Goal: Task Accomplishment & Management: Manage account settings

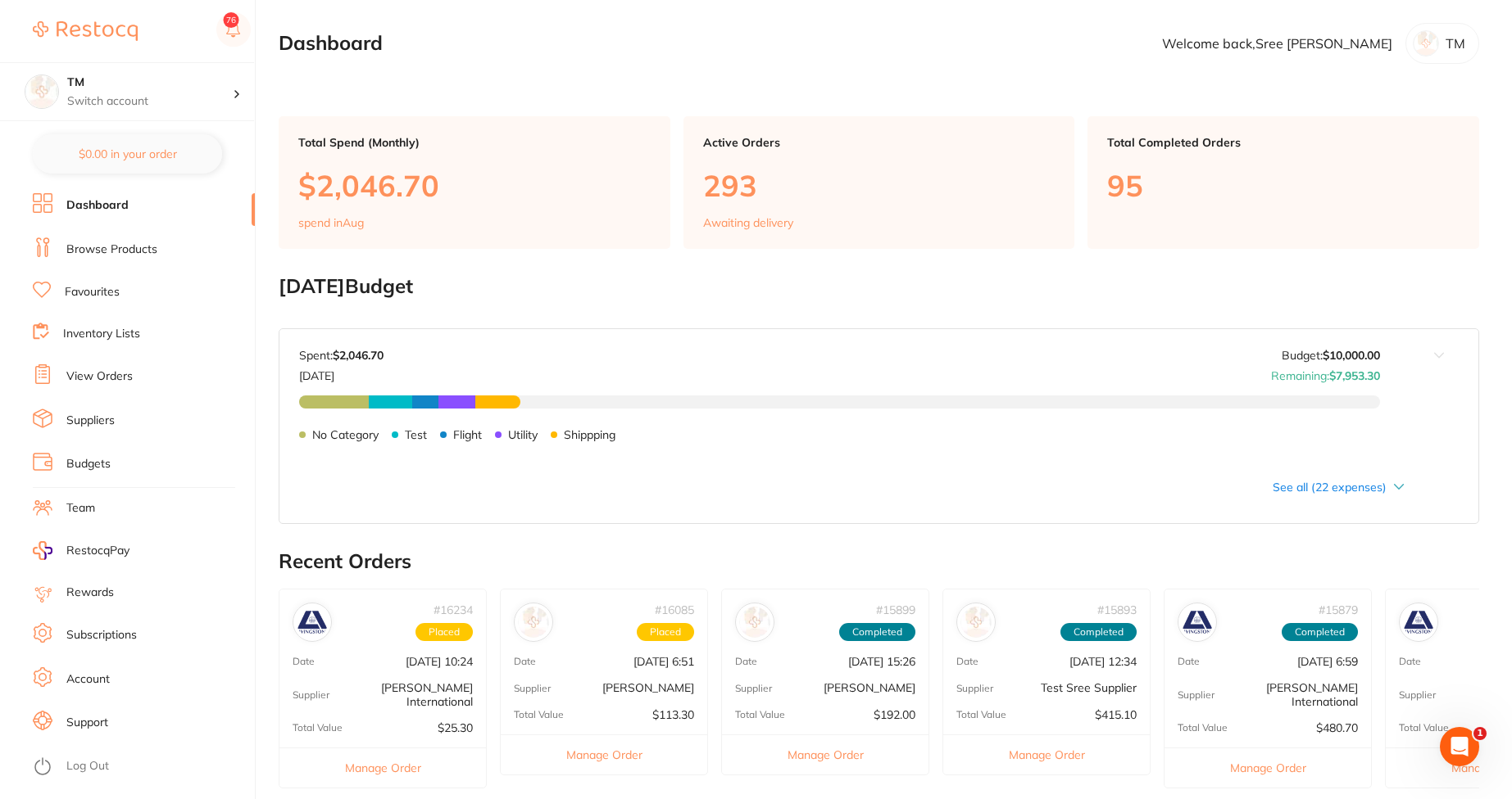
click at [131, 249] on link "Browse Products" at bounding box center [111, 250] width 91 height 17
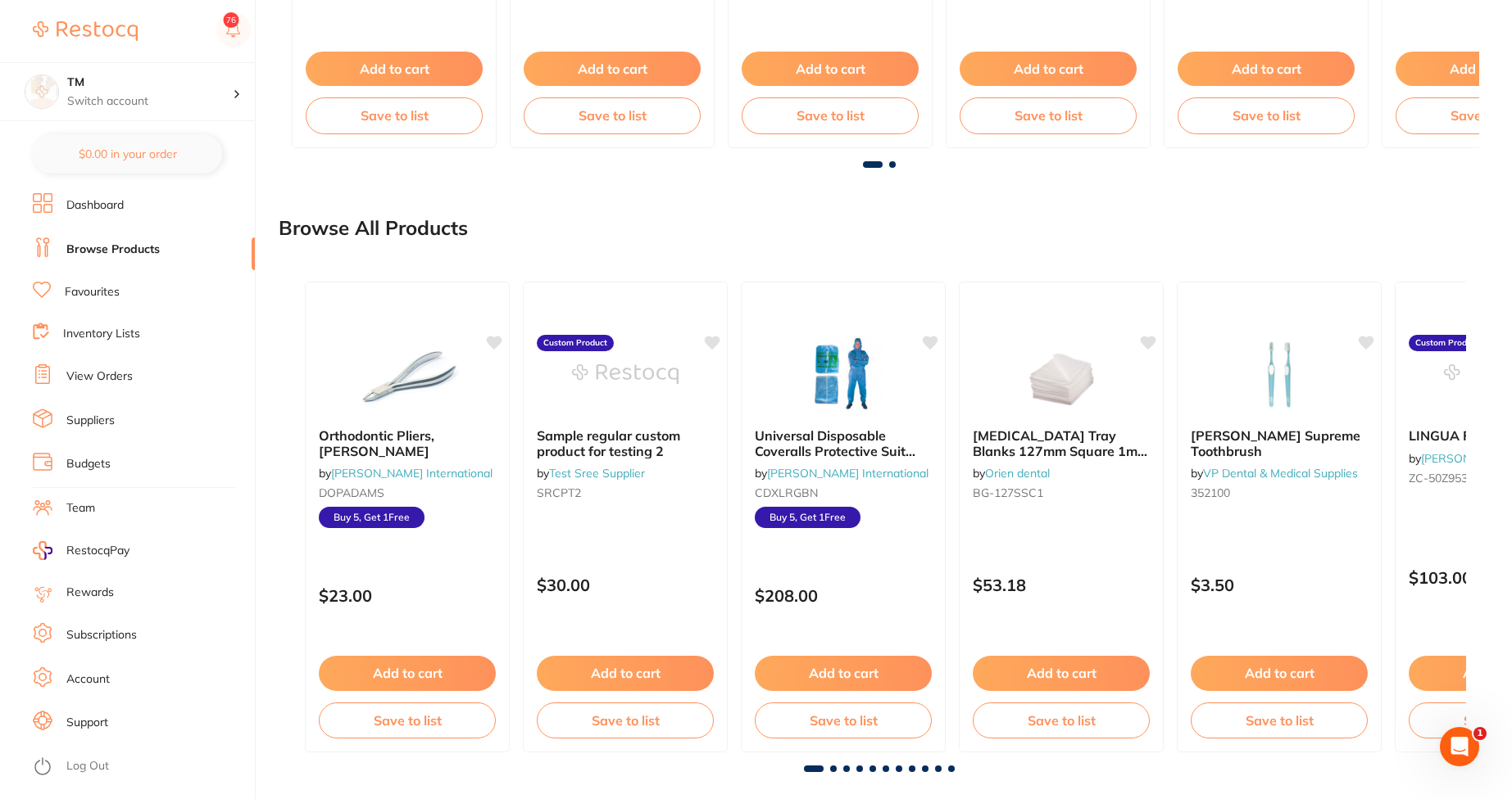
scroll to position [1514, 0]
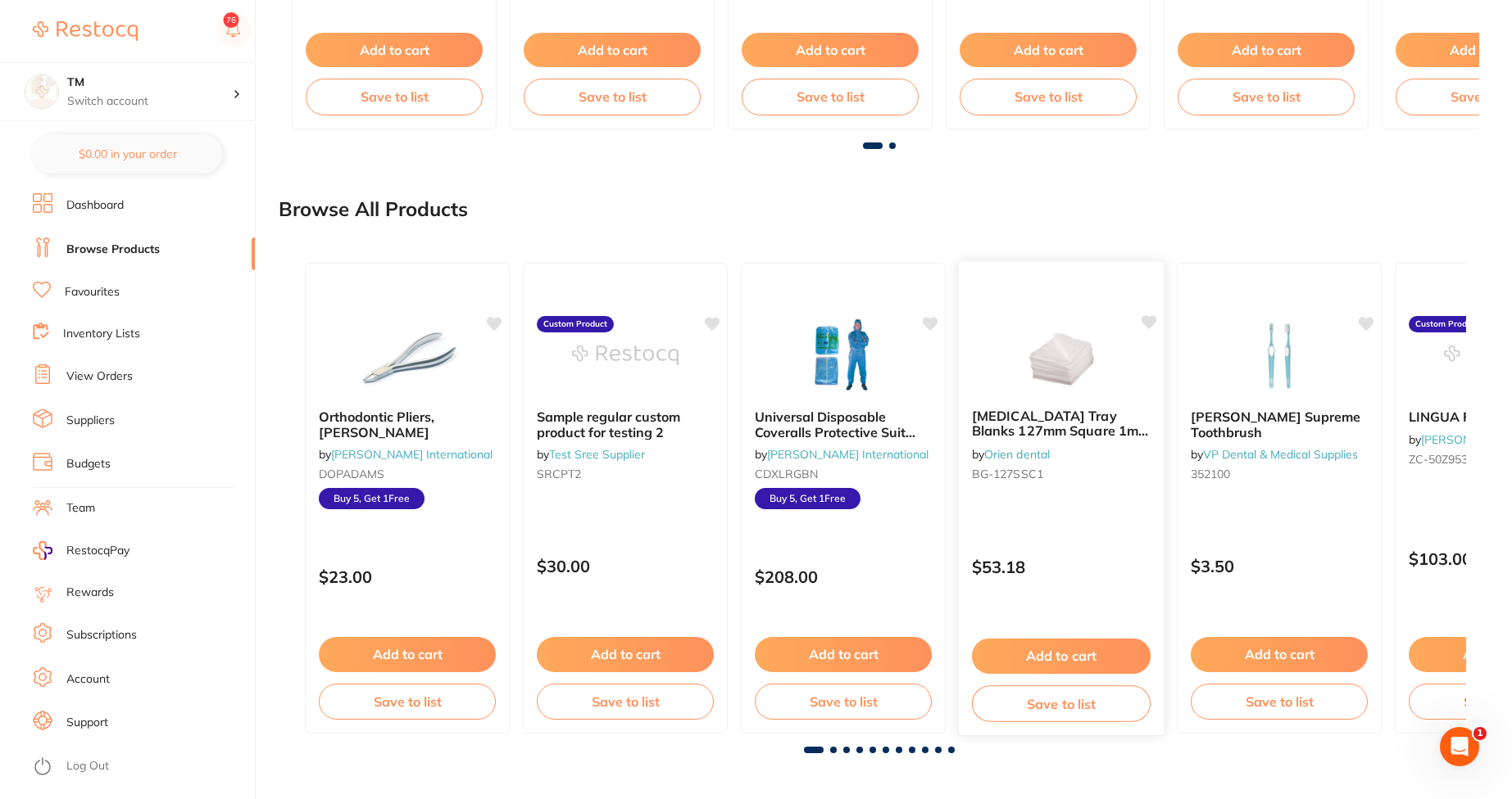
click at [1079, 659] on button "Add to cart" at bounding box center [1061, 656] width 179 height 35
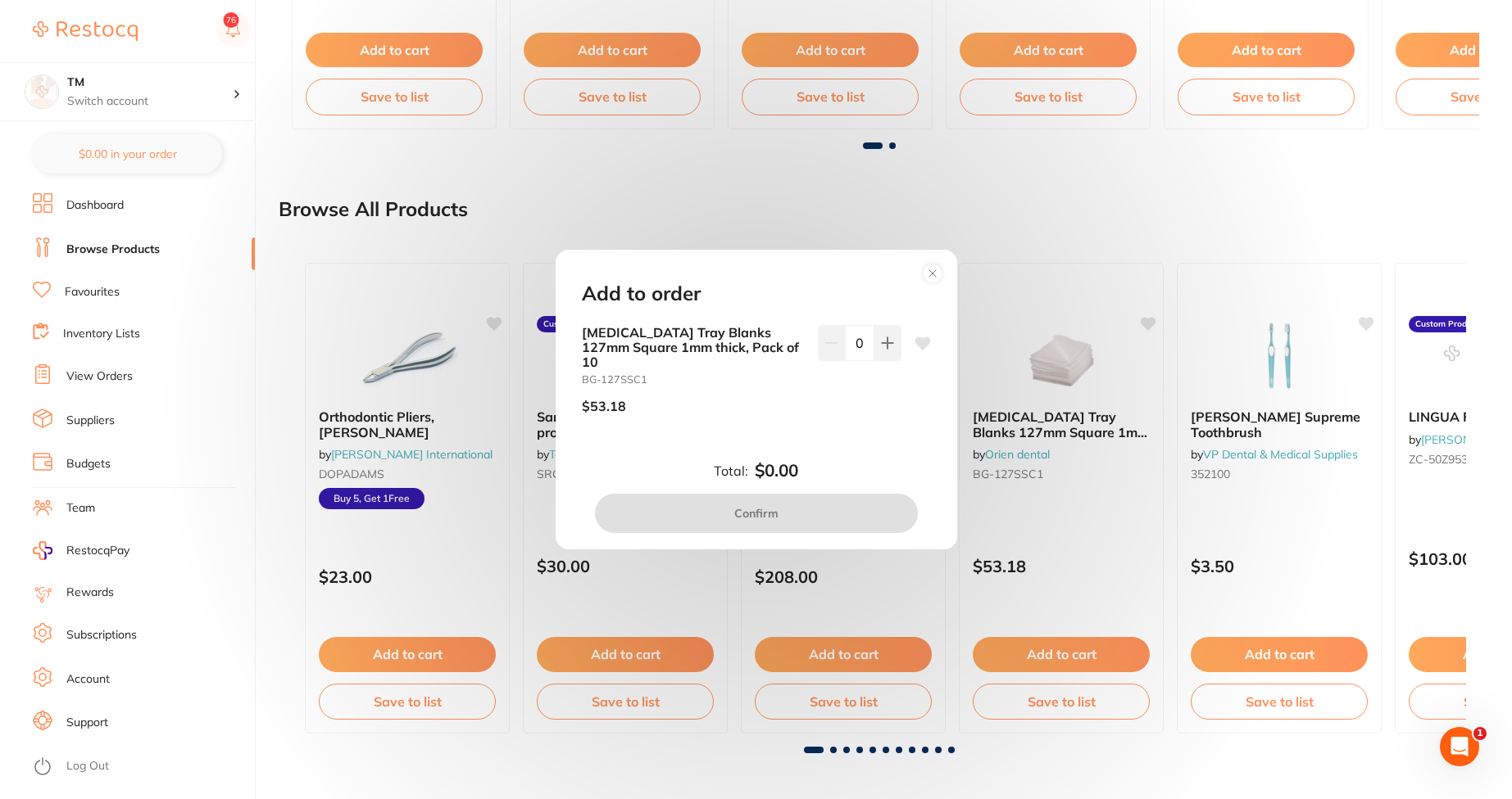
scroll to position [0, 0]
click at [876, 358] on button at bounding box center [888, 343] width 27 height 36
type input "1"
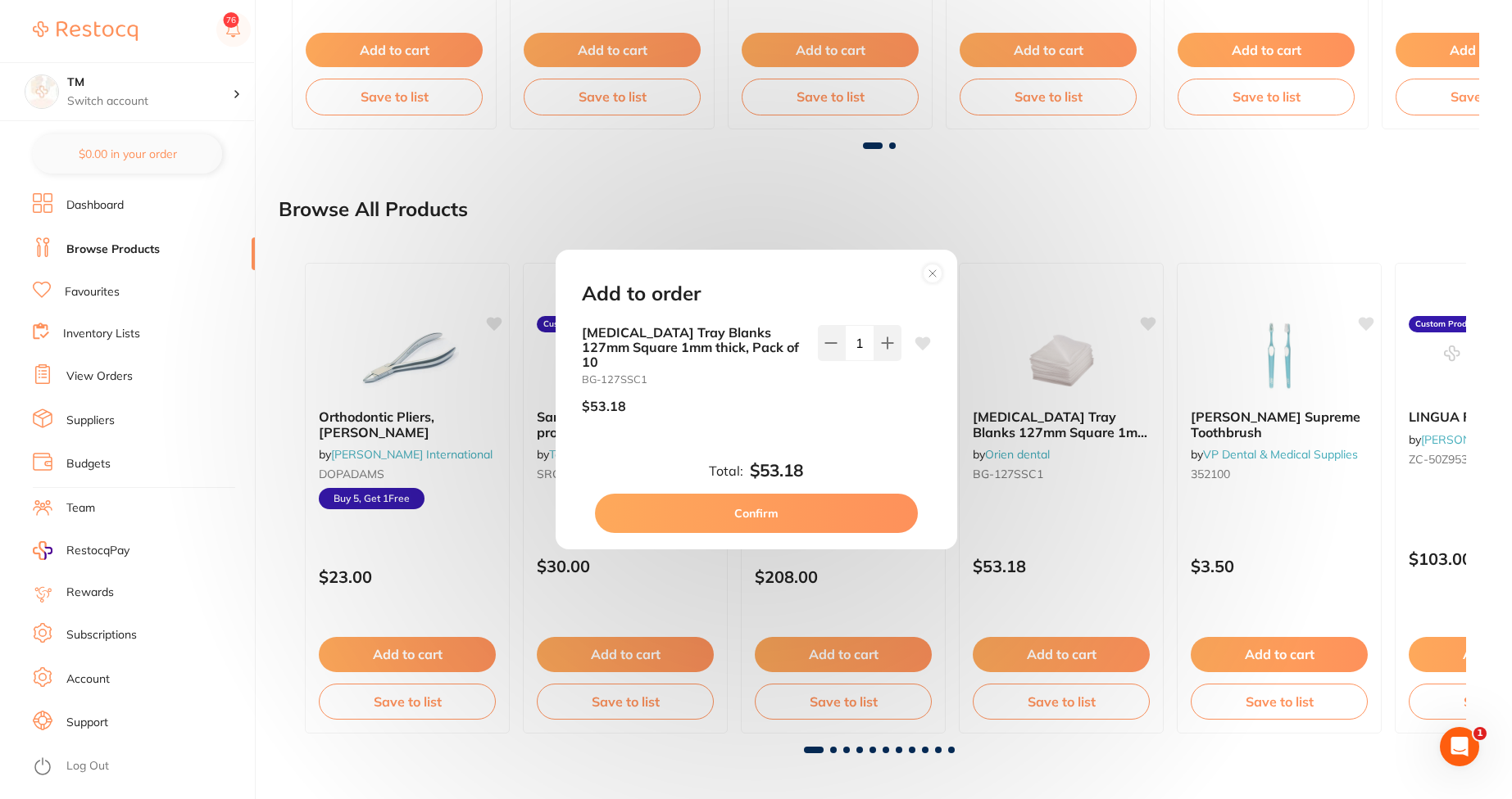
click at [900, 506] on button "Confirm" at bounding box center [756, 513] width 323 height 39
checkbox input "false"
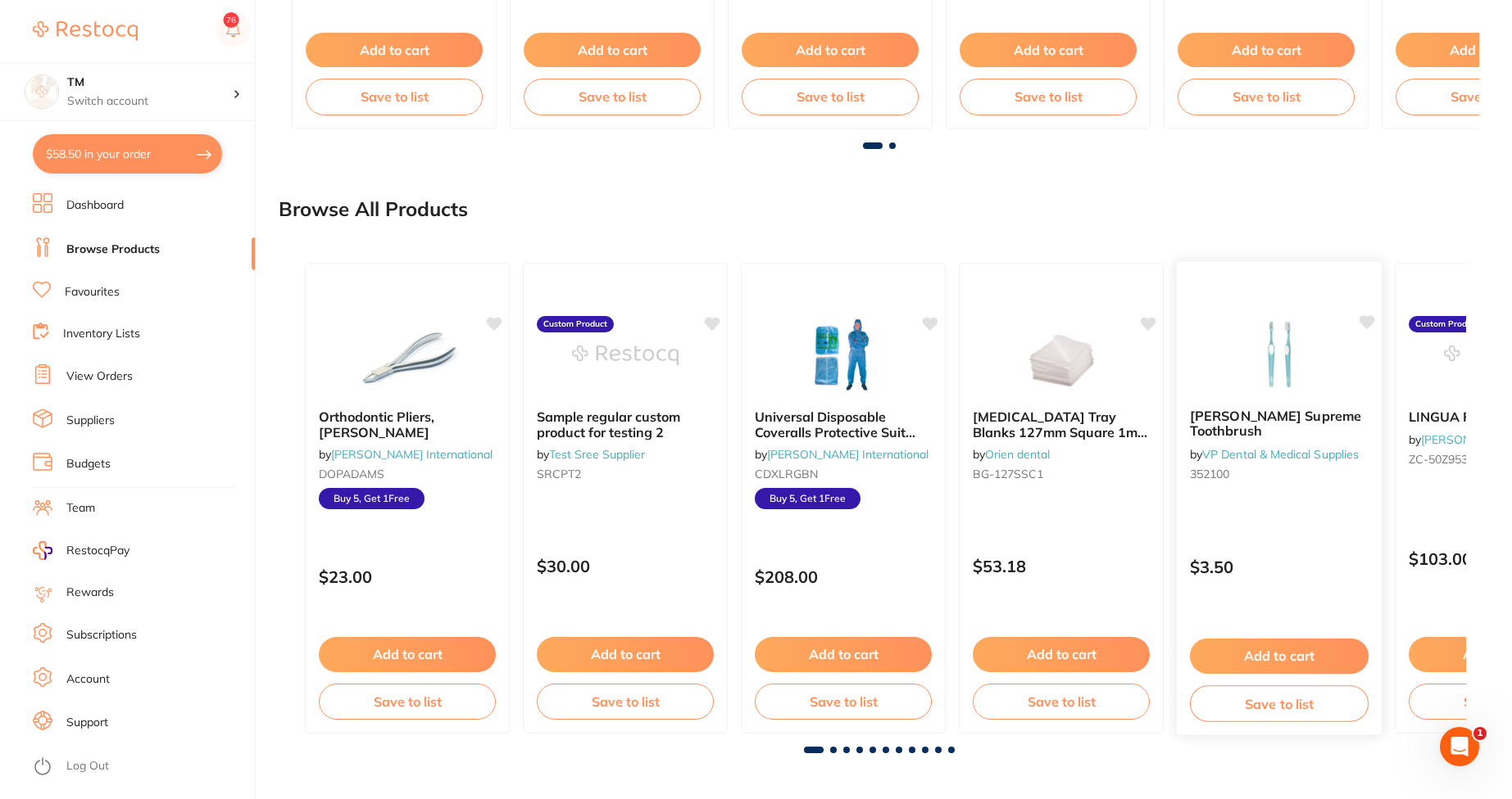
click at [1305, 658] on button "Add to cart" at bounding box center [1280, 656] width 179 height 35
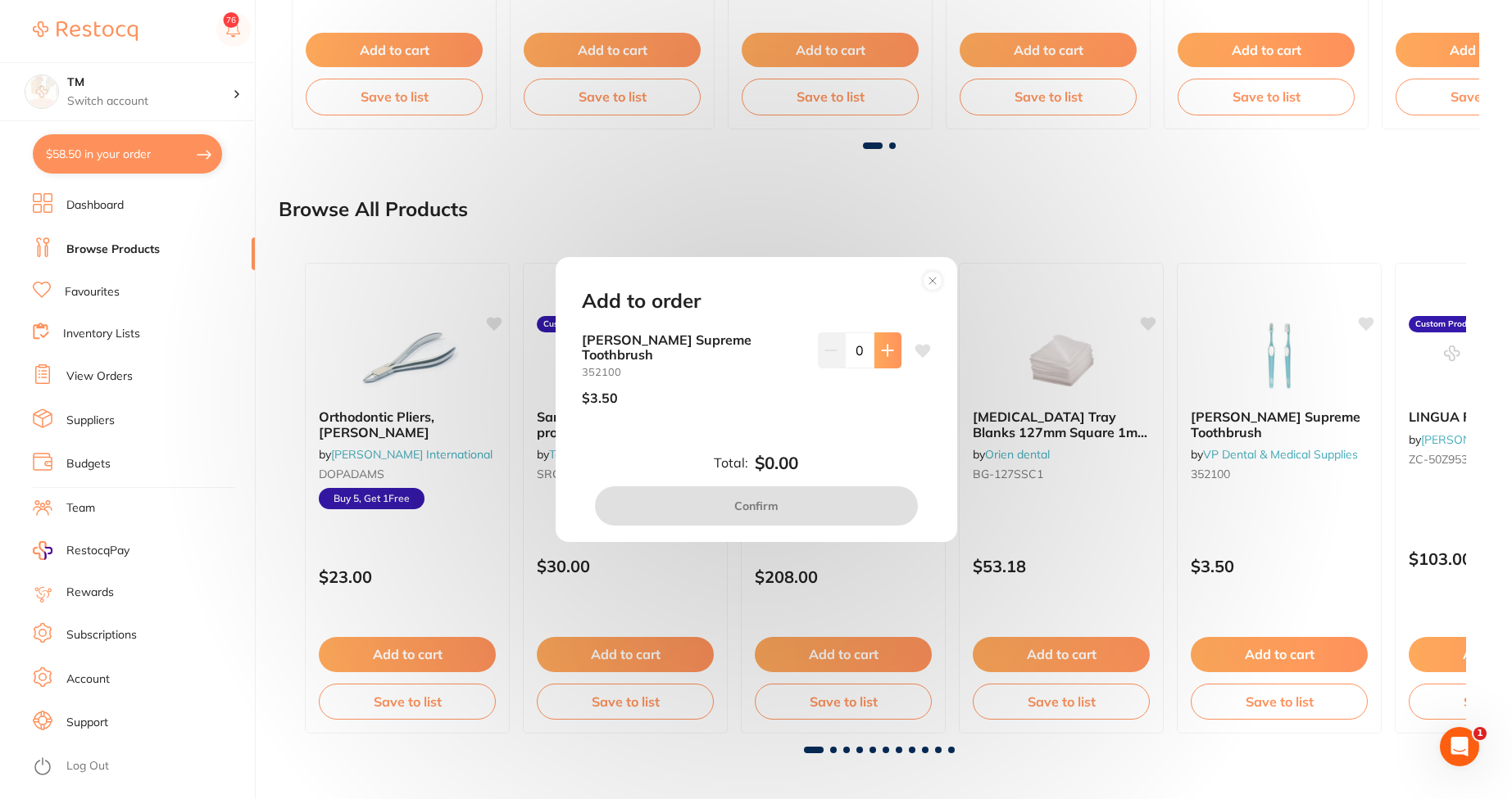
click at [886, 355] on icon at bounding box center [887, 351] width 13 height 13
type input "1"
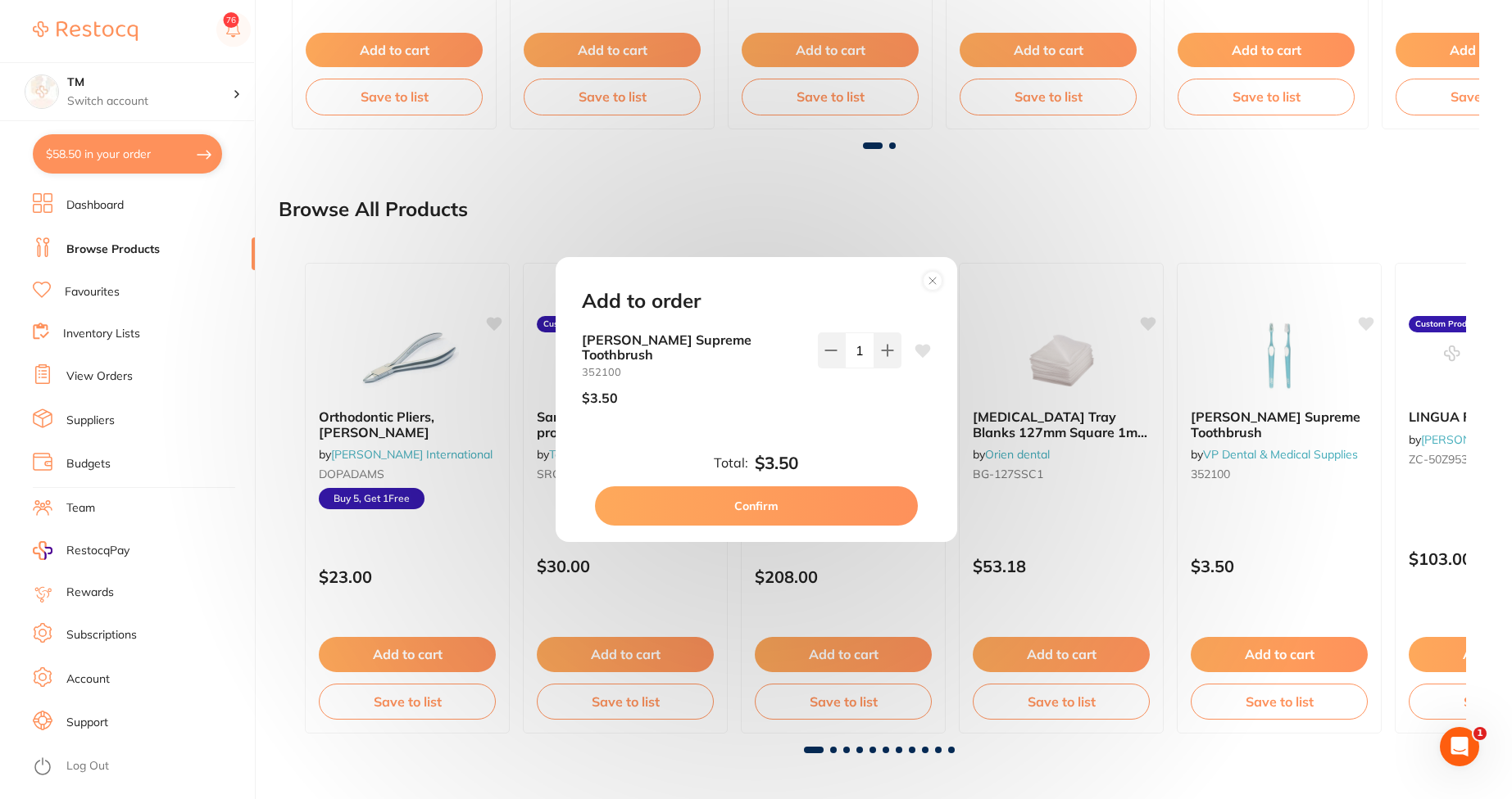
click at [788, 500] on button "Confirm" at bounding box center [756, 506] width 323 height 39
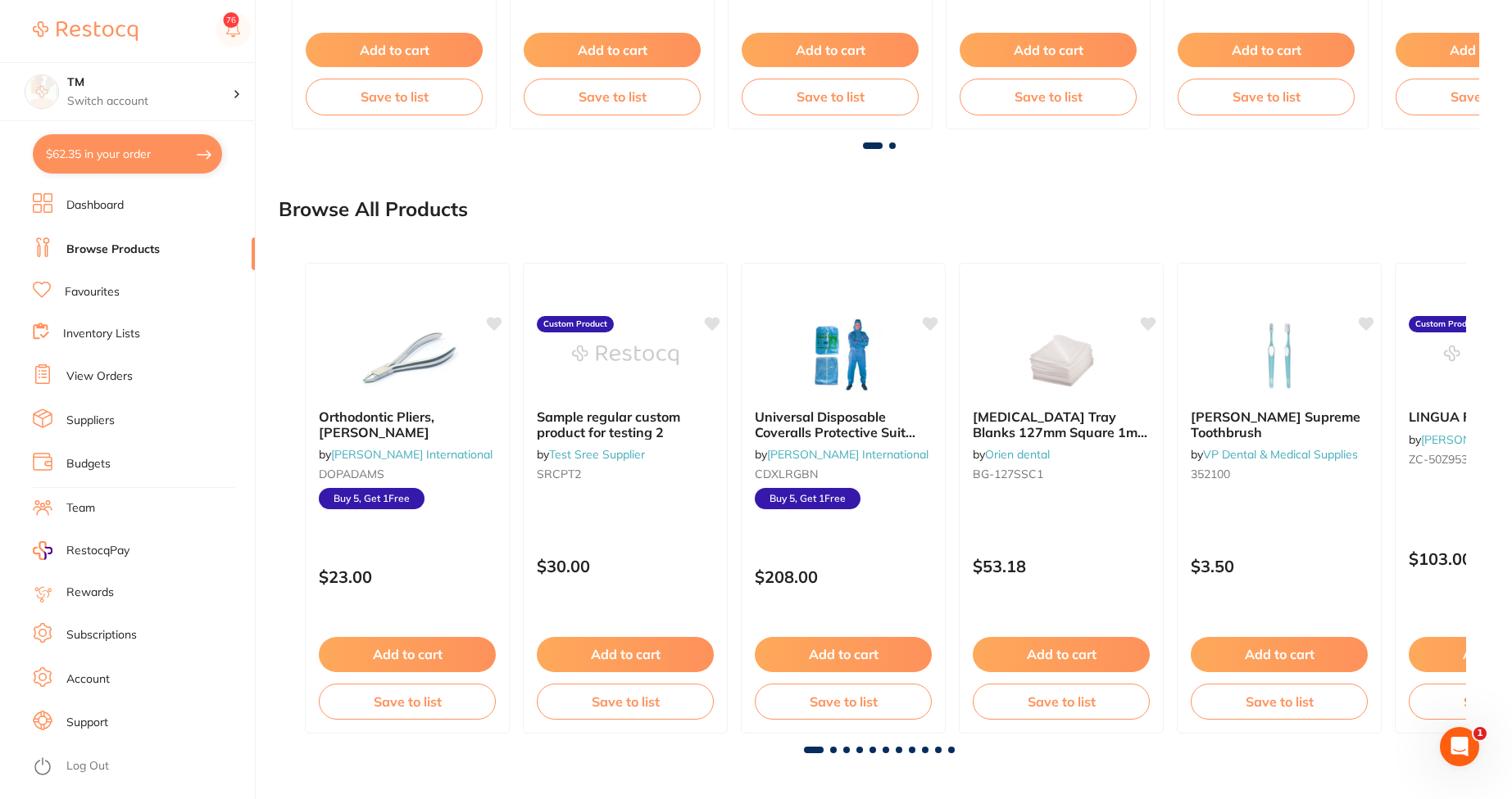
click at [102, 165] on button "$62.35 in your order" at bounding box center [127, 154] width 189 height 39
checkbox input "true"
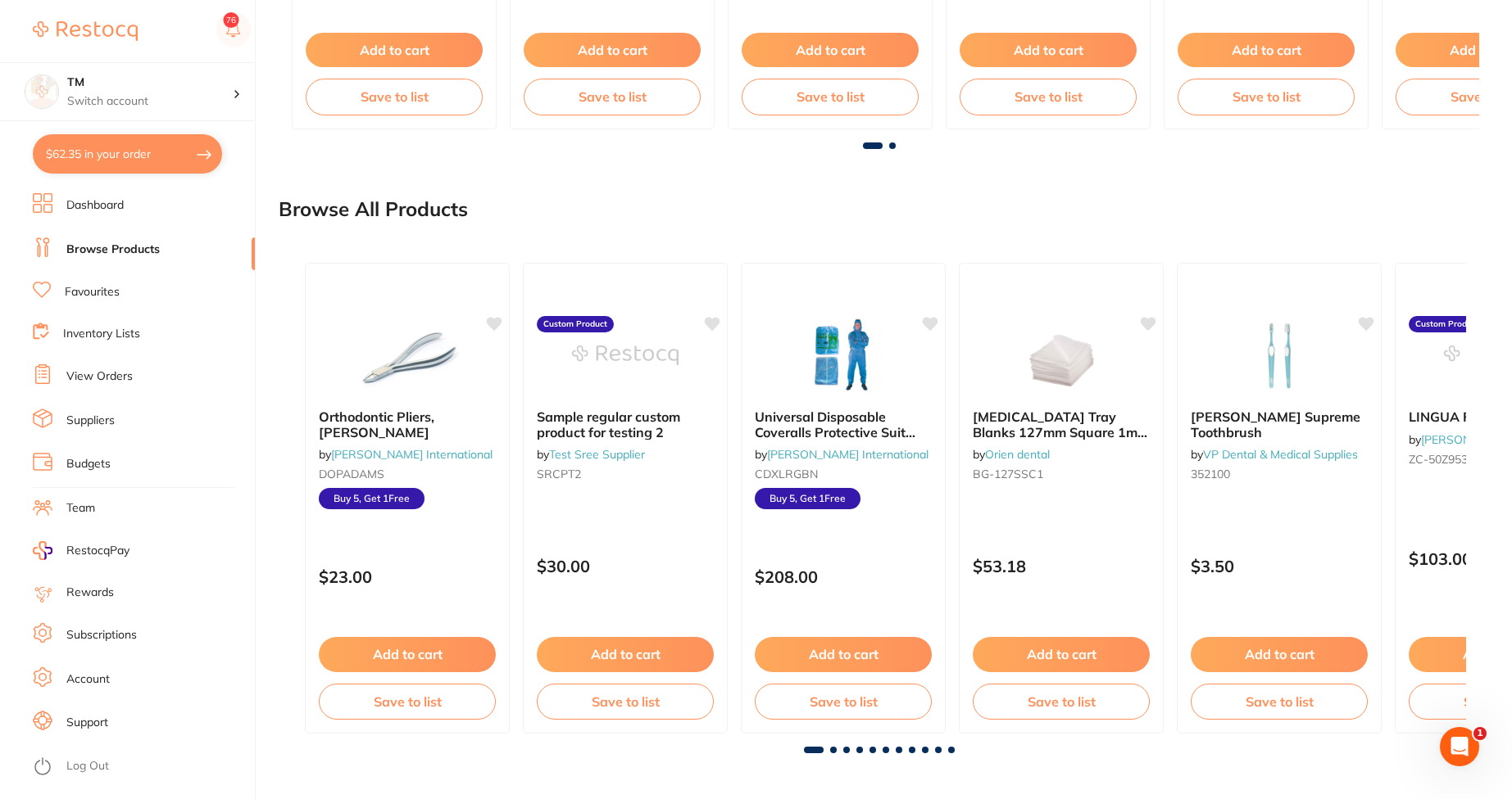
checkbox input "true"
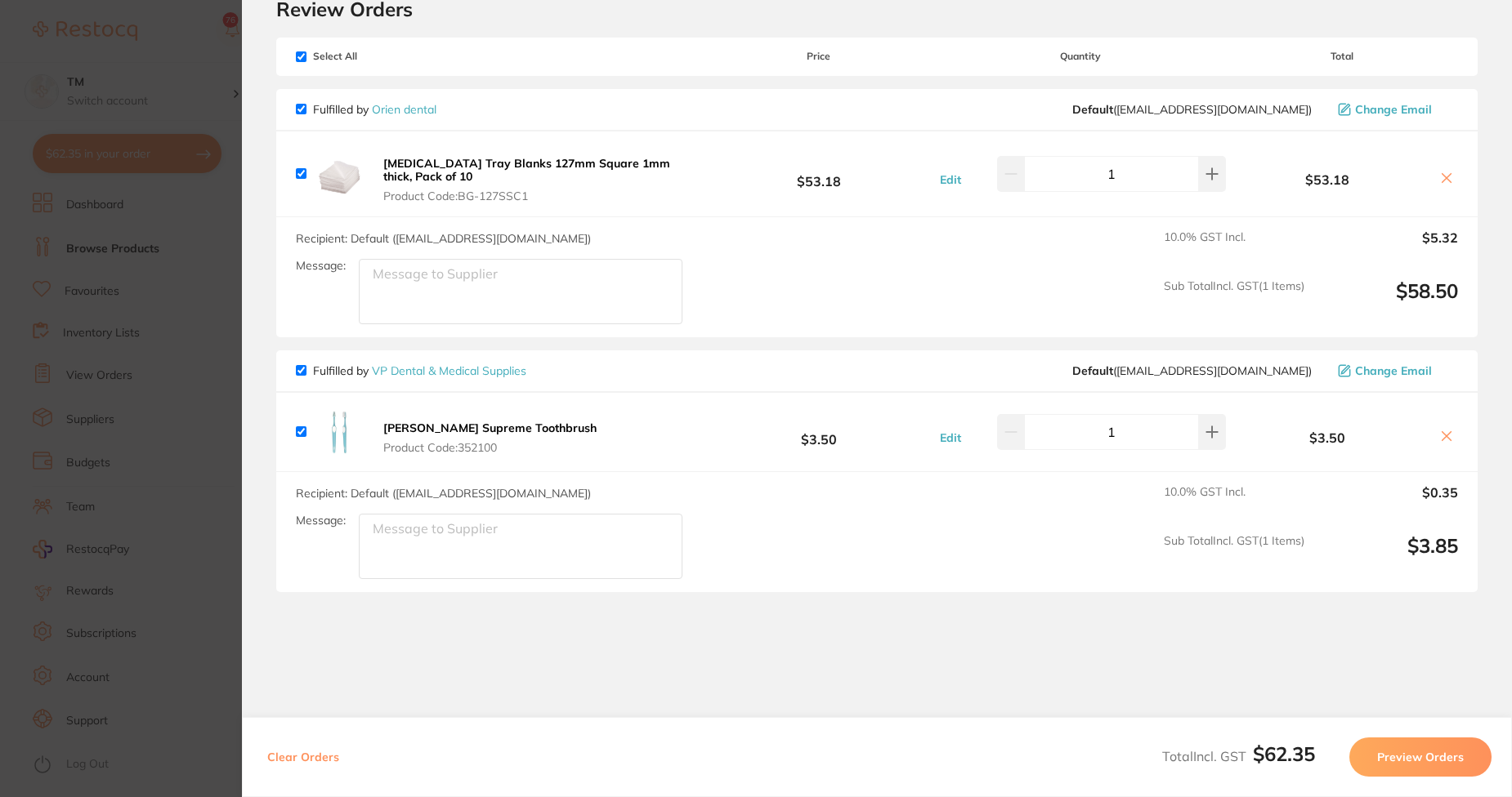
scroll to position [138, 0]
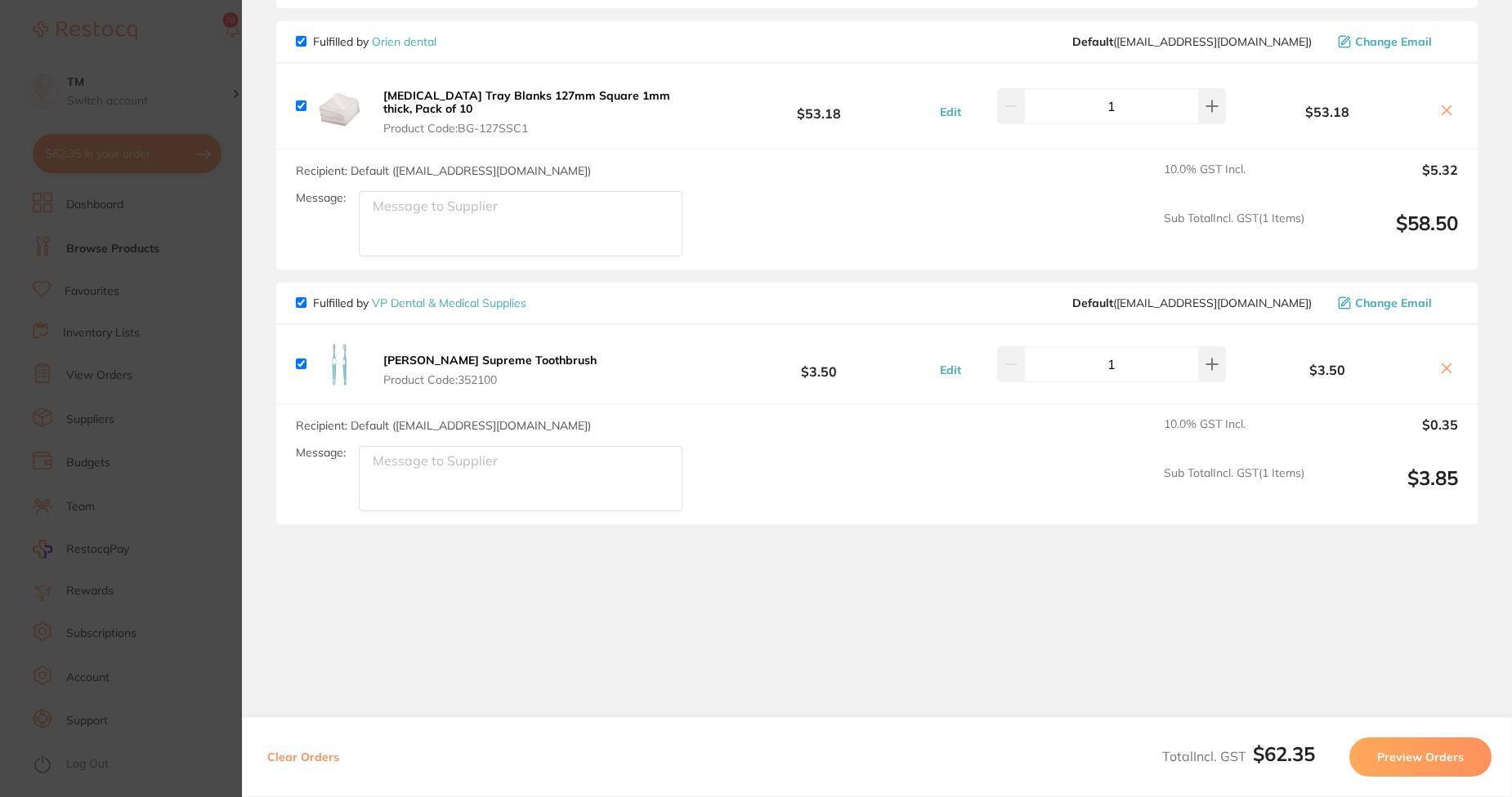
click at [1420, 740] on button "Preview Orders" at bounding box center [1420, 757] width 143 height 39
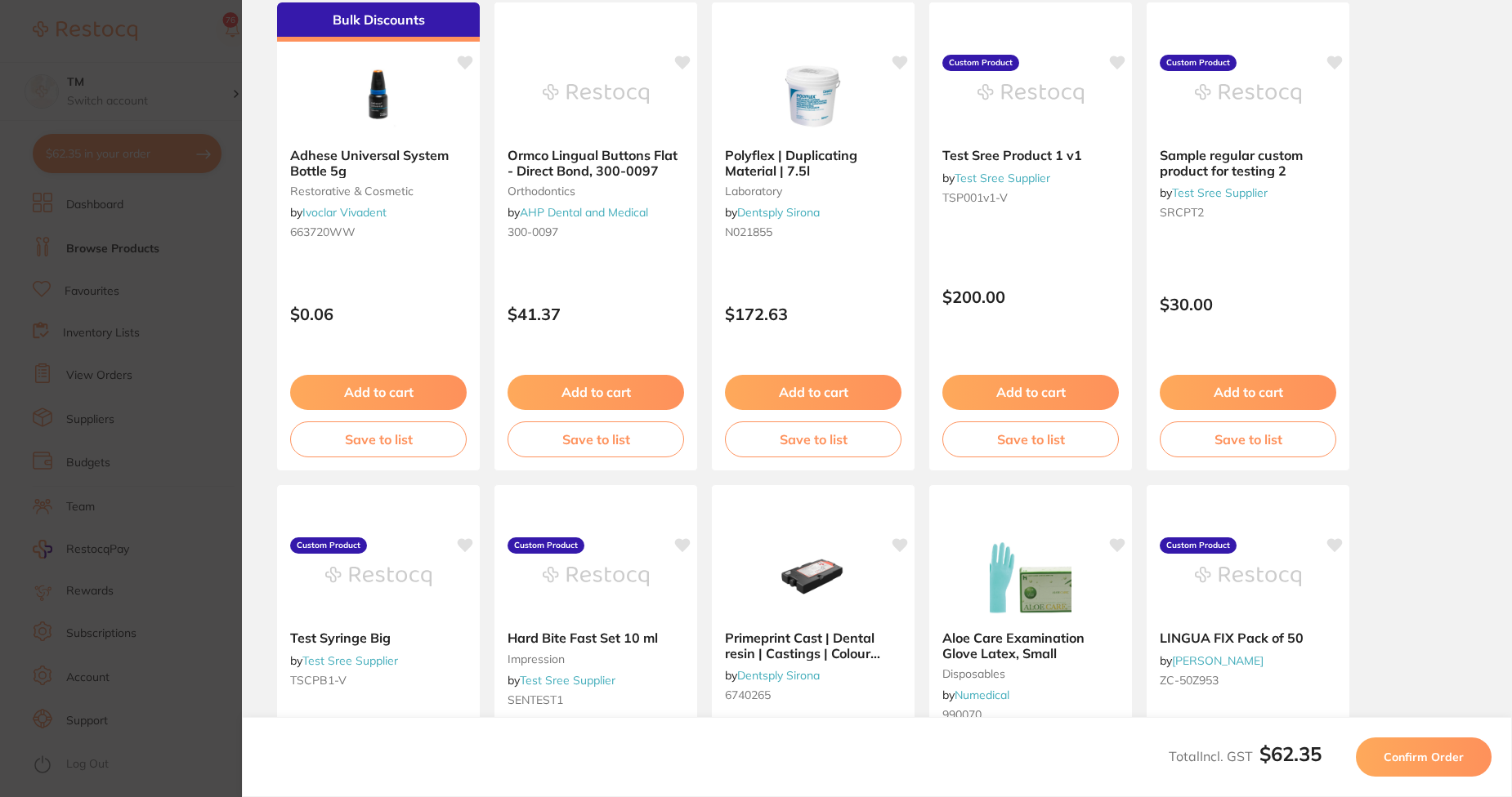
scroll to position [0, 0]
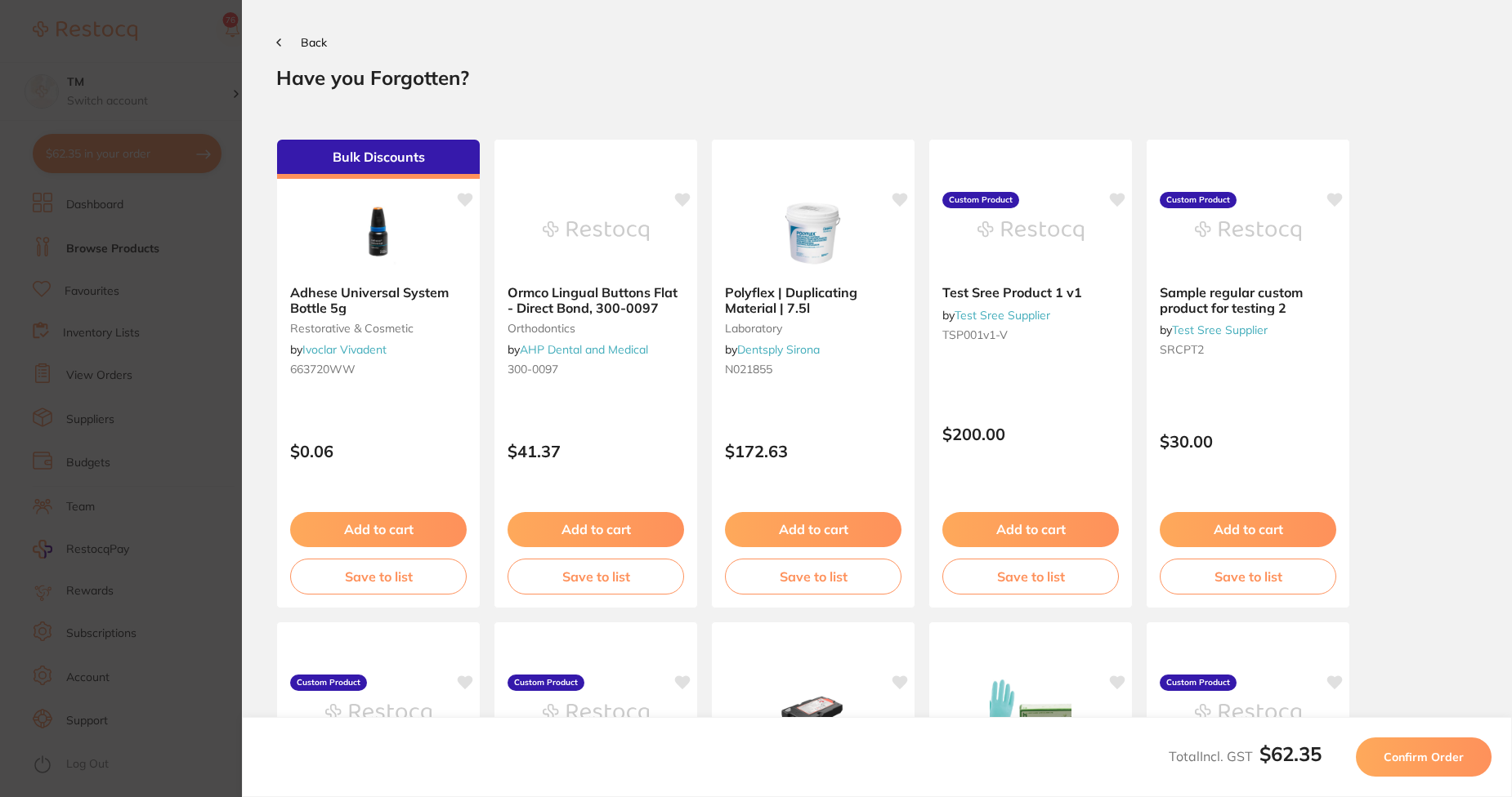
click at [1413, 759] on span "Confirm Order" at bounding box center [1424, 758] width 80 height 15
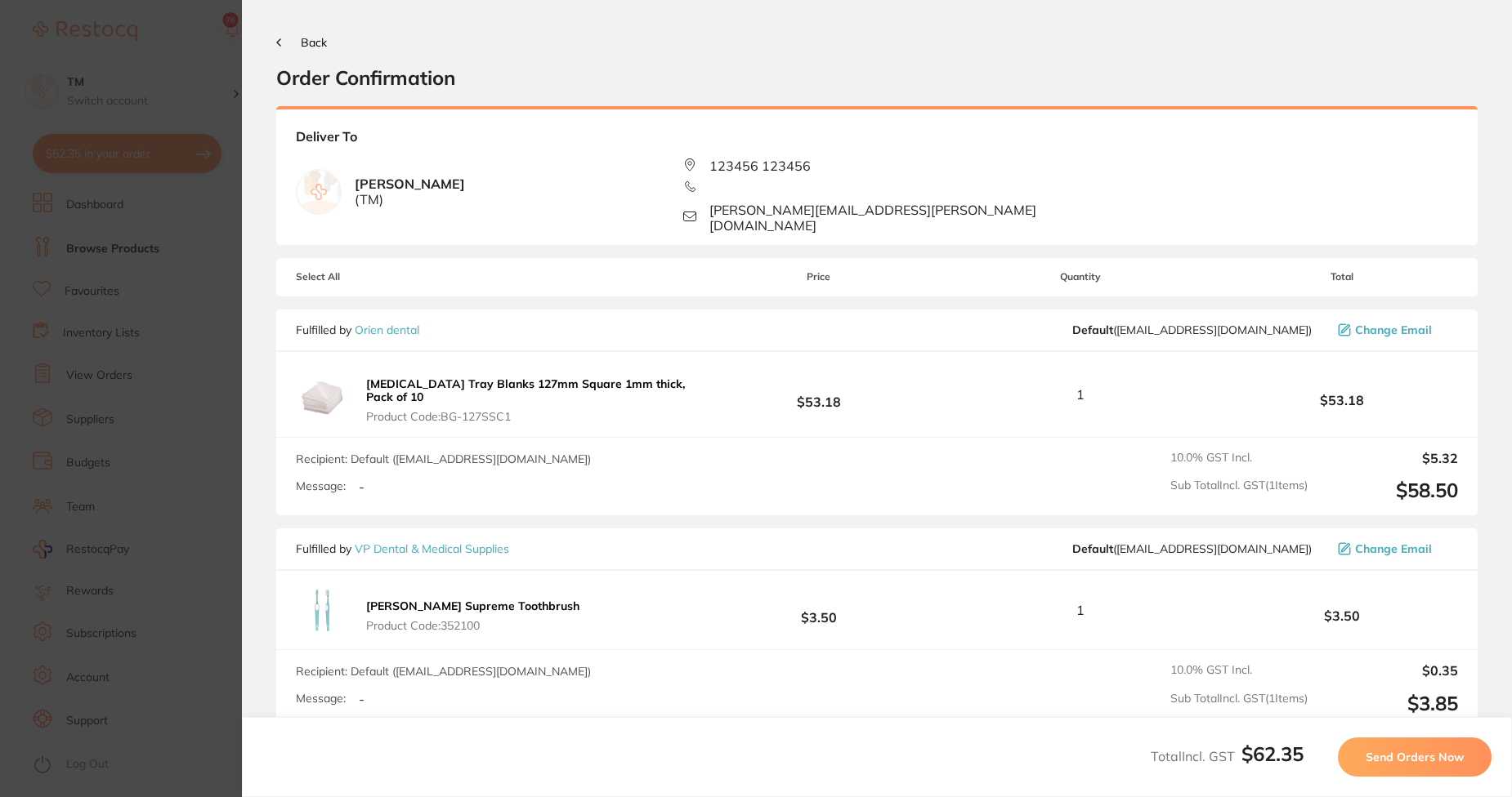
click at [1413, 759] on span "Send Orders Now" at bounding box center [1415, 758] width 98 height 15
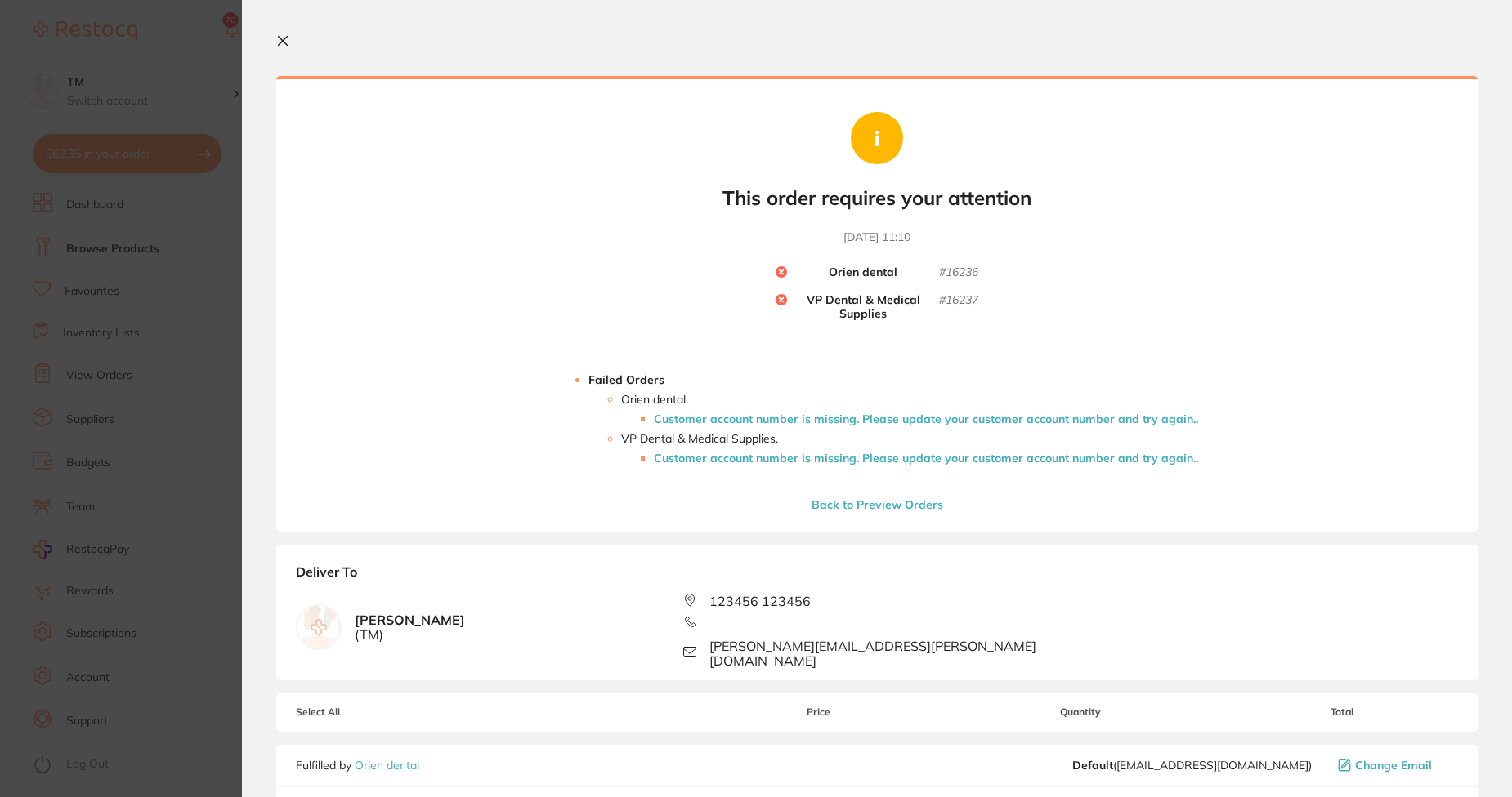
click at [1133, 413] on li "Customer account number is missing. Please update your customer account number …" at bounding box center [926, 419] width 545 height 13
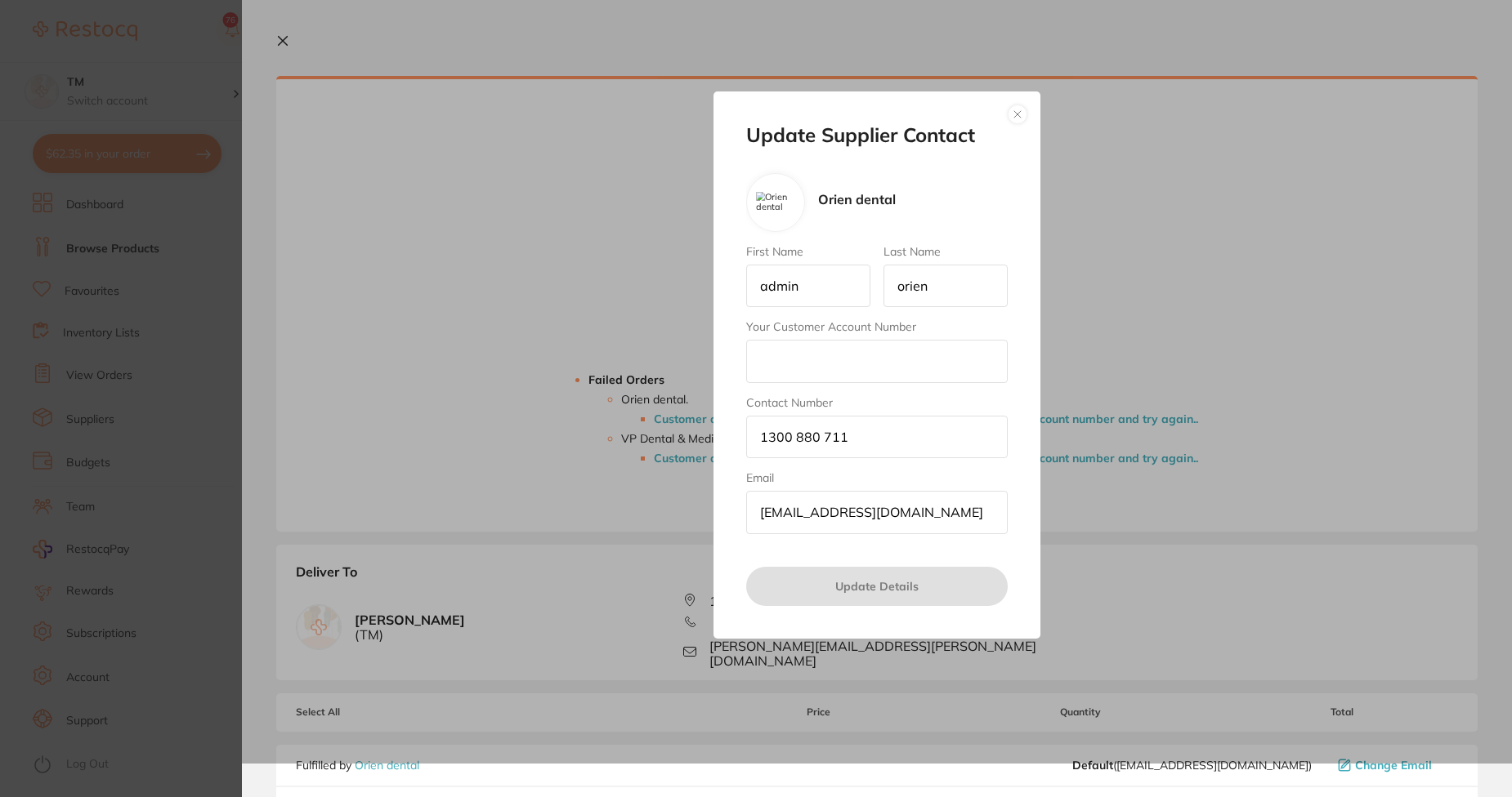
click at [915, 353] on input "Your Customer Account Number" at bounding box center [877, 361] width 262 height 43
type input "78uy"
click at [961, 578] on button "Update Details" at bounding box center [877, 586] width 262 height 39
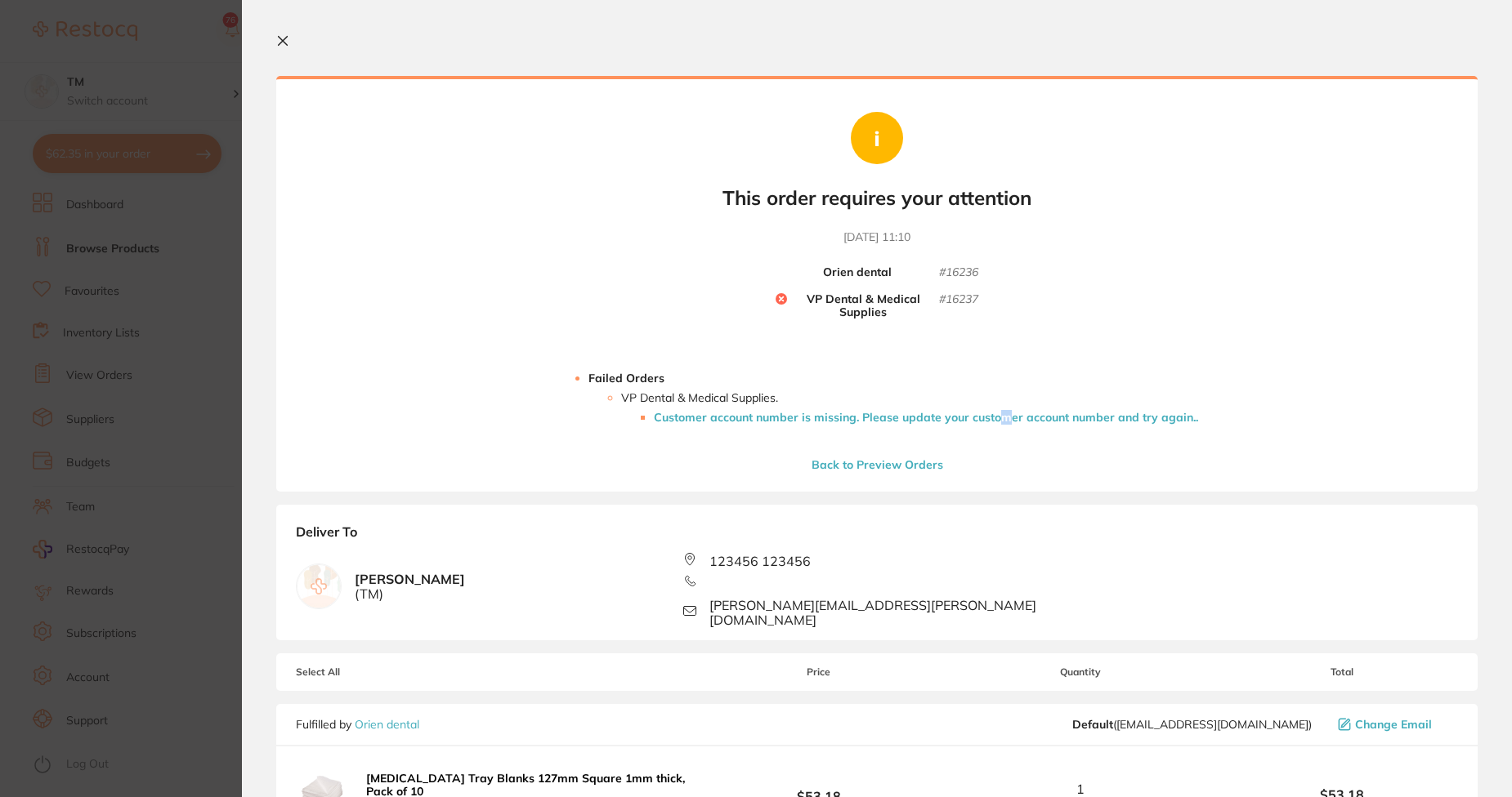
click at [1009, 419] on li "Customer account number is missing. Please update your customer account number …" at bounding box center [926, 418] width 545 height 13
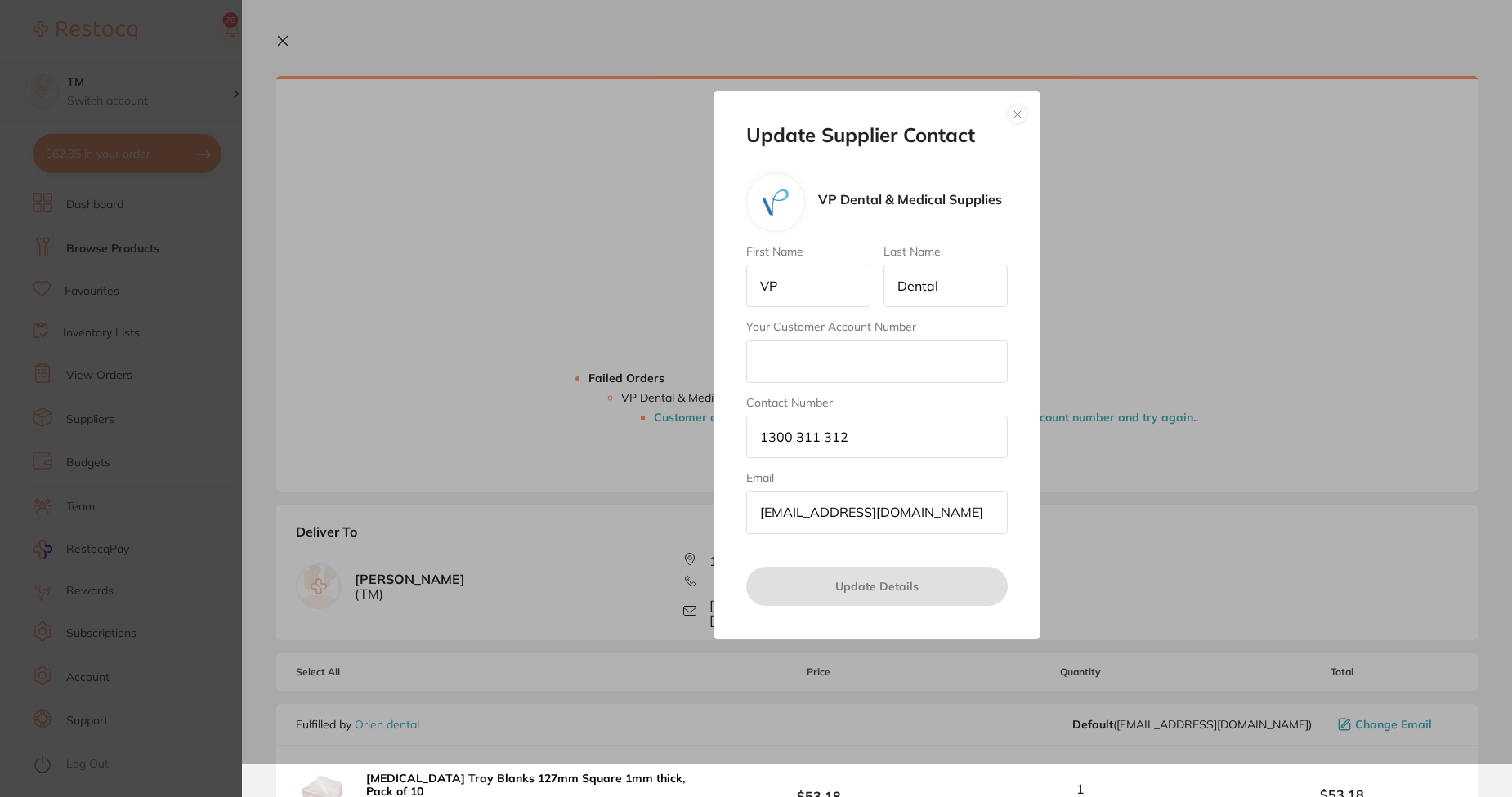
click at [810, 357] on input "Your Customer Account Number" at bounding box center [877, 361] width 262 height 43
type input "90op"
click at [929, 582] on button "Update Details" at bounding box center [877, 586] width 262 height 39
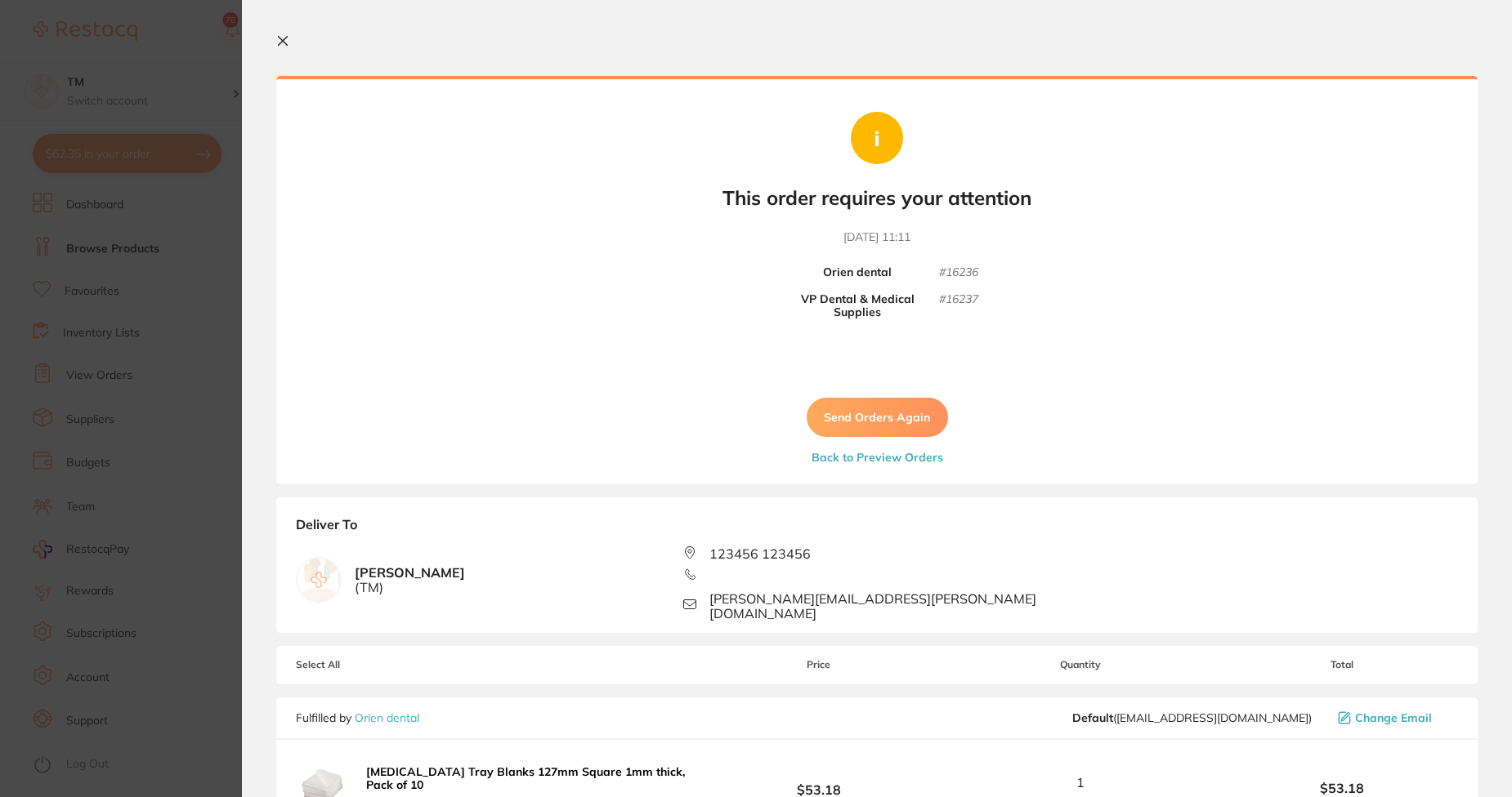
click at [894, 398] on button "Send Orders Again" at bounding box center [877, 417] width 142 height 39
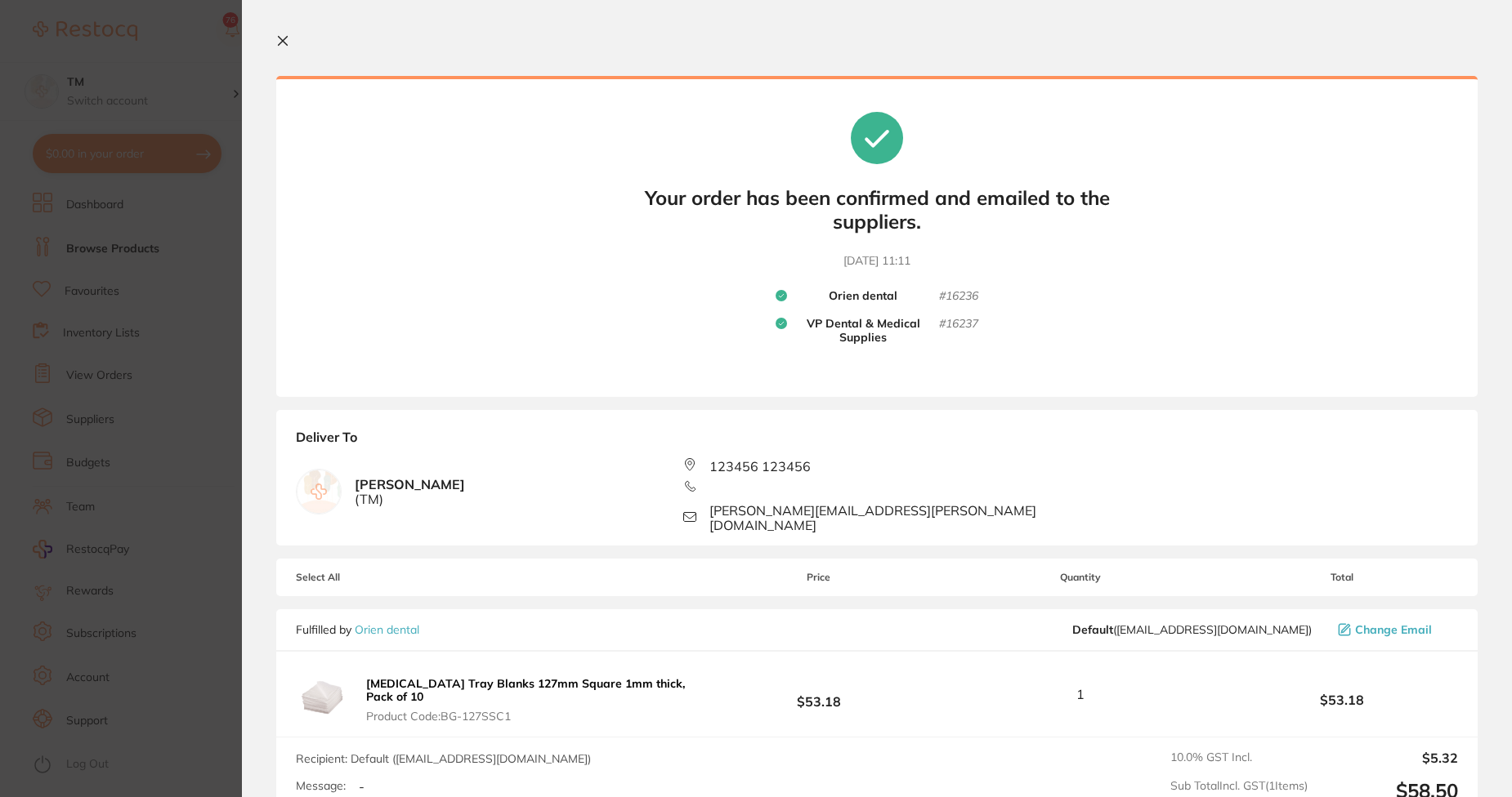
click at [284, 38] on icon at bounding box center [283, 41] width 13 height 13
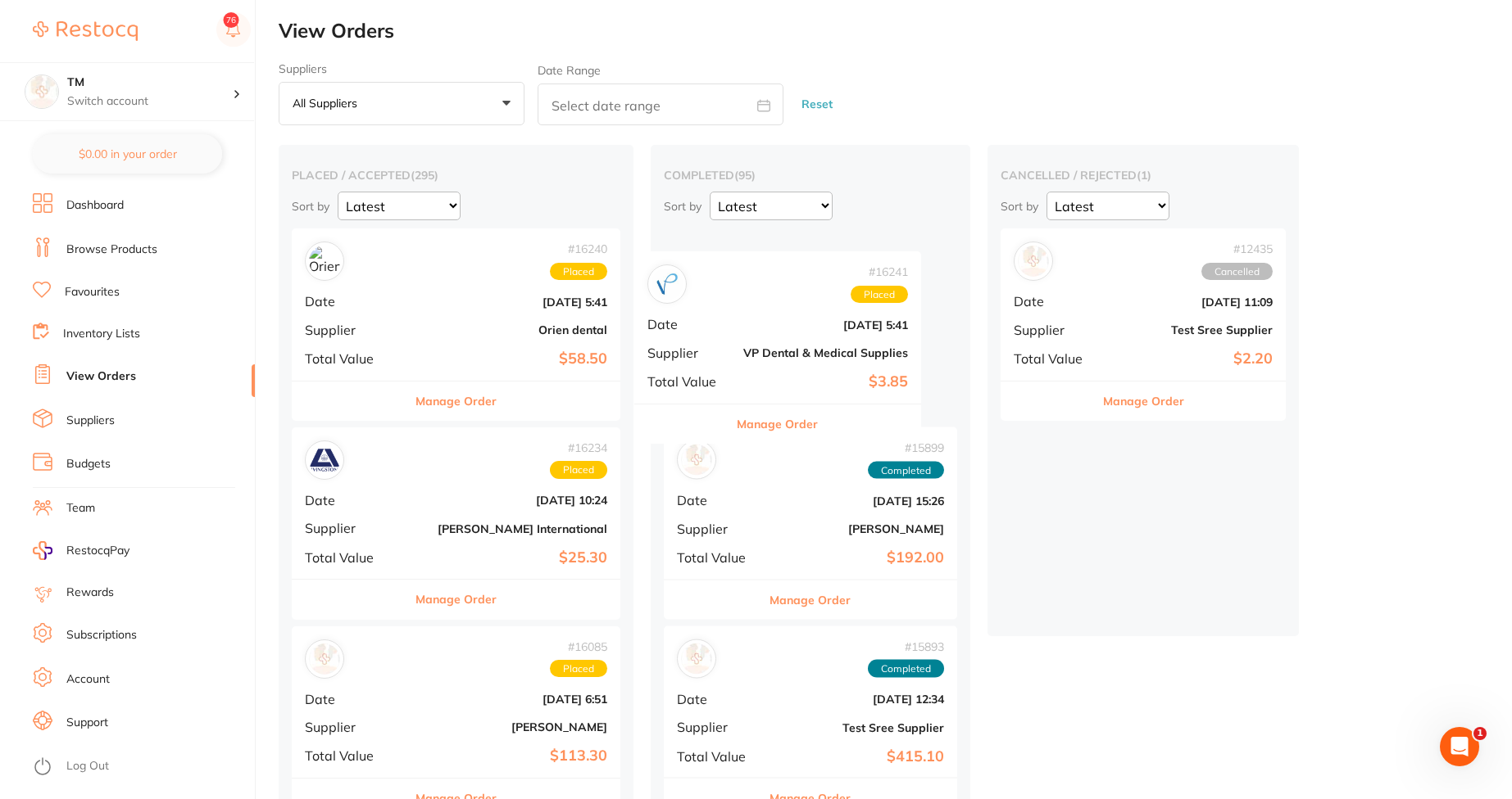
drag, startPoint x: 435, startPoint y: 258, endPoint x: 784, endPoint y: 281, distance: 349.8
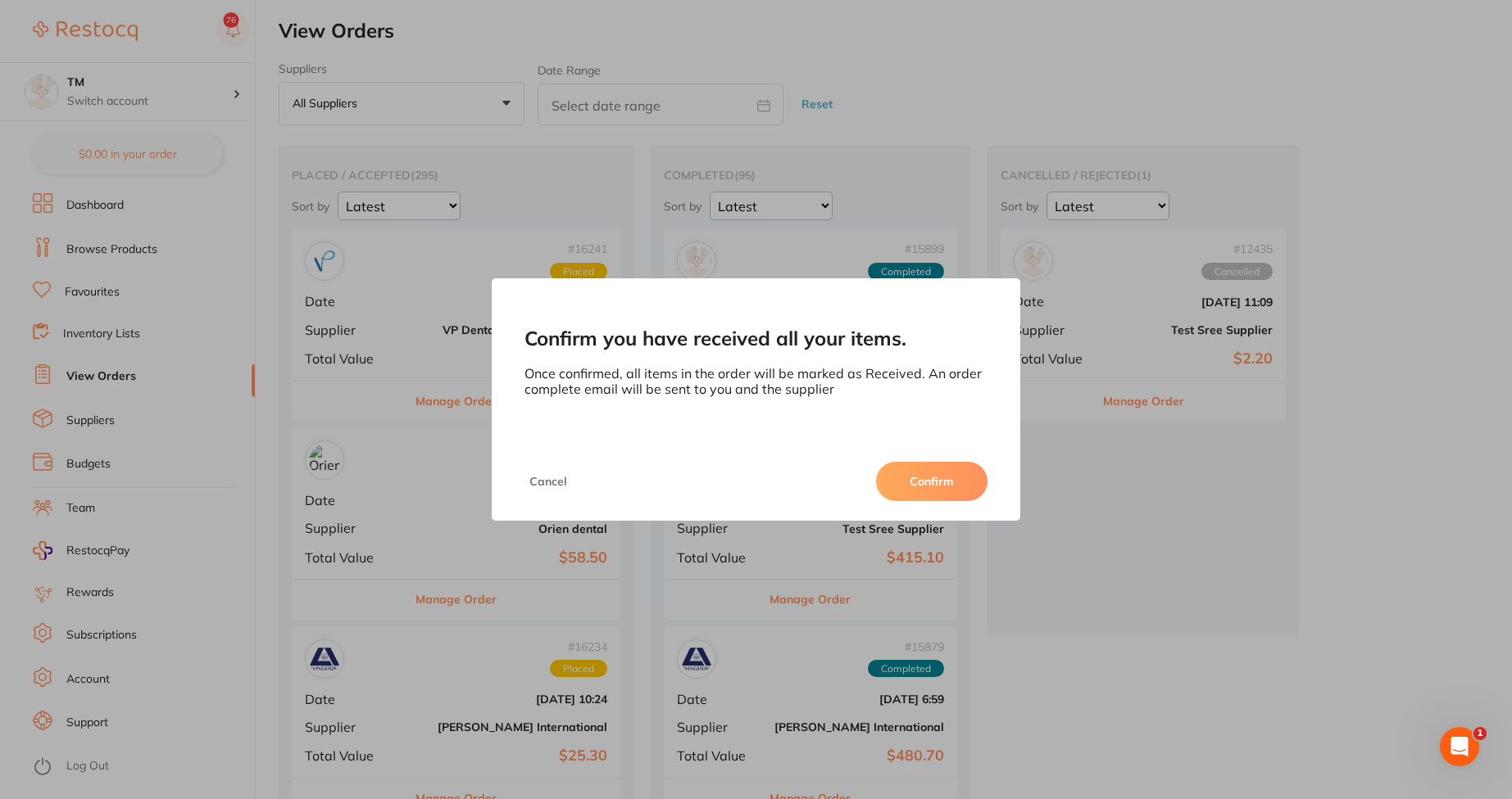
drag, startPoint x: 921, startPoint y: 476, endPoint x: 908, endPoint y: 476, distance: 13.0
click at [917, 476] on button "Confirm" at bounding box center [932, 481] width 111 height 39
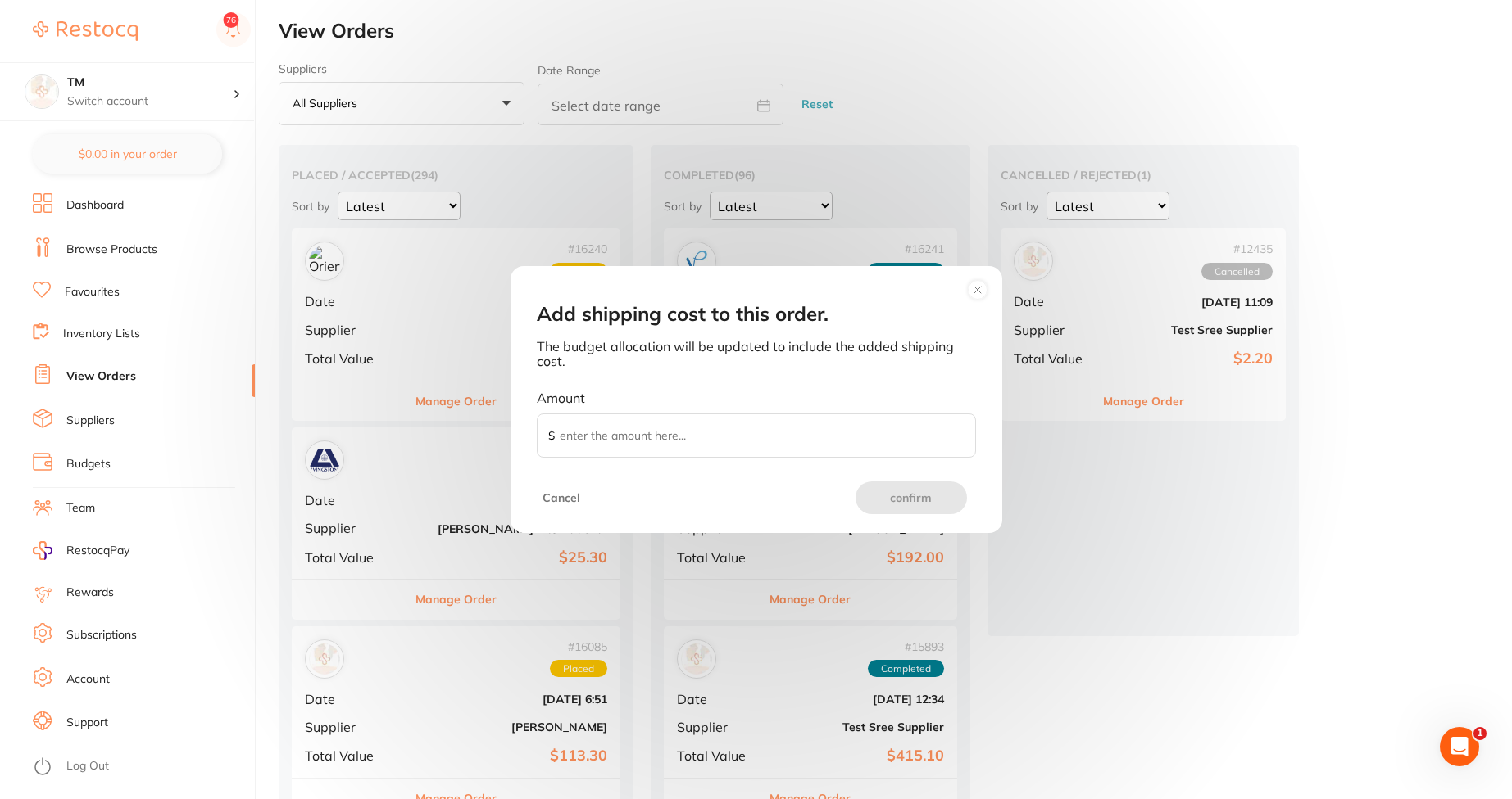
drag, startPoint x: 635, startPoint y: 445, endPoint x: 641, endPoint y: 431, distance: 15.2
click at [637, 445] on input "Amount $" at bounding box center [756, 435] width 439 height 44
type input "10"
click at [896, 497] on button "confirm" at bounding box center [911, 497] width 111 height 33
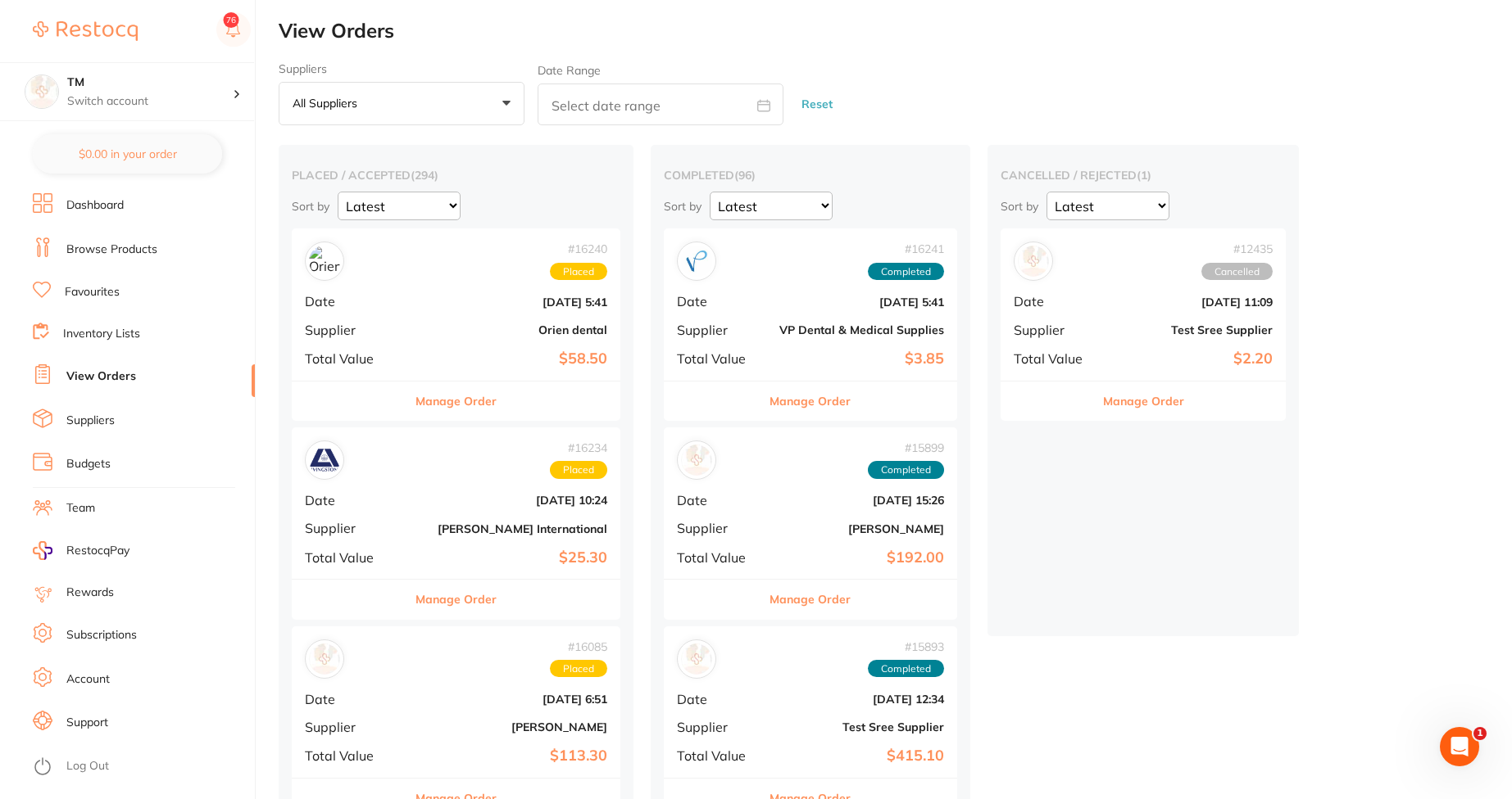
click at [769, 409] on button "Manage Order" at bounding box center [810, 401] width 81 height 39
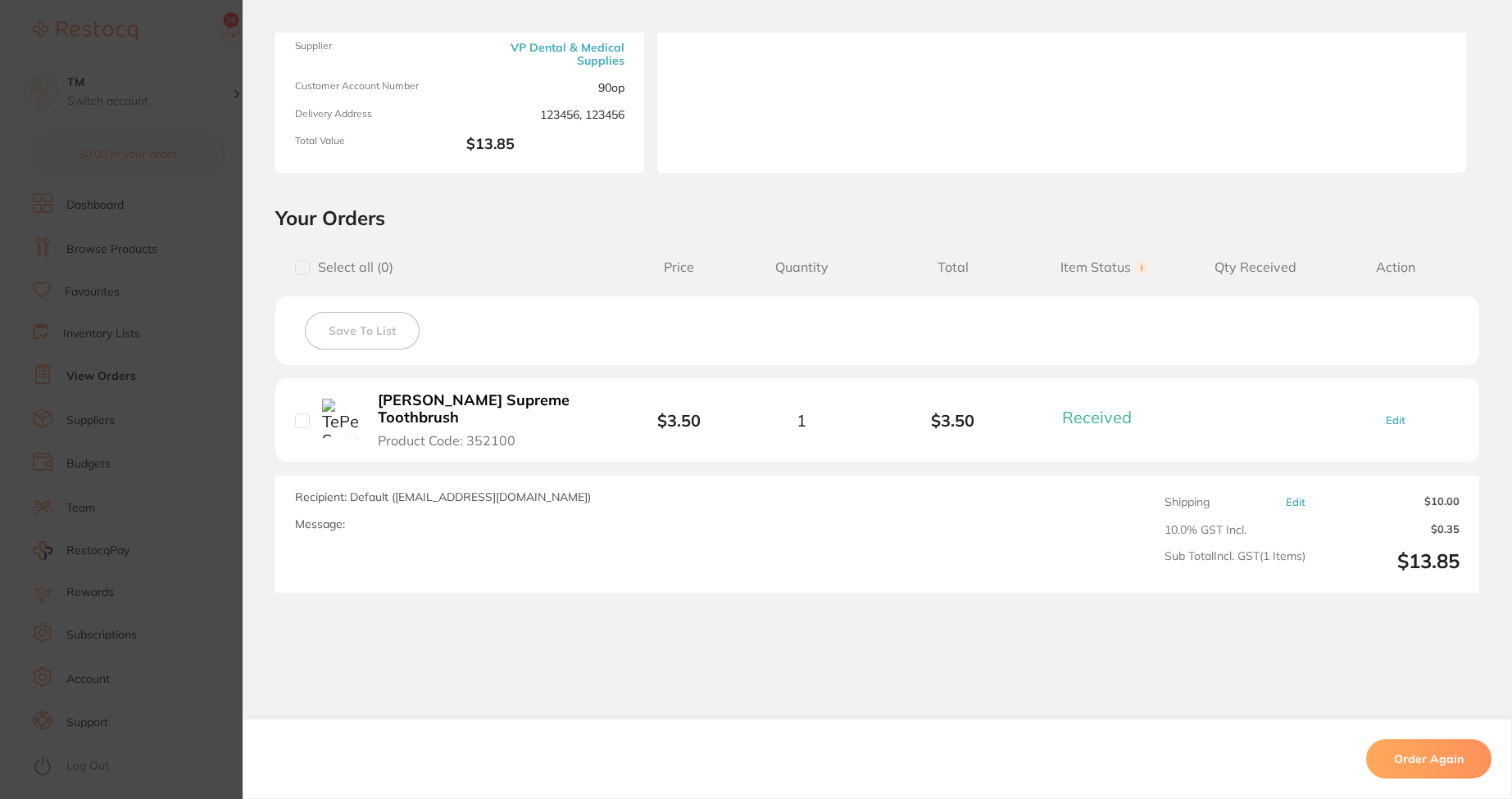
click at [1288, 496] on link "Edit" at bounding box center [1296, 502] width 20 height 13
type input "20.00"
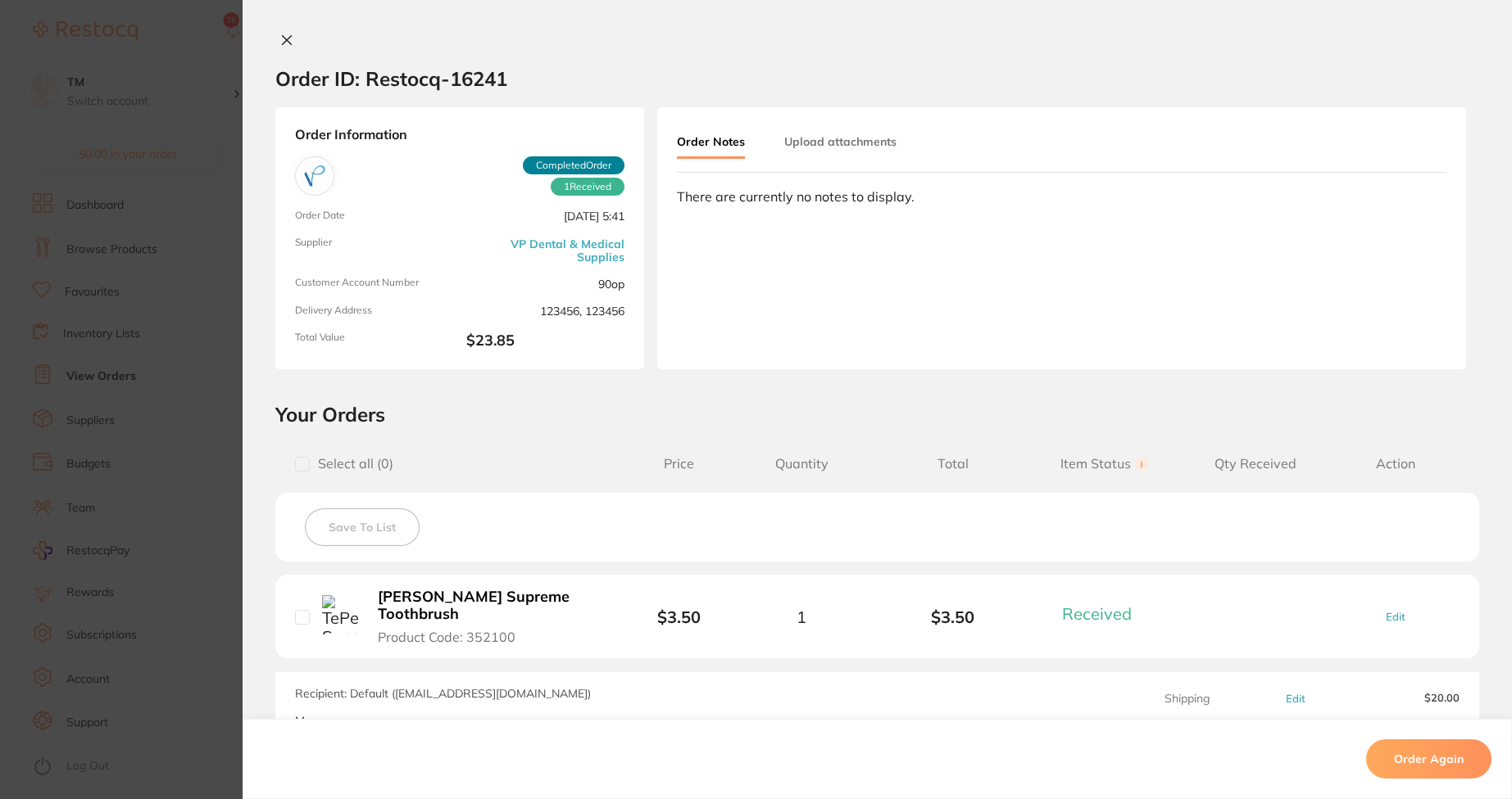
click at [283, 43] on icon at bounding box center [287, 40] width 13 height 13
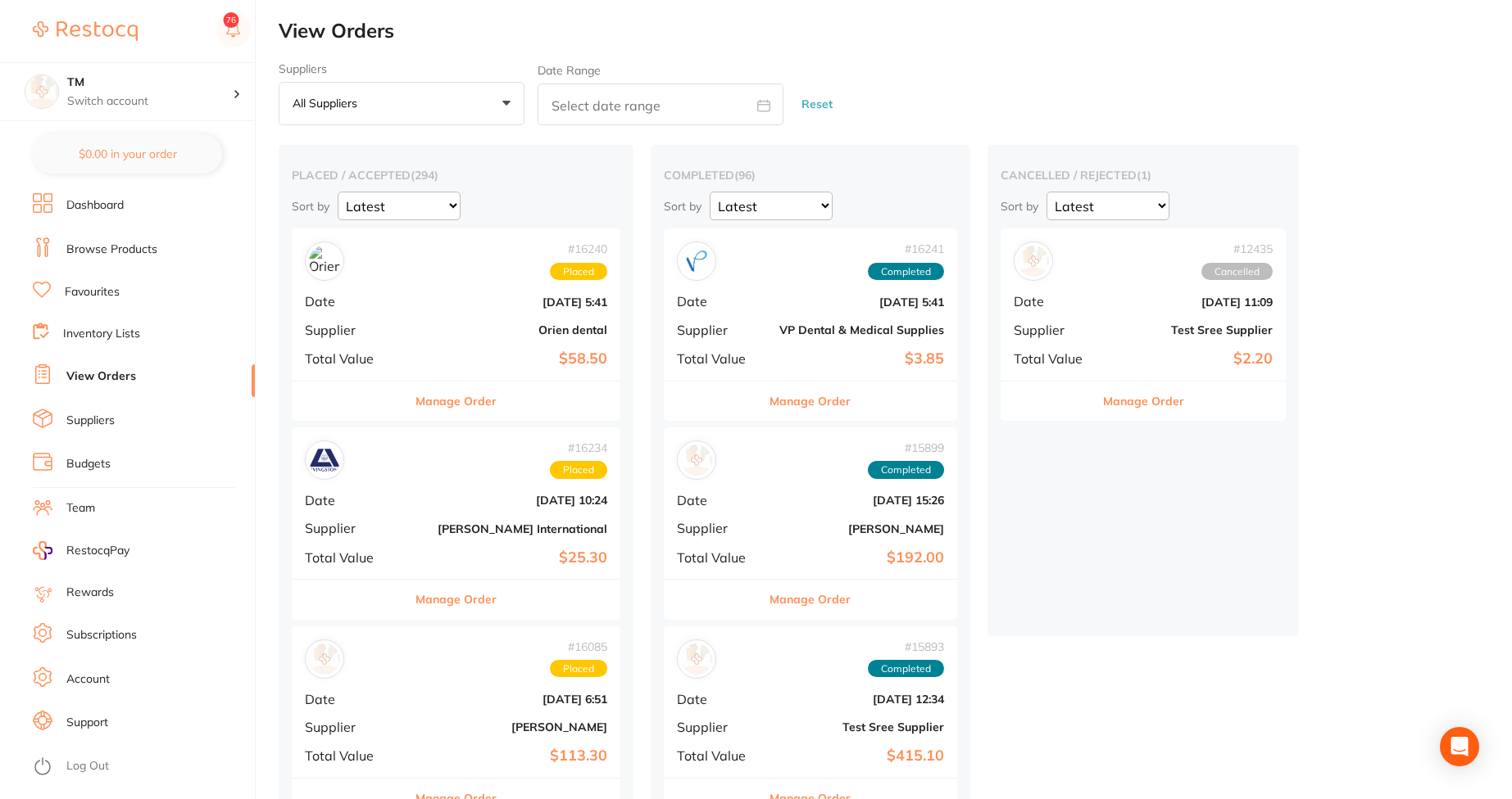
click at [126, 461] on li "Budgets" at bounding box center [144, 464] width 222 height 24
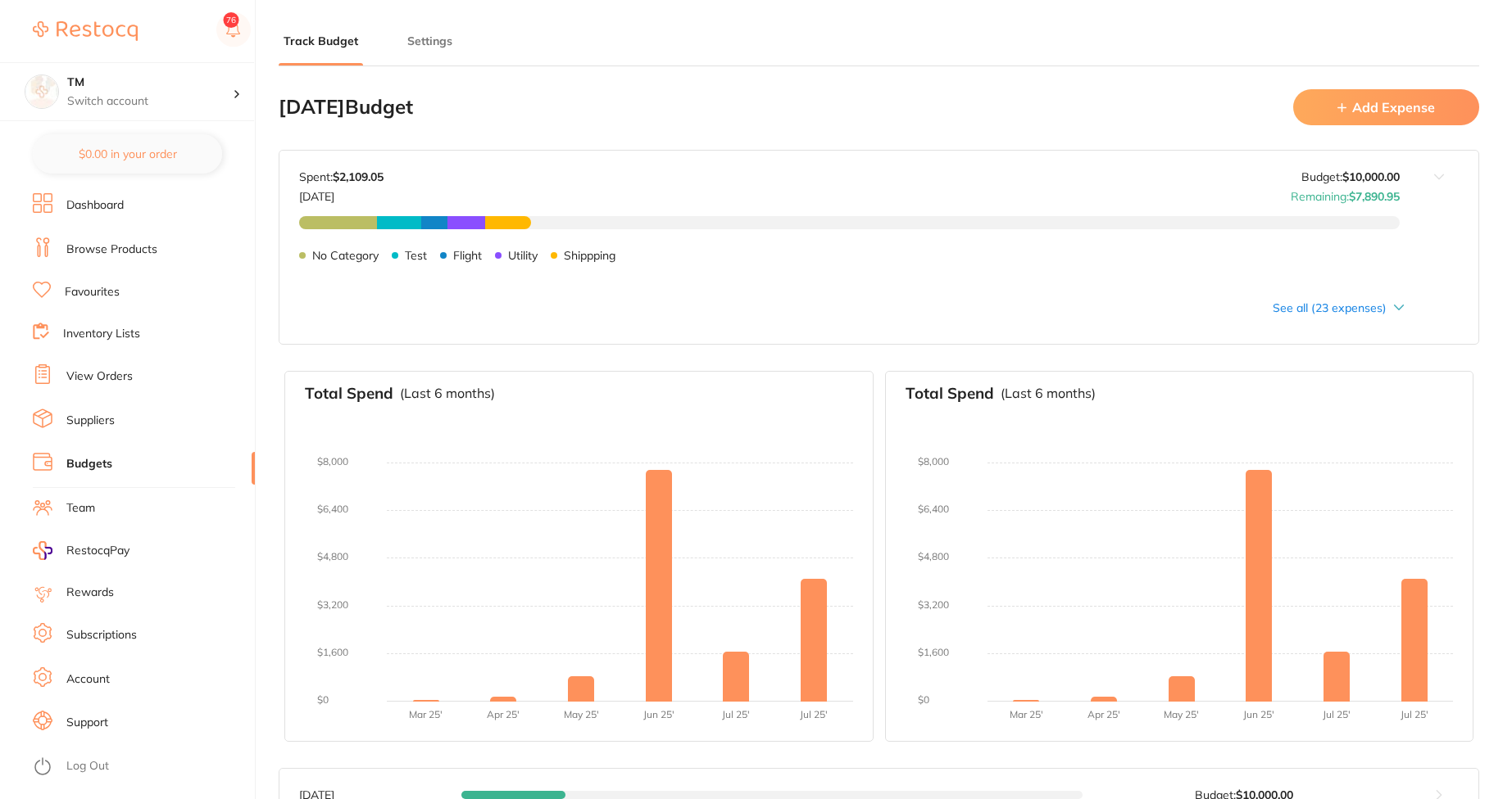
type input "10,000"
type input "0.0"
type input "10,000"
click at [1381, 112] on button "Add Expense" at bounding box center [1386, 107] width 186 height 35
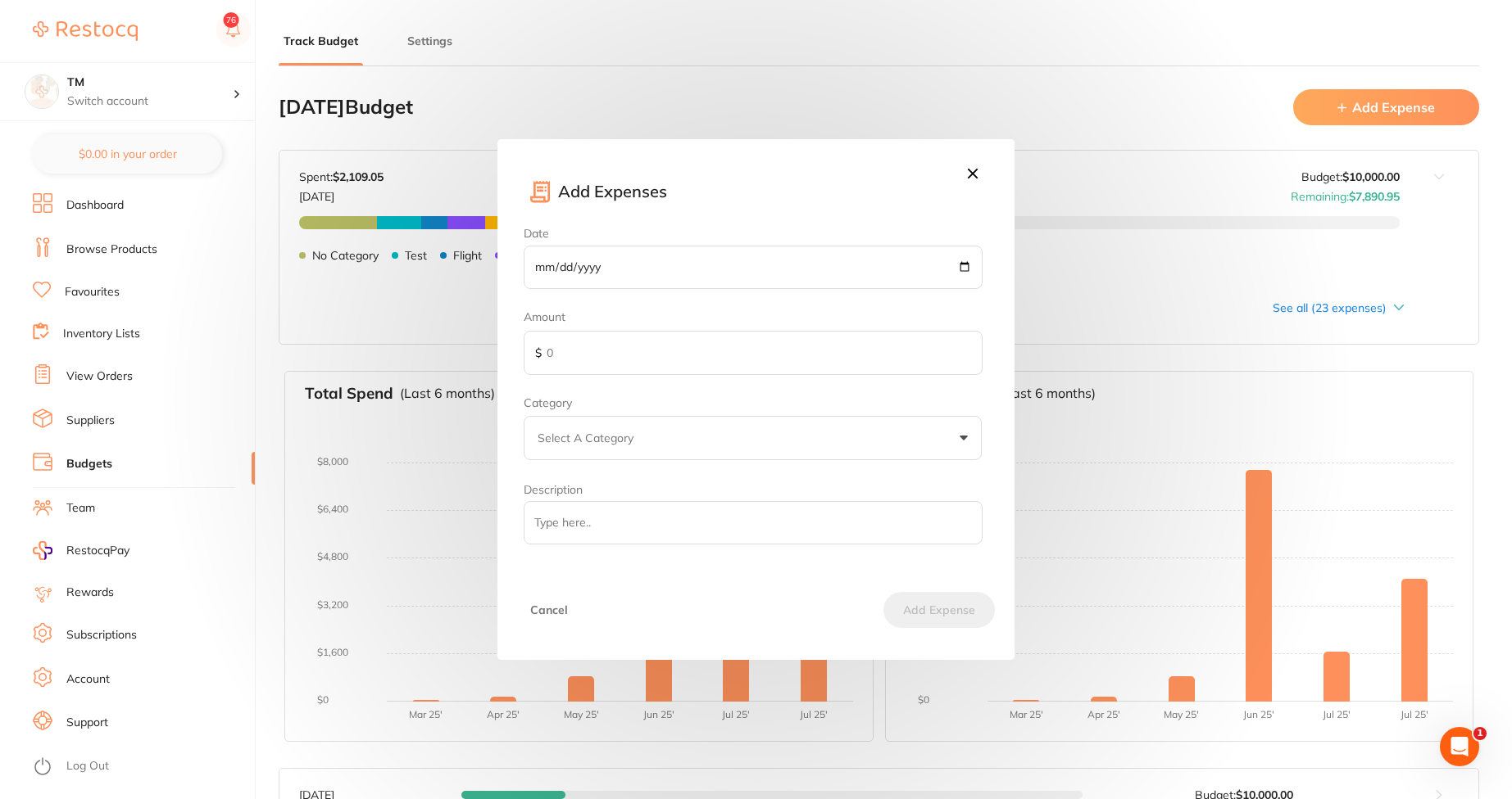
click at [962, 262] on input "Date" at bounding box center [753, 267] width 458 height 44
type input "2025-08-15"
click at [660, 349] on input "text" at bounding box center [753, 353] width 458 height 44
type input "500"
click at [647, 454] on button "Select A Category" at bounding box center [753, 438] width 458 height 44
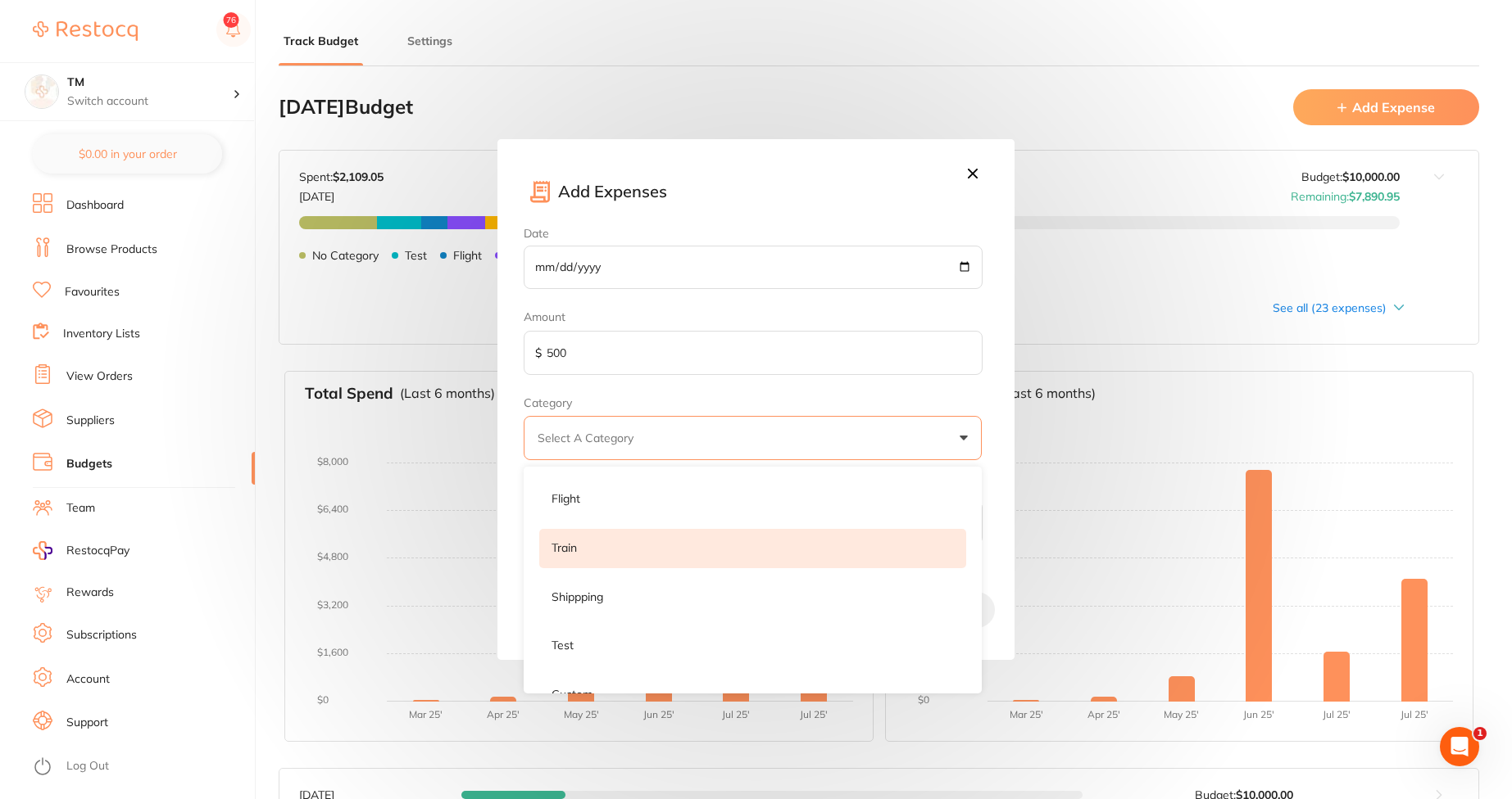
scroll to position [65, 0]
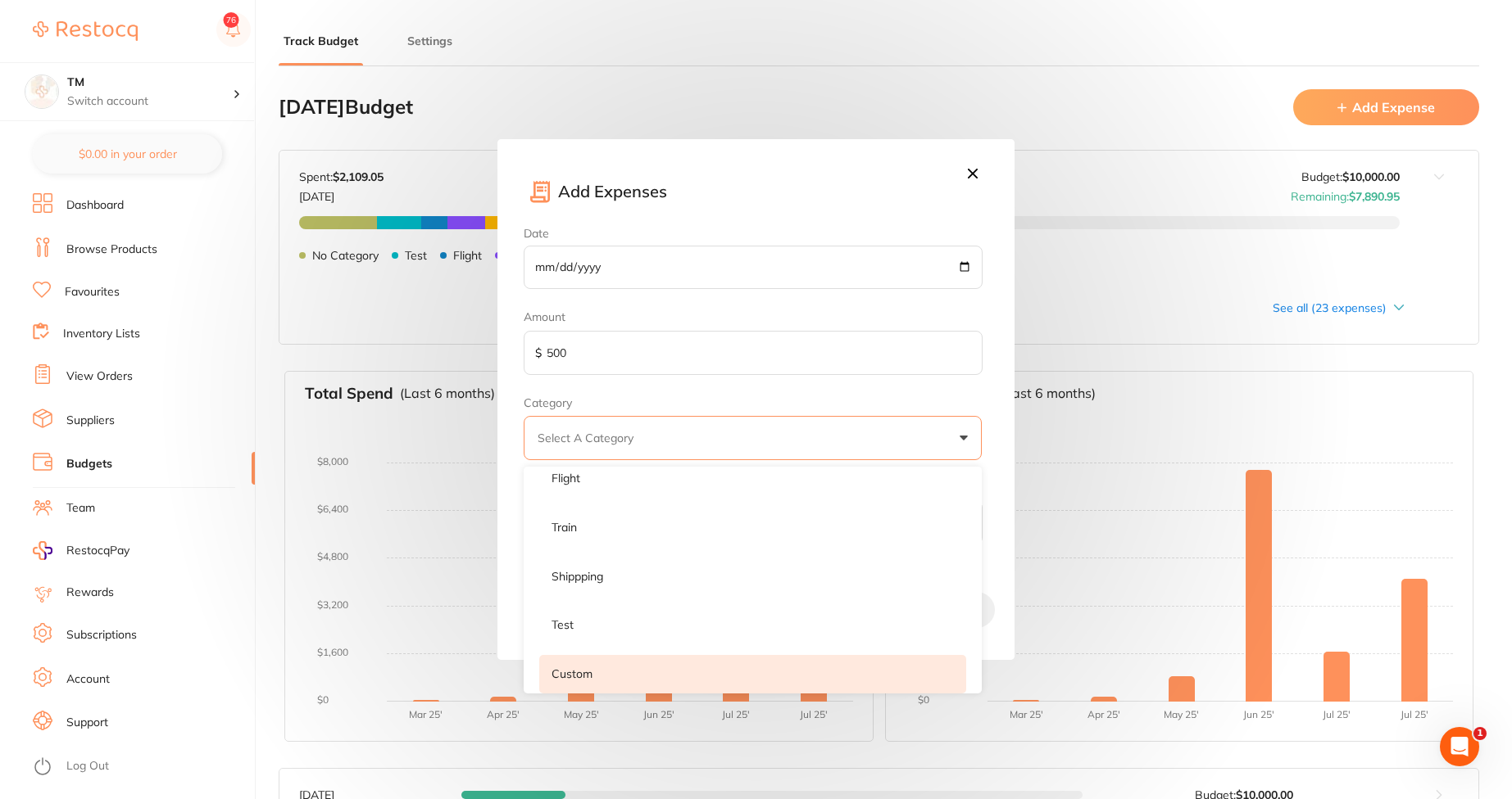
click at [626, 656] on li "Custom" at bounding box center [753, 674] width 427 height 39
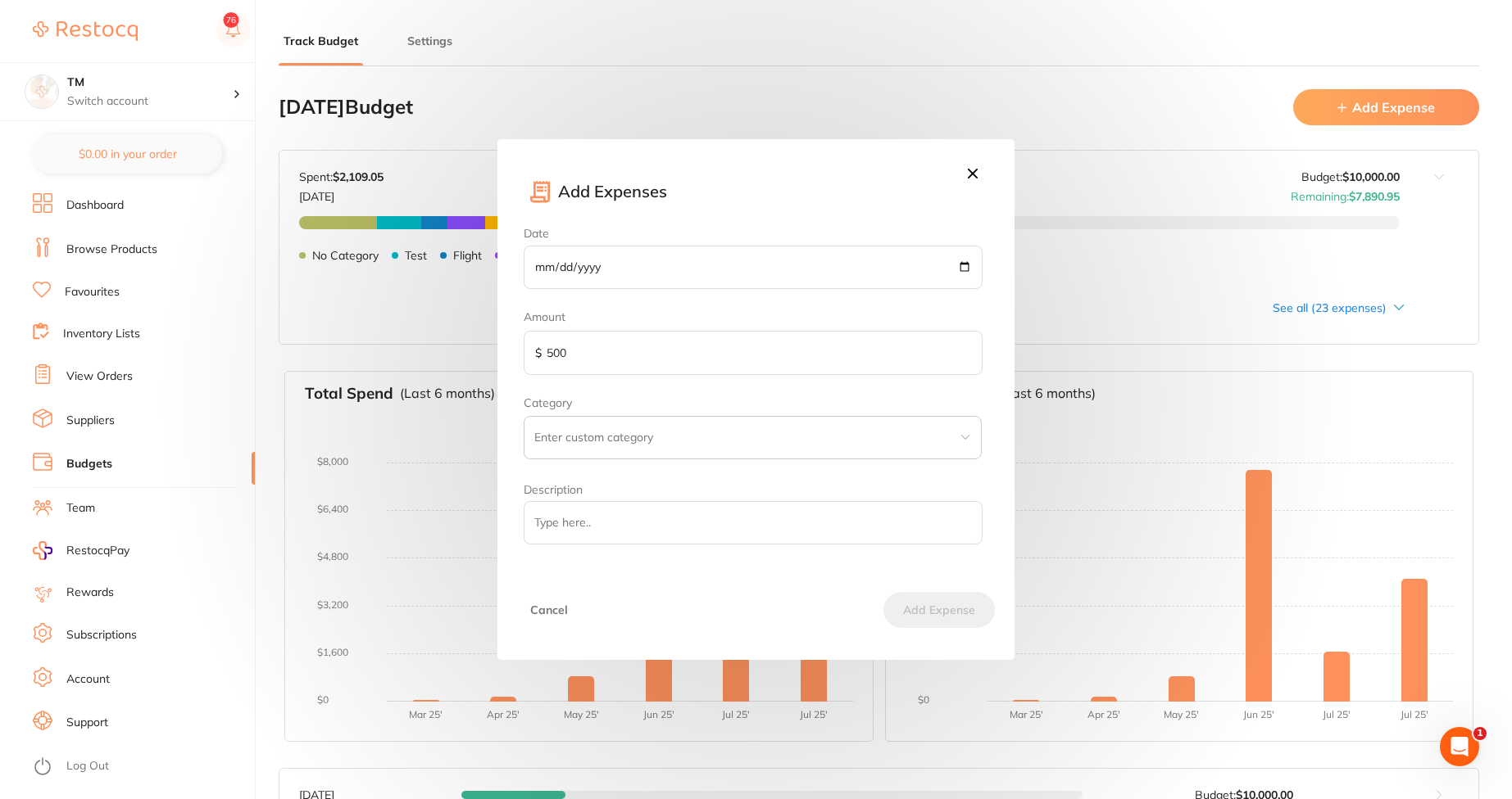
click at [630, 433] on input "text" at bounding box center [753, 438] width 458 height 44
type input "Entertinment"
click at [933, 600] on button "Add Expense" at bounding box center [938, 610] width 111 height 36
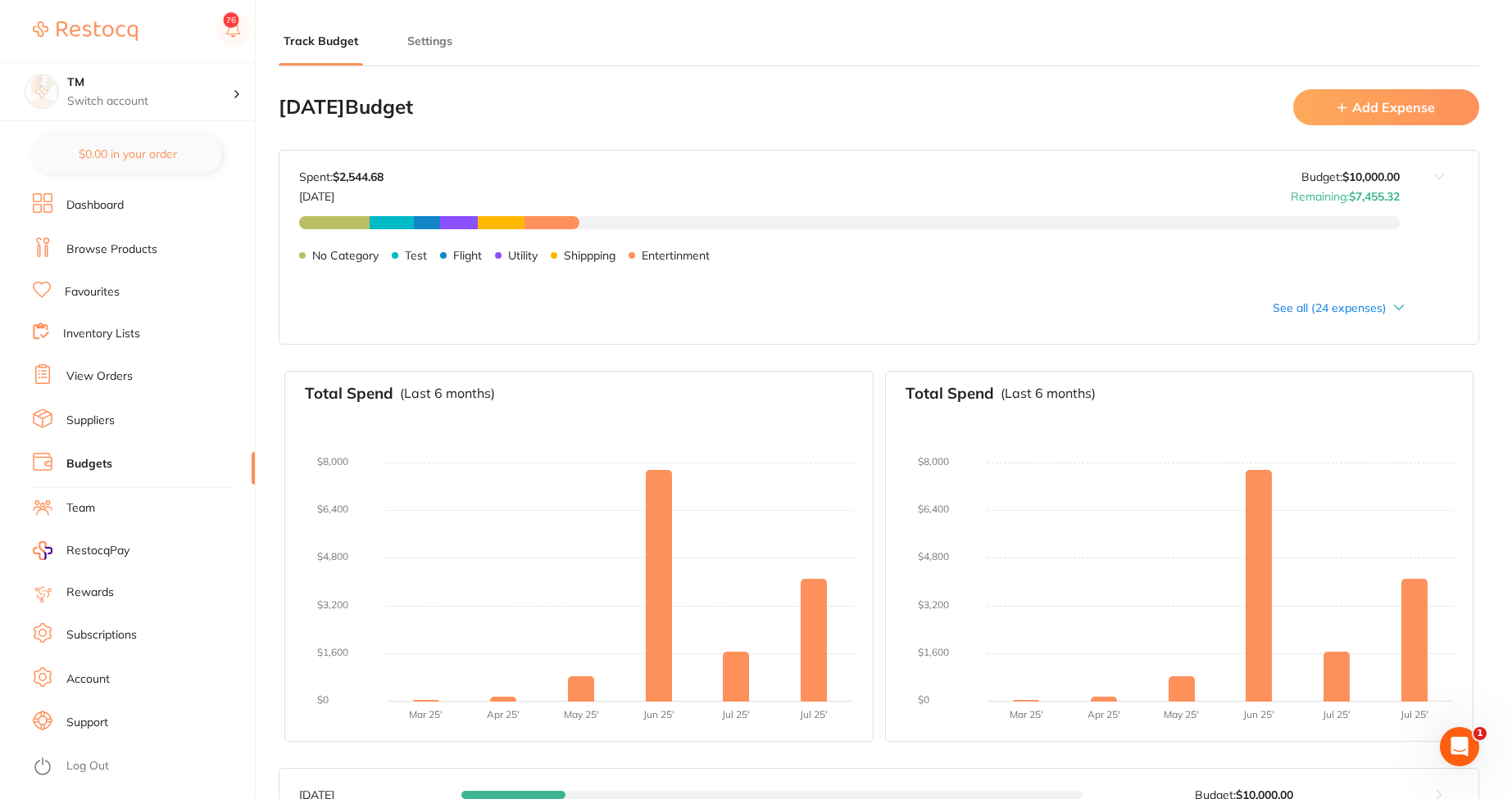
click at [1317, 308] on div "See all (24 expenses)" at bounding box center [852, 308] width 1106 height 13
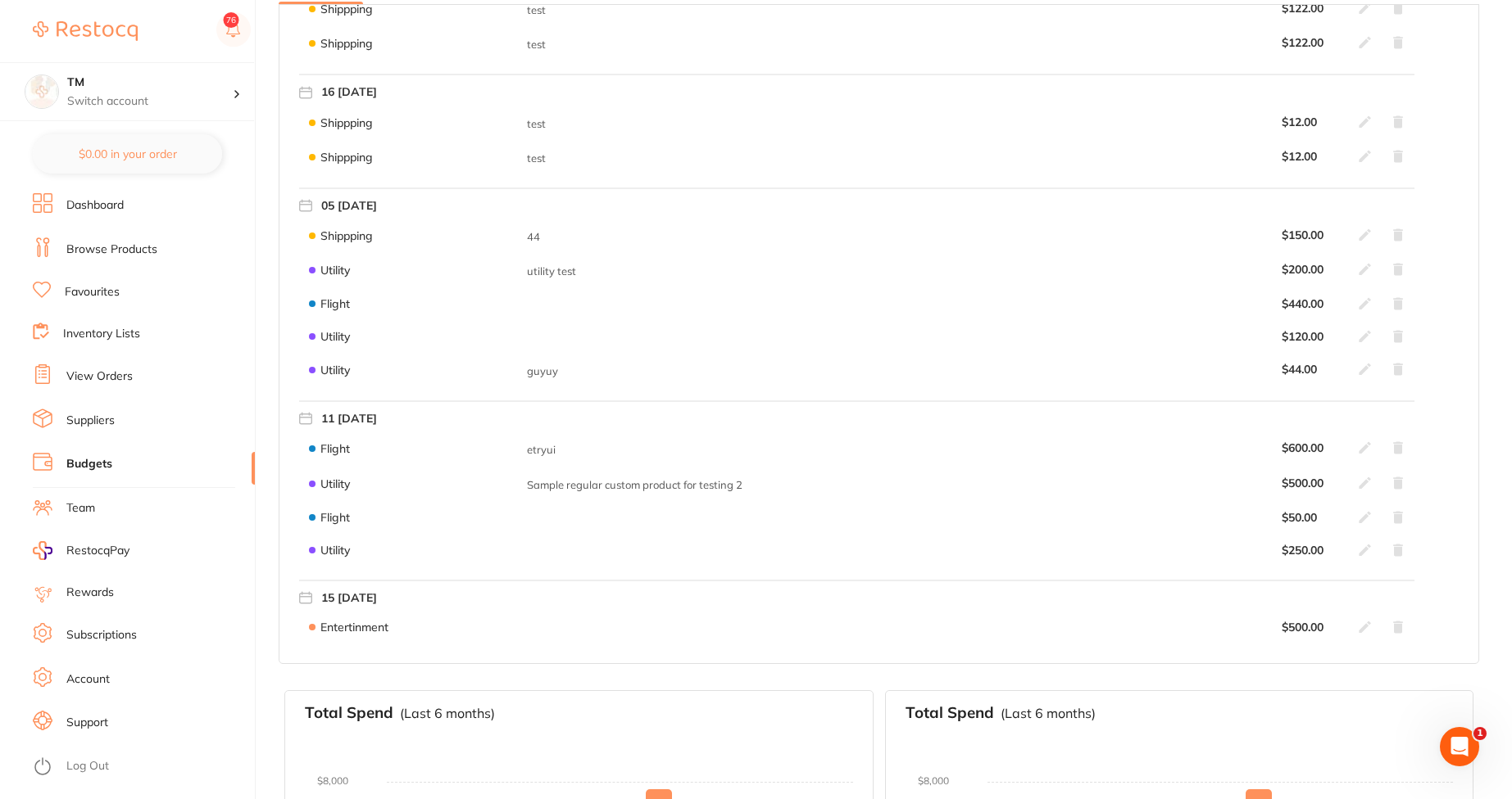
scroll to position [884, 0]
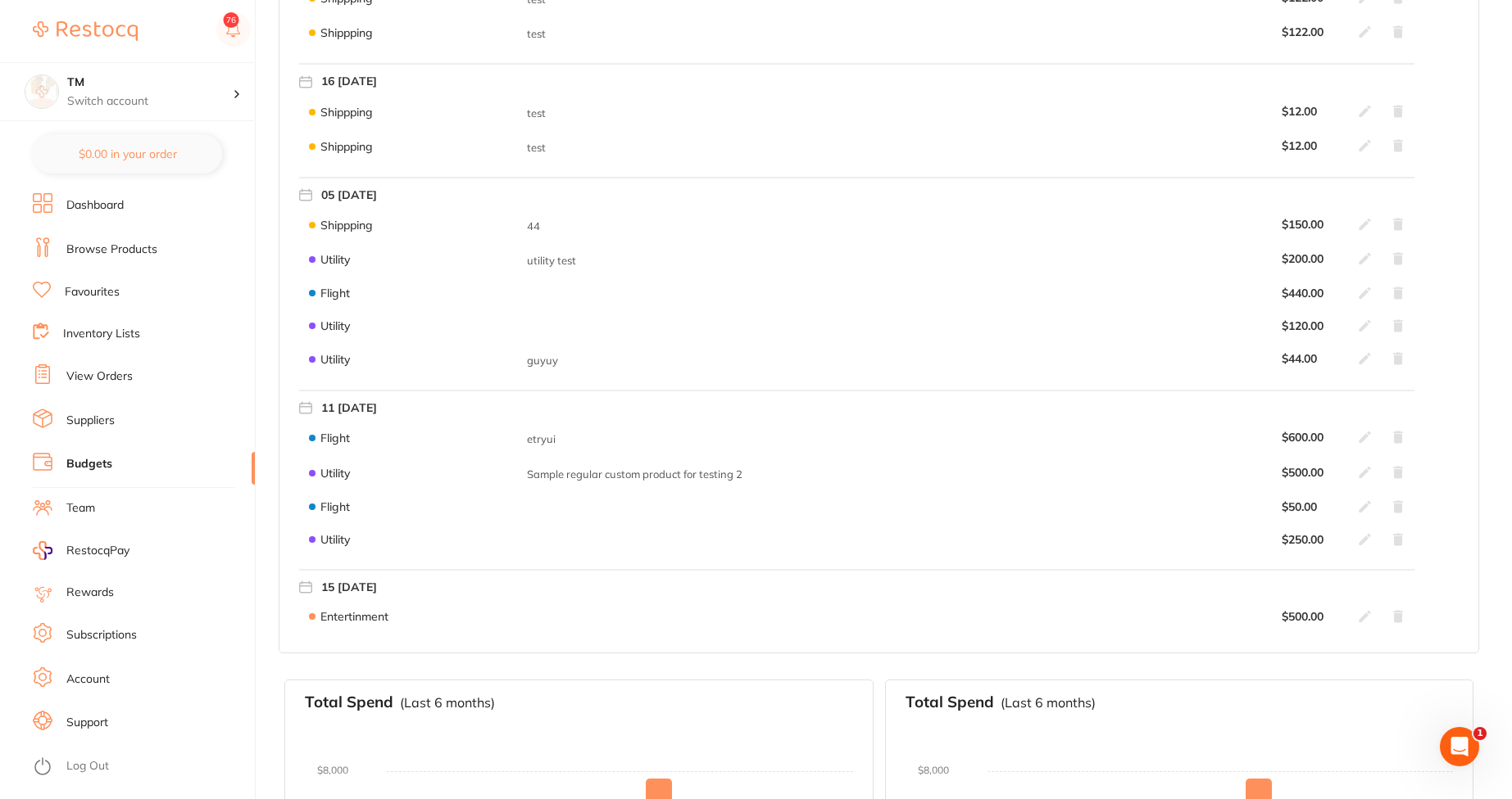
click at [1371, 617] on icon at bounding box center [1366, 617] width 13 height 13
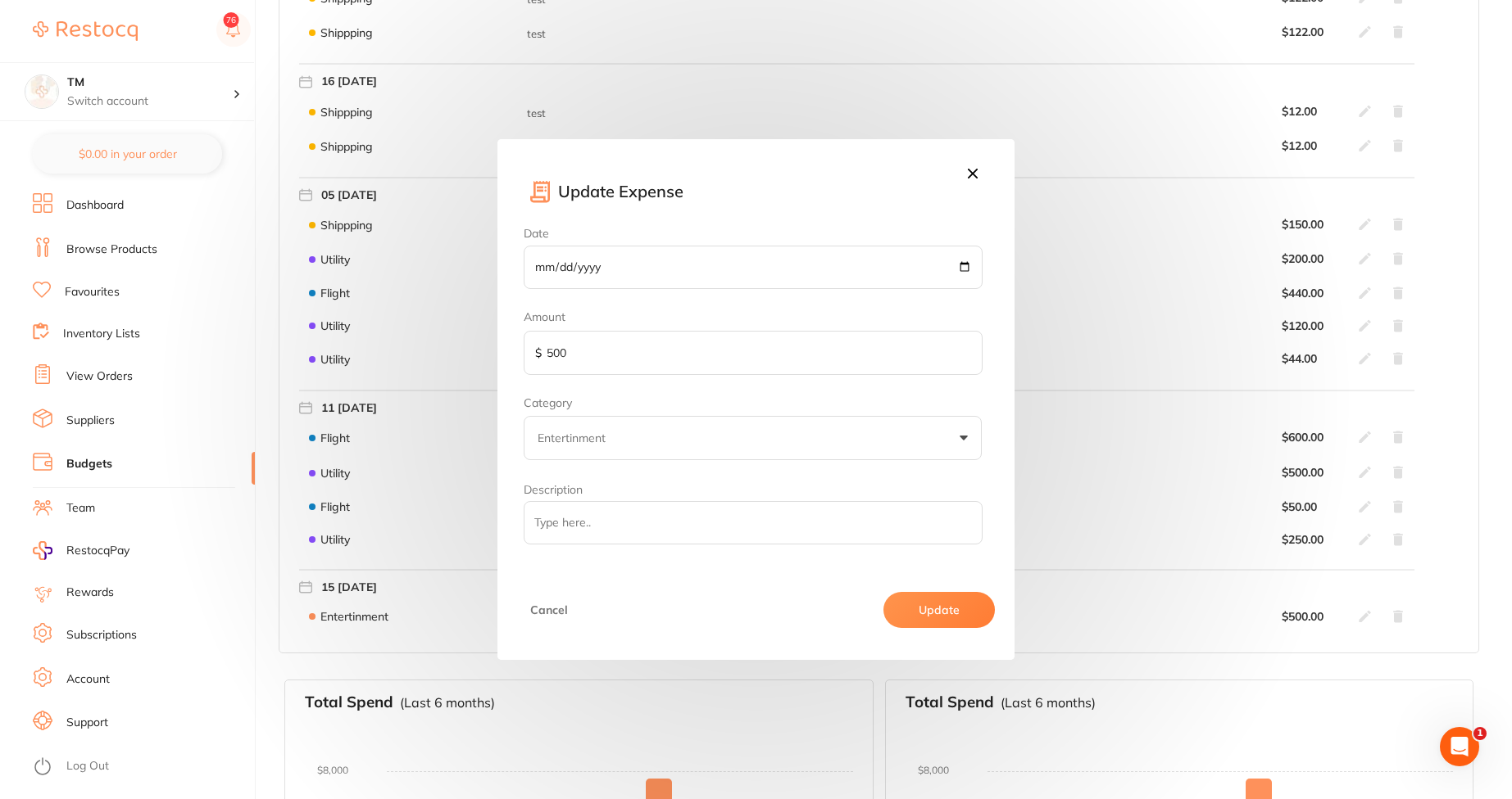
click at [780, 350] on input "500" at bounding box center [753, 353] width 458 height 44
type input "5"
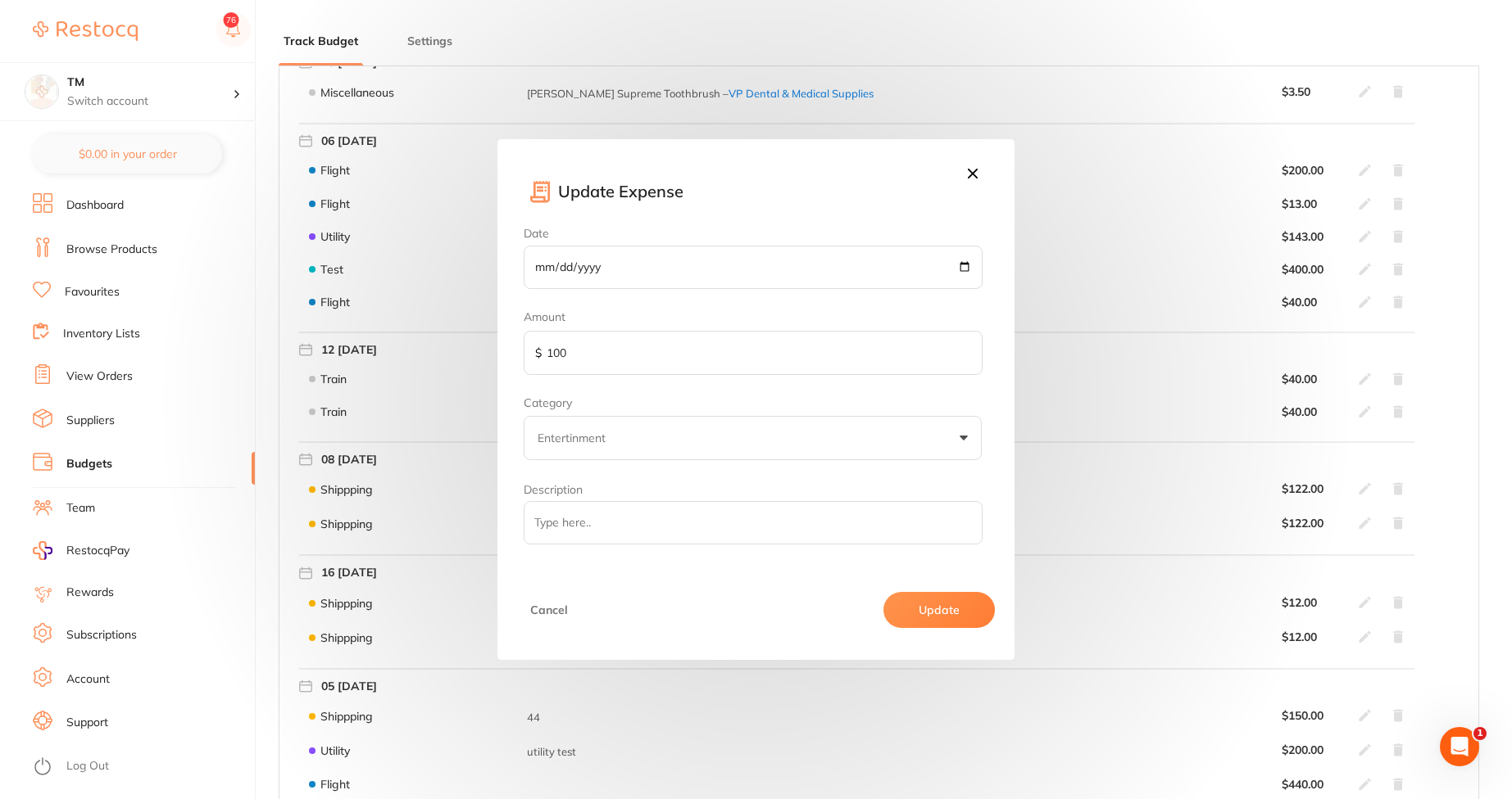
scroll to position [0, 0]
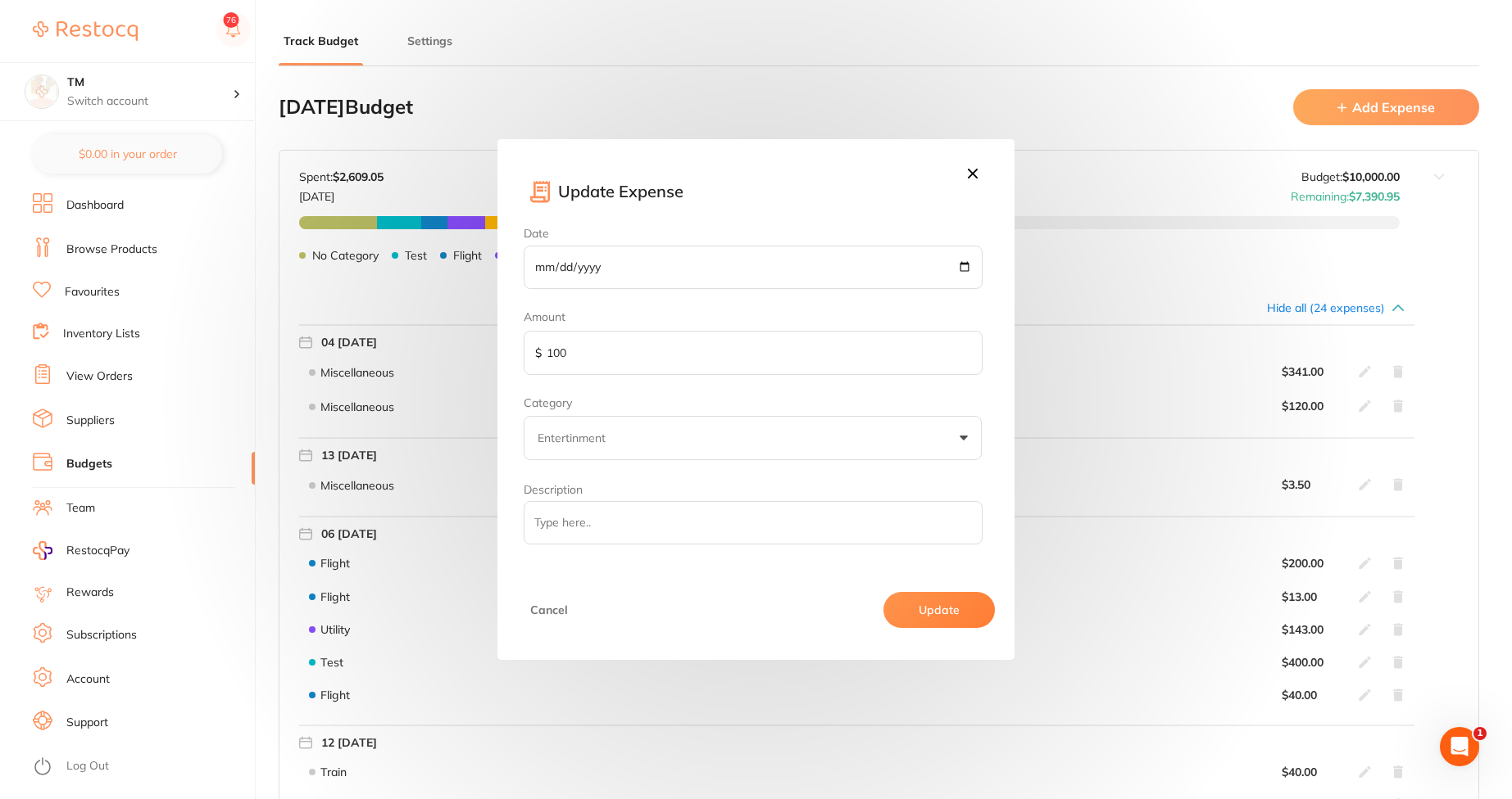
type input "100"
click at [966, 600] on button "Update" at bounding box center [938, 610] width 111 height 36
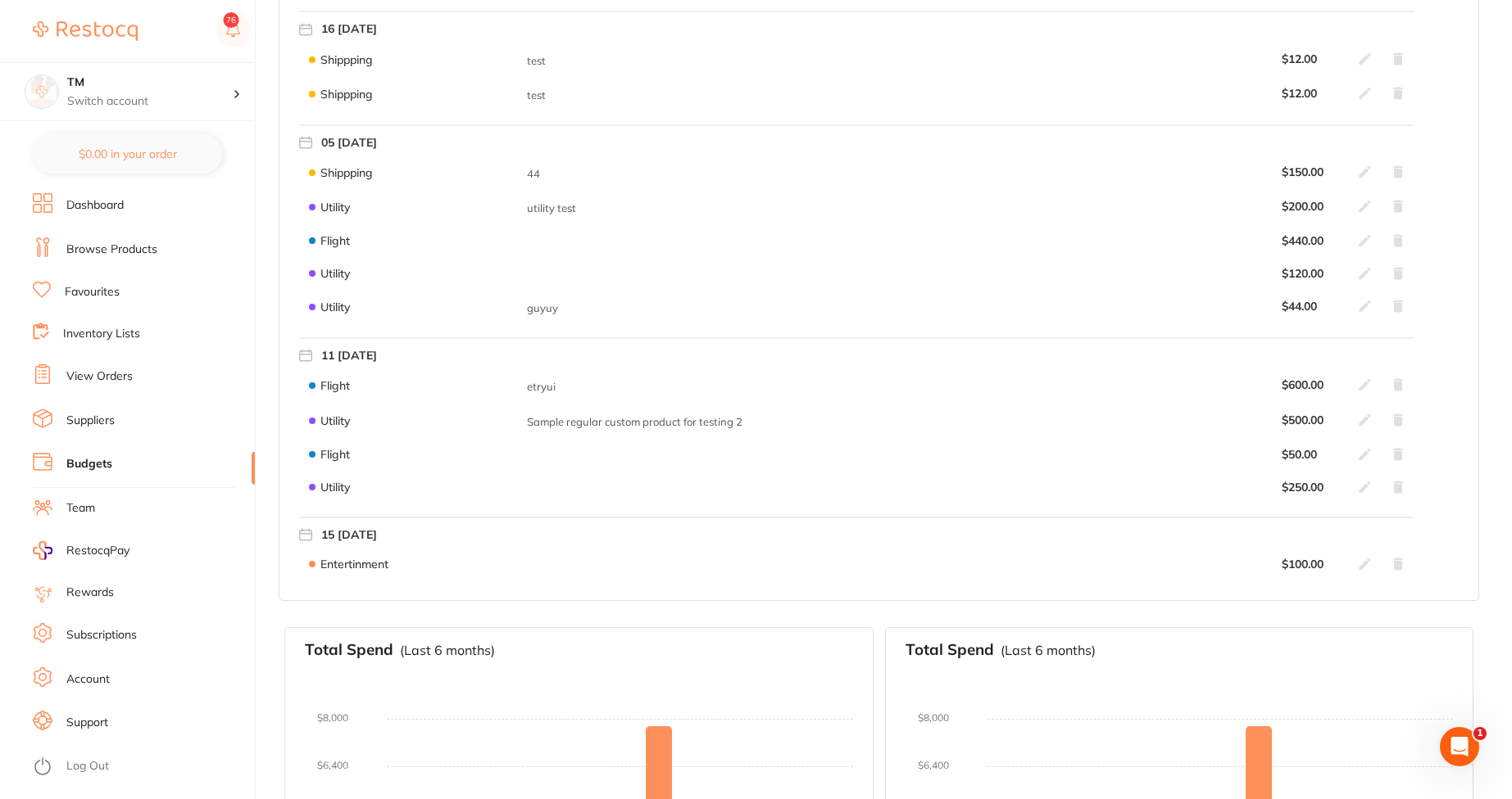
scroll to position [983, 0]
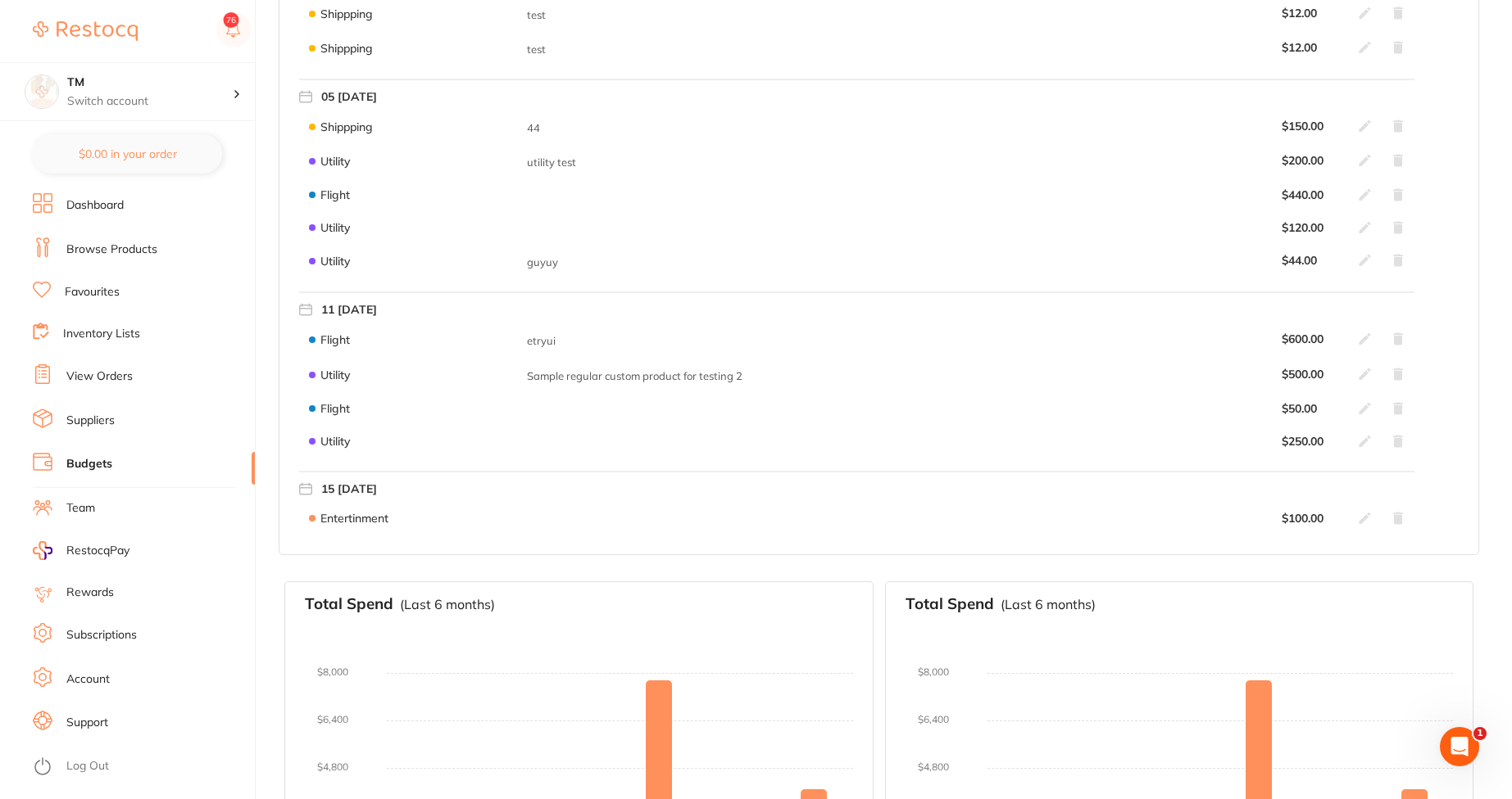
click at [1359, 517] on div "$ 100.00" at bounding box center [1343, 518] width 123 height 13
click at [1366, 522] on icon at bounding box center [1366, 518] width 13 height 13
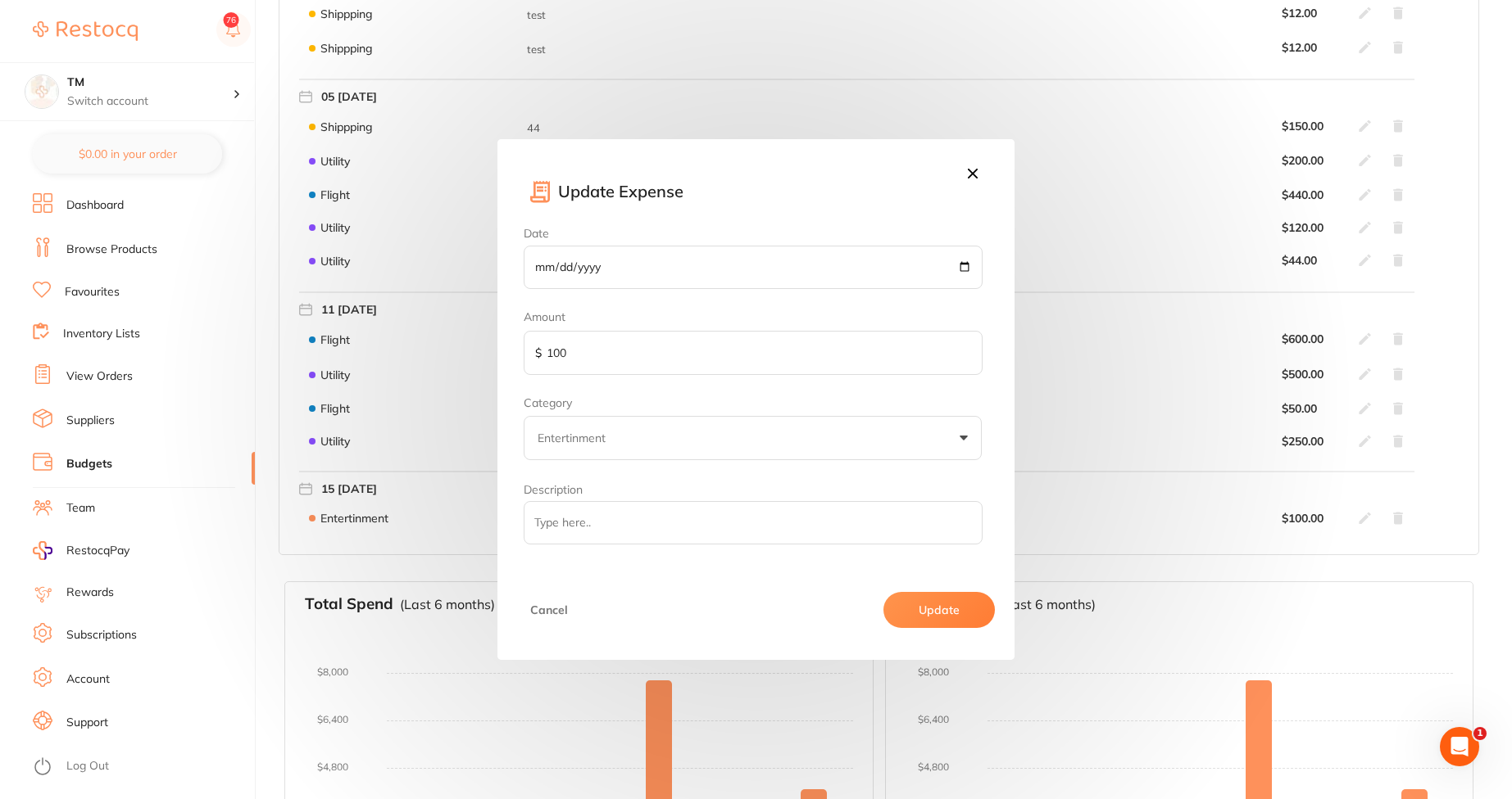
click at [778, 373] on input "100" at bounding box center [753, 353] width 458 height 44
type input "1"
type input "500"
click at [984, 604] on button "Update" at bounding box center [938, 610] width 111 height 36
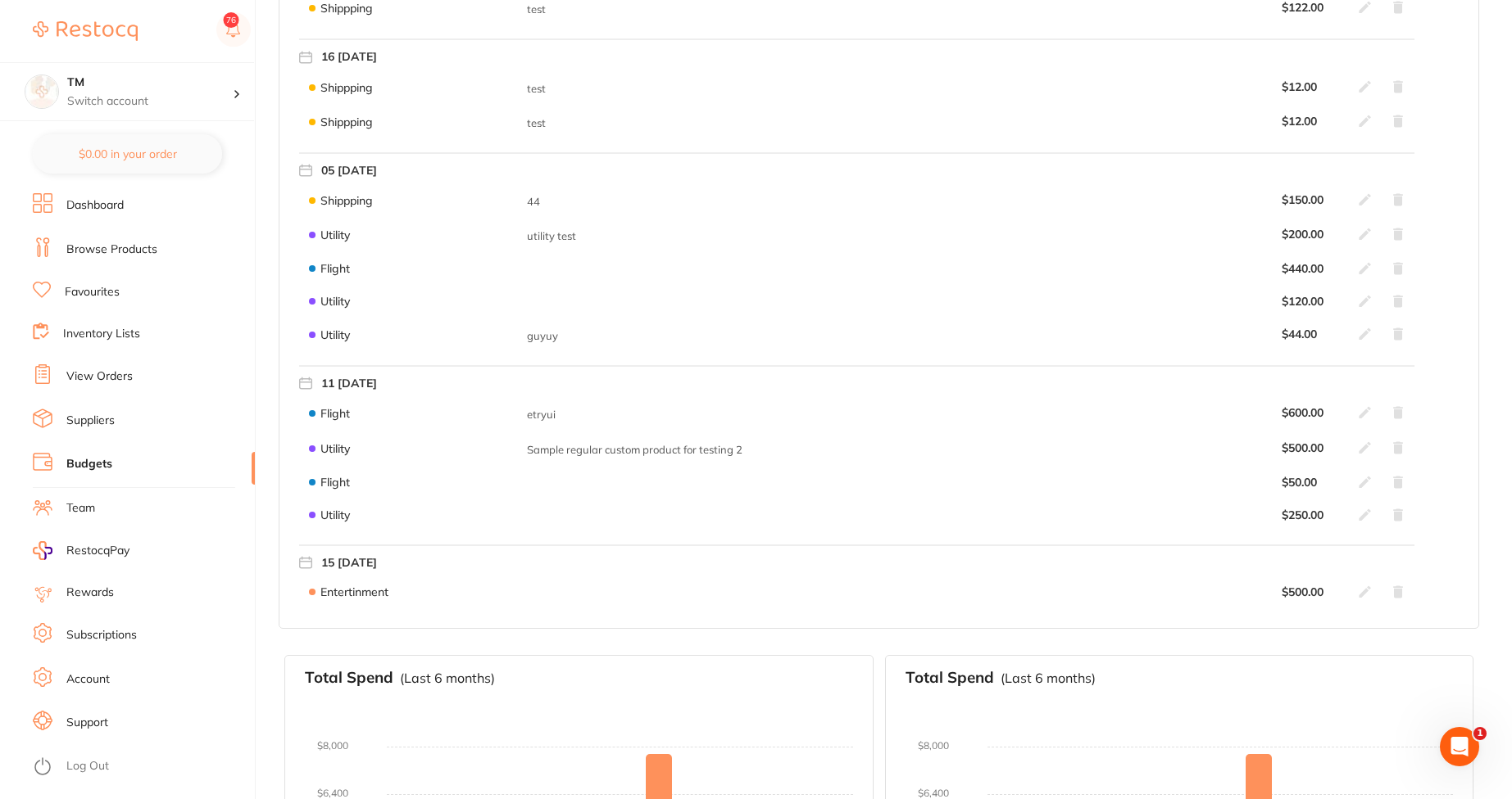
scroll to position [1081, 0]
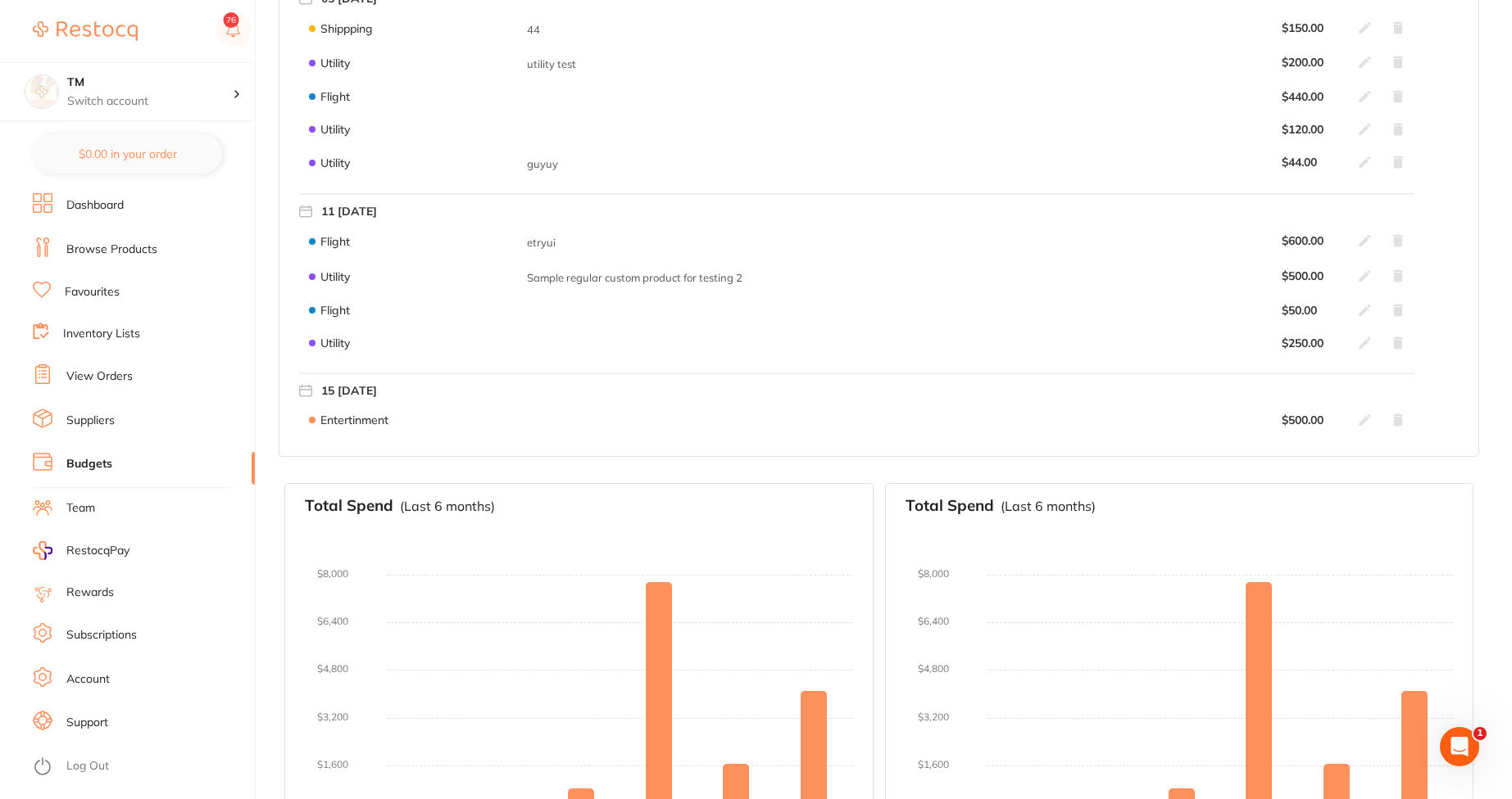
click at [1400, 425] on icon at bounding box center [1398, 420] width 10 height 13
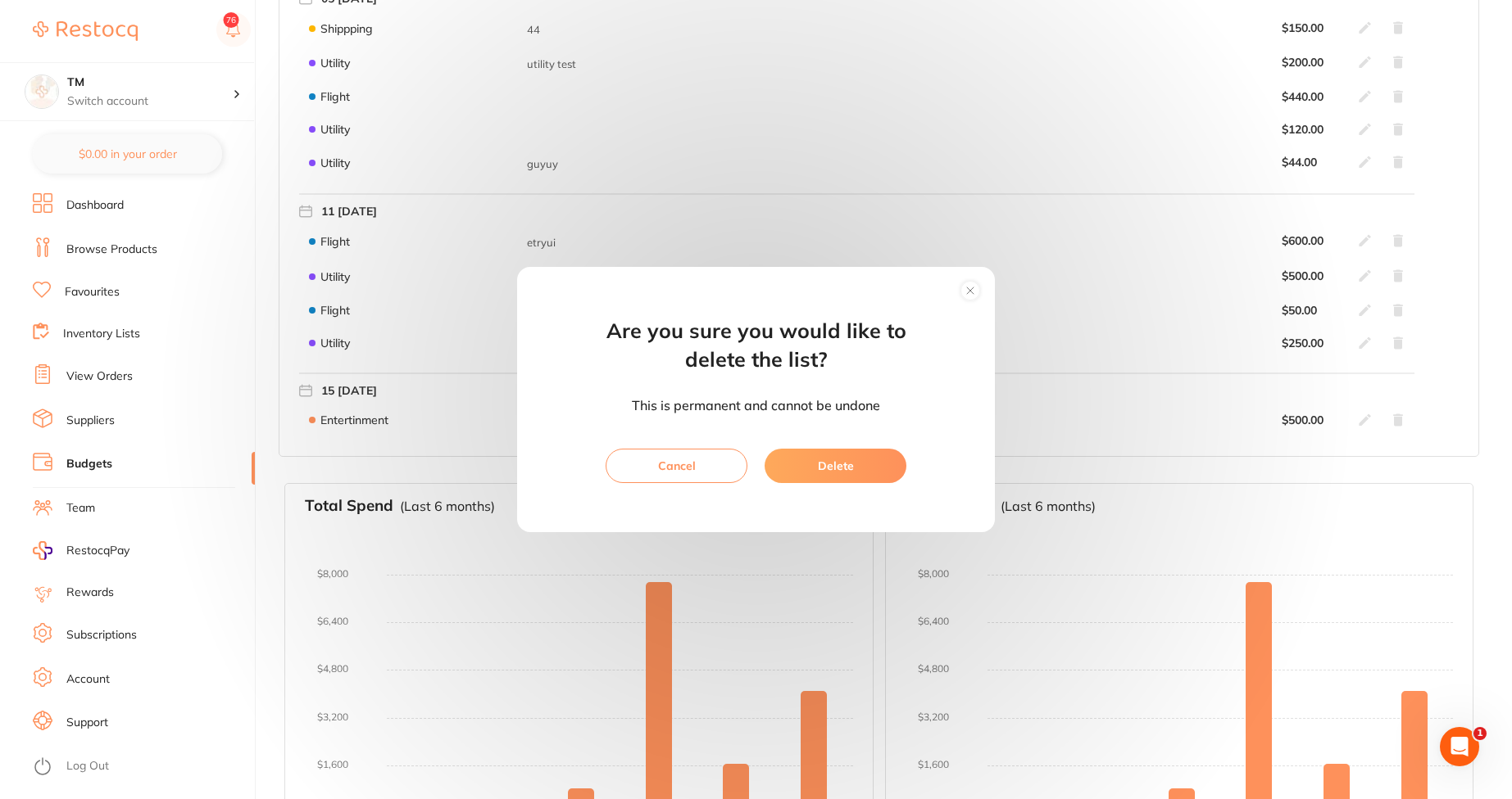
click at [851, 471] on button "Delete" at bounding box center [835, 466] width 142 height 34
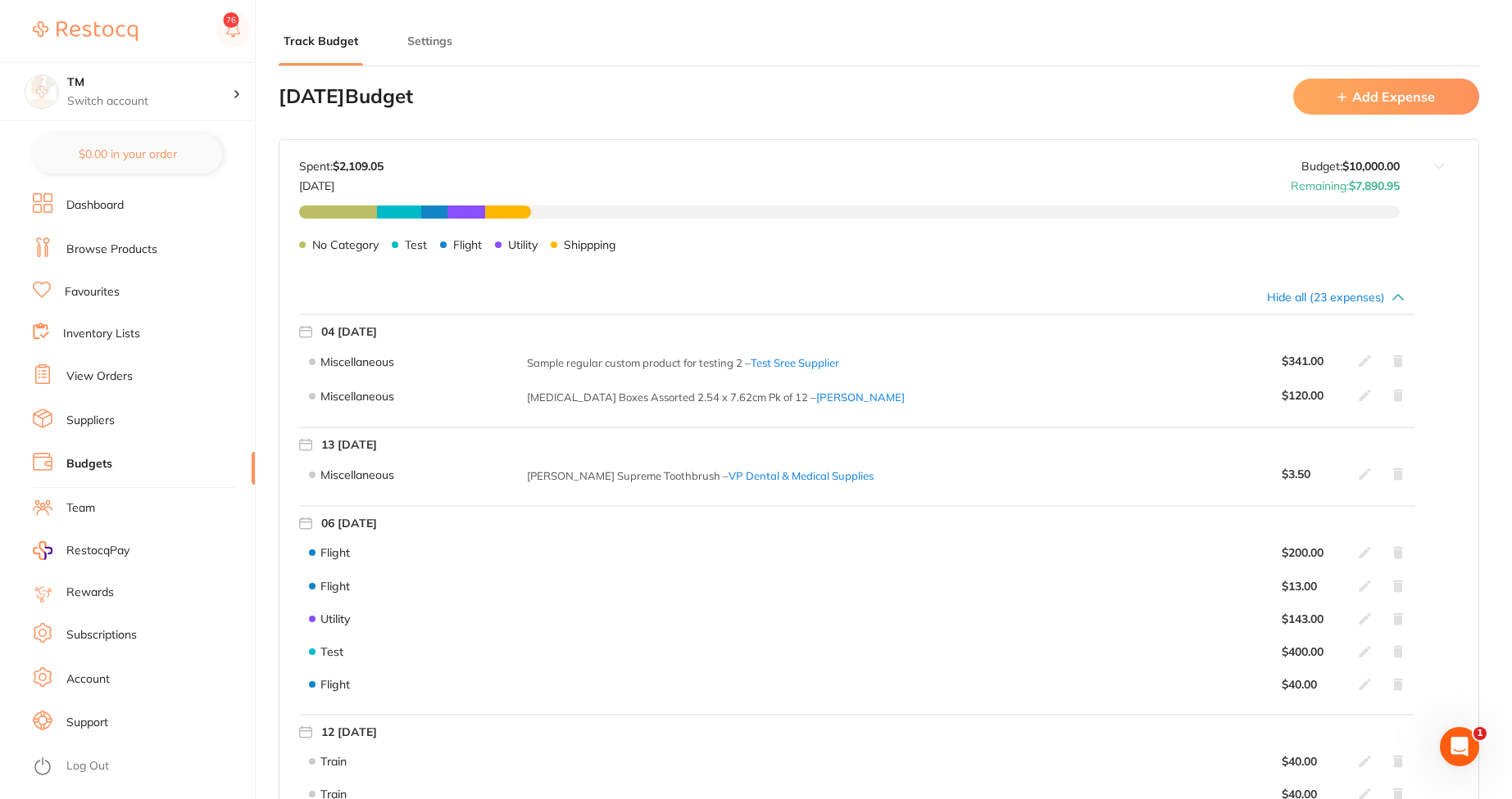
scroll to position [0, 0]
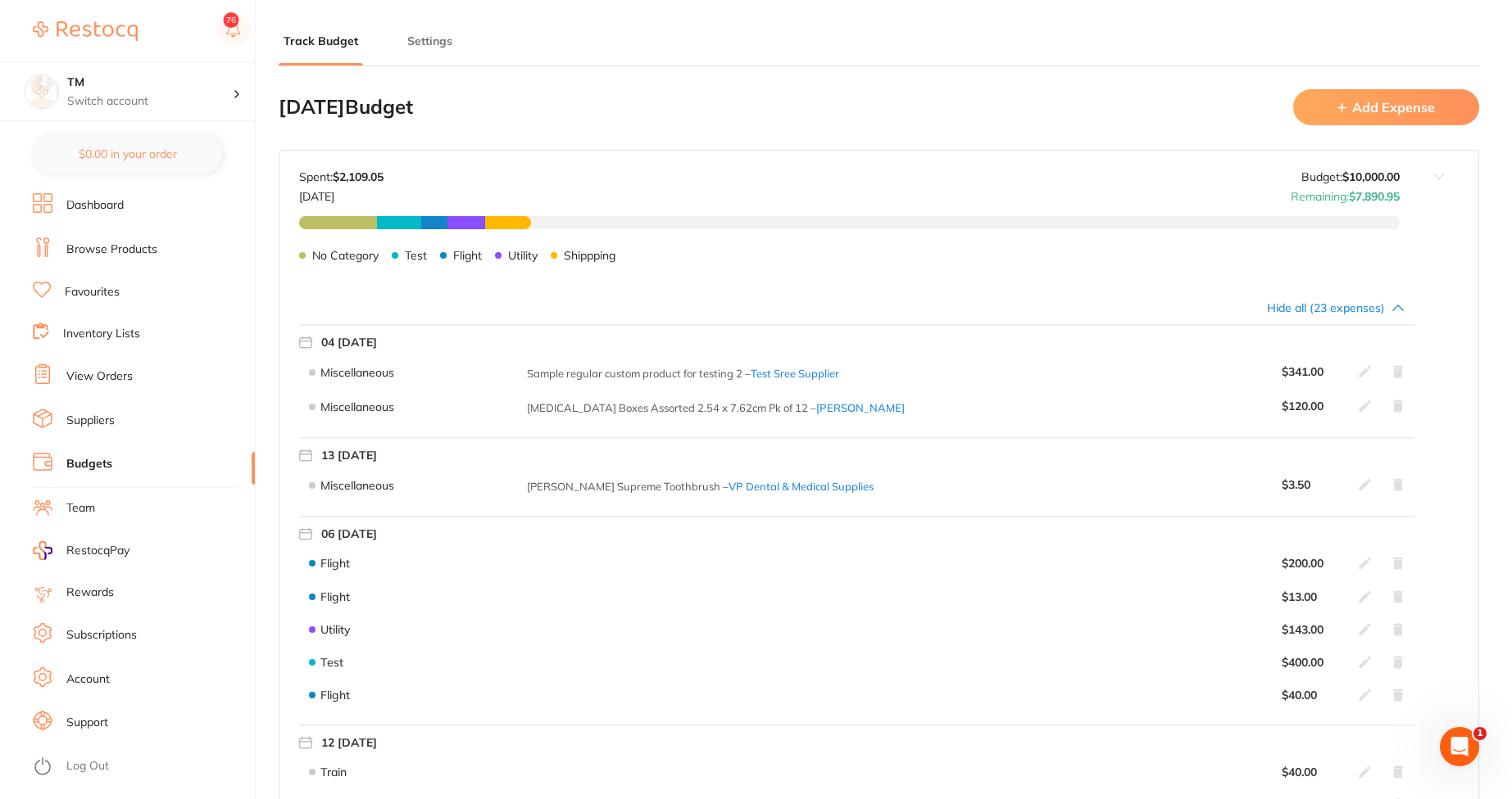
click at [1360, 369] on icon at bounding box center [1366, 372] width 13 height 13
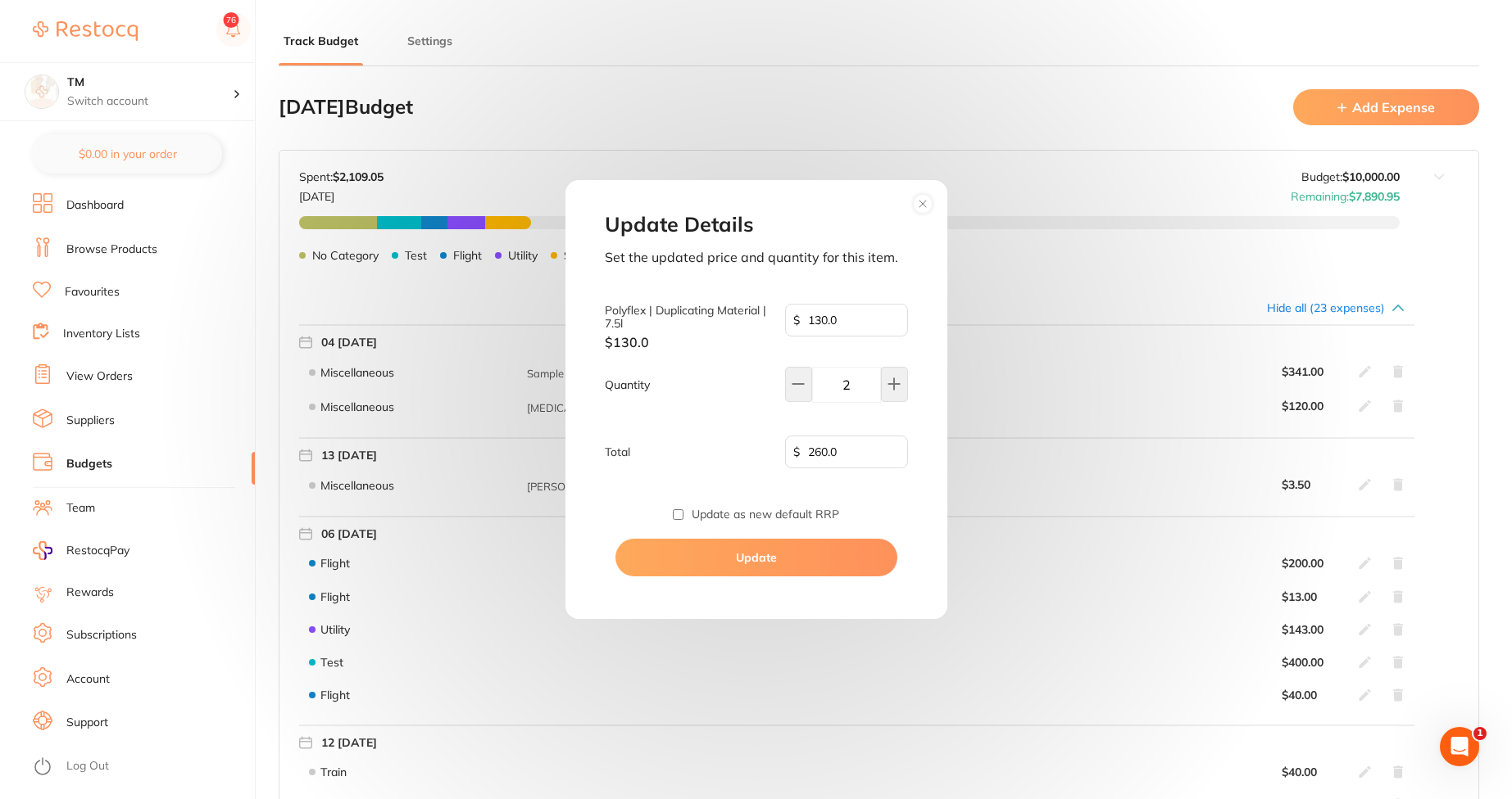
type input "31.0"
type input "11"
type input "341.00"
click at [887, 373] on button at bounding box center [894, 384] width 27 height 35
type input "12"
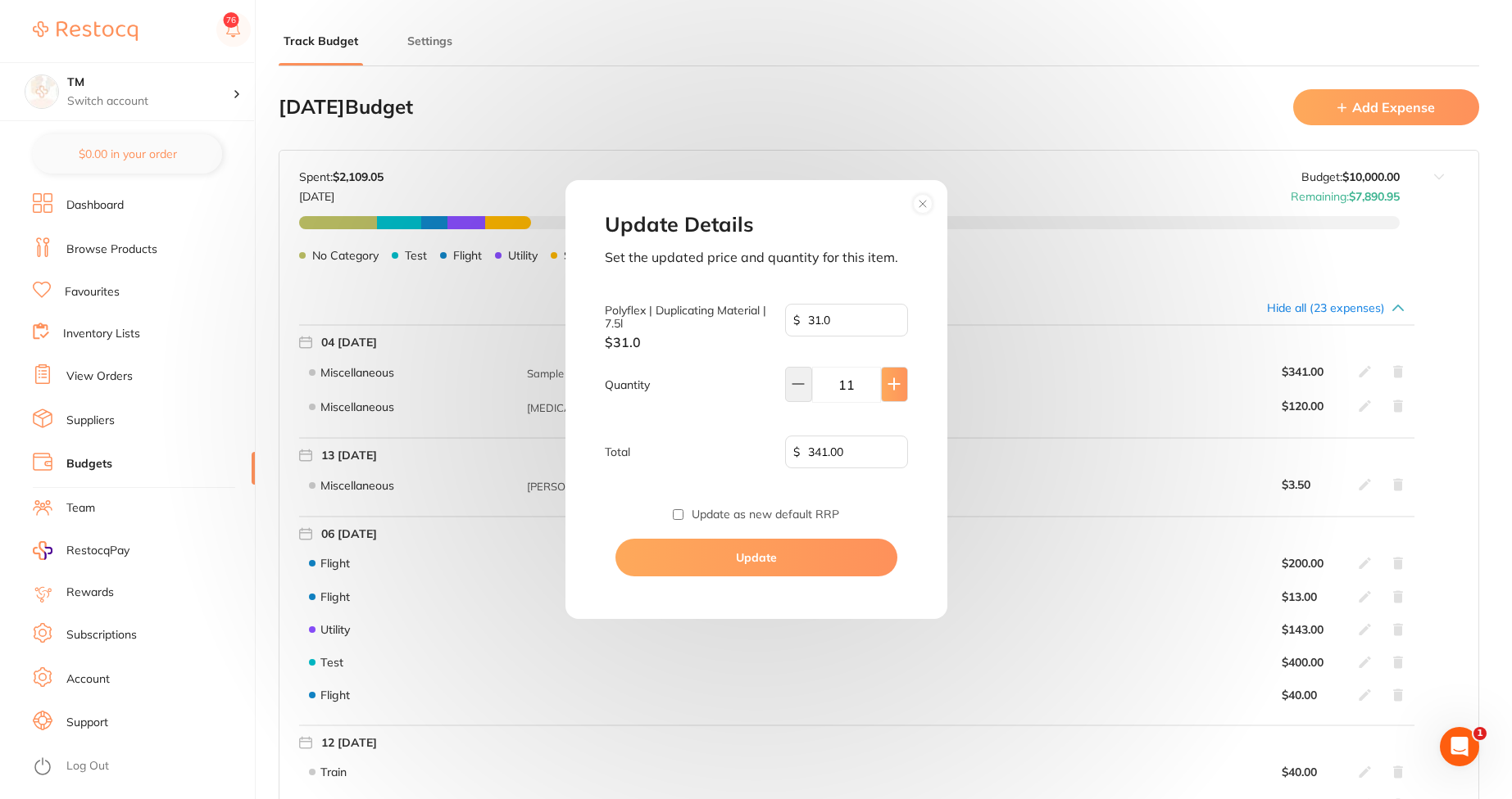
type input "372.00"
click at [825, 546] on button "Update" at bounding box center [756, 557] width 282 height 38
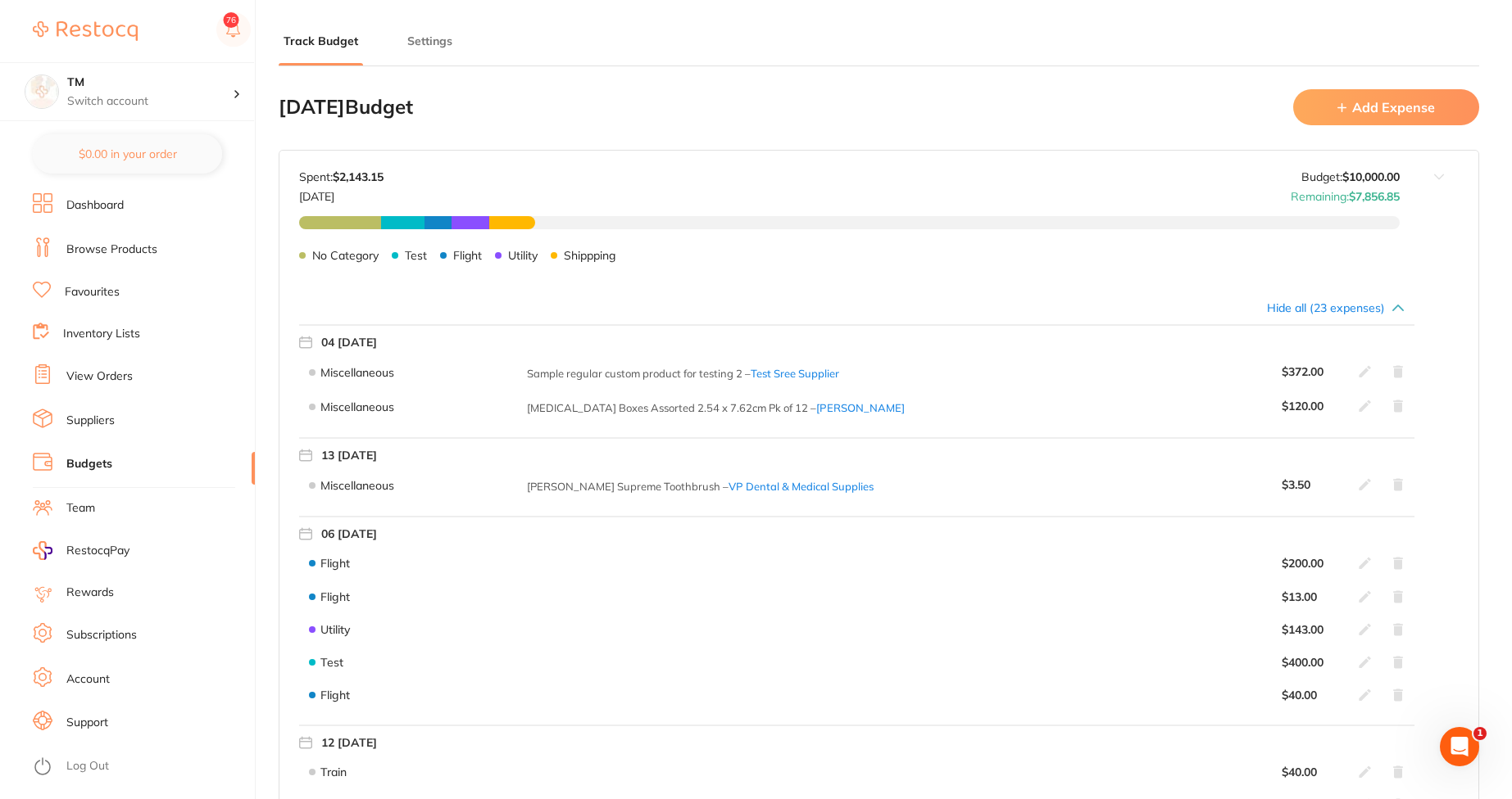
click at [1370, 478] on icon at bounding box center [1366, 485] width 13 height 13
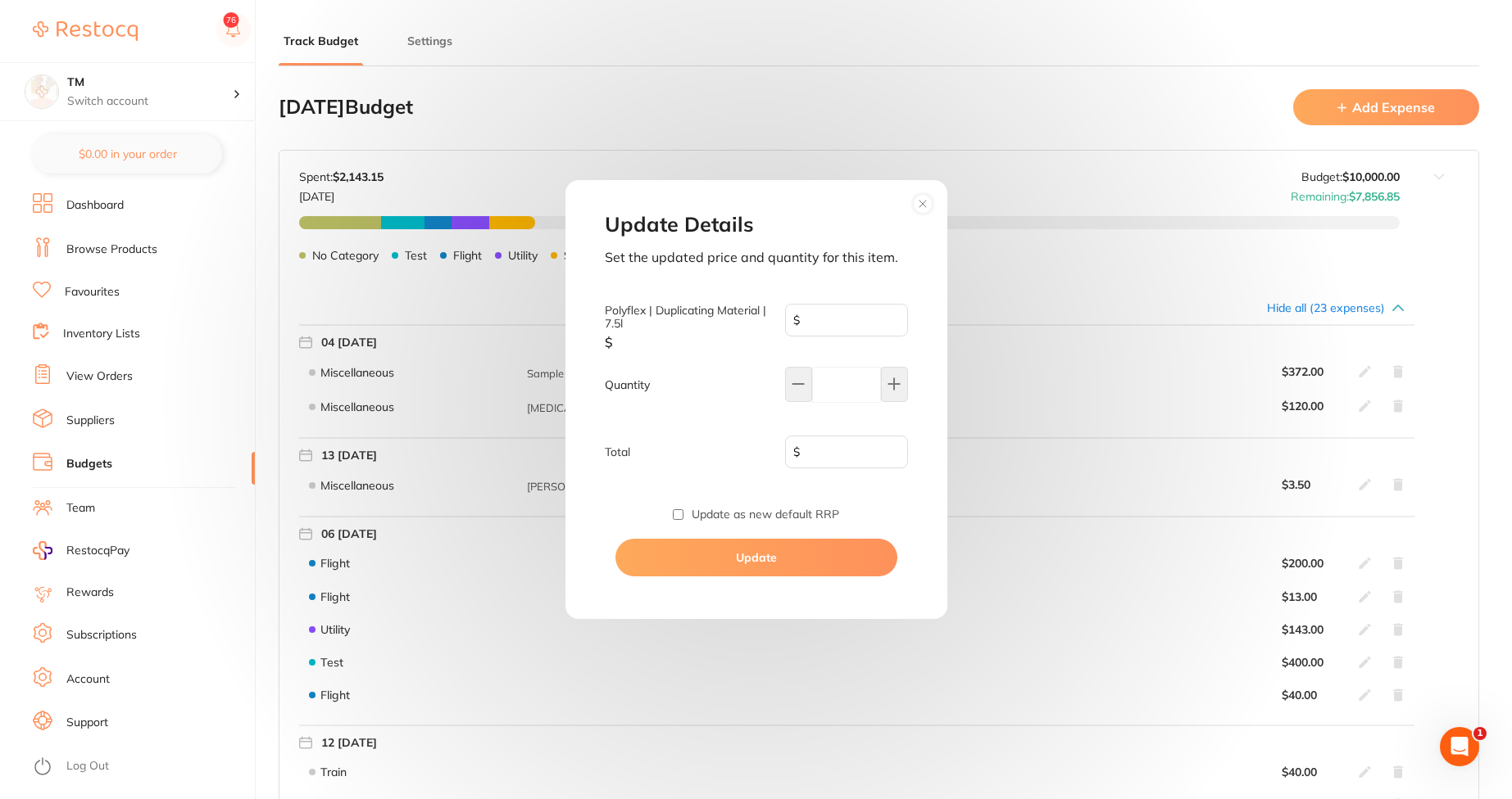
type input "3.5"
type input "1"
type input "3.50"
click at [902, 386] on button at bounding box center [894, 384] width 27 height 35
type input "2"
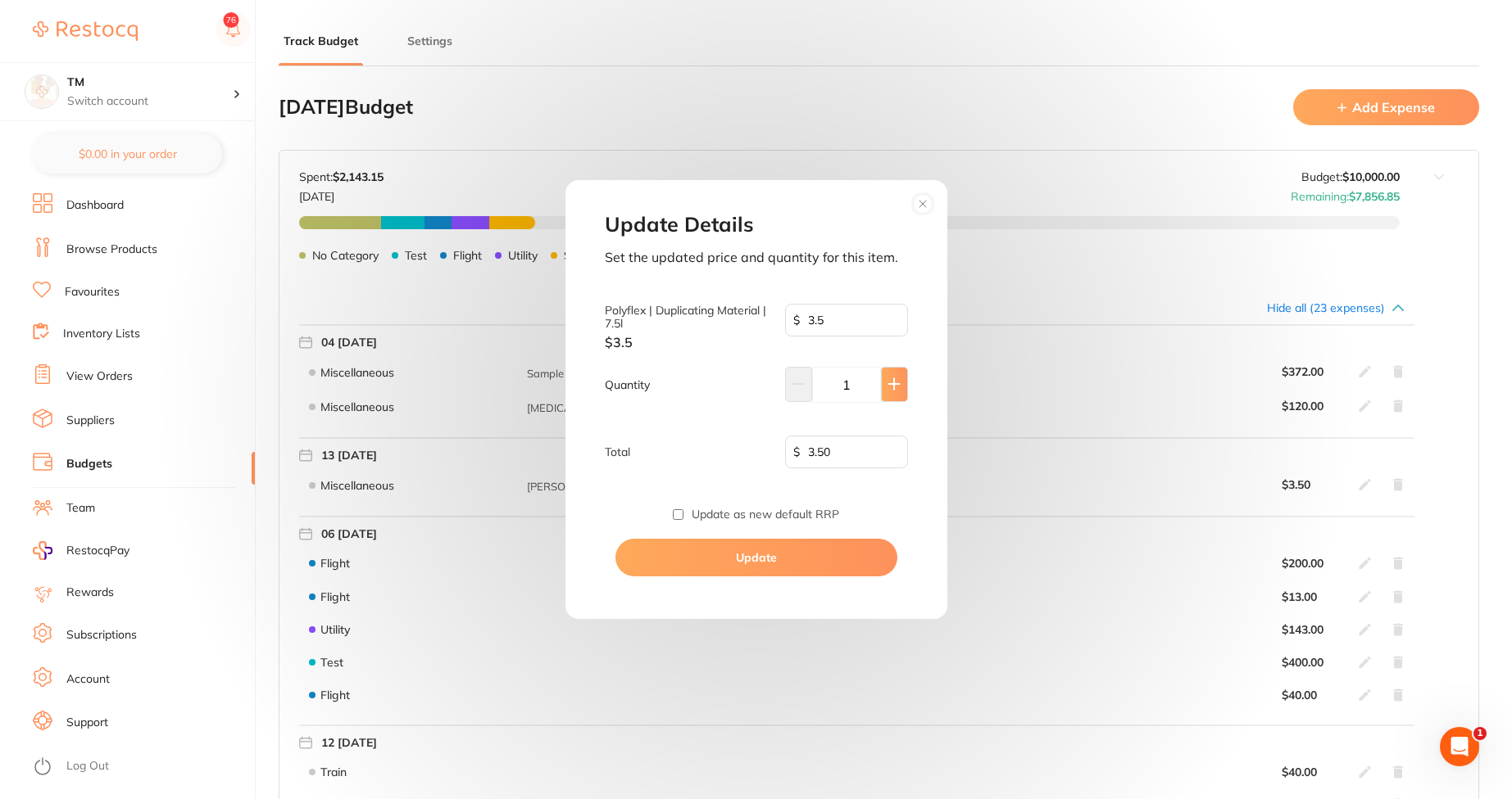
type input "7.00"
click at [866, 552] on button "Update" at bounding box center [756, 557] width 282 height 38
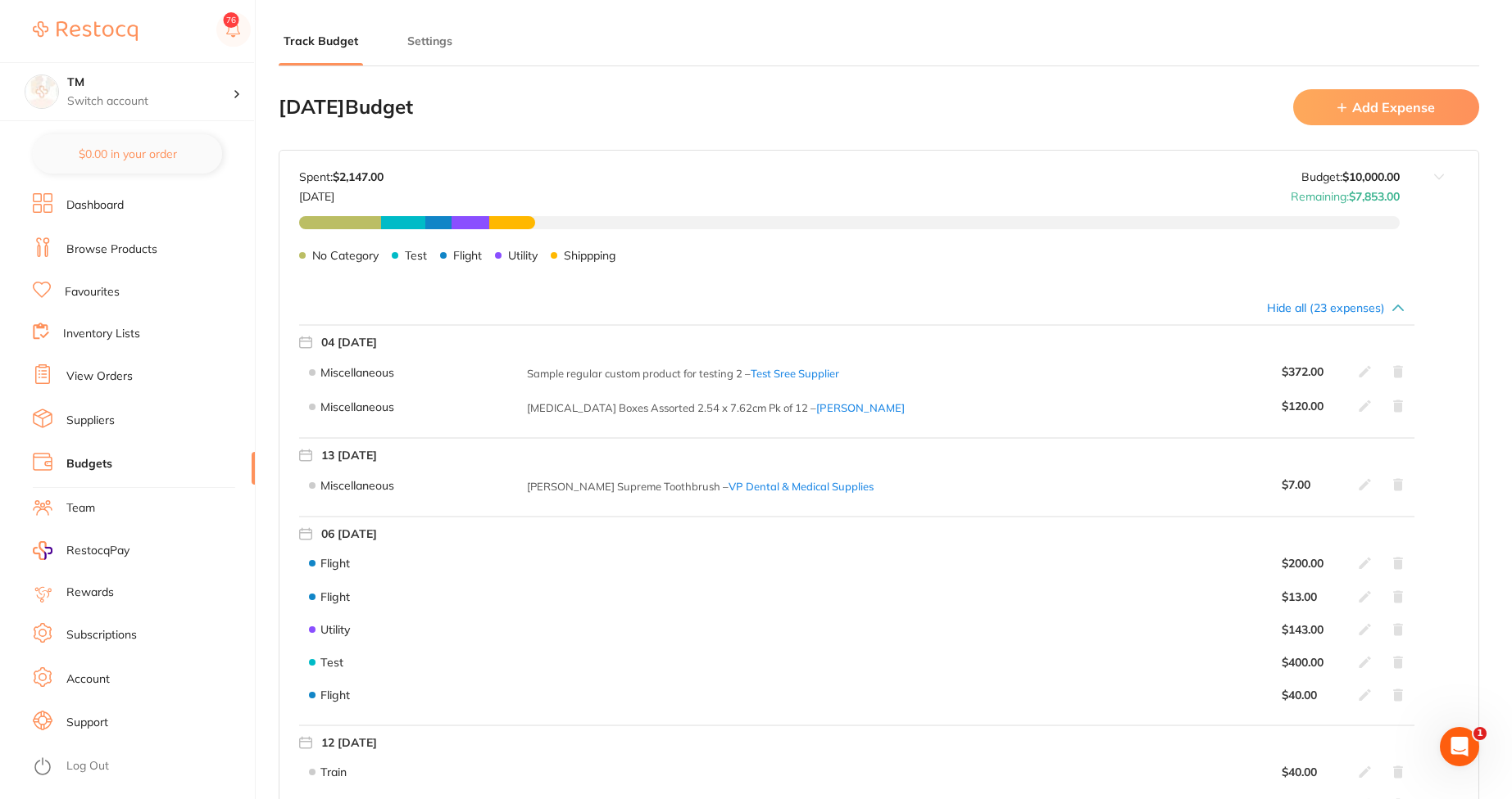
click at [1399, 491] on icon at bounding box center [1398, 485] width 10 height 13
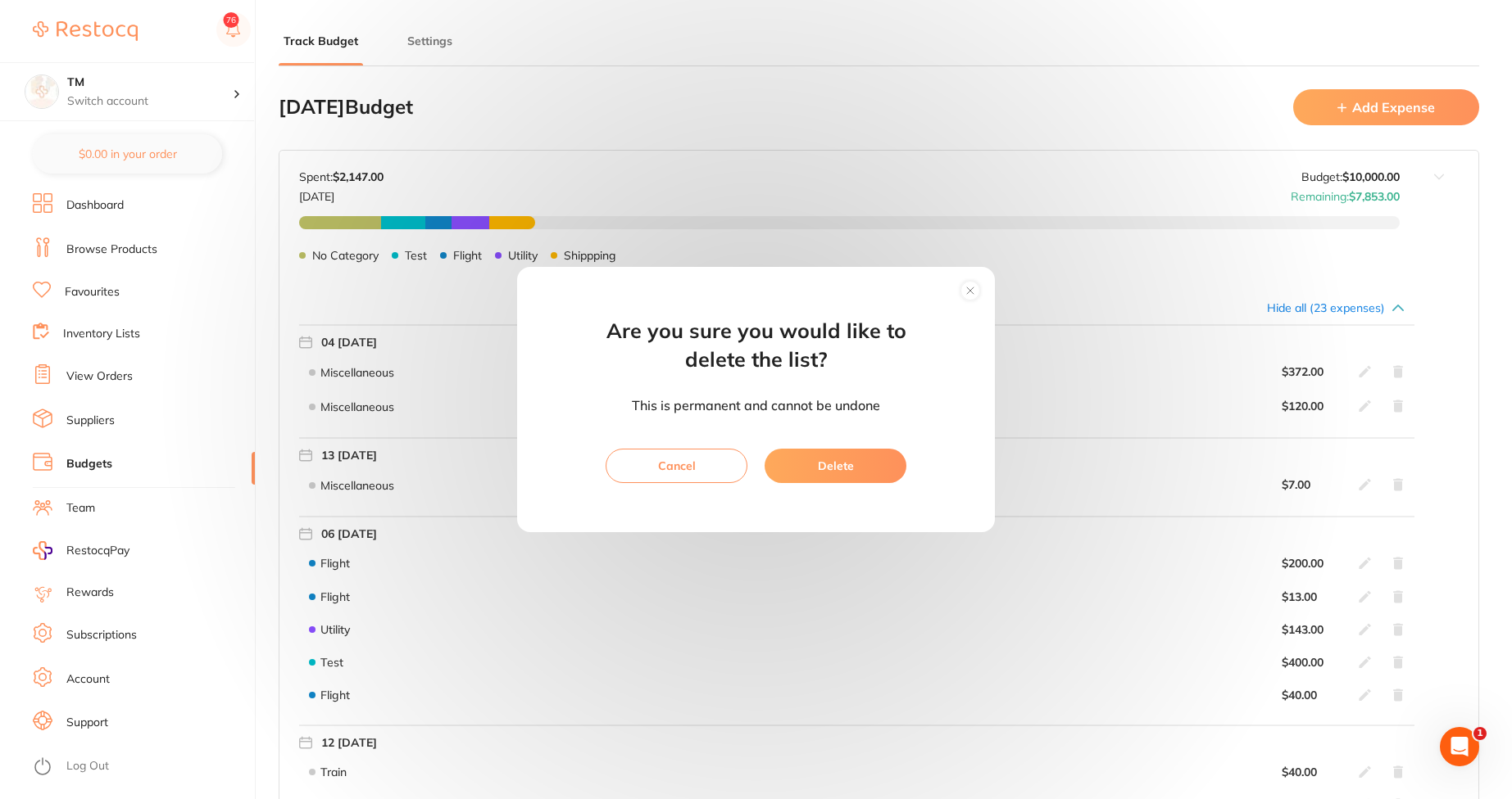
click at [821, 464] on button "Delete" at bounding box center [835, 466] width 142 height 34
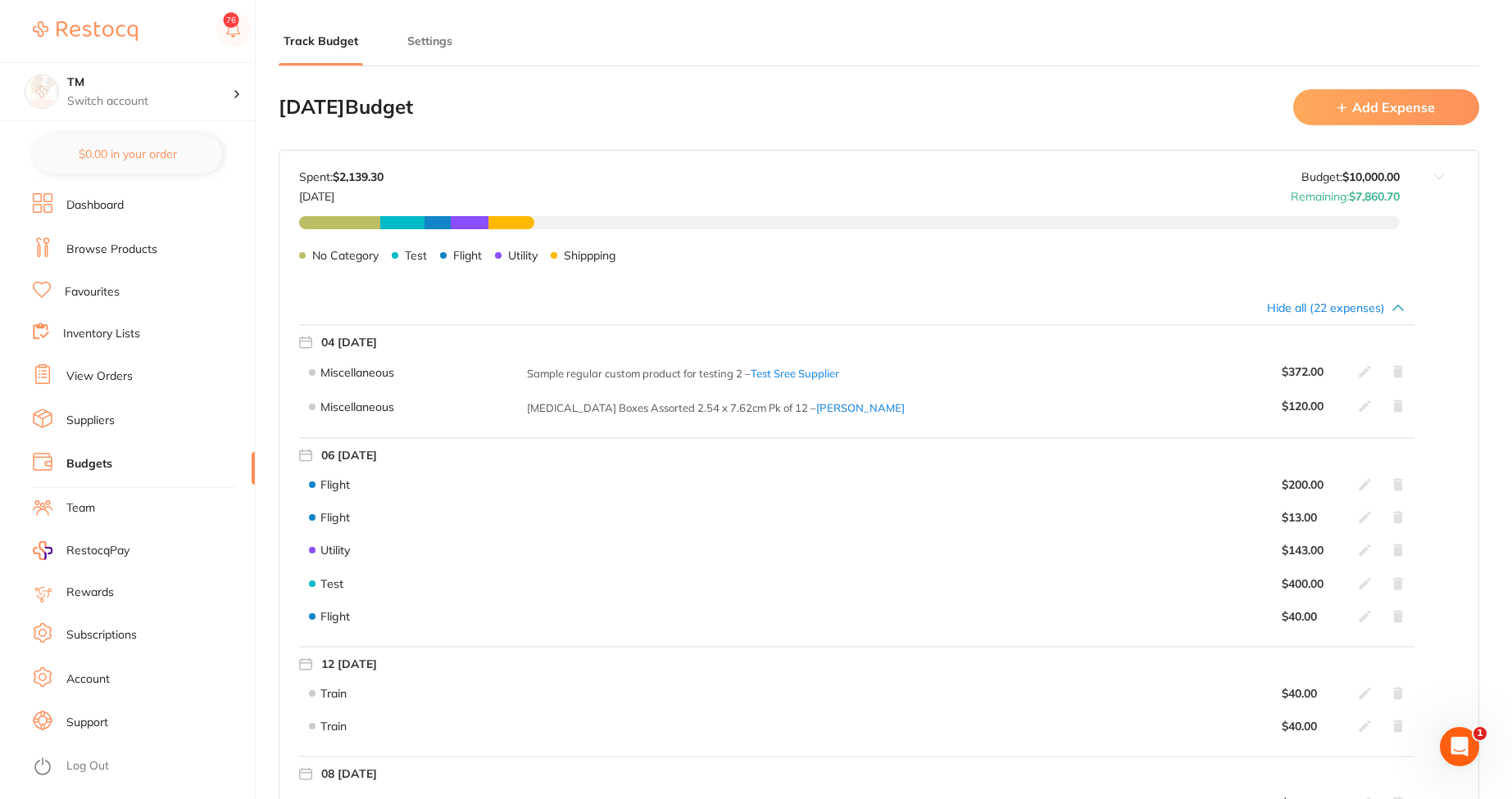
click at [101, 382] on link "View Orders" at bounding box center [99, 377] width 66 height 17
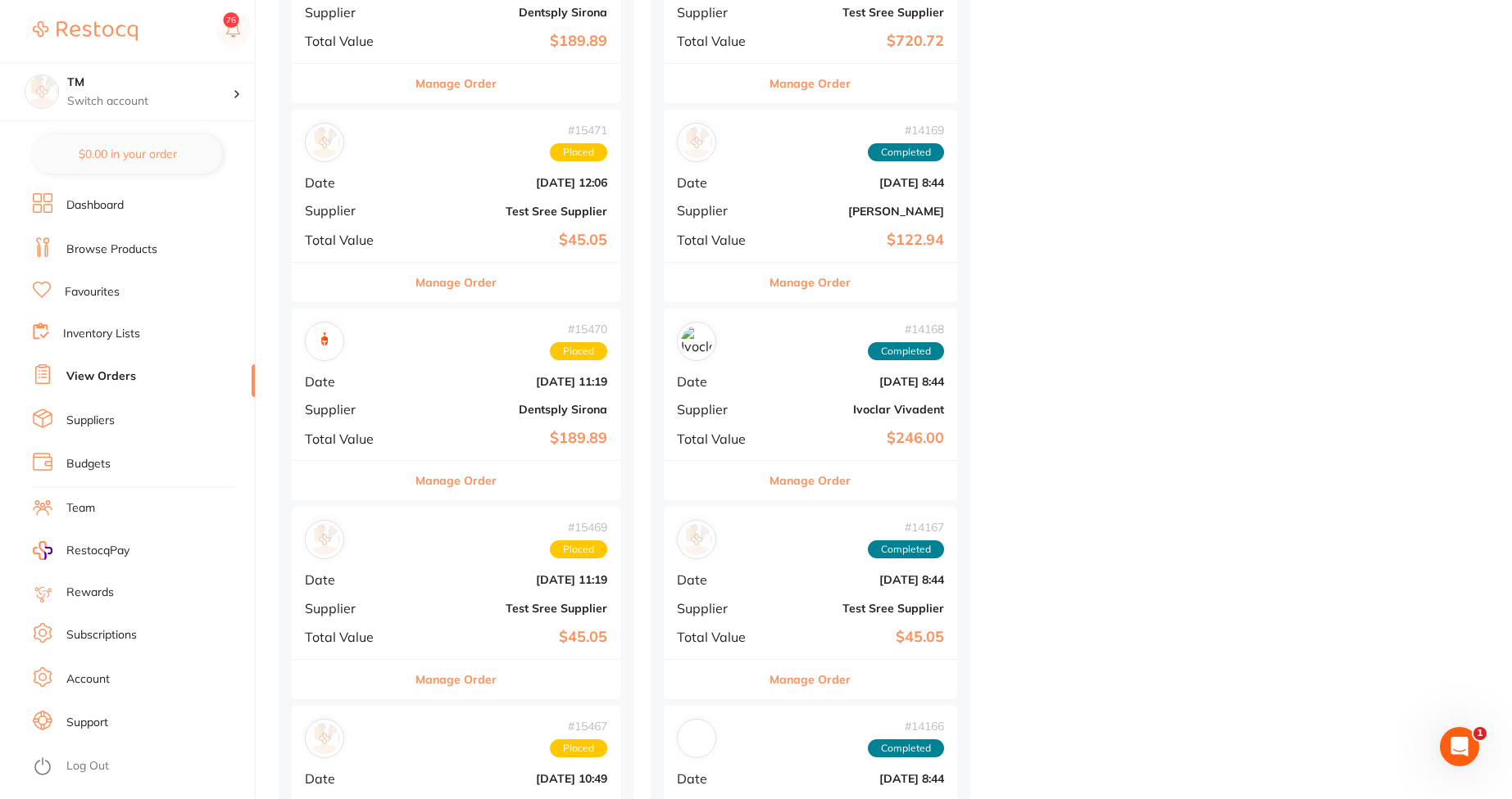
scroll to position [8649, 0]
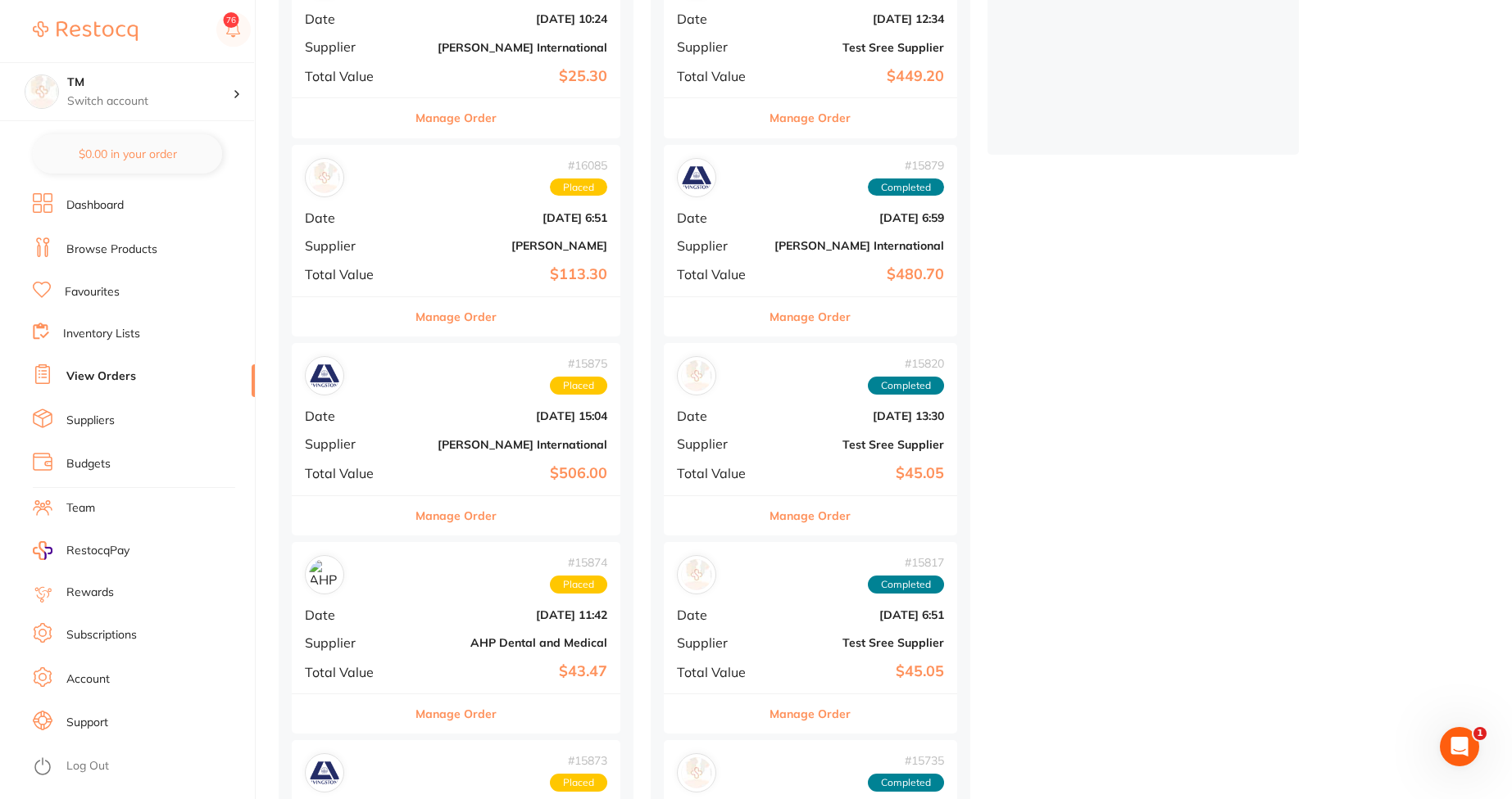
scroll to position [0, 0]
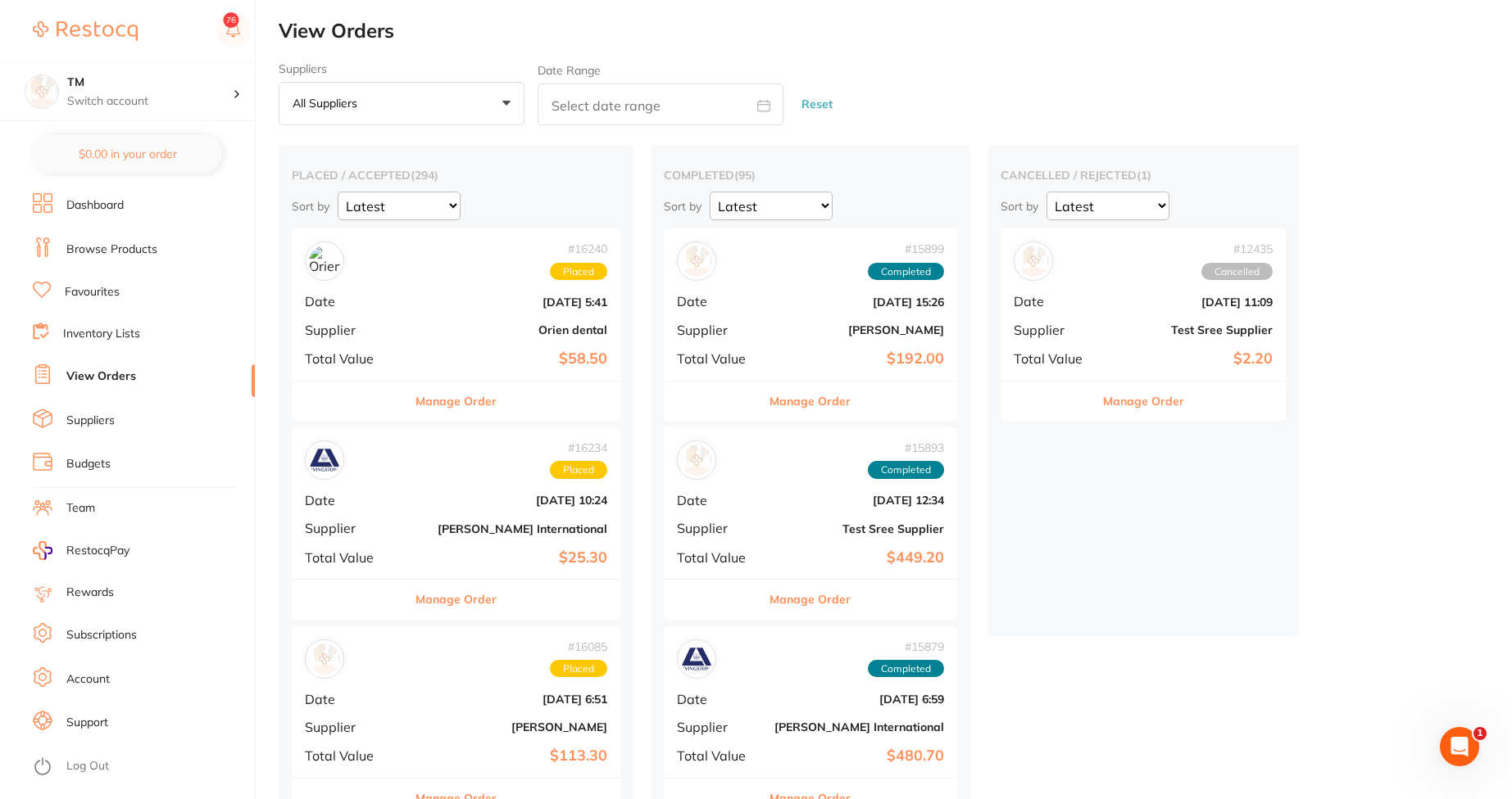
click at [768, 110] on icon at bounding box center [764, 105] width 13 height 11
select select "7"
select select "2025"
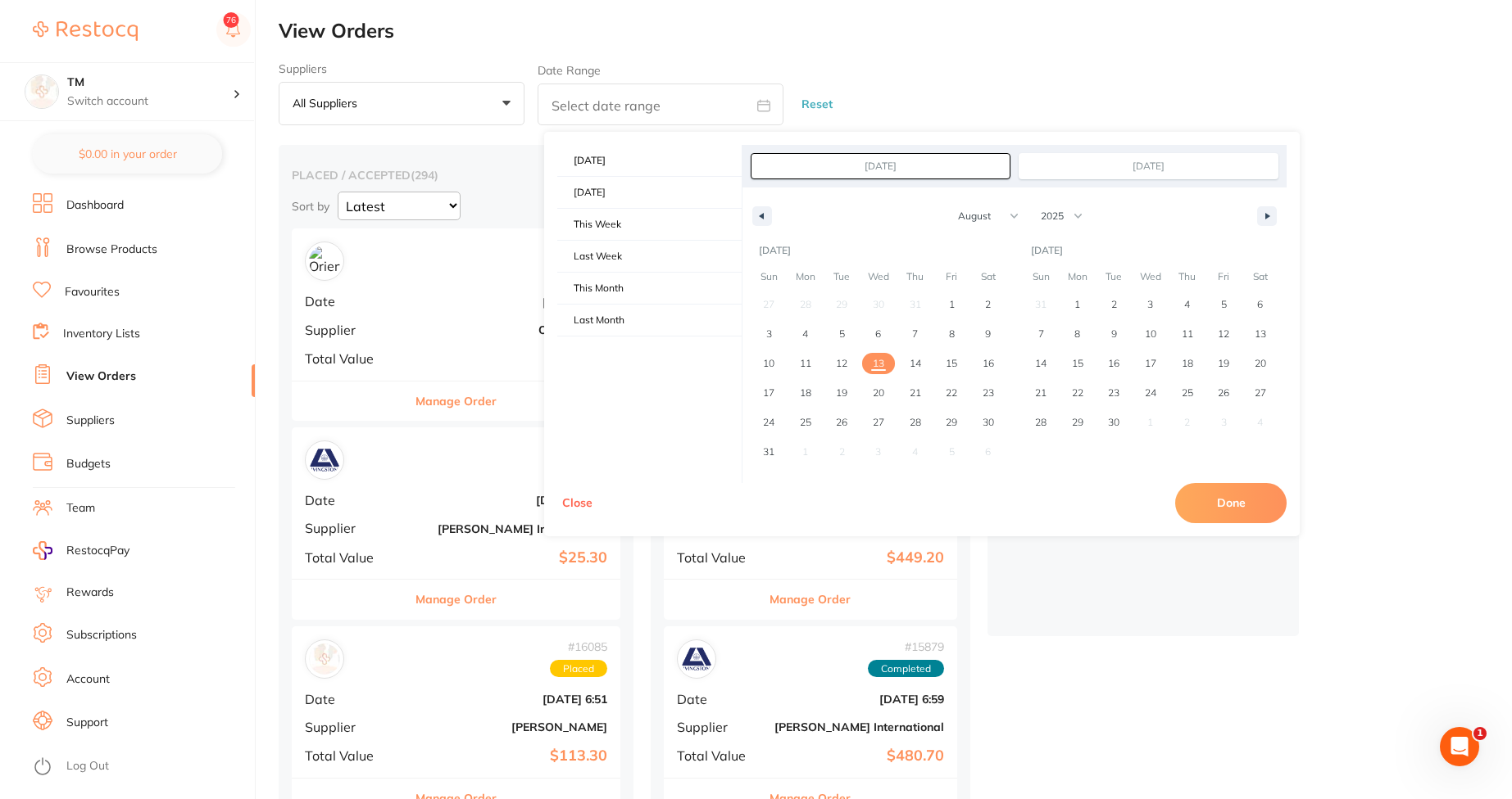
click at [882, 354] on span "13" at bounding box center [879, 363] width 12 height 29
click at [1243, 504] on button "Done" at bounding box center [1230, 502] width 111 height 39
type input "Aug 13 2025 to Aug 13 2025"
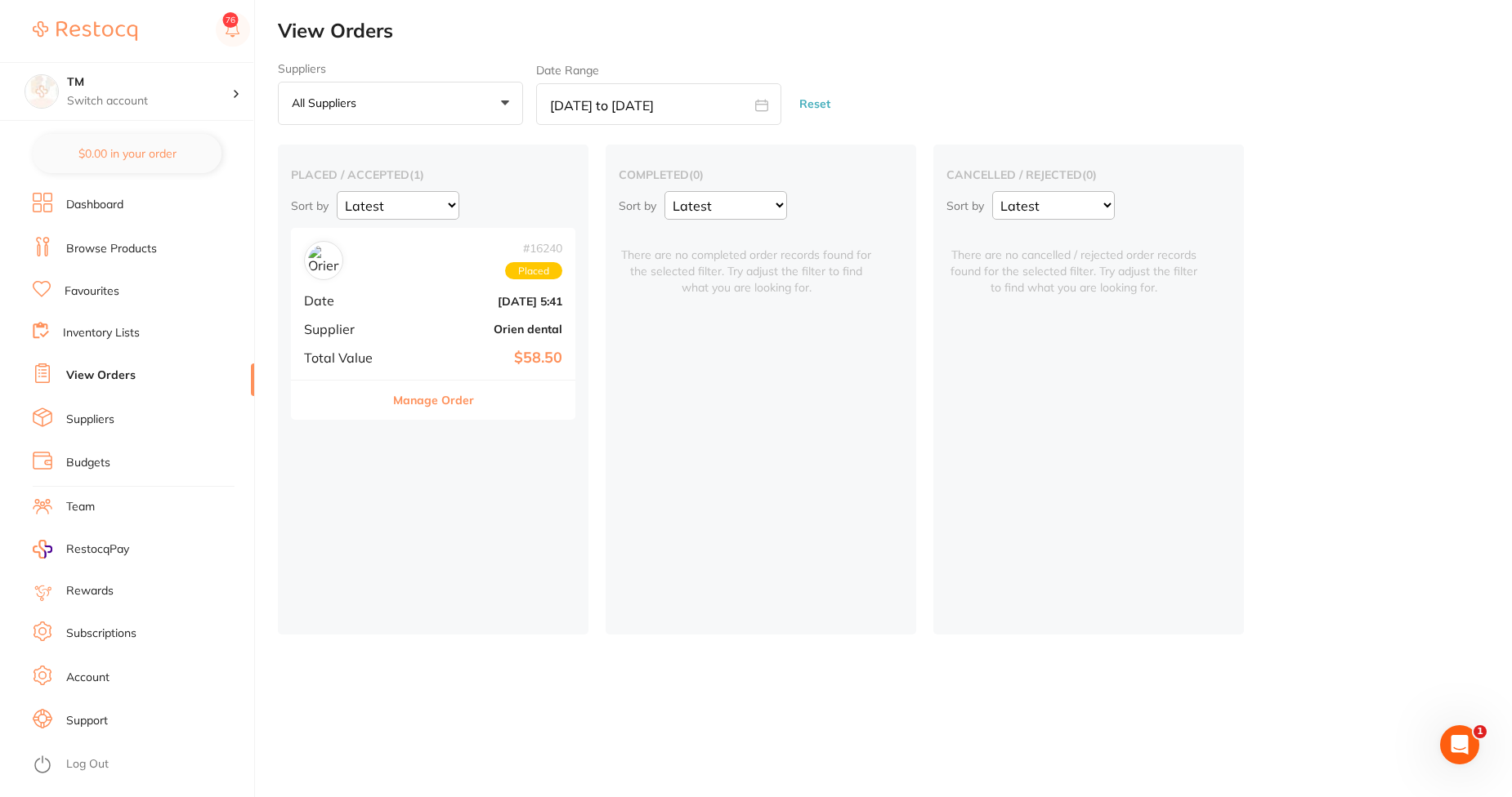
click at [106, 467] on link "Budgets" at bounding box center [88, 464] width 44 height 17
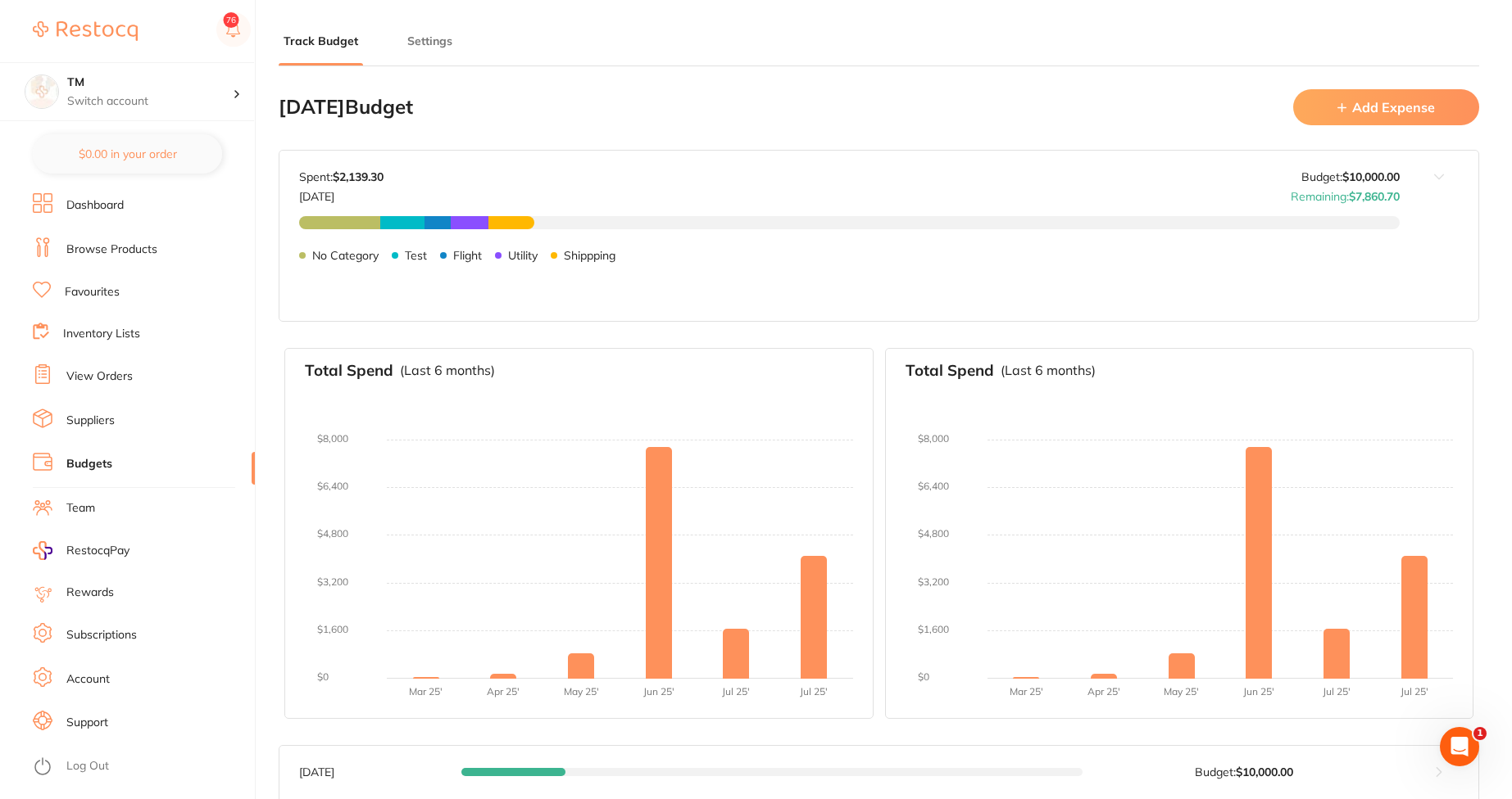
type input "10,000"
type input "0.0"
type input "10,000"
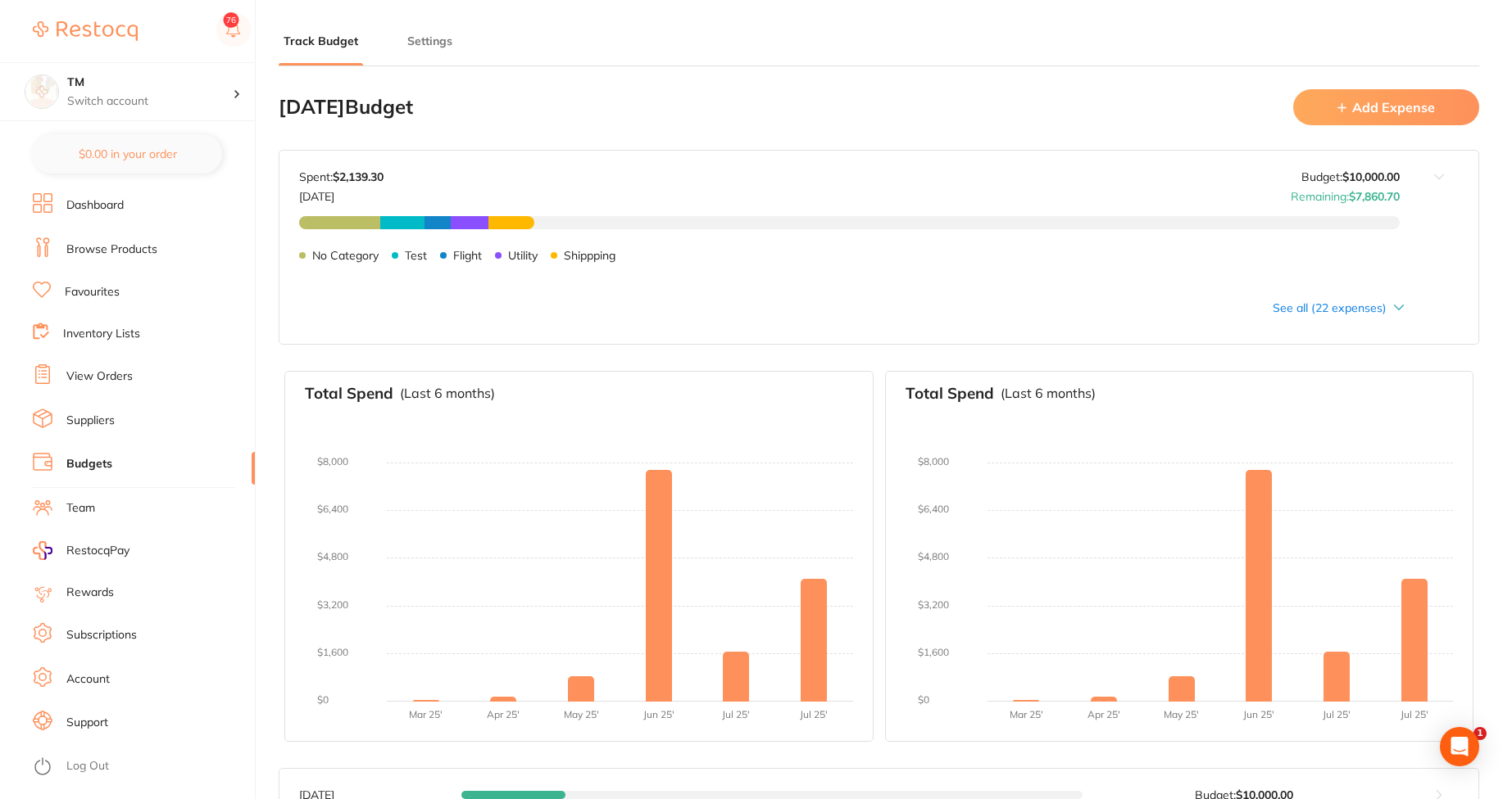
click at [1330, 103] on button "Add Expense" at bounding box center [1386, 107] width 186 height 35
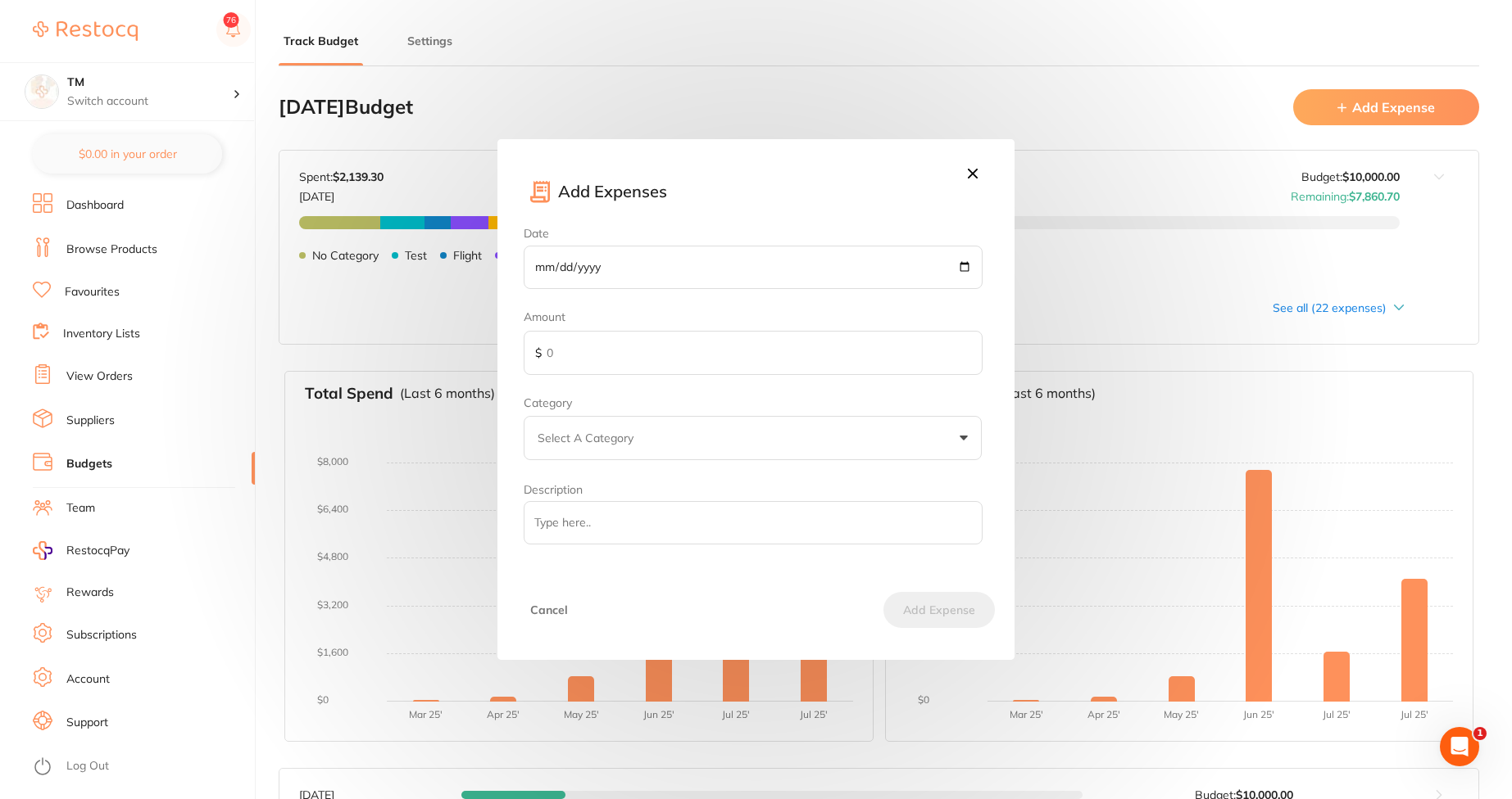
click at [962, 262] on input "Date" at bounding box center [753, 267] width 458 height 44
click at [973, 176] on icon at bounding box center [973, 174] width 18 height 18
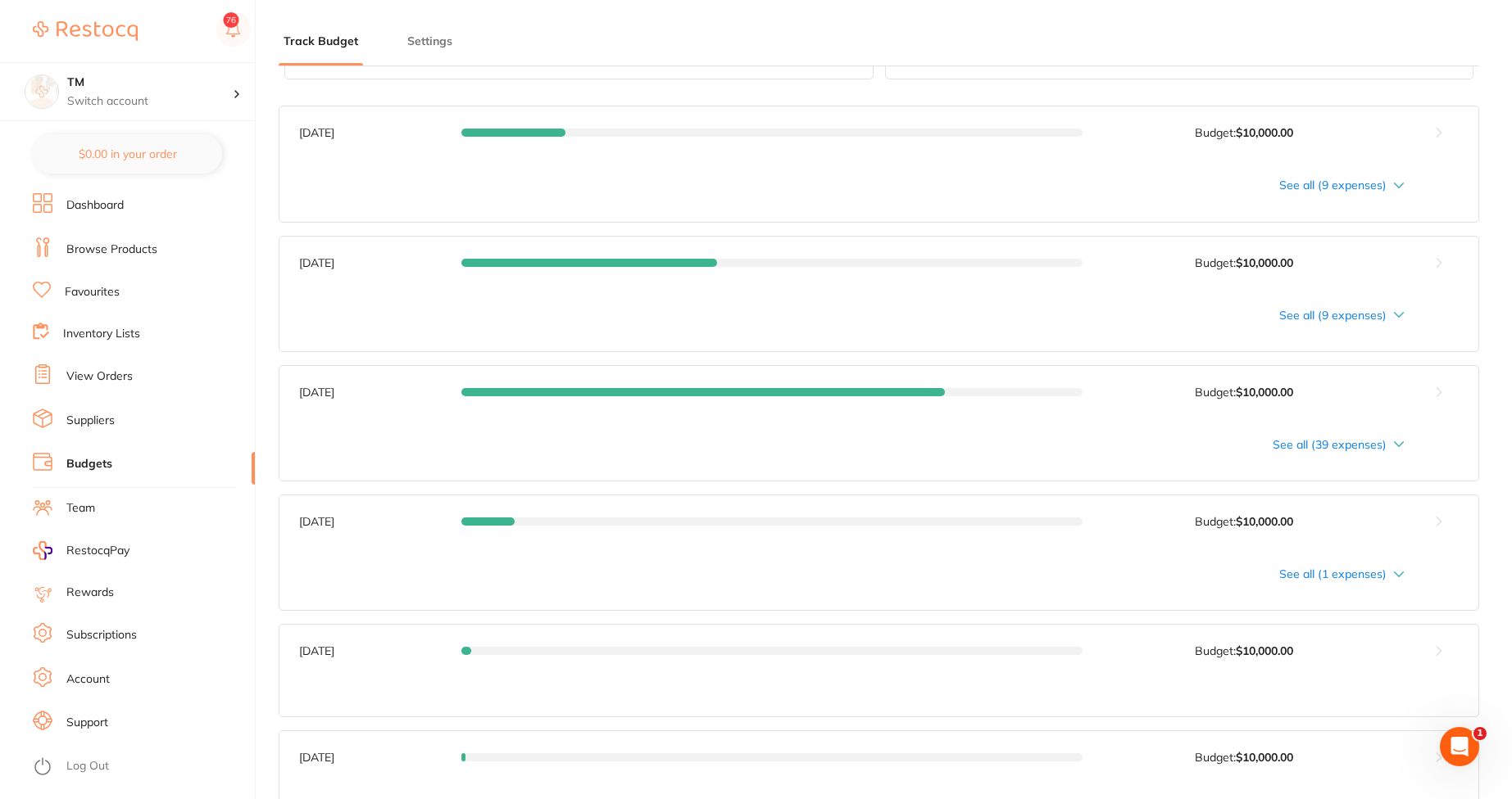
scroll to position [786, 0]
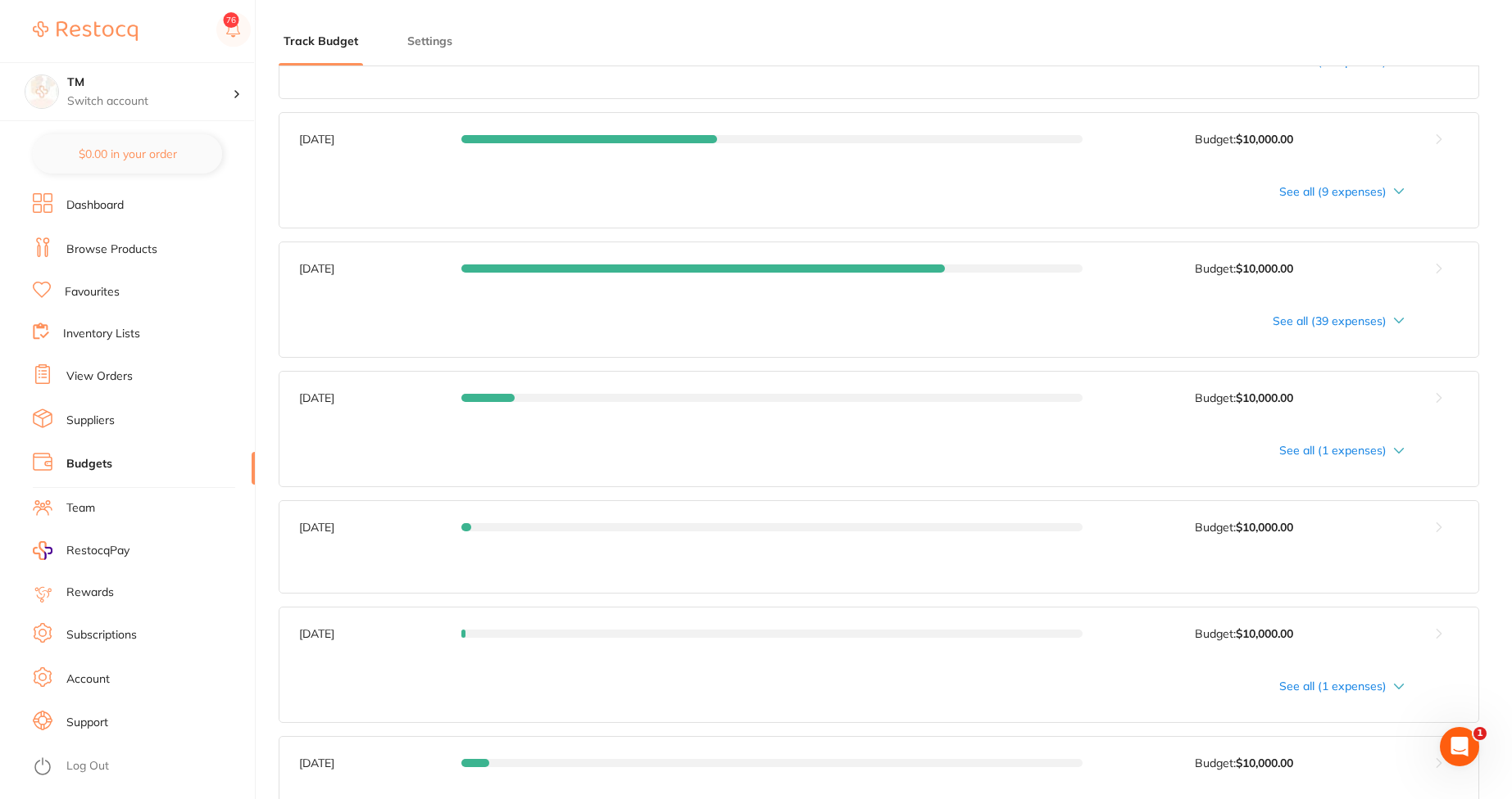
click at [1340, 690] on div "See all (1 expenses)" at bounding box center [852, 686] width 1106 height 13
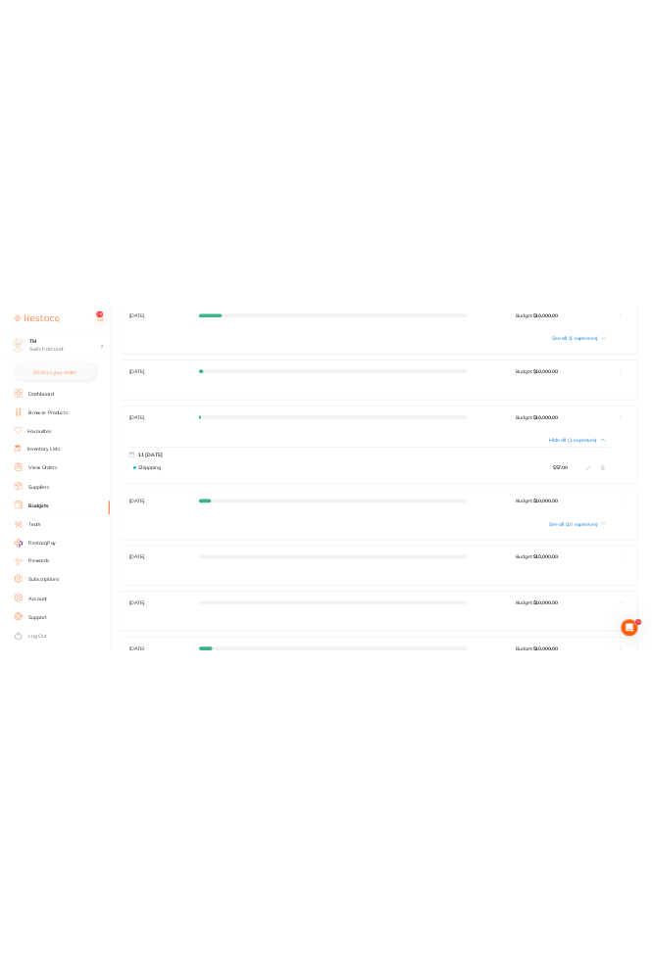
scroll to position [1529, 0]
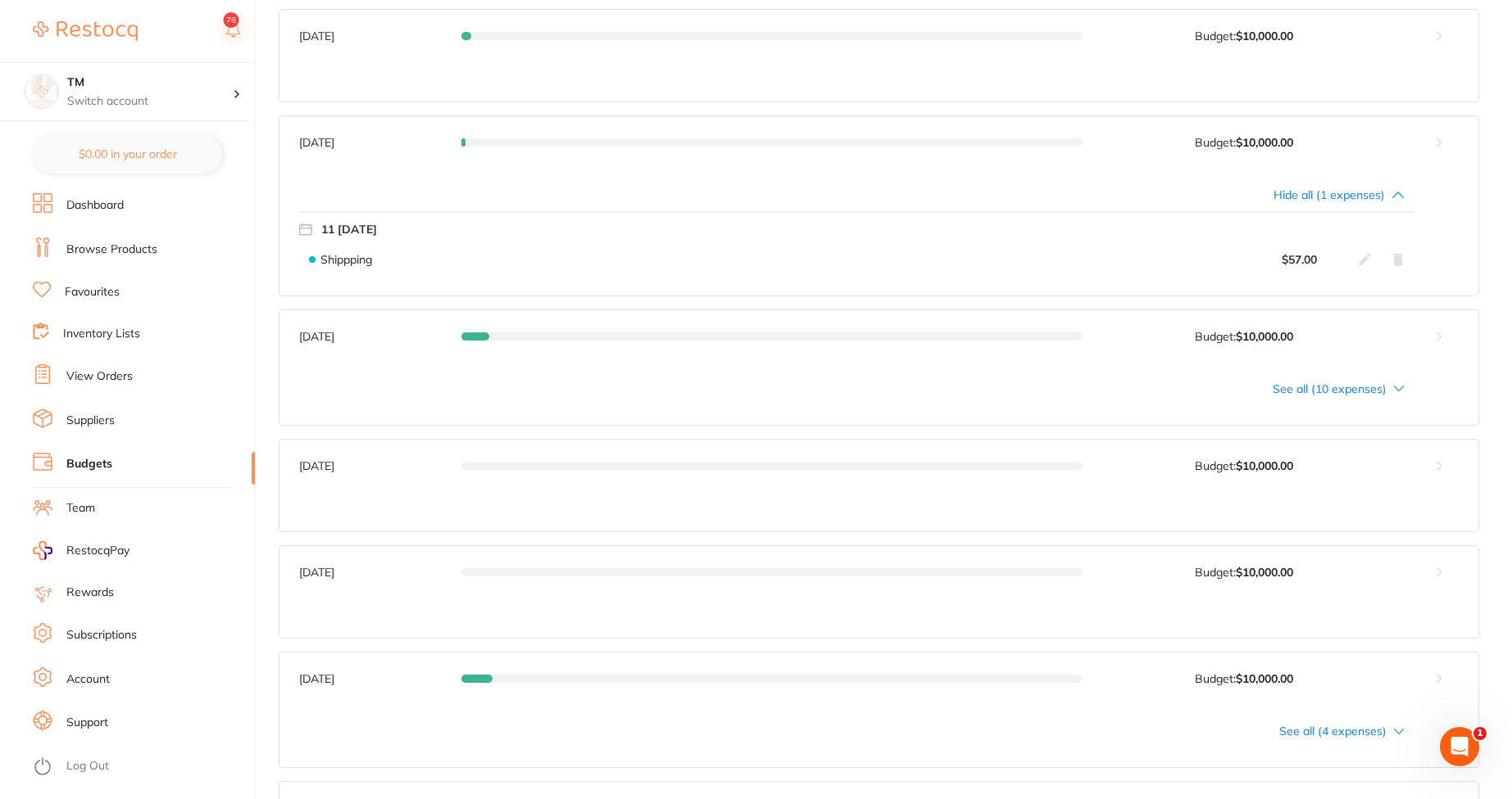
click at [1445, 146] on button at bounding box center [1439, 142] width 79 height 53
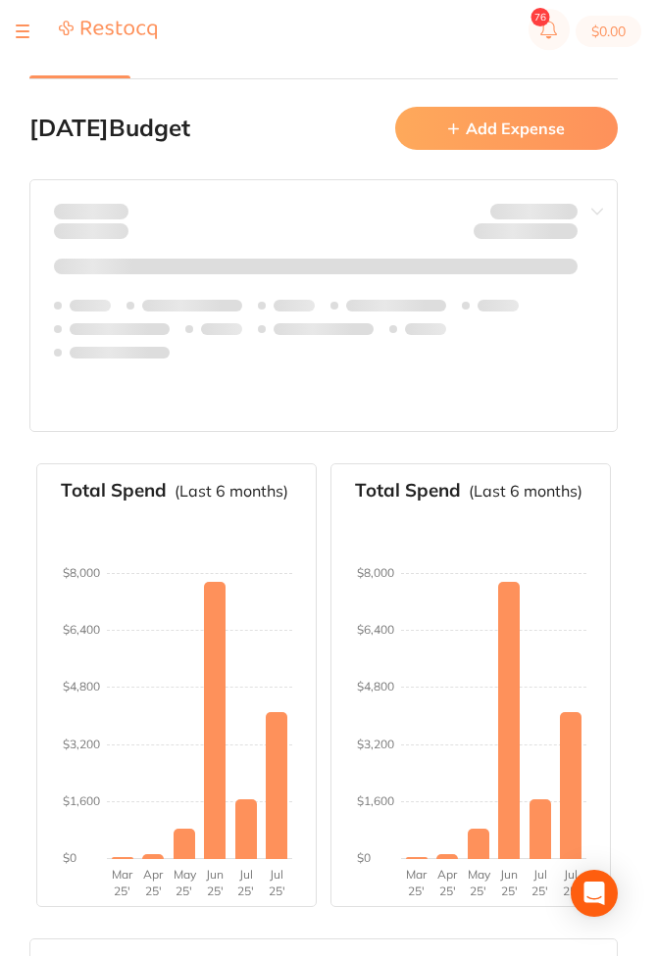
type input "10,000"
type input "0.0"
type input "10,000"
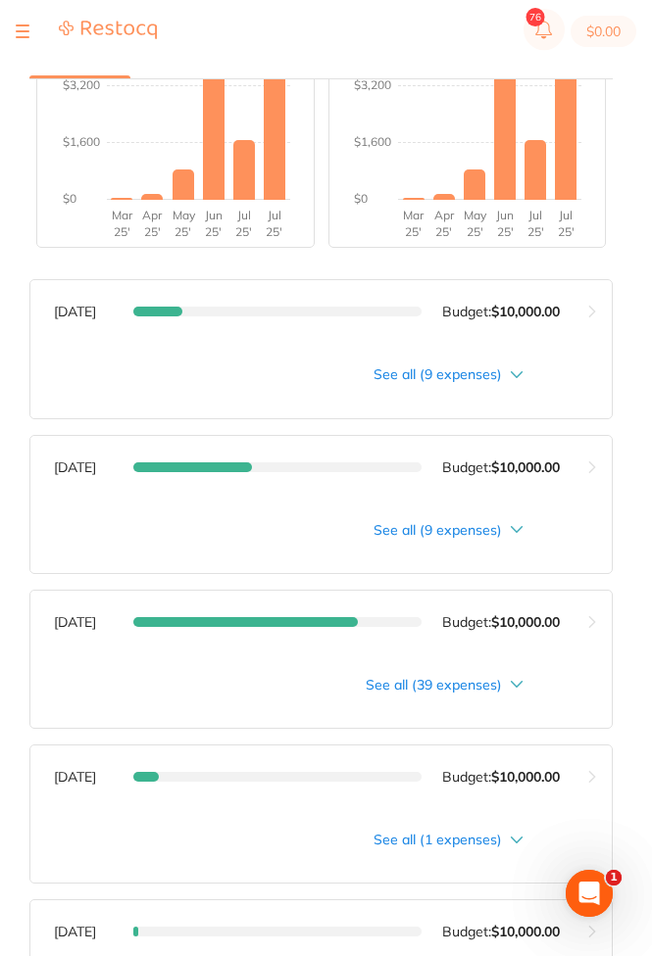
scroll to position [823, 0]
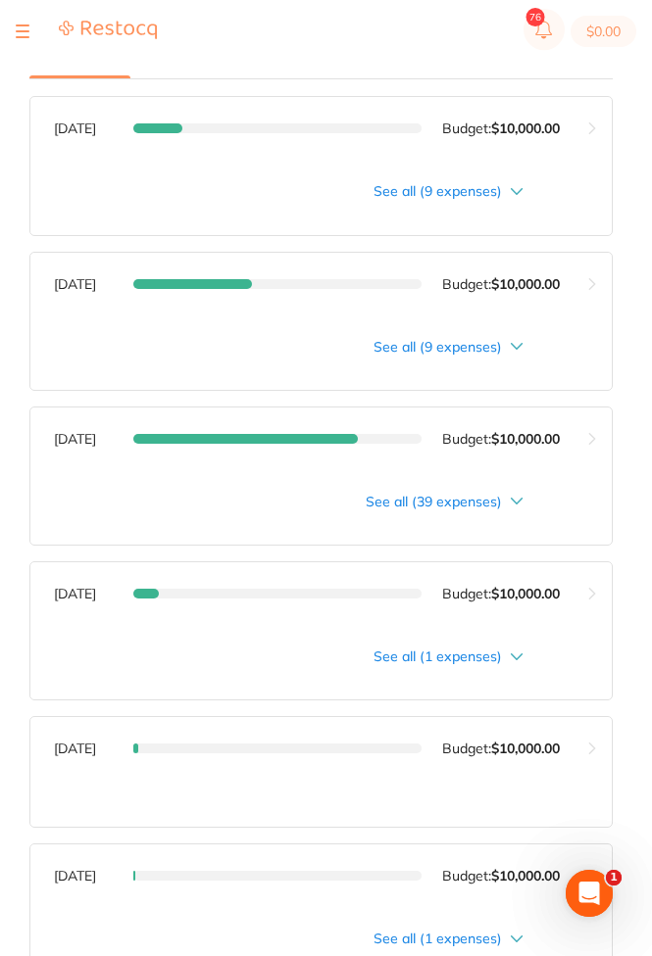
click at [595, 593] on button at bounding box center [592, 594] width 38 height 63
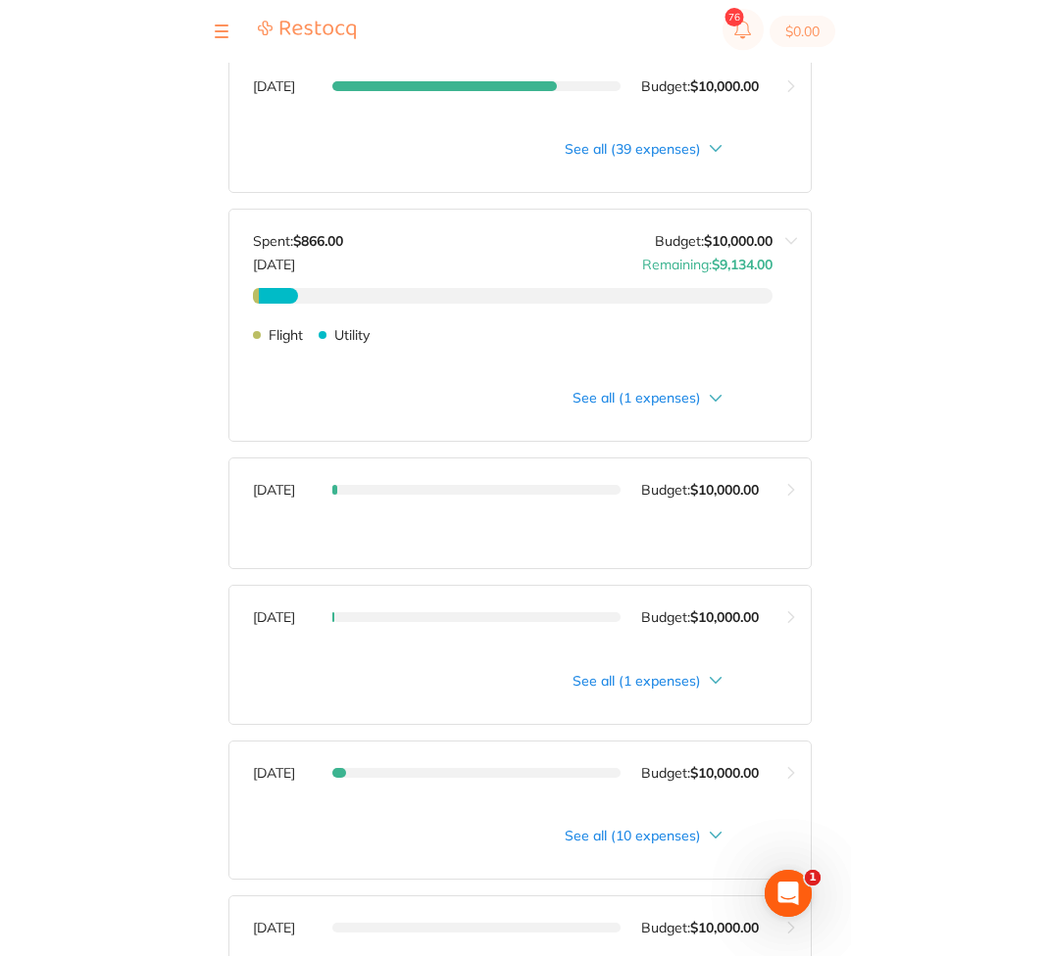
scroll to position [1058, 0]
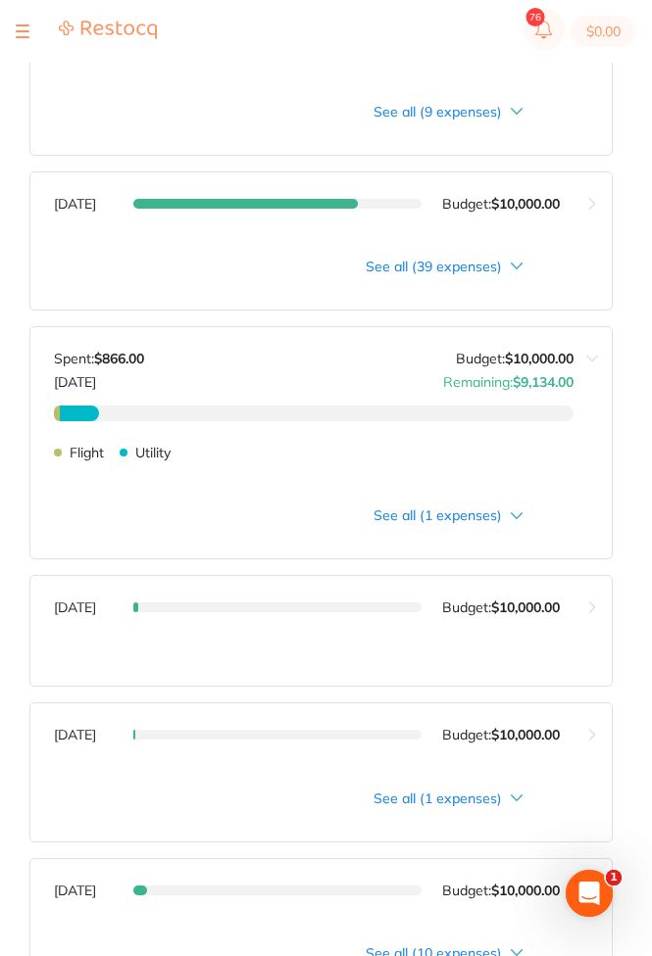
click at [502, 514] on div "Flight $116.00 Utility $750.00 Flight Utility" at bounding box center [313, 461] width 519 height 110
click at [500, 520] on div "See all (1 expenses)" at bounding box center [288, 516] width 469 height 16
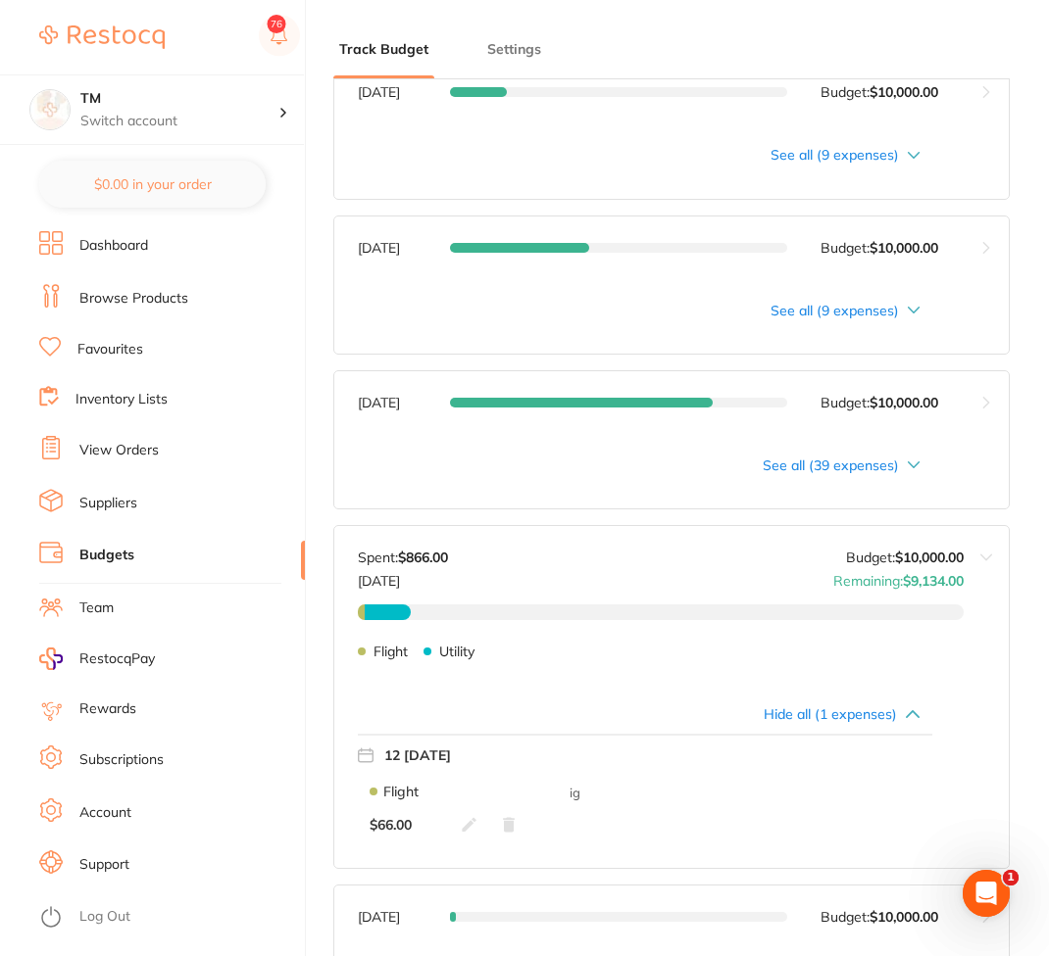
scroll to position [823, 0]
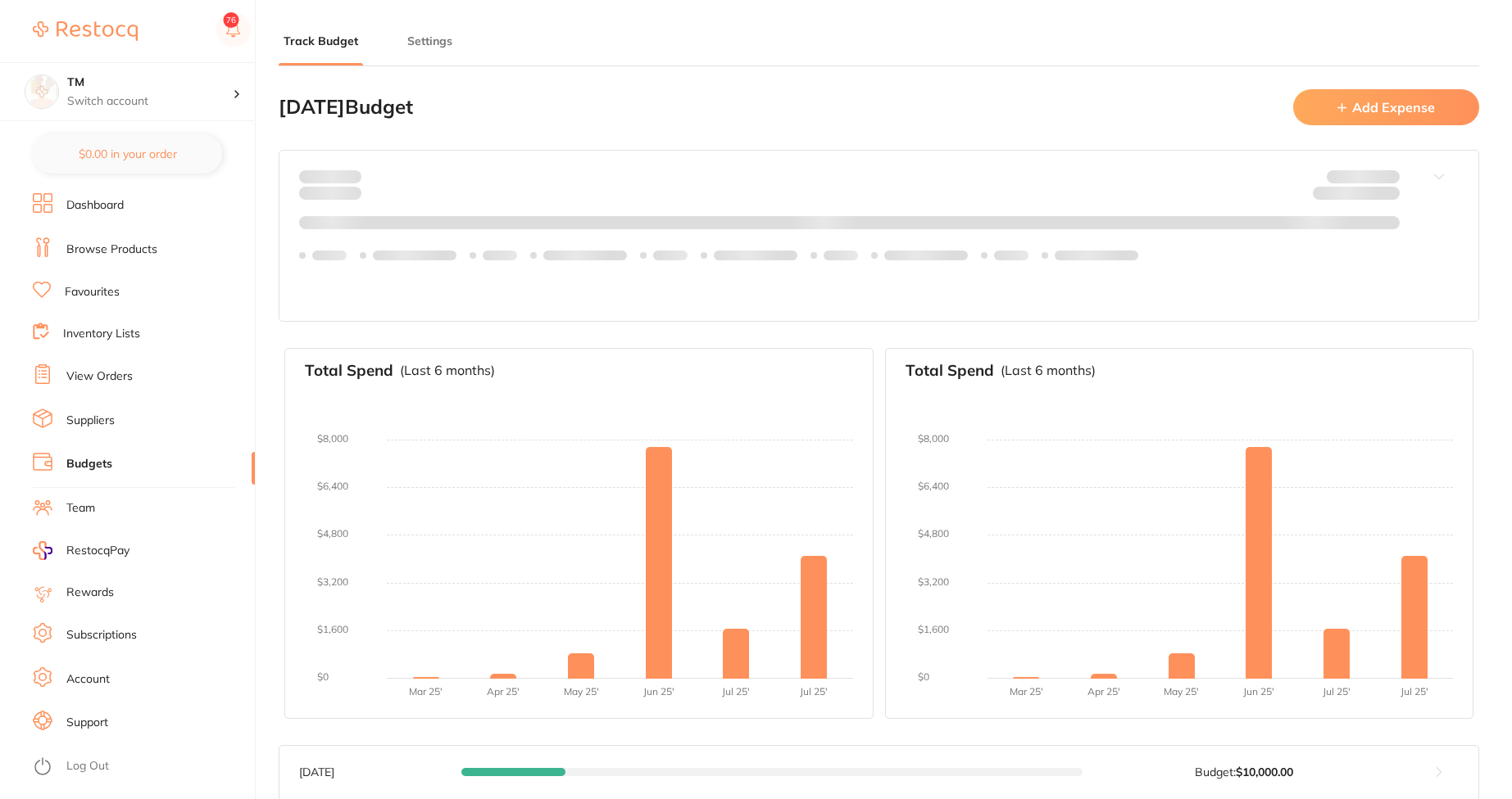
type input "10,000"
type input "0.0"
type input "10,000"
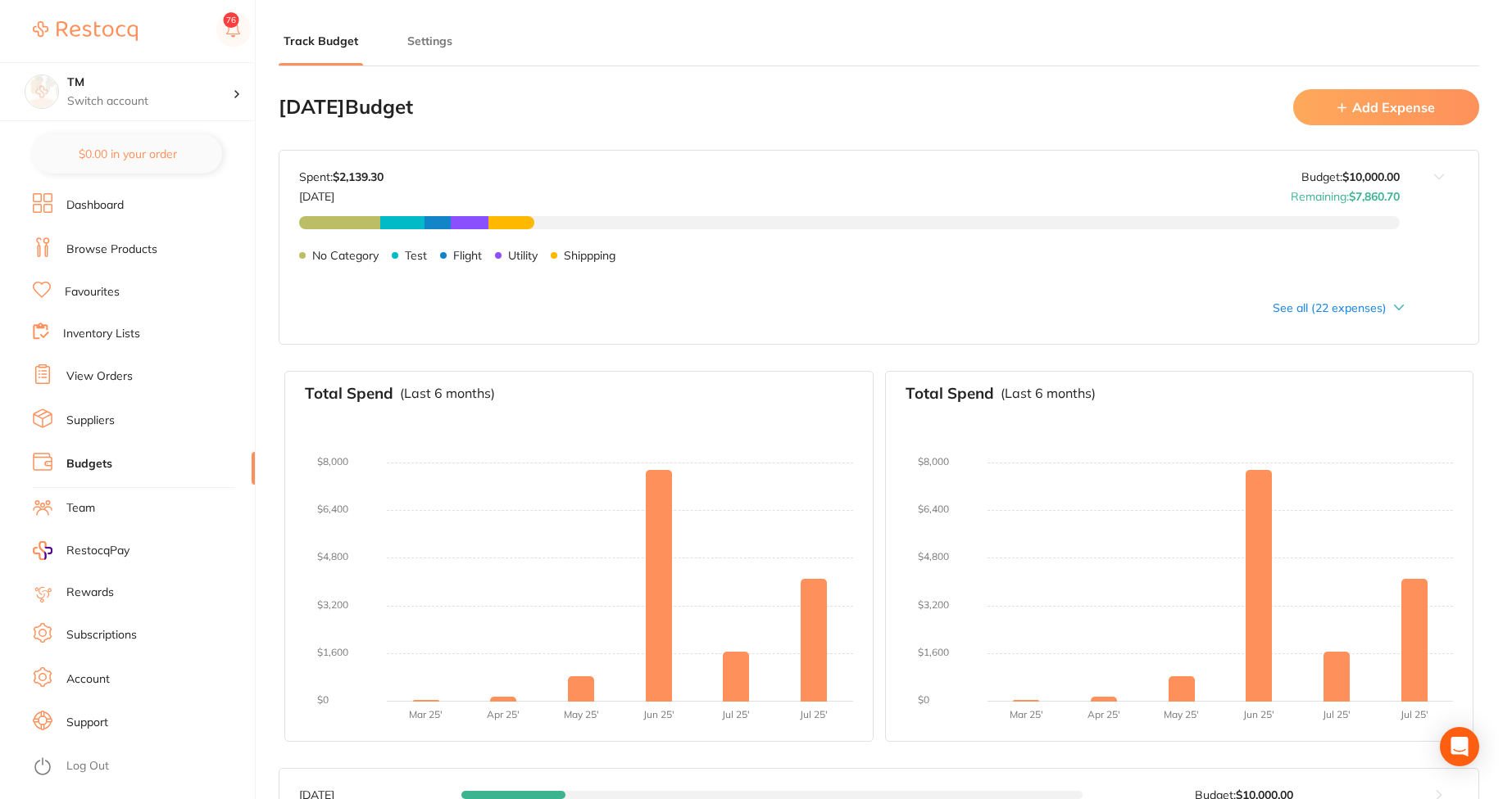
click at [111, 379] on link "View Orders" at bounding box center [99, 377] width 66 height 17
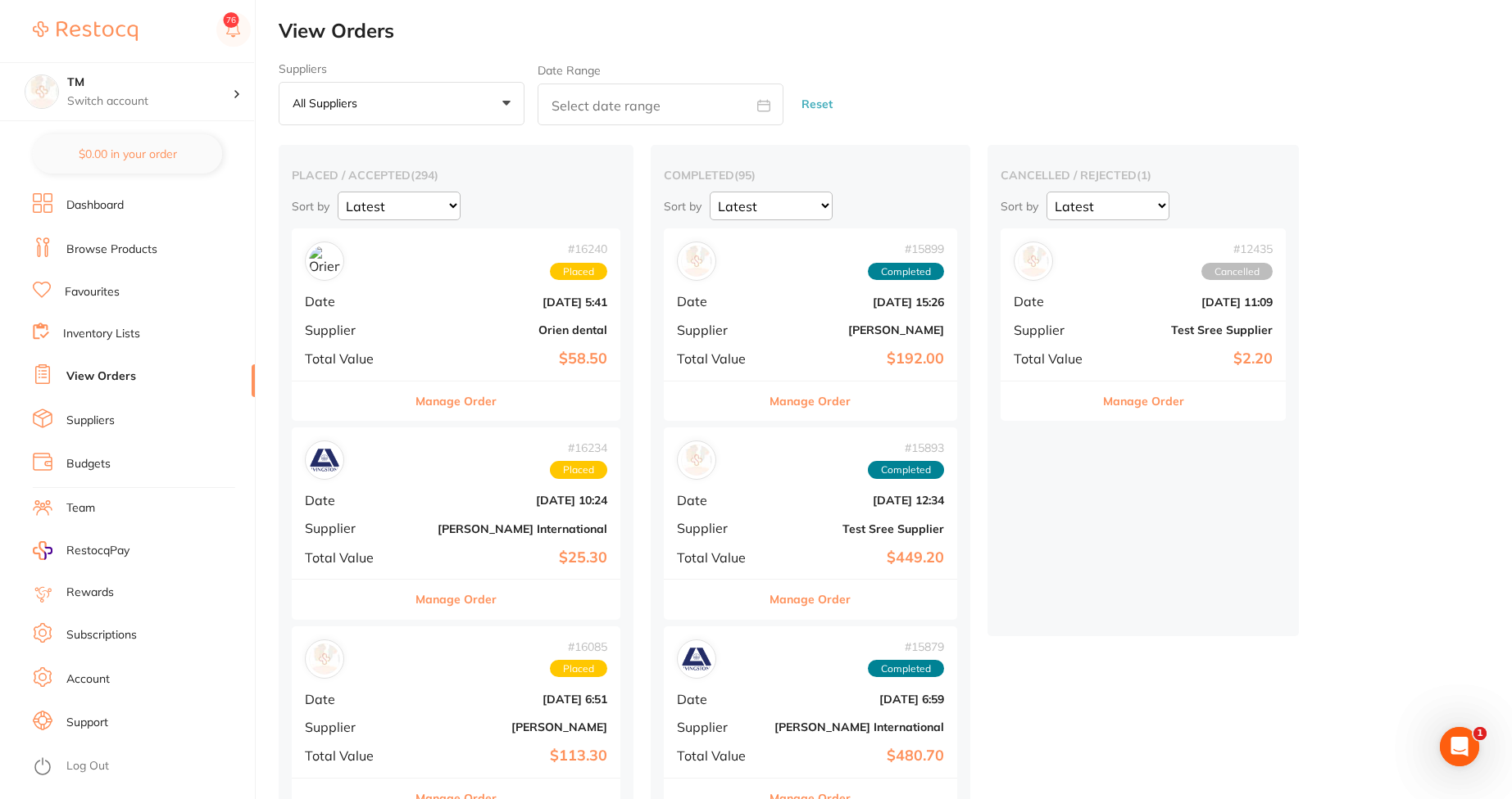
click at [764, 109] on icon at bounding box center [764, 106] width 13 height 13
select select "7"
select select "2025"
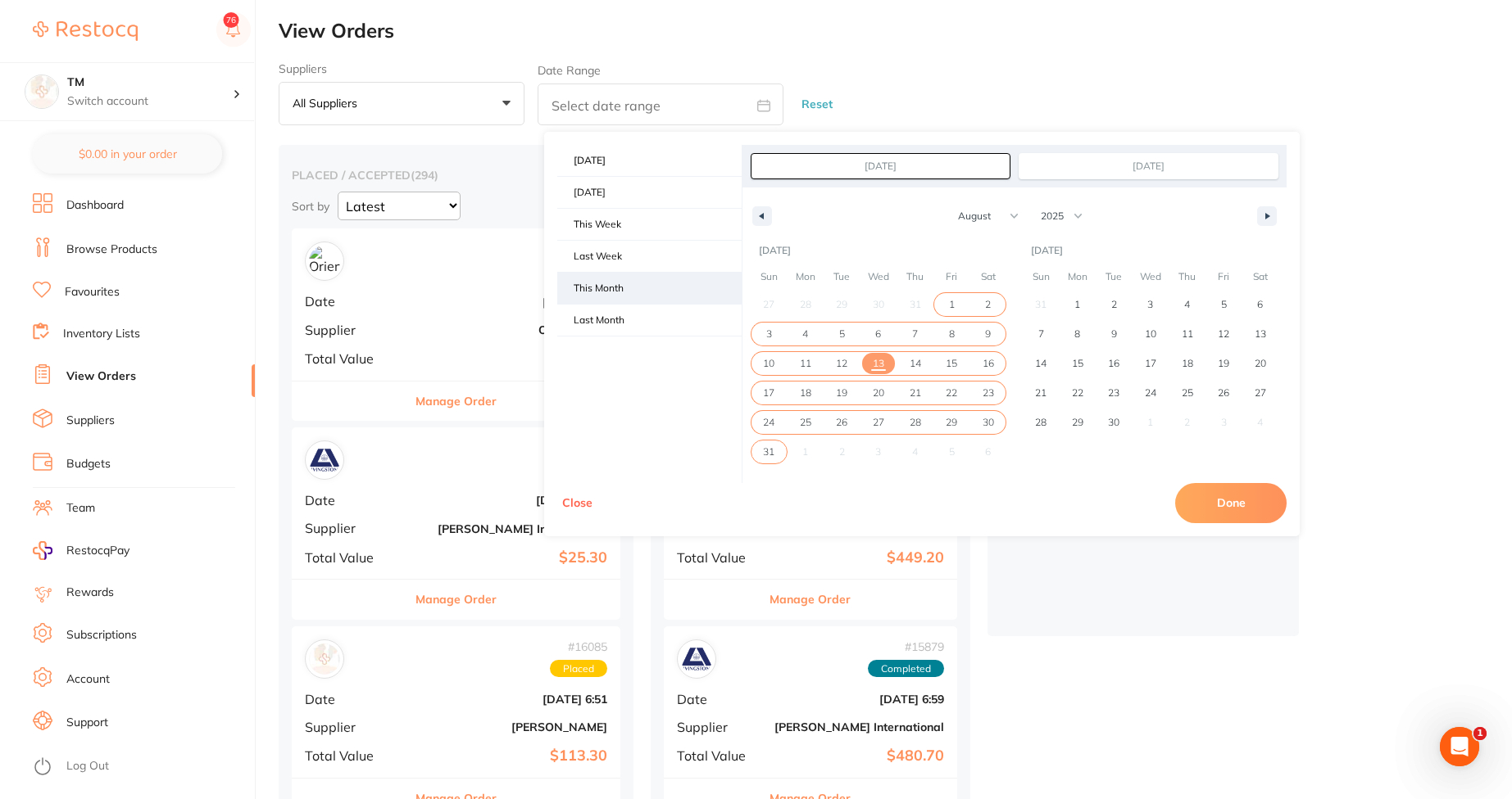
click at [631, 289] on span "This Month" at bounding box center [649, 288] width 184 height 31
type input "[DATE]"
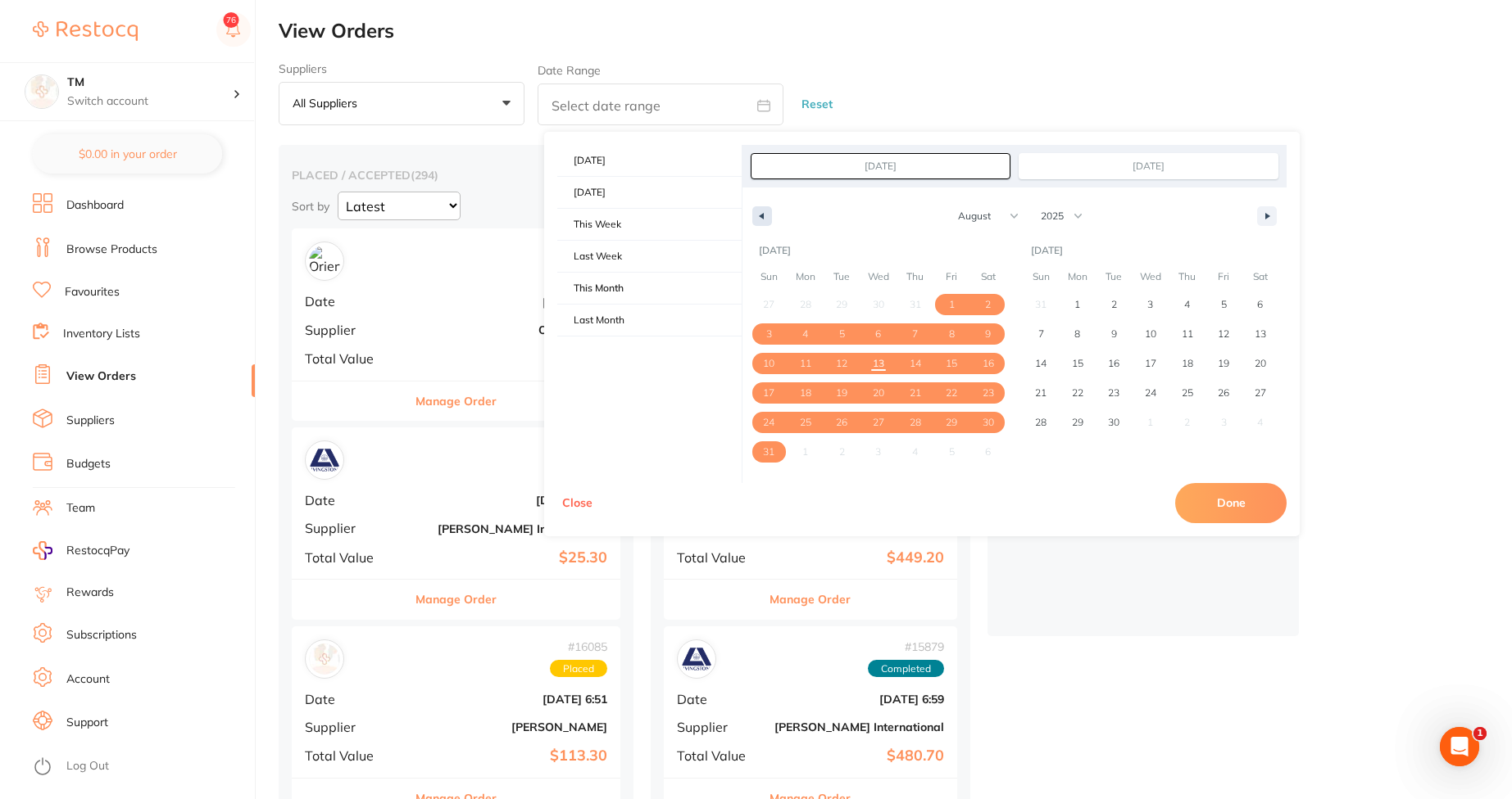
click at [759, 216] on icon "button" at bounding box center [760, 216] width 8 height 7
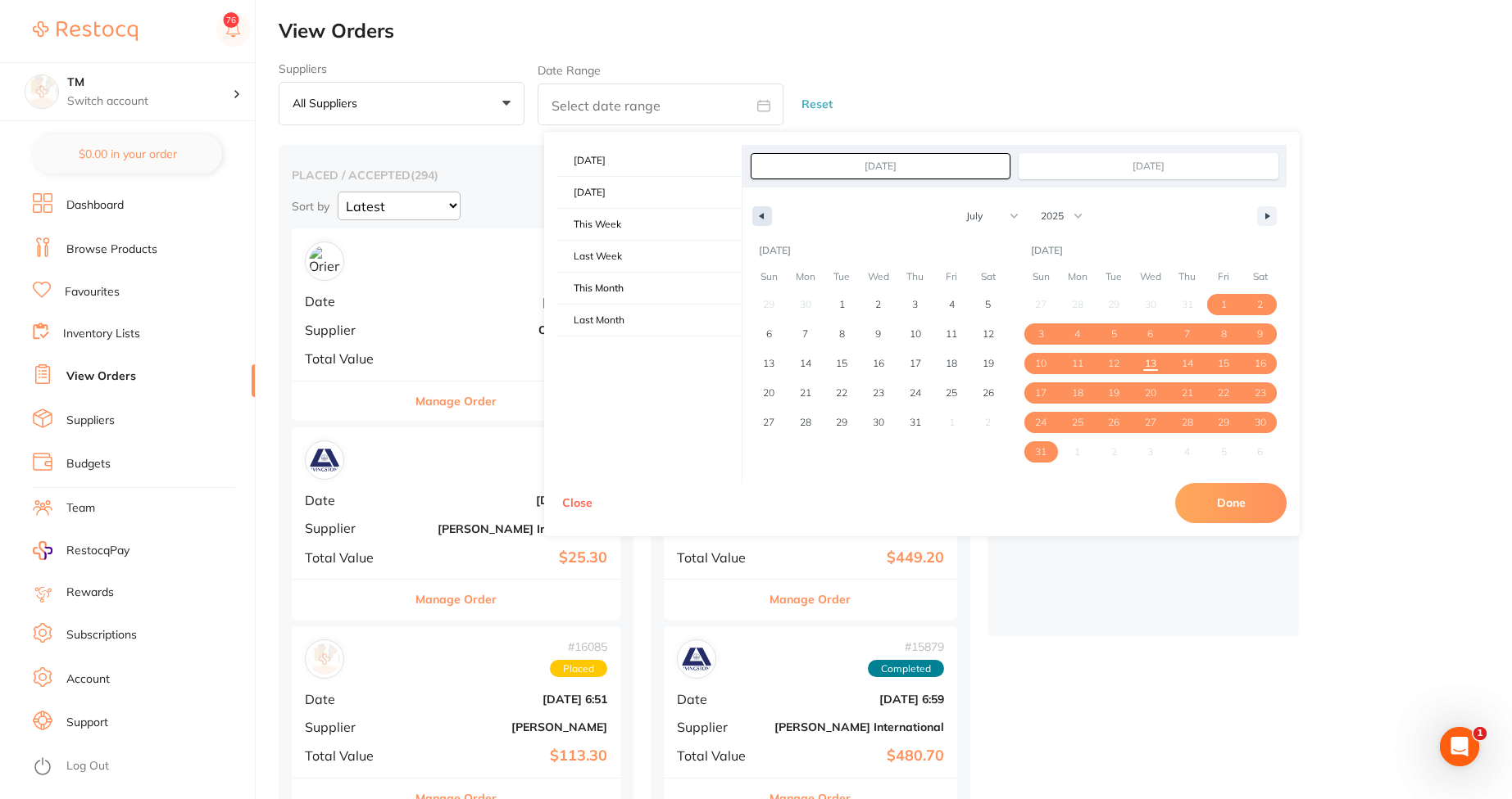
click at [759, 216] on icon "button" at bounding box center [760, 216] width 8 height 7
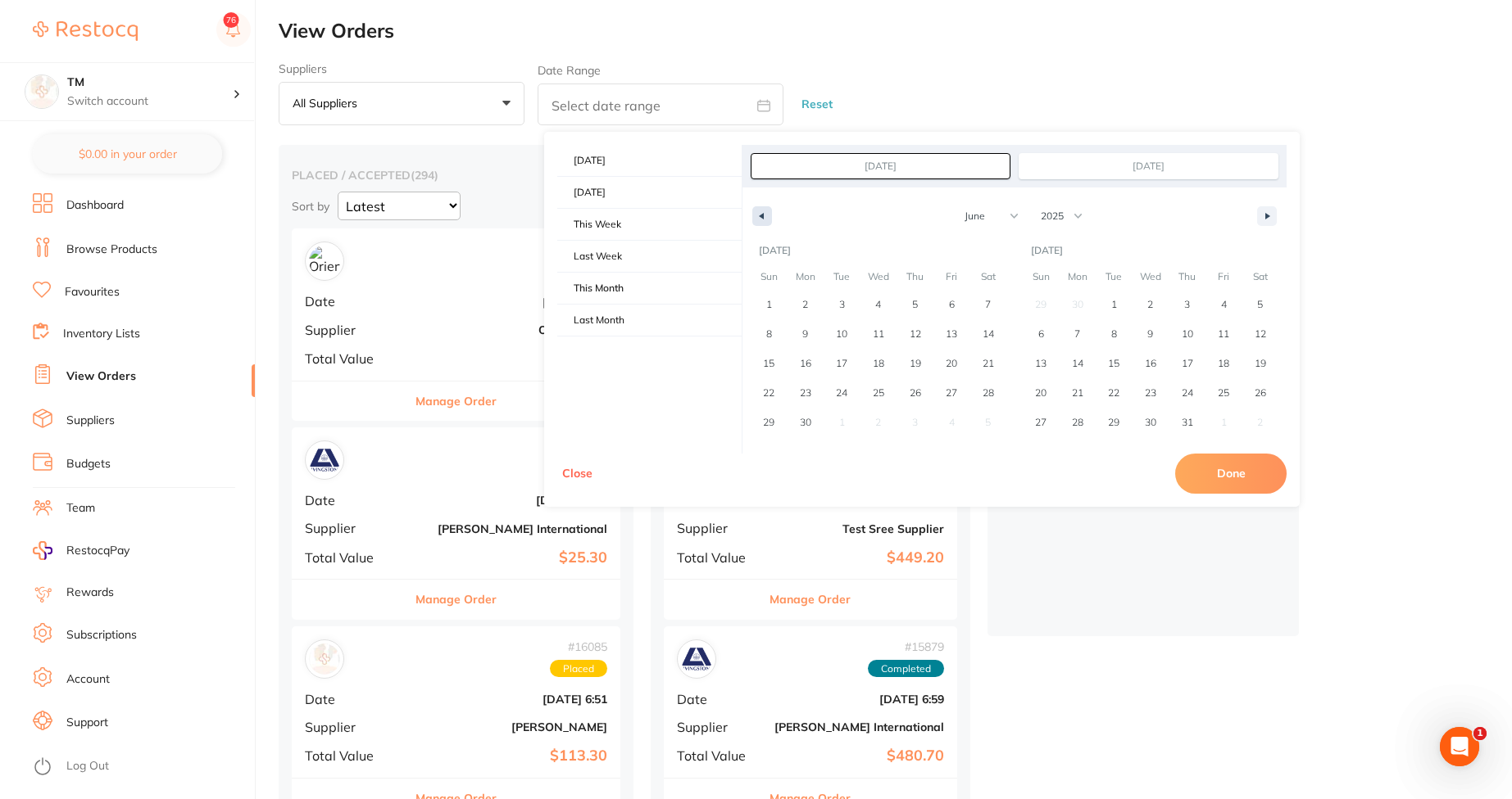
click at [759, 216] on icon "button" at bounding box center [760, 216] width 8 height 7
click at [1259, 218] on button "button" at bounding box center [1267, 216] width 20 height 20
select select "4"
click at [1244, 476] on button "Done" at bounding box center [1230, 473] width 111 height 39
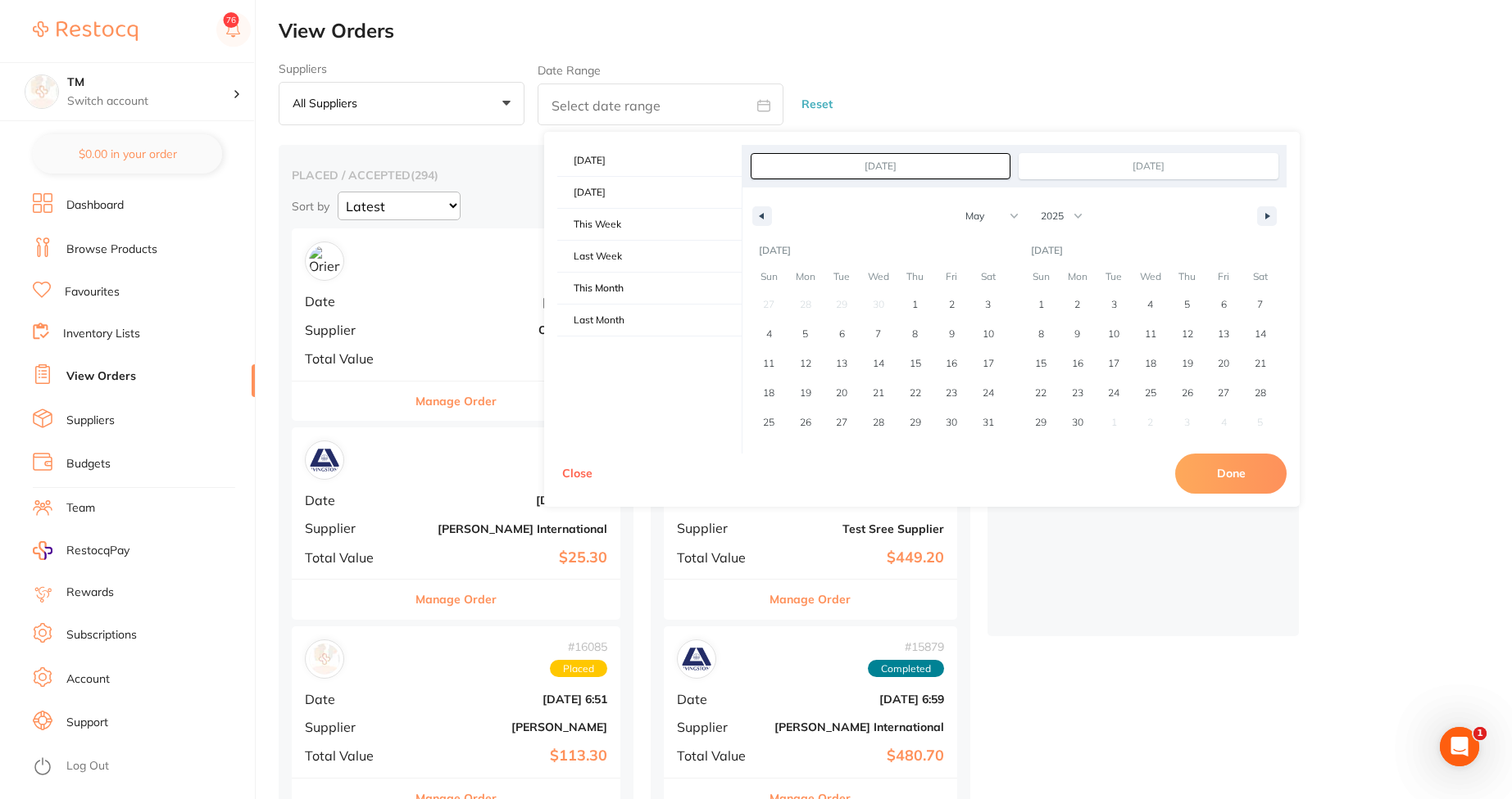
type input "Aug 1 2025 to Aug 31 2025"
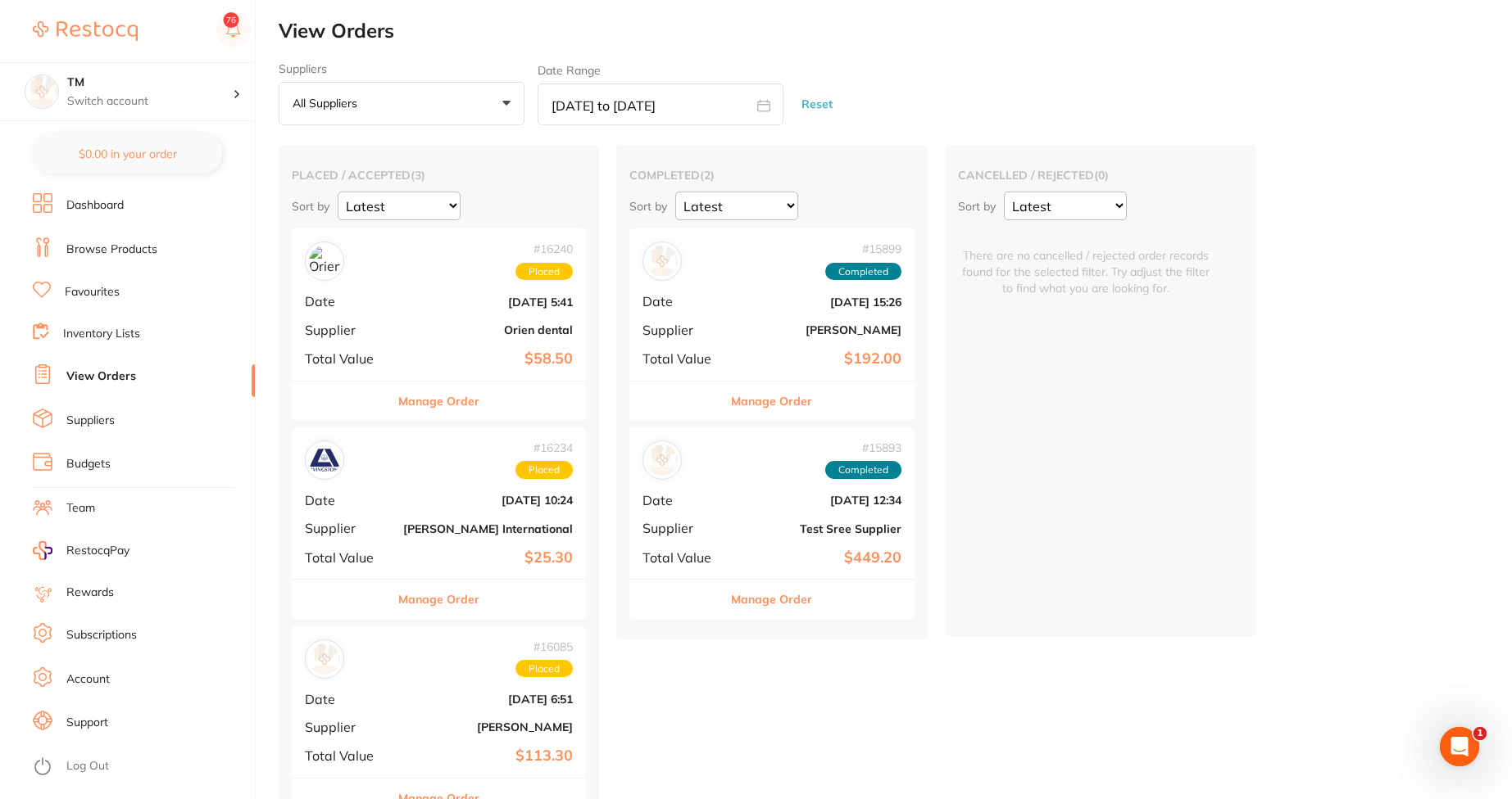
click at [763, 101] on icon at bounding box center [764, 105] width 13 height 11
select select "7"
select select "2025"
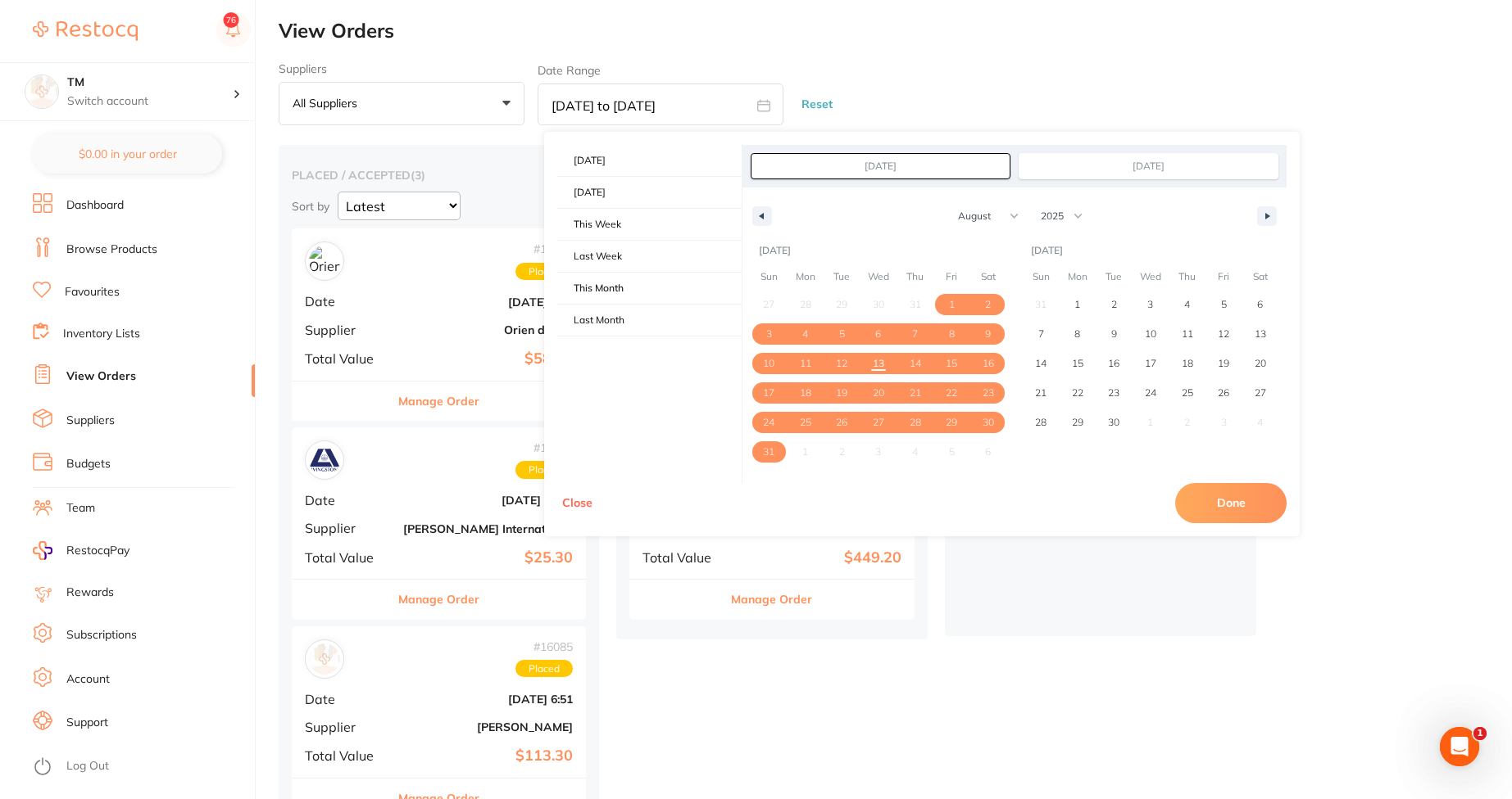
click at [830, 166] on input "Aug 1, 2025" at bounding box center [881, 165] width 258 height 24
click at [759, 213] on icon "button" at bounding box center [760, 216] width 8 height 7
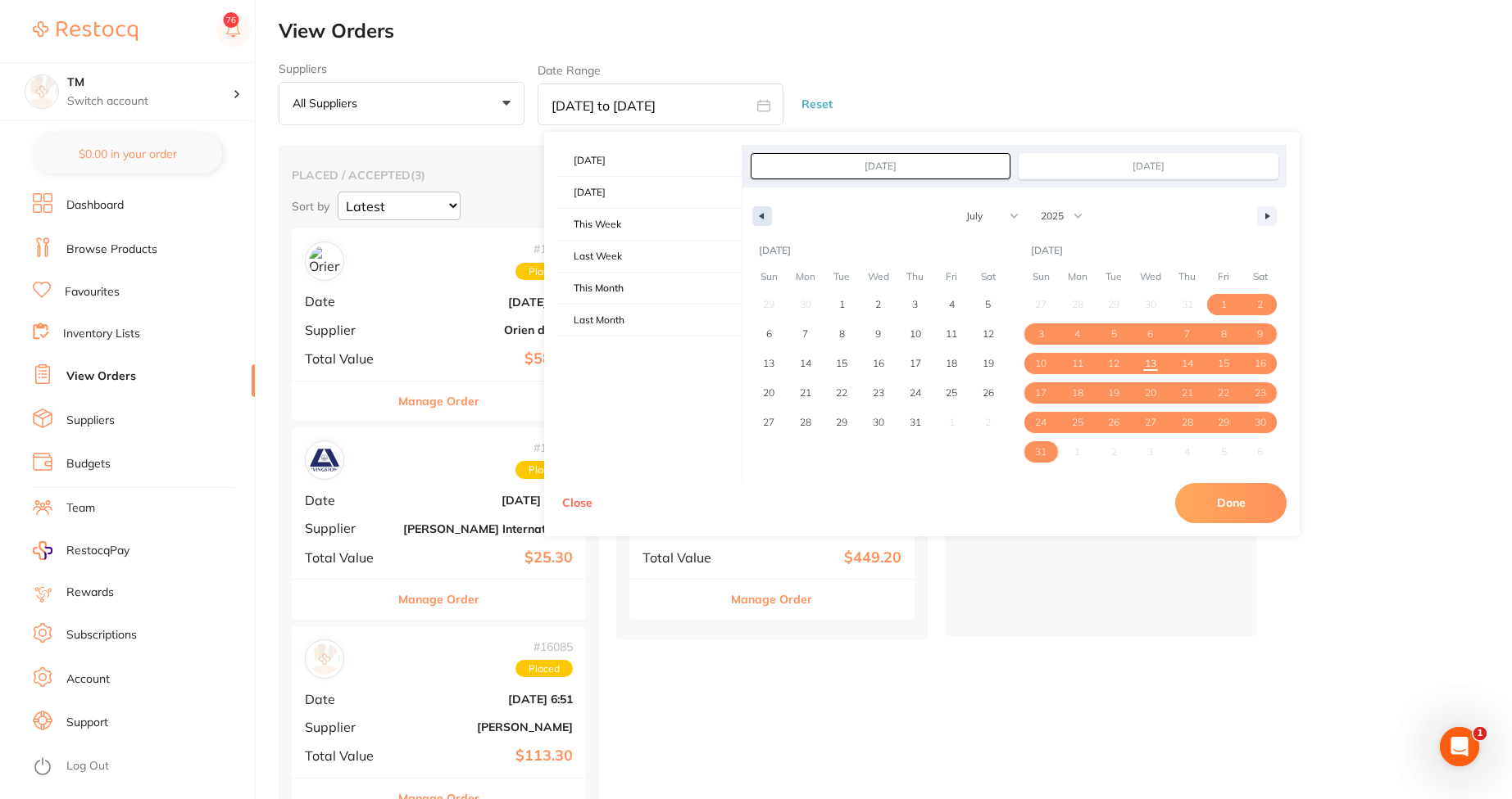
click at [759, 213] on icon "button" at bounding box center [760, 216] width 8 height 7
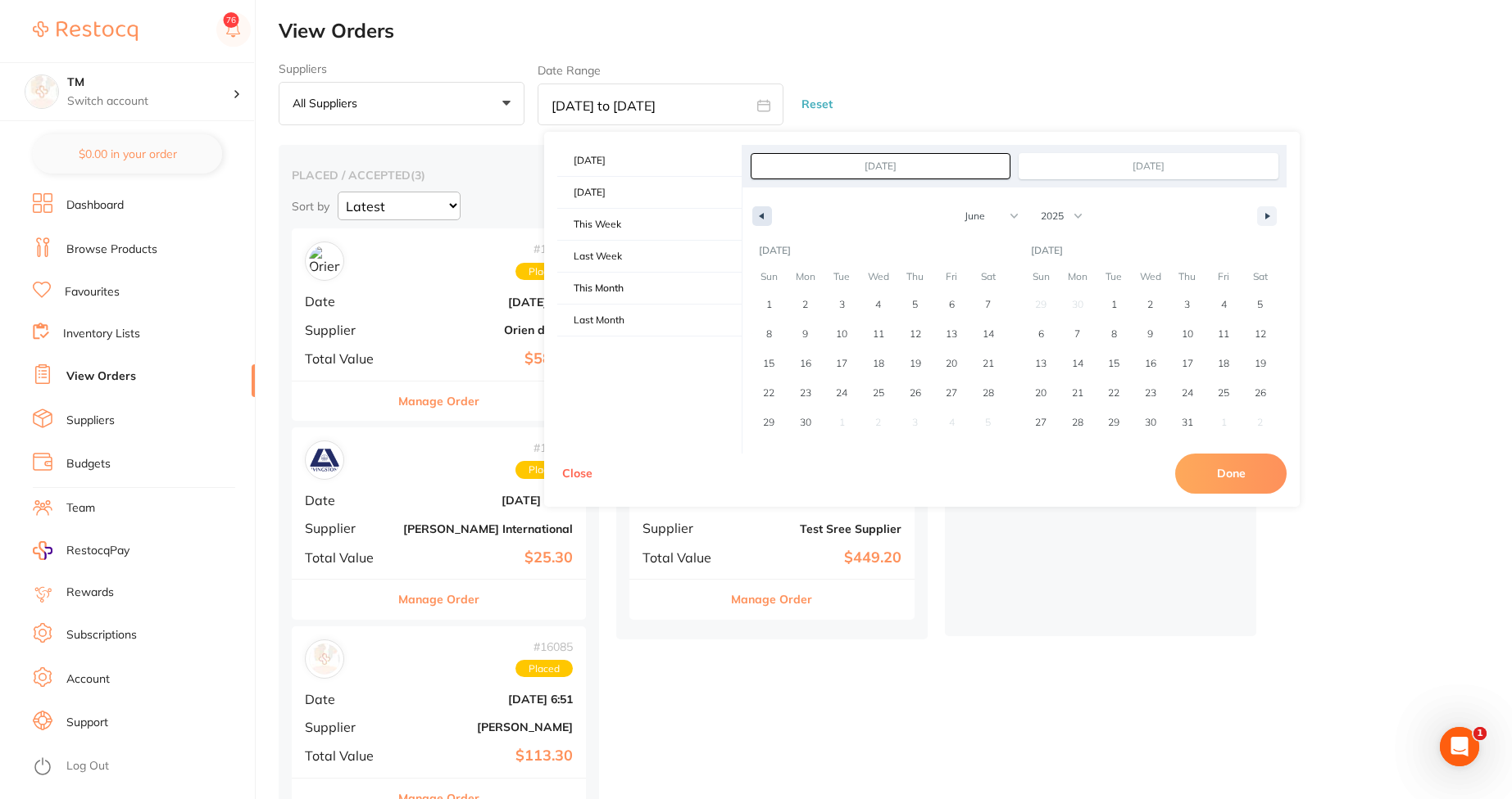
click at [759, 213] on icon "button" at bounding box center [760, 216] width 8 height 7
select select "4"
click at [927, 309] on span "1" at bounding box center [915, 304] width 37 height 21
type input "May 1, 2025"
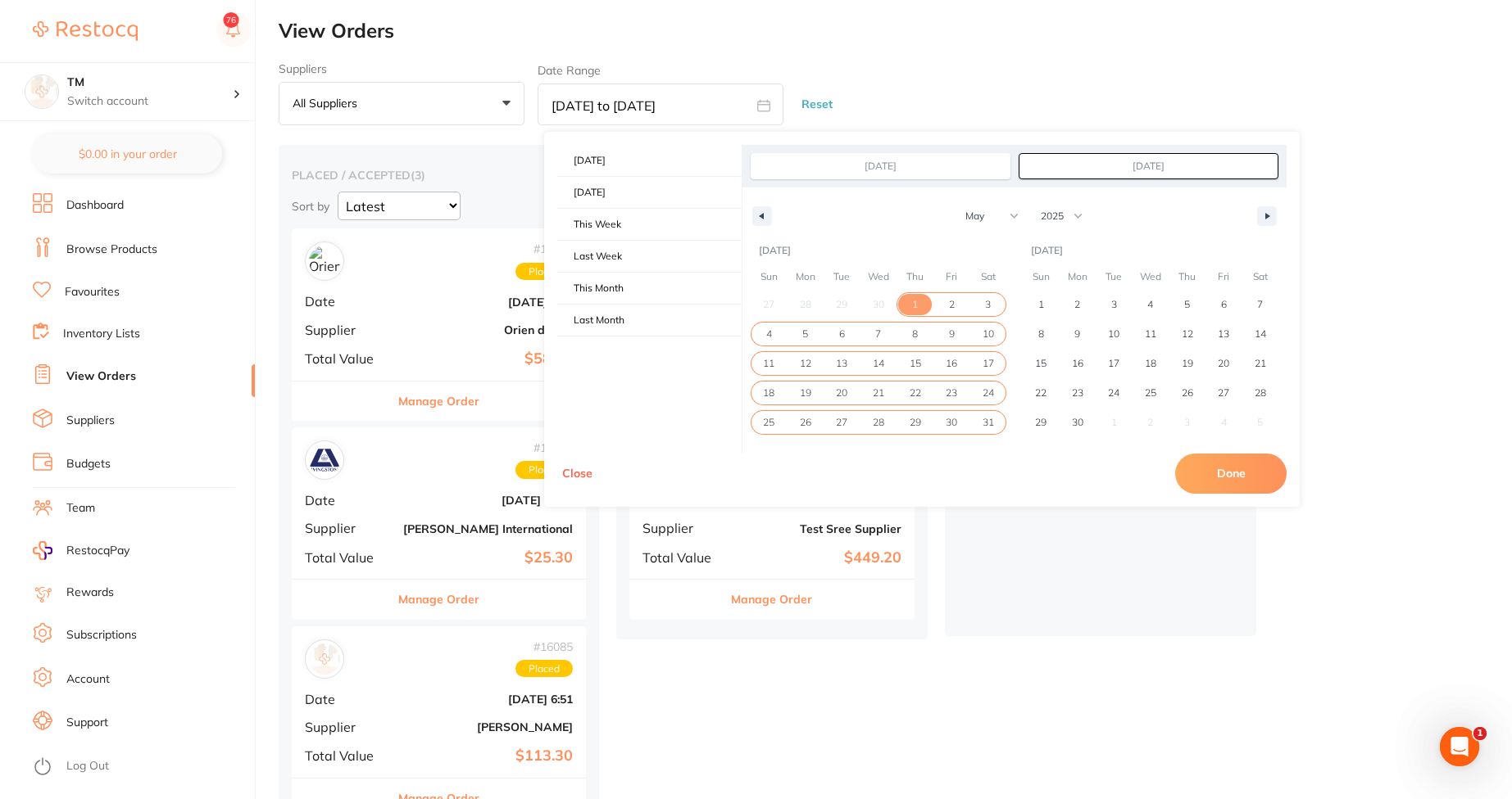
click at [993, 418] on span "31" at bounding box center [988, 422] width 12 height 29
type input "May 31, 2025"
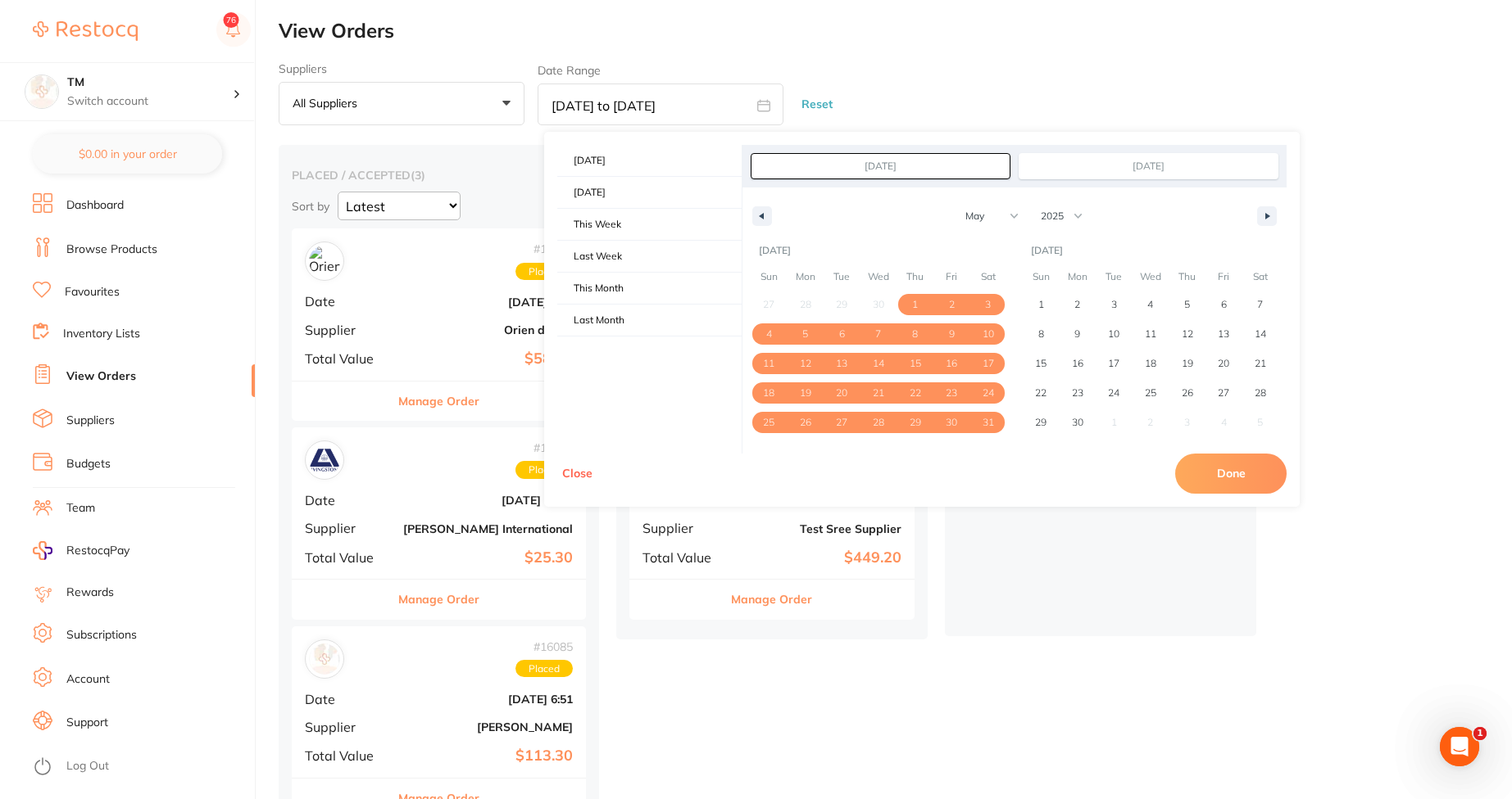
click at [1239, 468] on button "Done" at bounding box center [1230, 473] width 111 height 39
type input "May 1 2025 to May 31 2025"
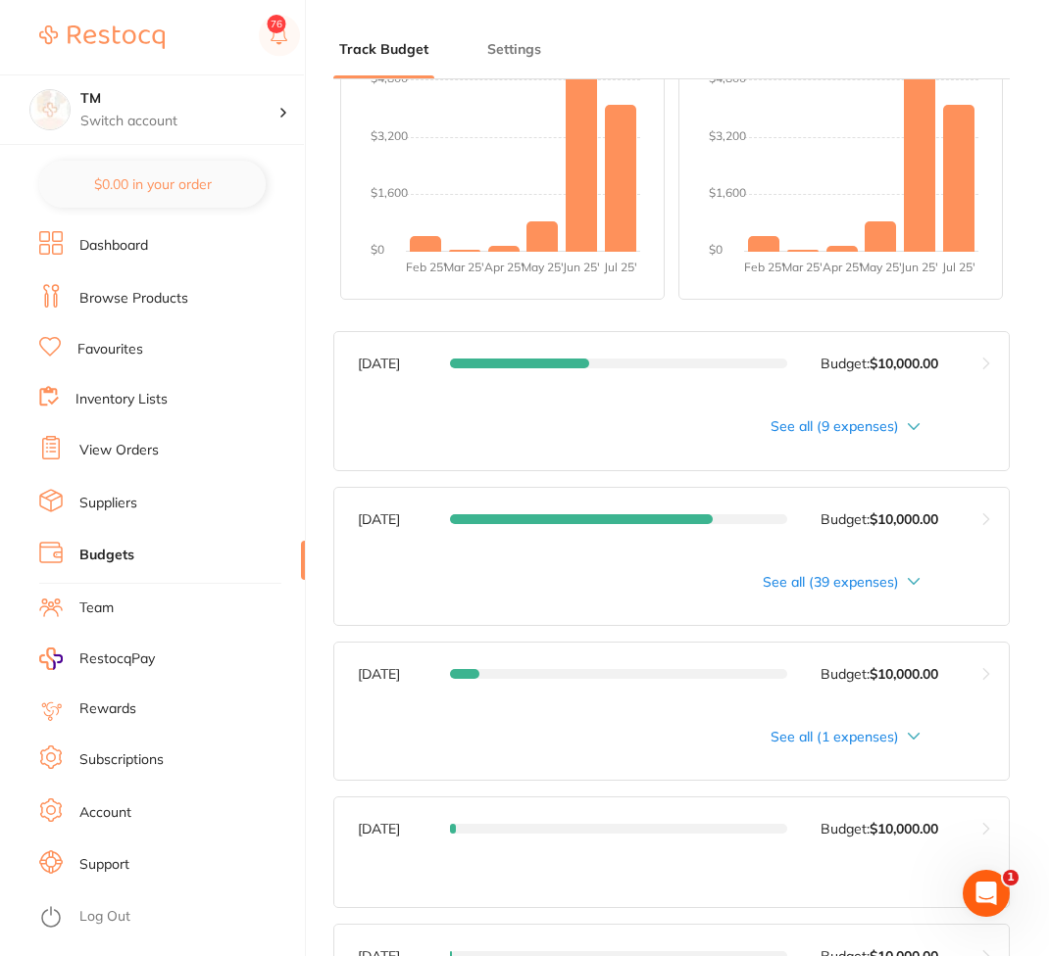
click at [920, 740] on div "See all (1 expenses)" at bounding box center [645, 737] width 574 height 16
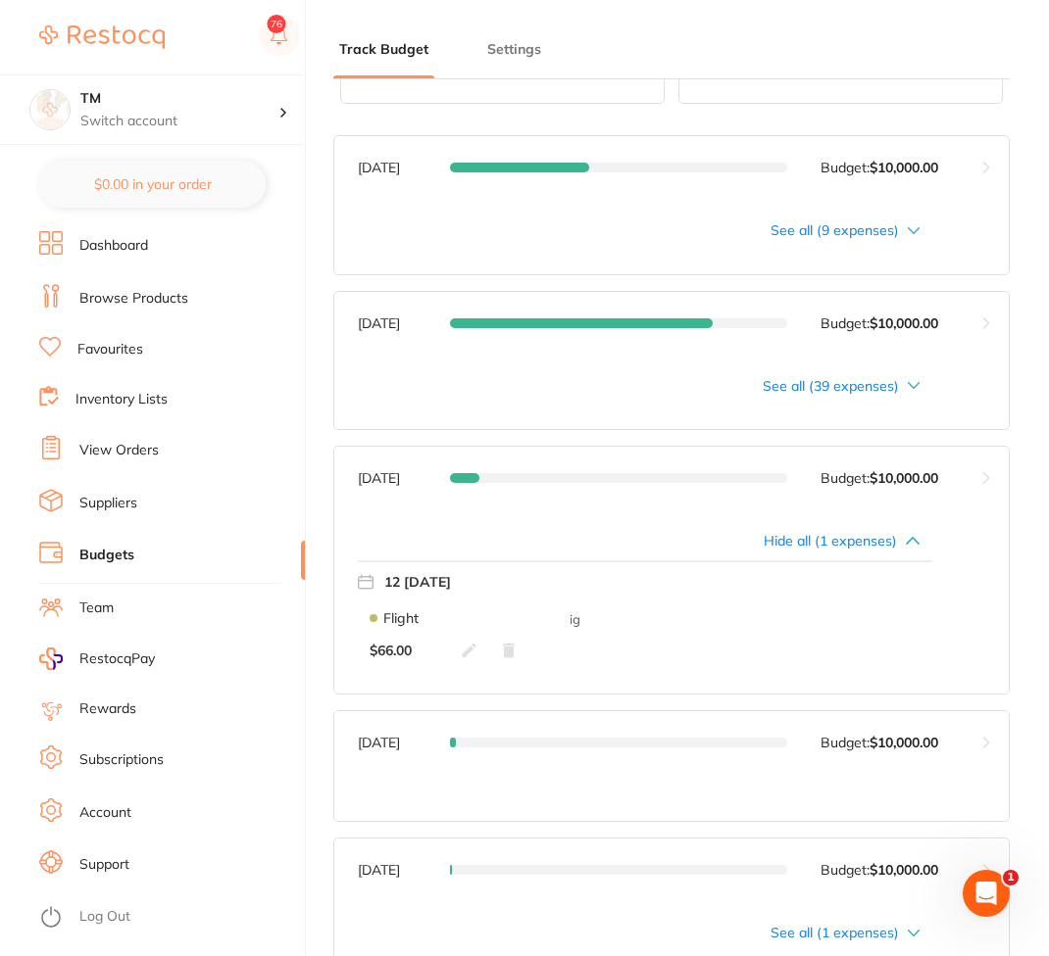
scroll to position [823, 0]
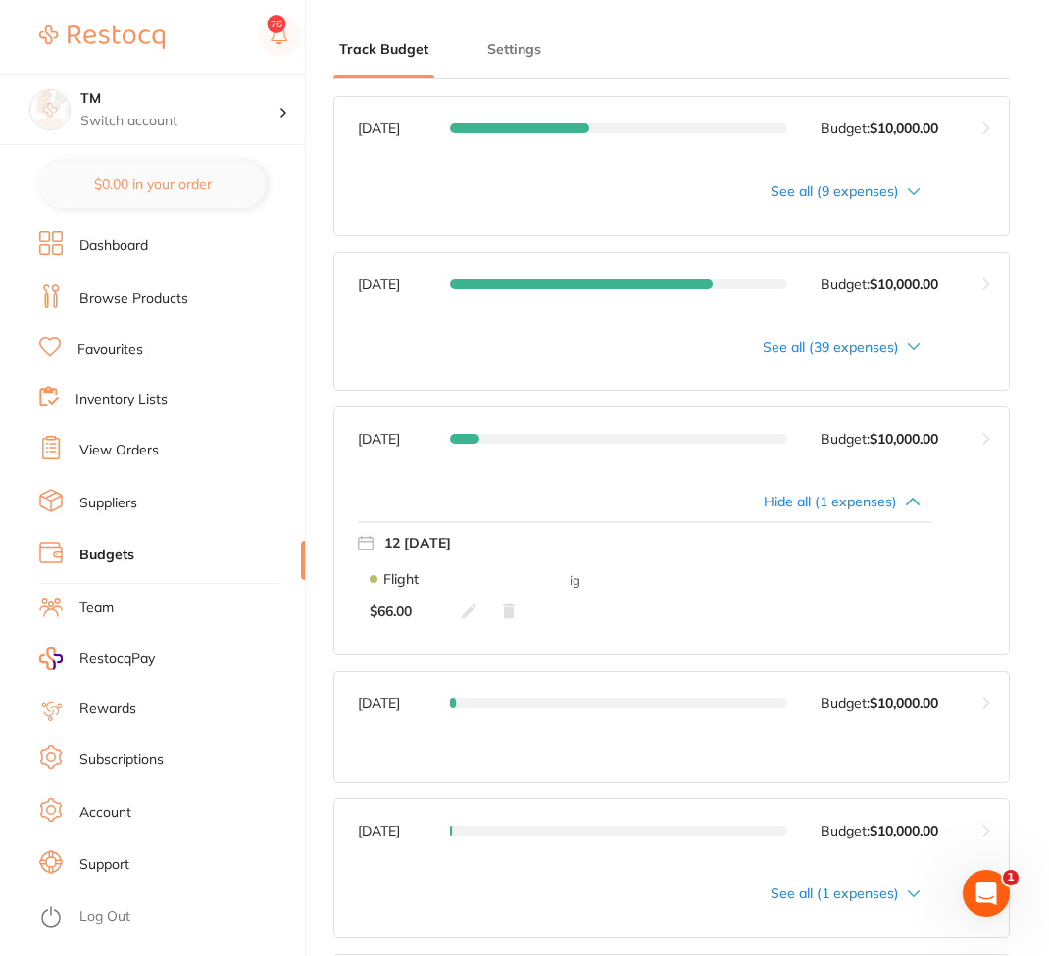
click at [470, 442] on span at bounding box center [464, 439] width 29 height 10
click at [993, 436] on button at bounding box center [985, 439] width 45 height 63
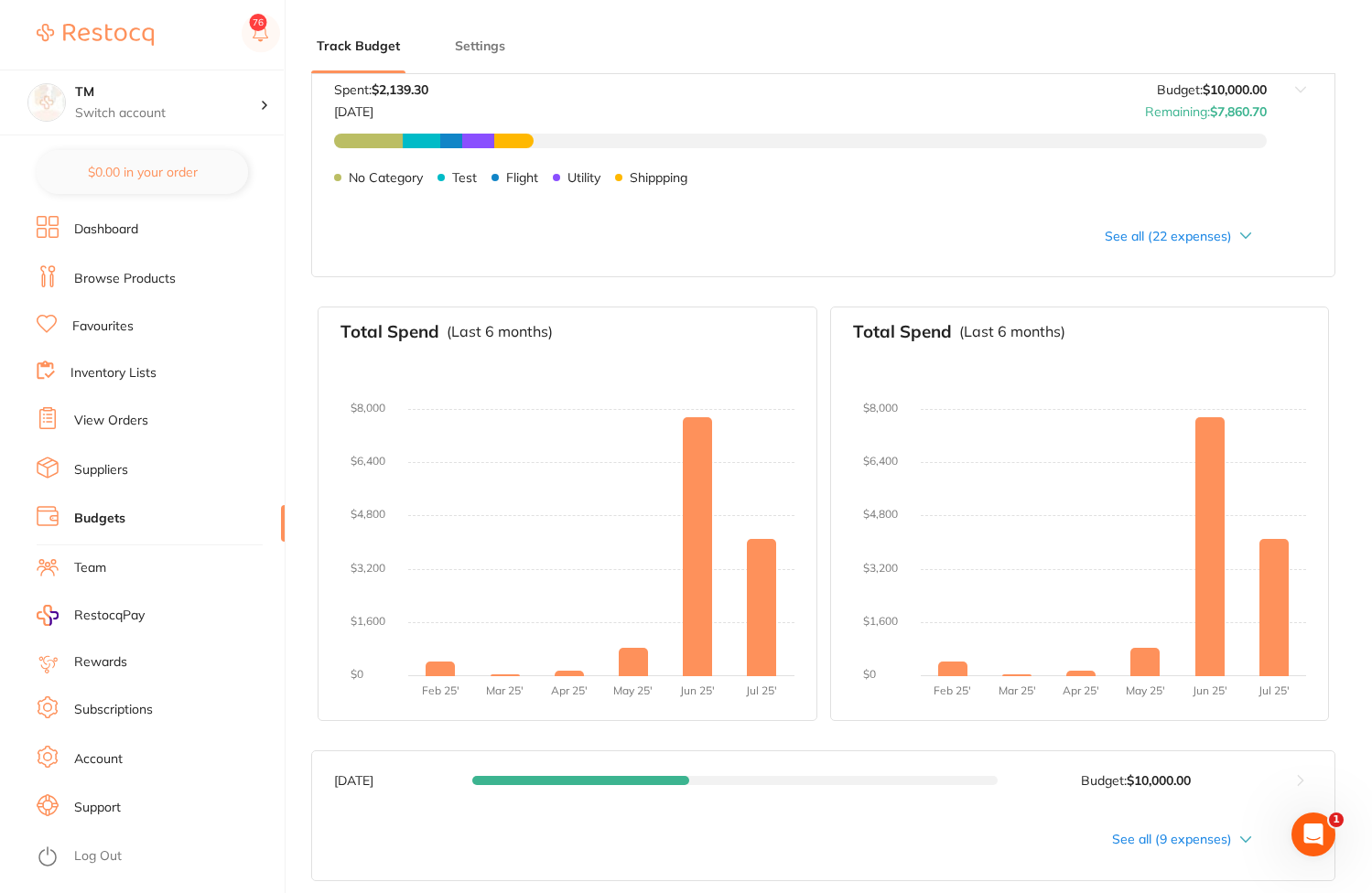
scroll to position [0, 0]
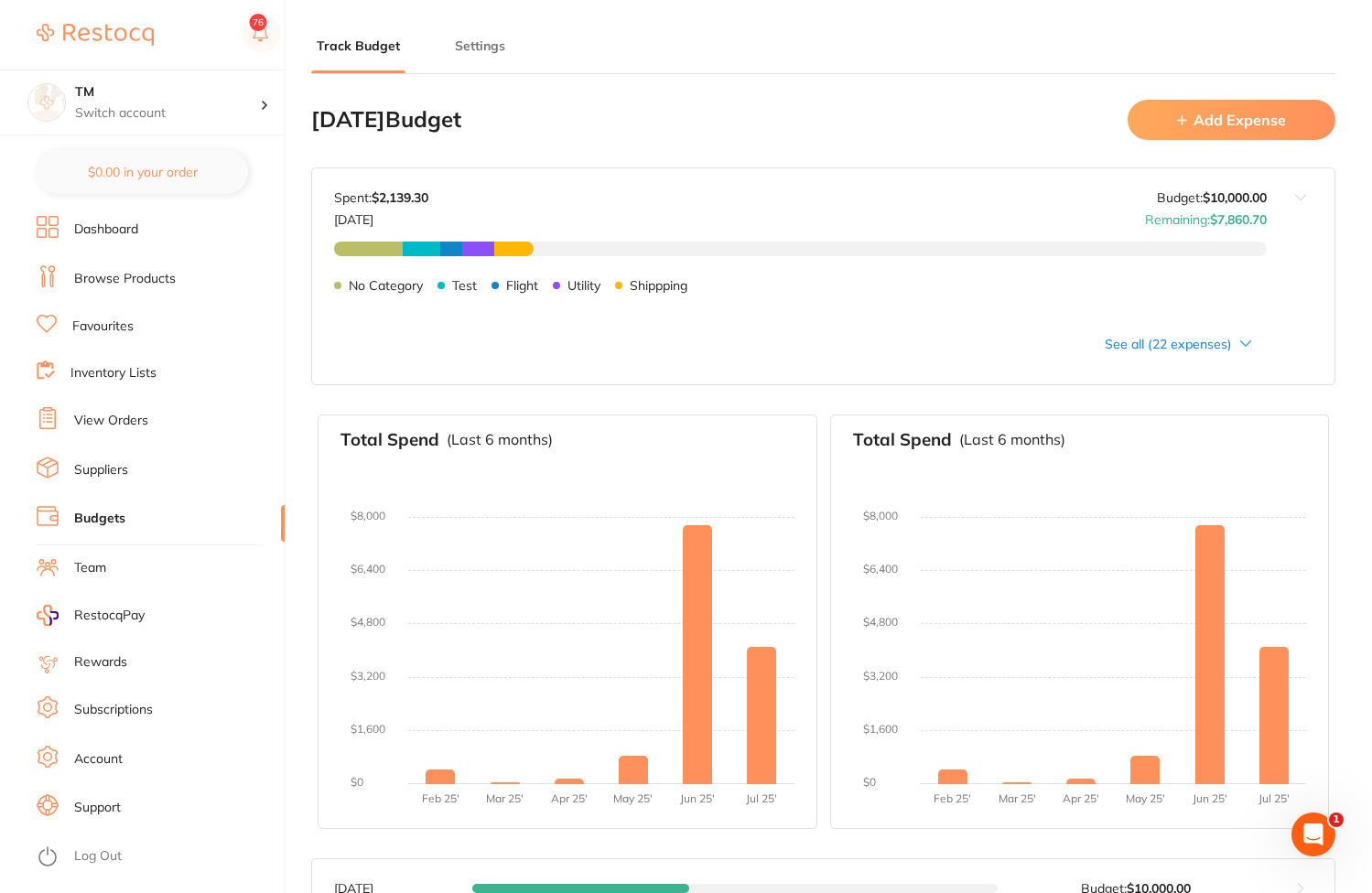
click at [493, 49] on button "Settings" at bounding box center [480, 46] width 62 height 18
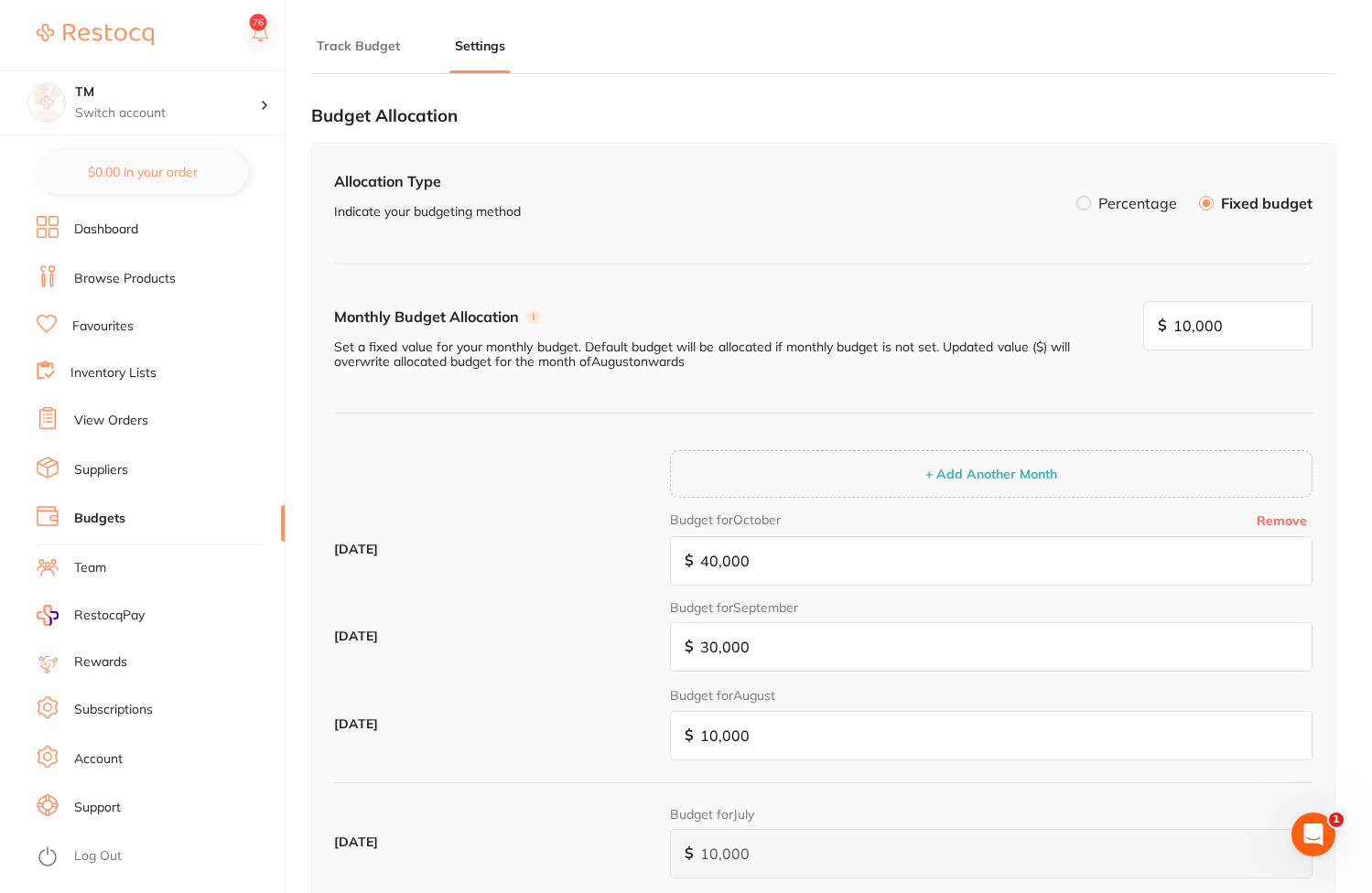
click at [397, 53] on button "Track Budget" at bounding box center [358, 46] width 94 height 18
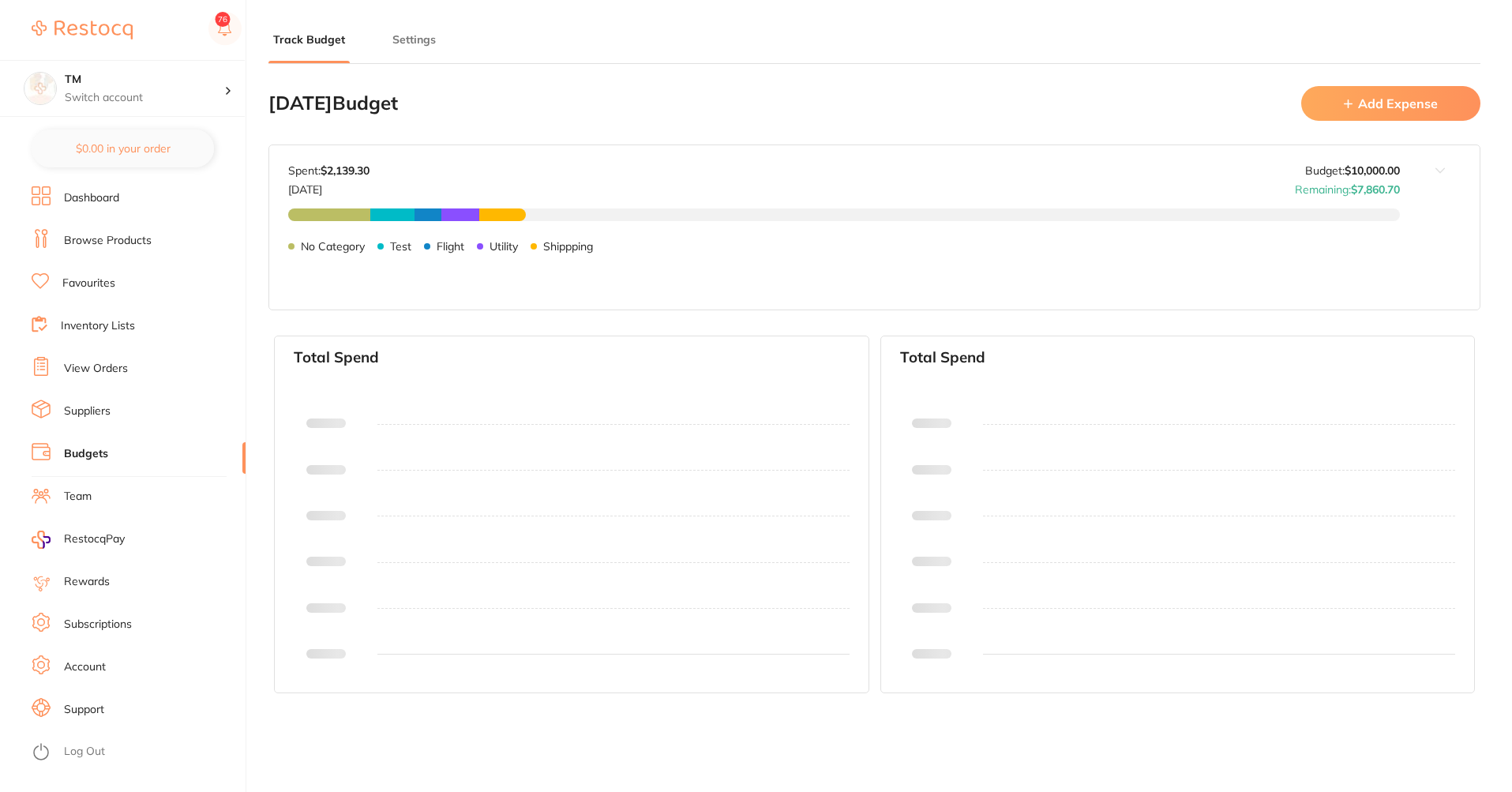
type input "10,000"
type input "0.0"
type input "10,000"
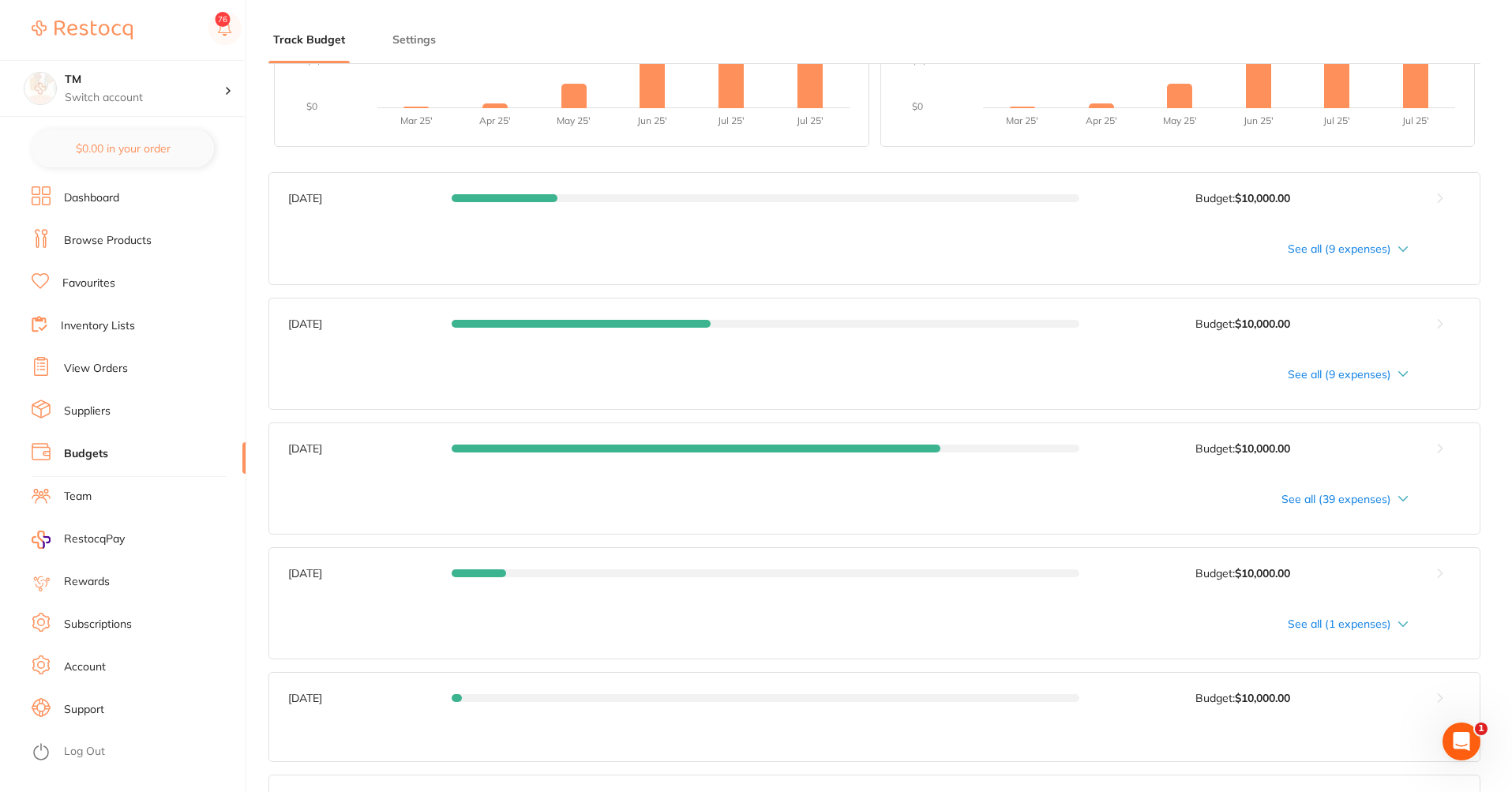
scroll to position [852, 0]
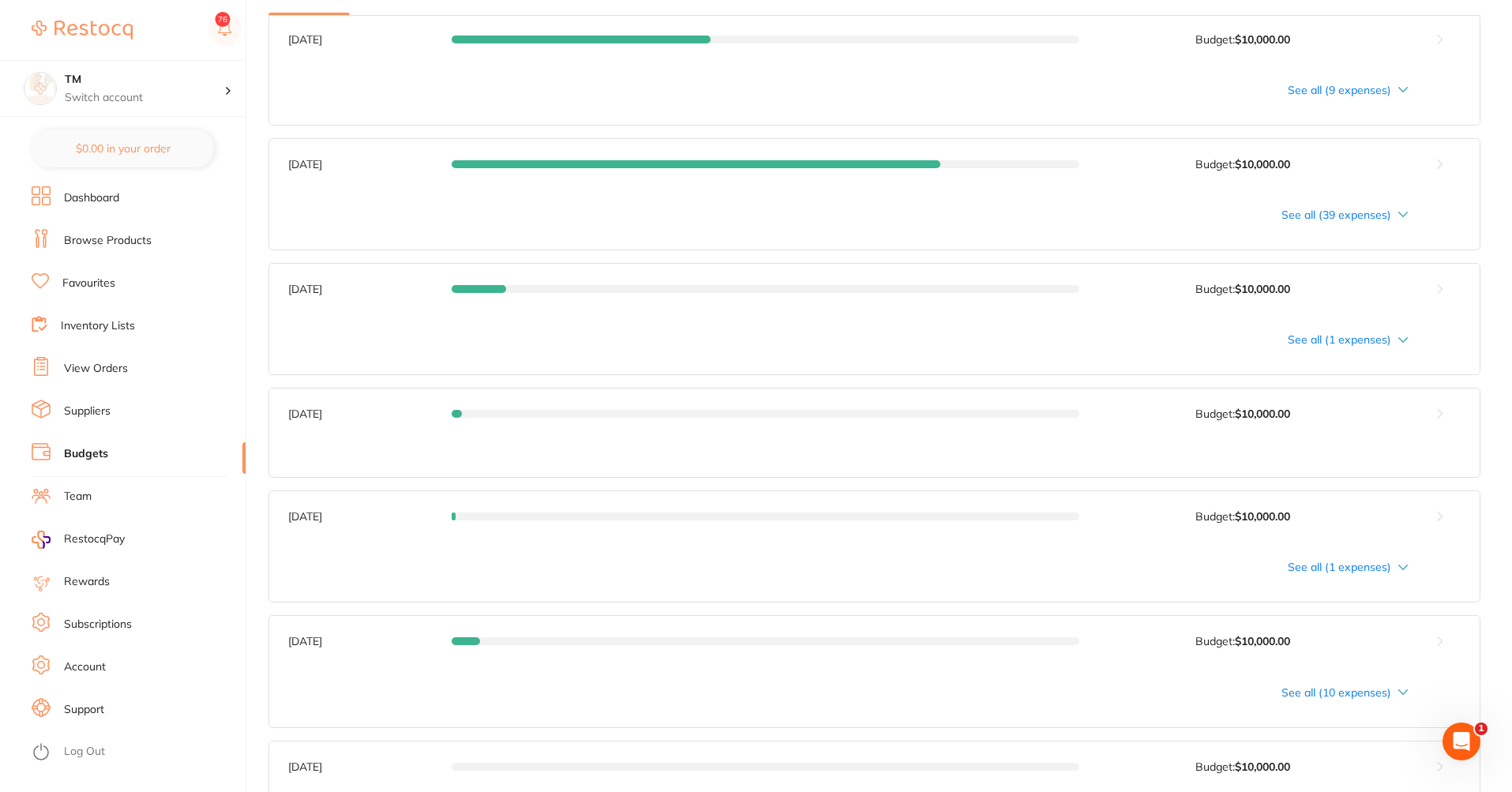
click at [1094, 338] on div "See all (1 expenses)" at bounding box center [848, 340] width 1121 height 13
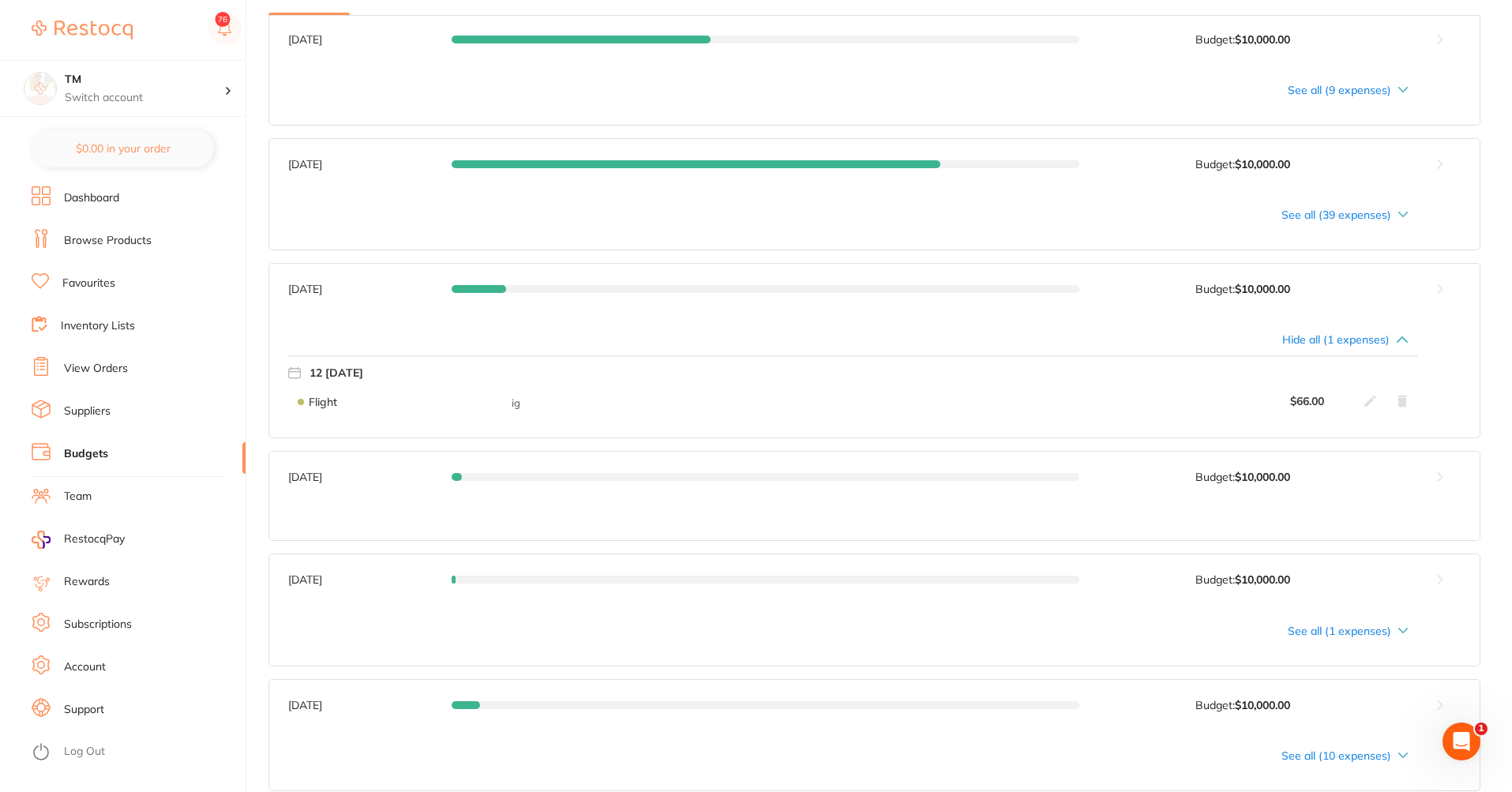
click at [1094, 293] on button at bounding box center [1439, 288] width 80 height 51
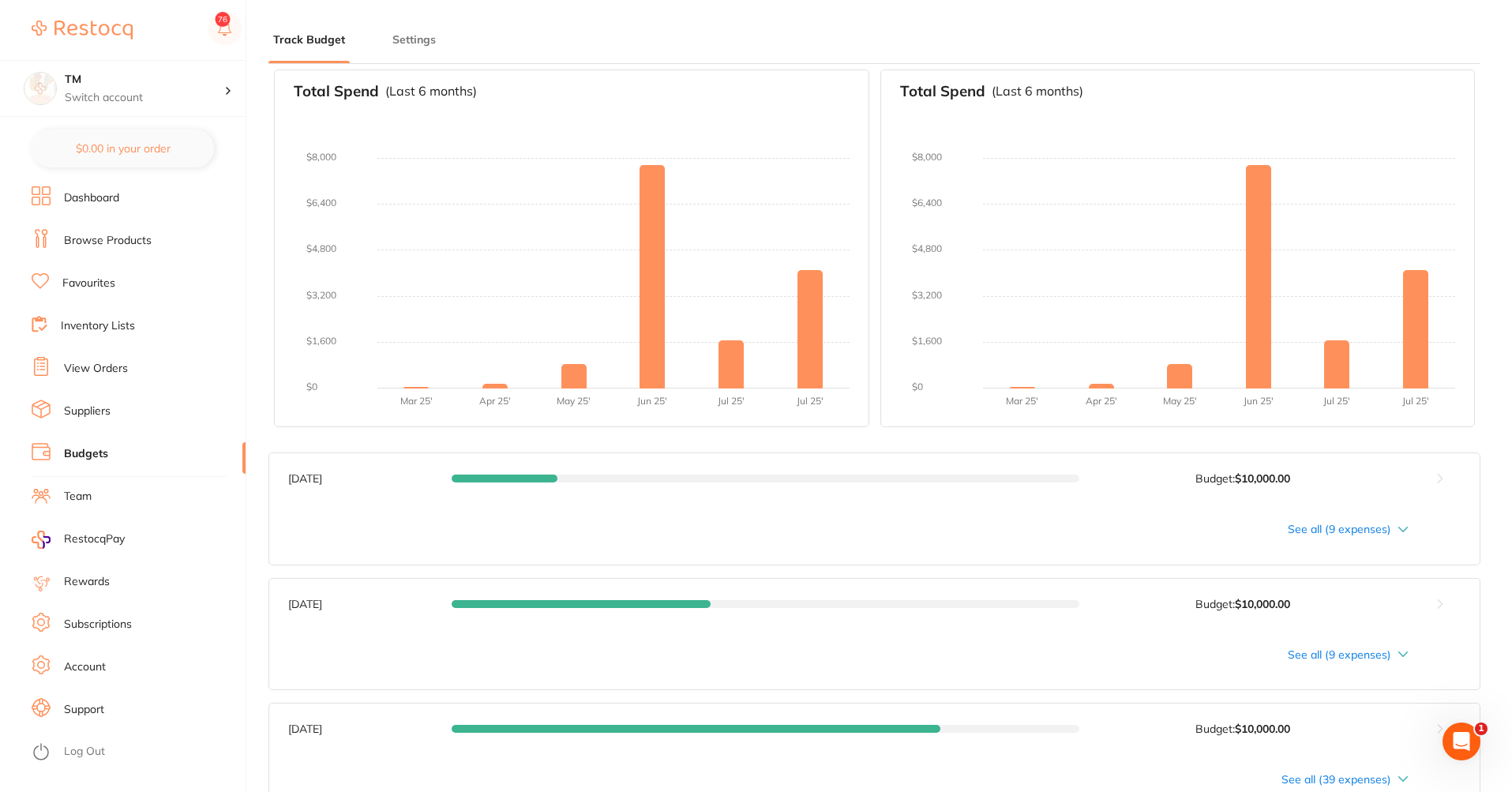
scroll to position [0, 0]
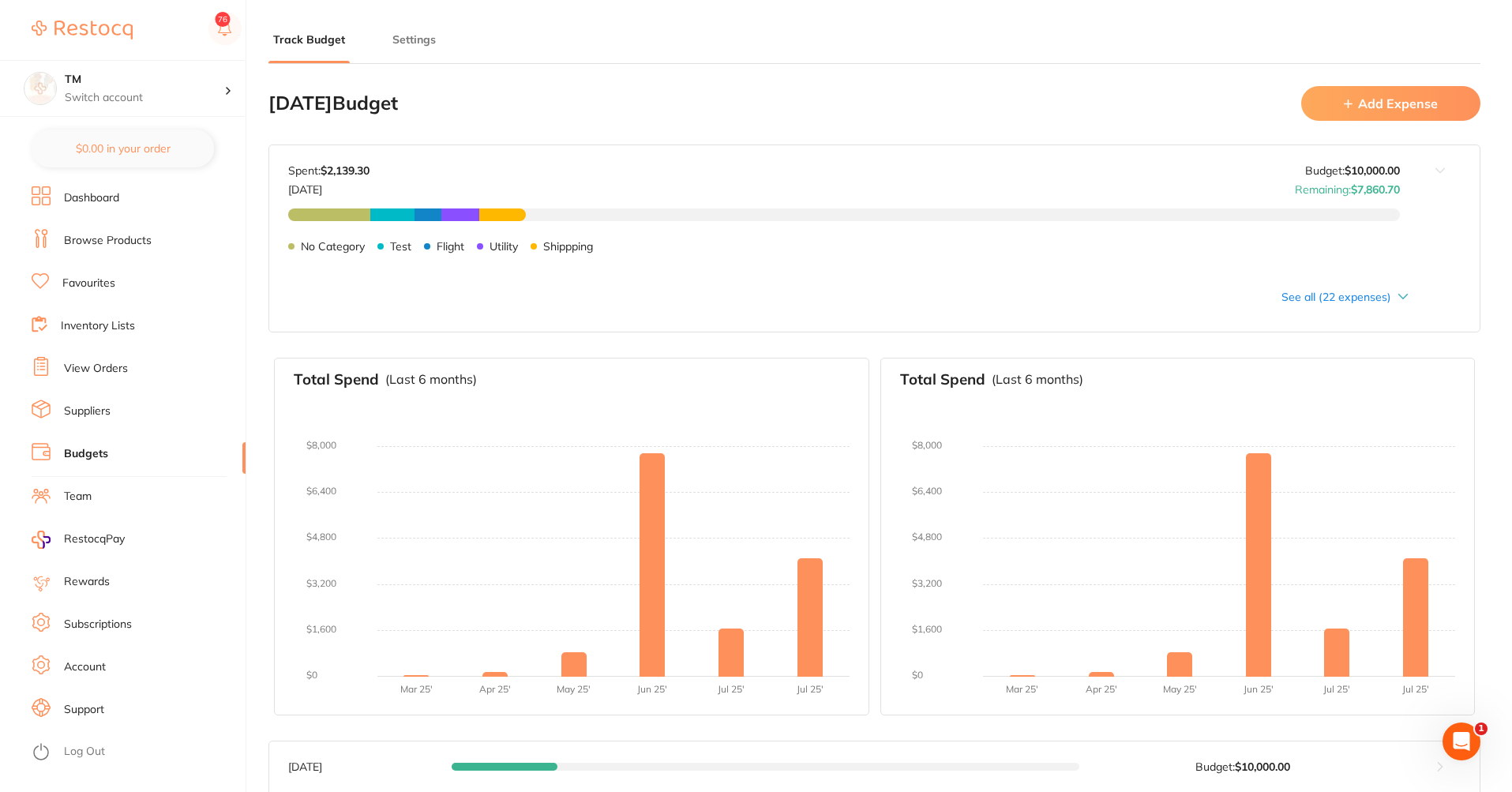
click at [1094, 92] on button "Add Expense" at bounding box center [1390, 103] width 179 height 34
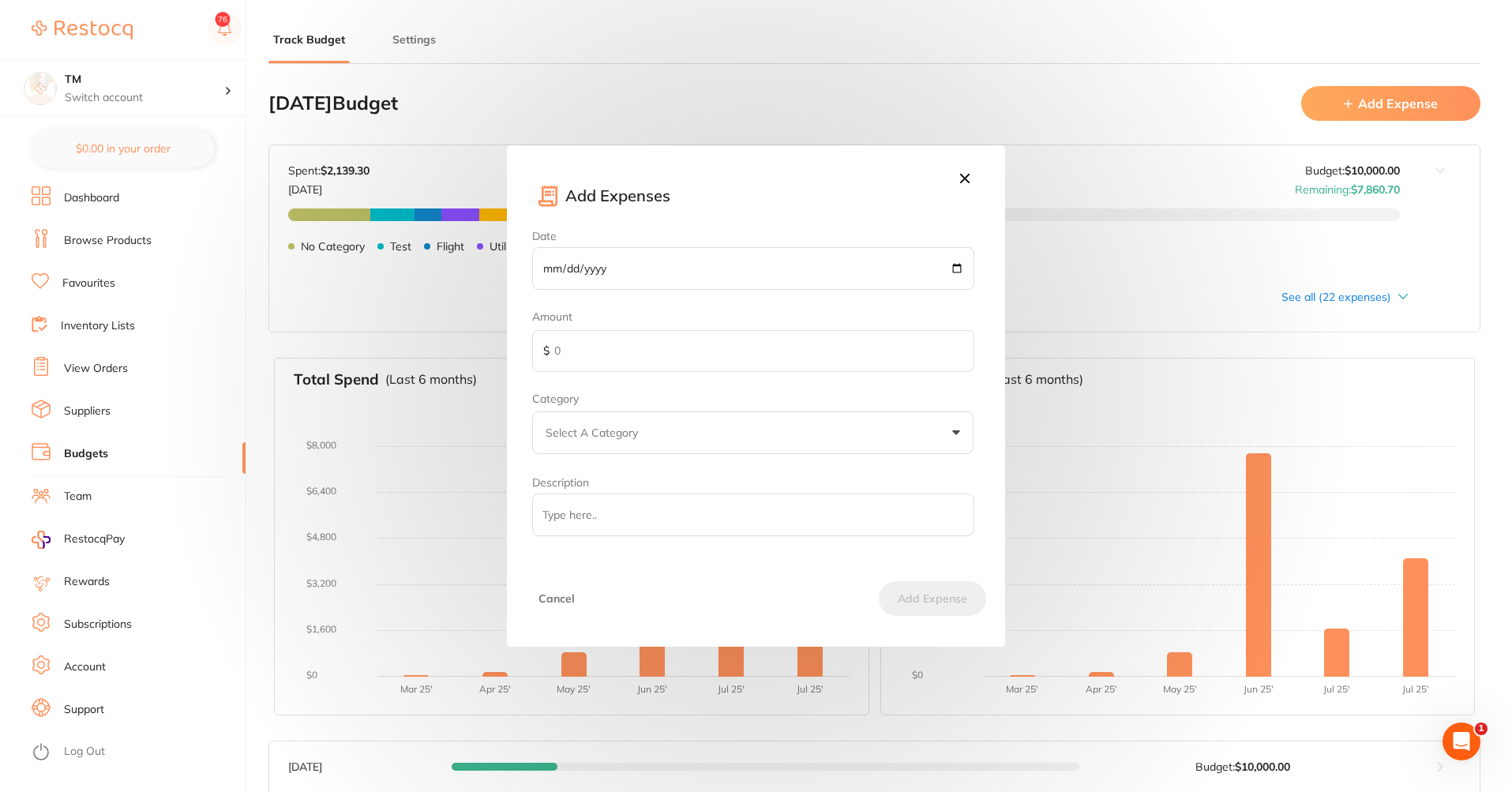
click at [958, 266] on input "Date" at bounding box center [752, 268] width 441 height 43
type input "[DATE]"
click at [701, 355] on input "text" at bounding box center [752, 351] width 441 height 43
click at [667, 358] on input "text" at bounding box center [752, 351] width 441 height 43
type input "1000"
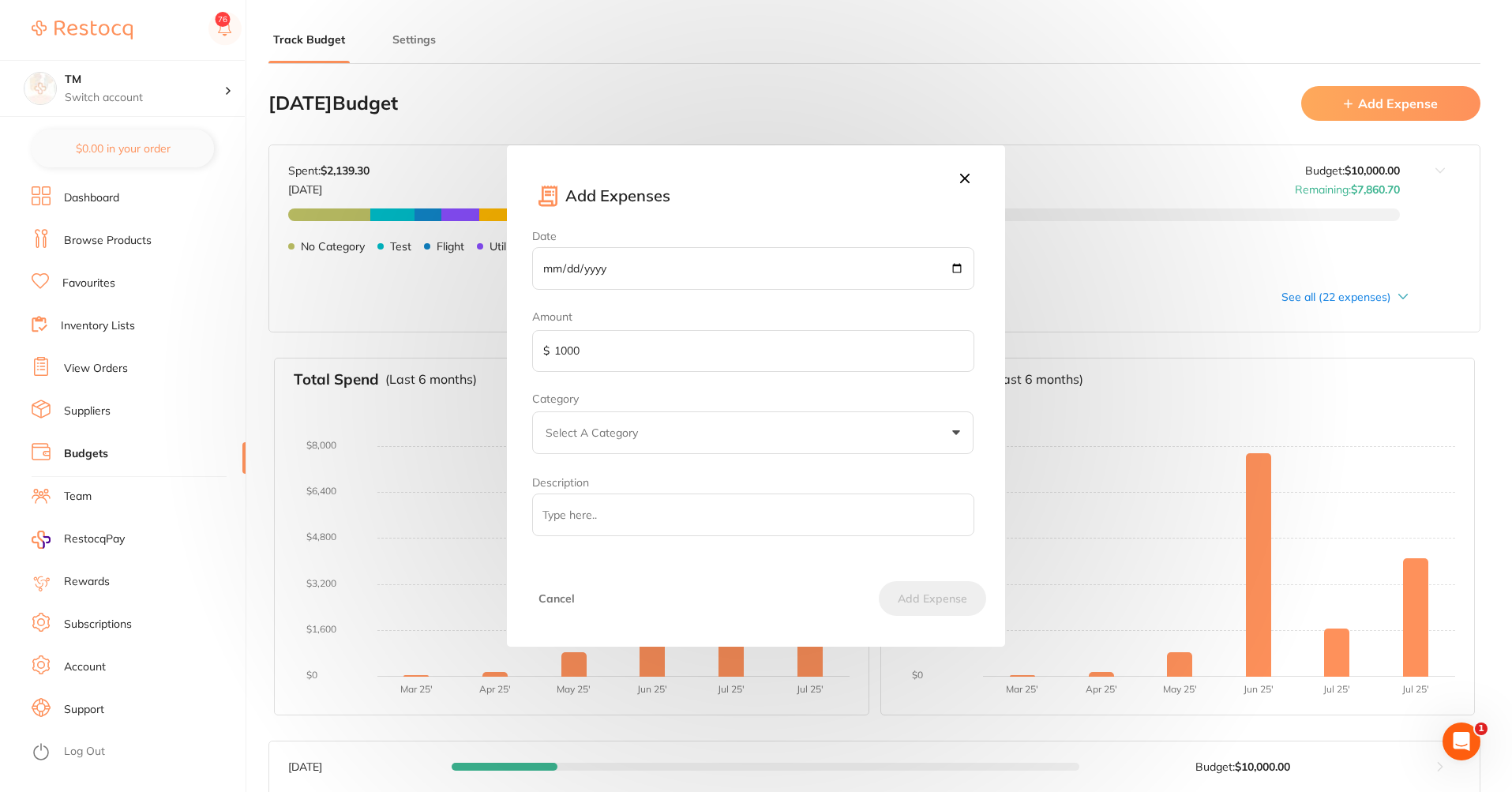
click at [850, 438] on button "Select A Category" at bounding box center [752, 433] width 441 height 43
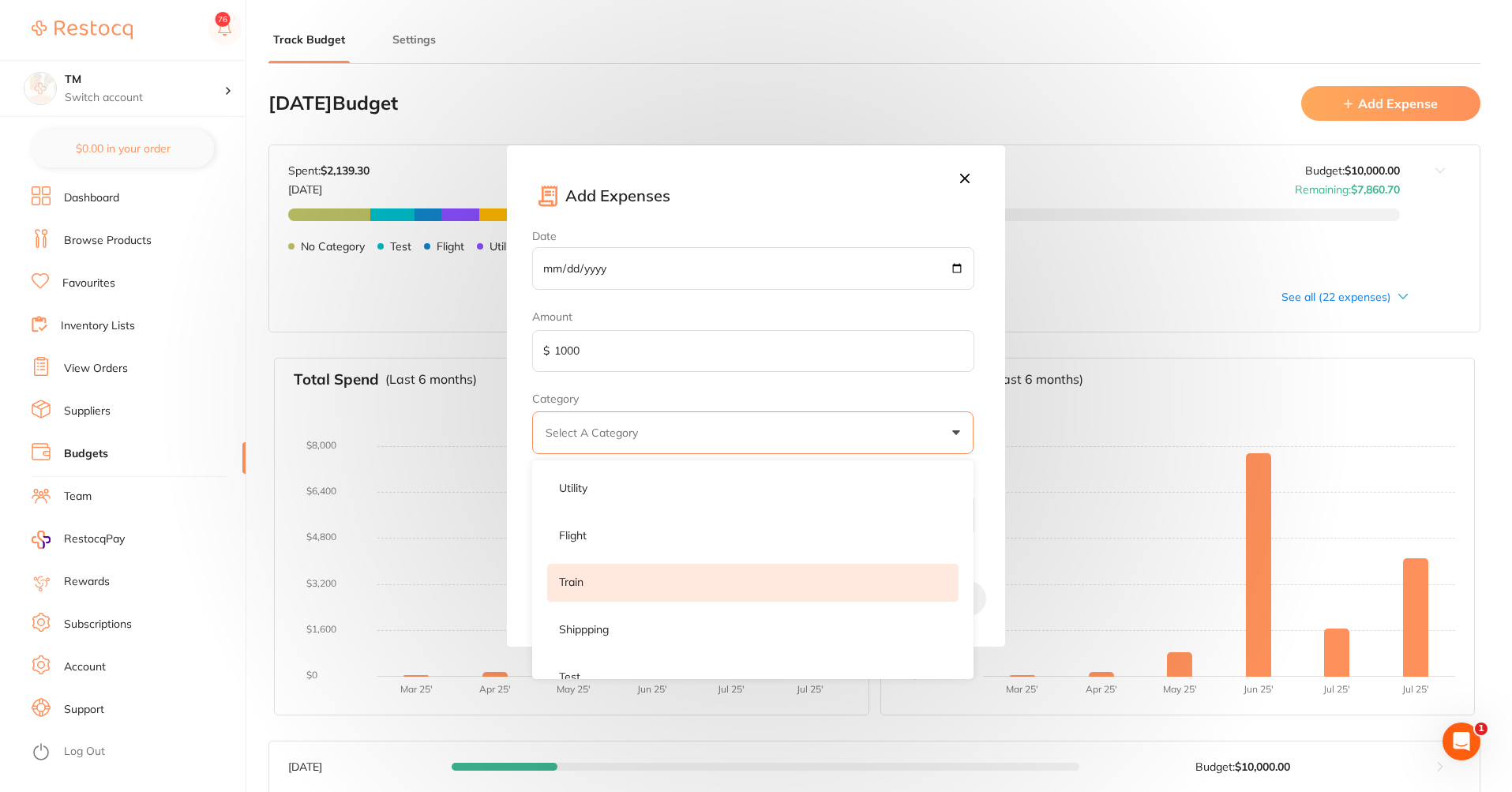
click at [571, 556] on p "Train" at bounding box center [571, 583] width 24 height 16
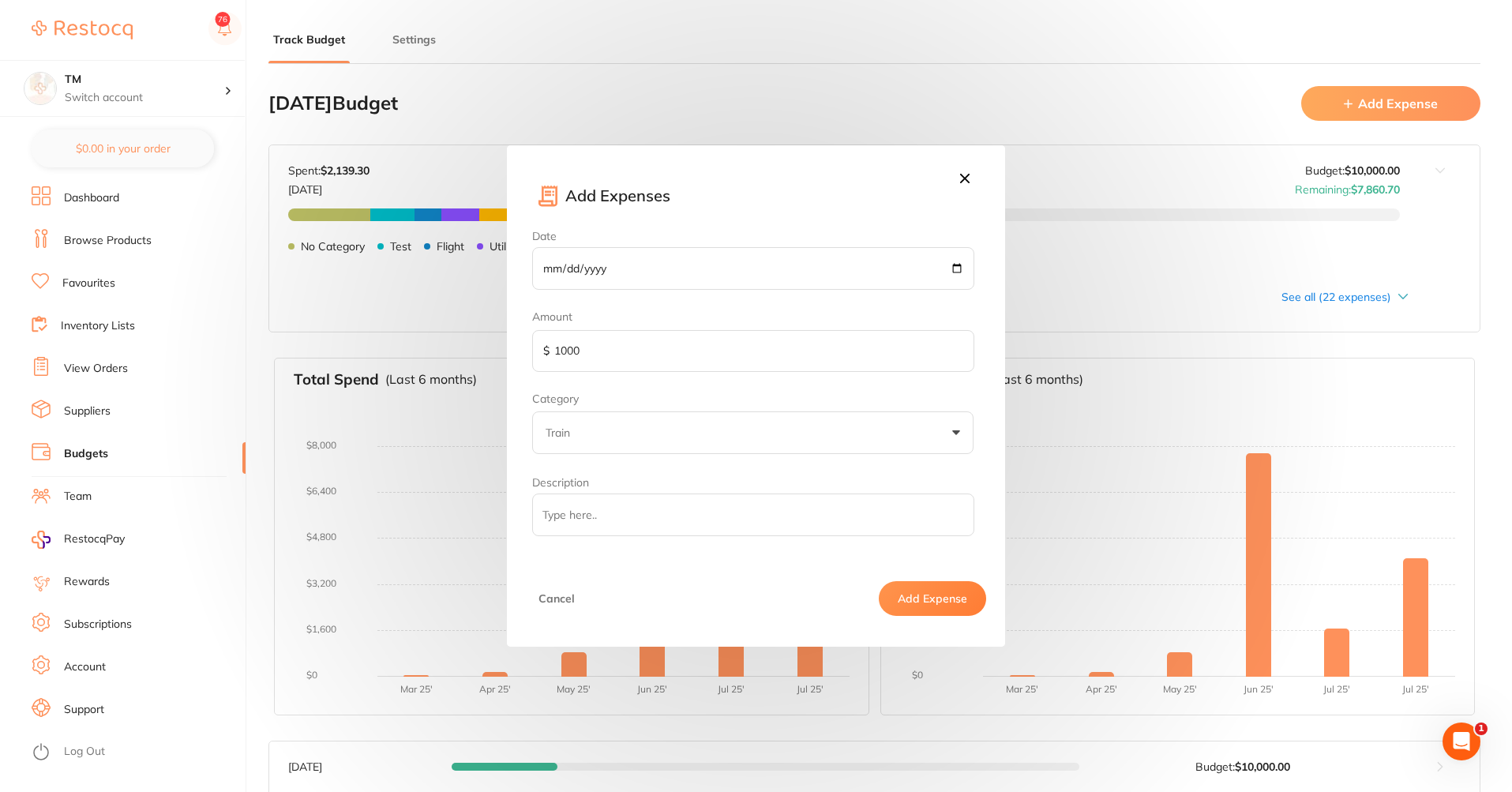
click at [982, 556] on button "Add Expense" at bounding box center [932, 598] width 107 height 35
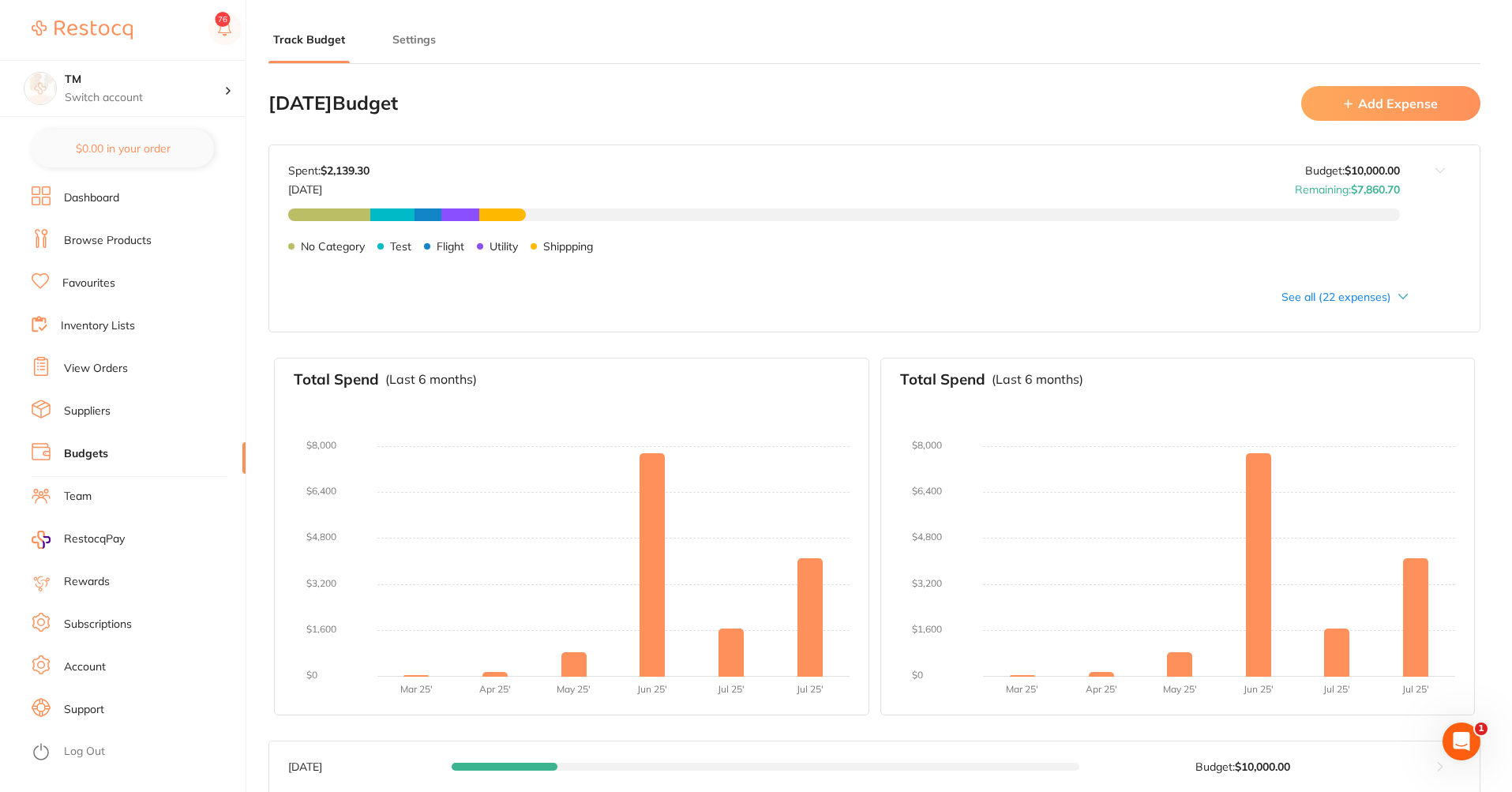
click at [130, 454] on li "Budgets" at bounding box center [139, 454] width 214 height 23
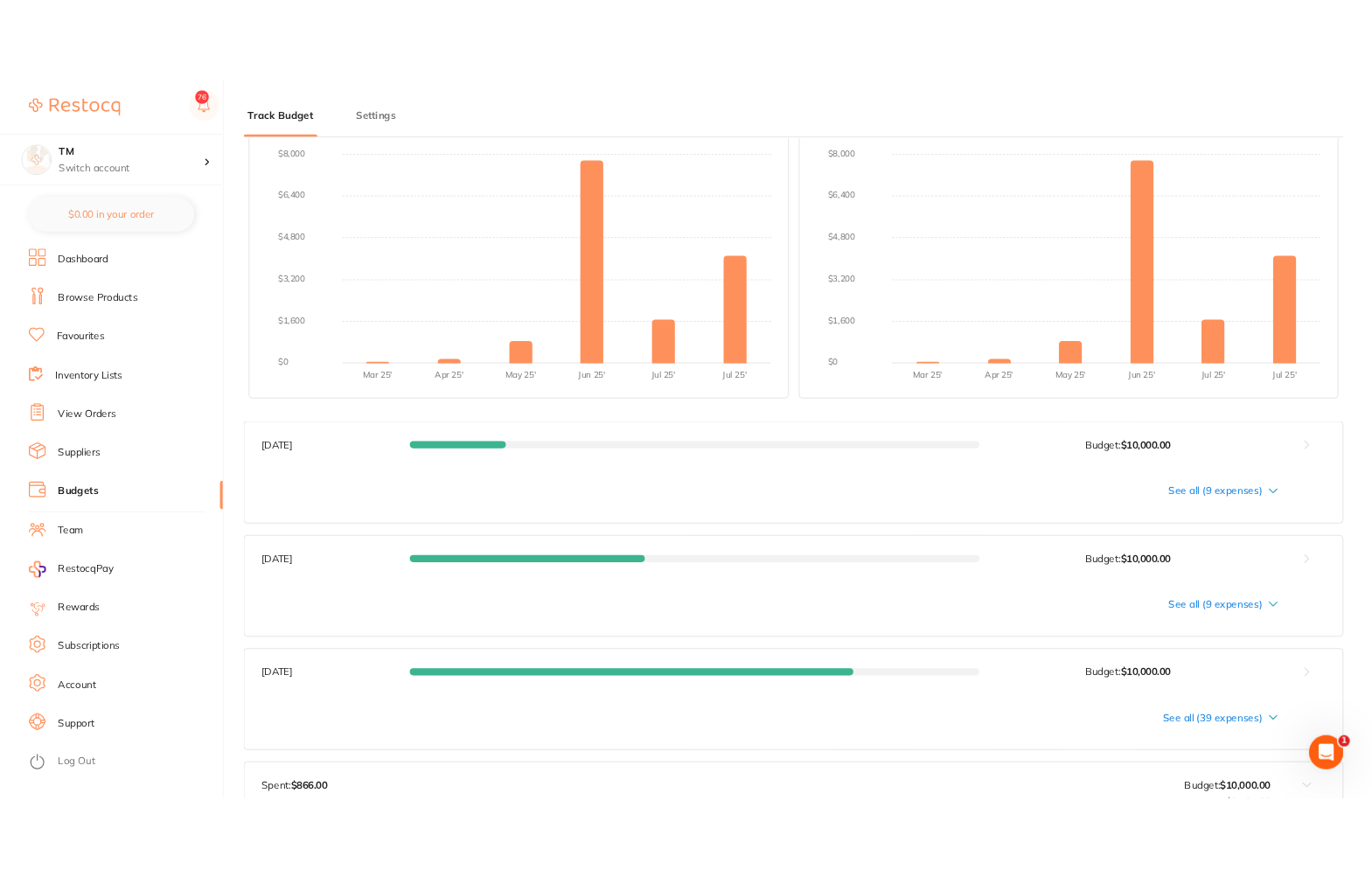
scroll to position [419, 0]
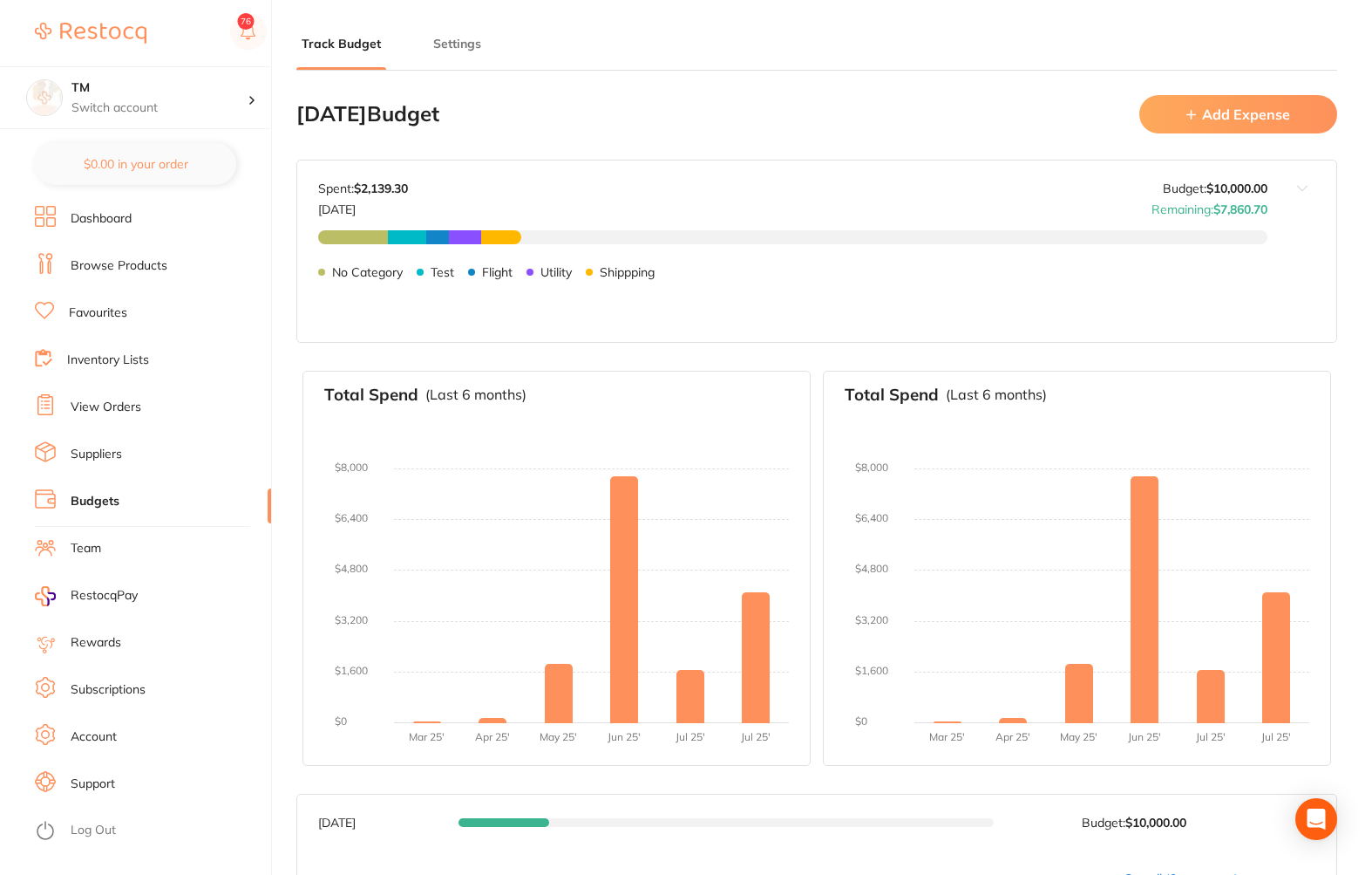
type input "10,000"
type input "0.0"
type input "10,000"
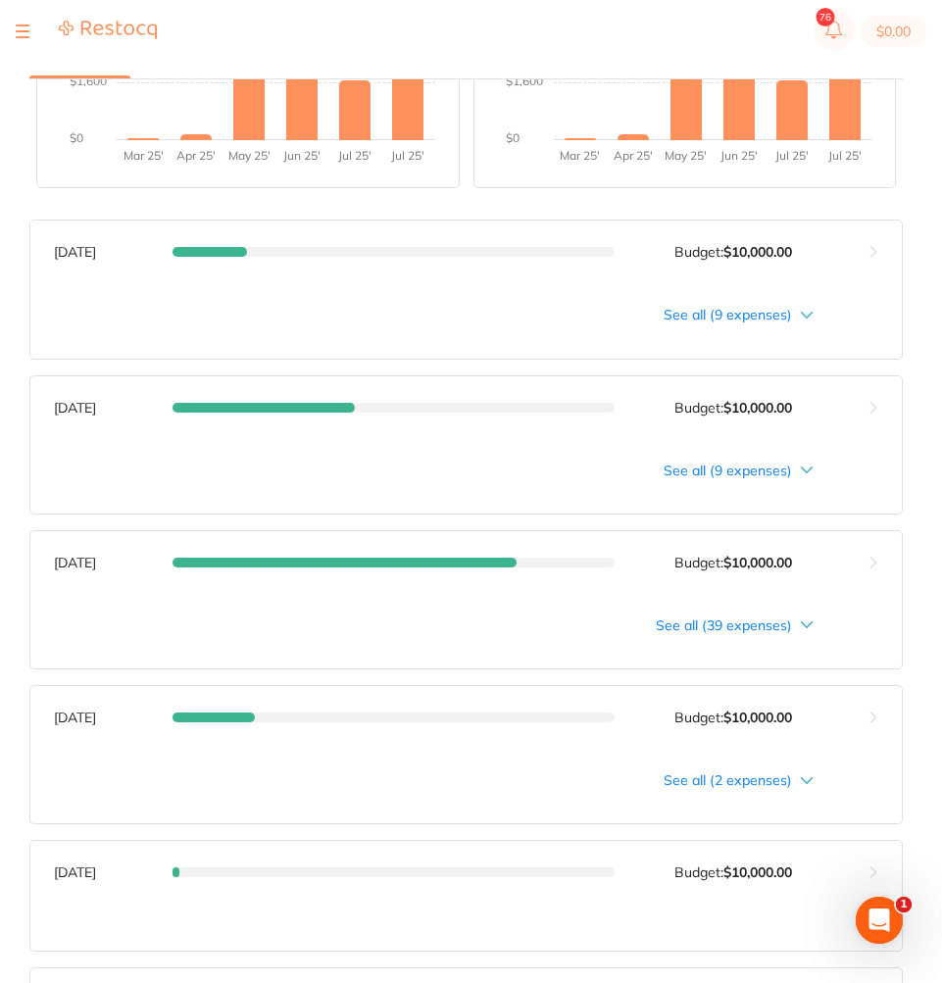
scroll to position [743, 0]
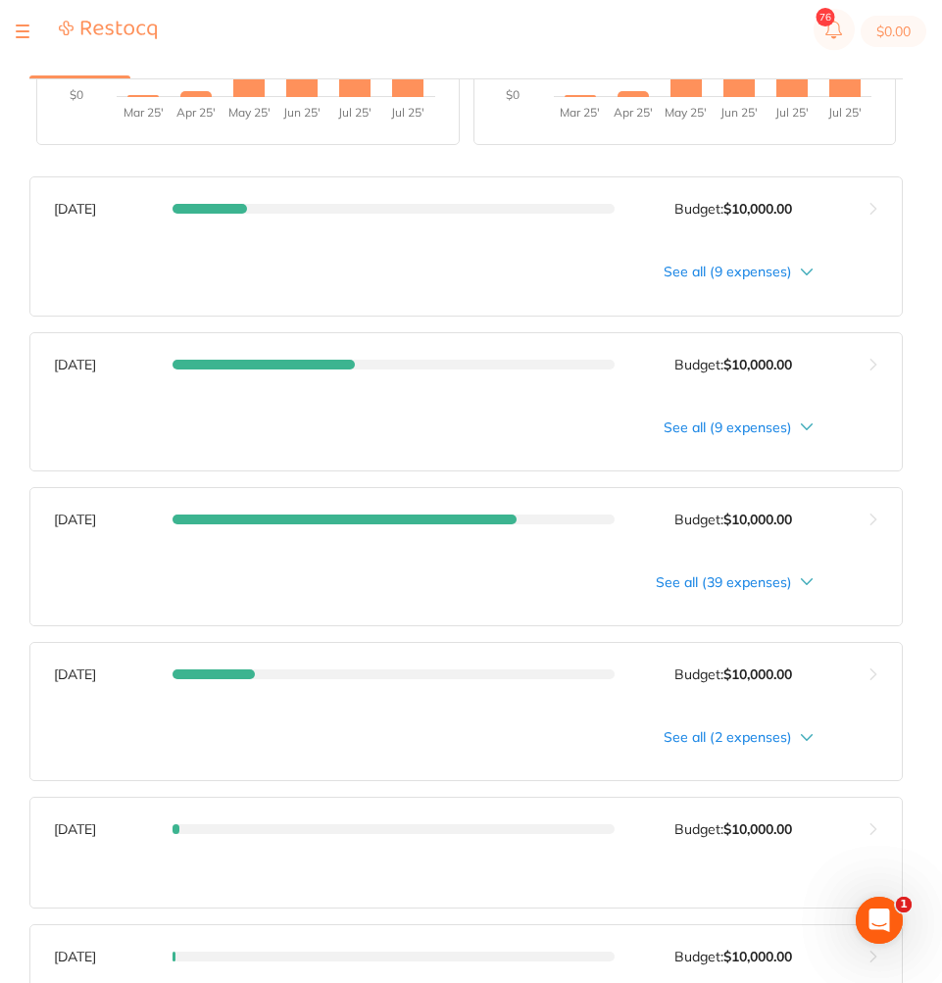
click at [869, 670] on button at bounding box center [873, 674] width 58 height 63
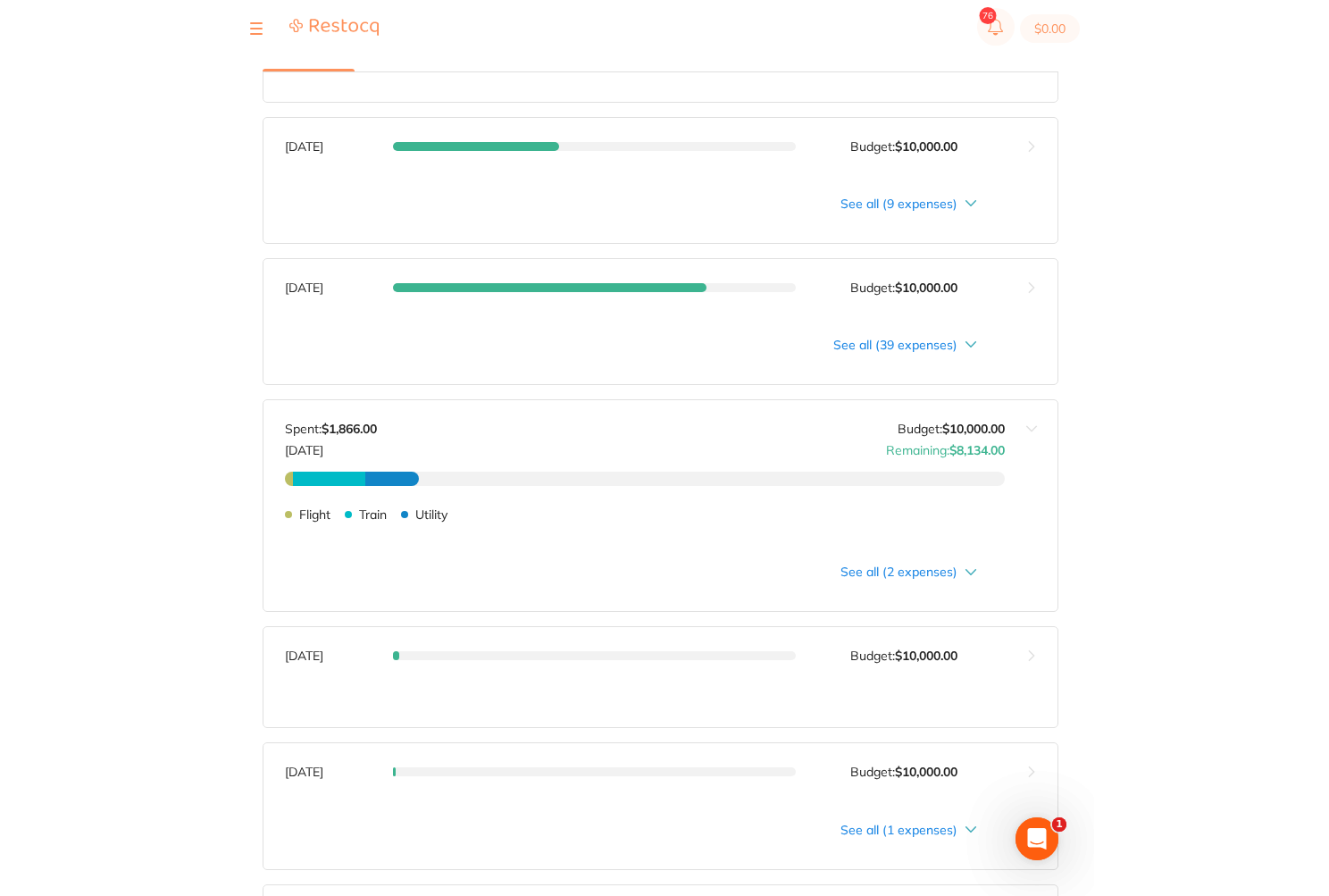
scroll to position [891, 0]
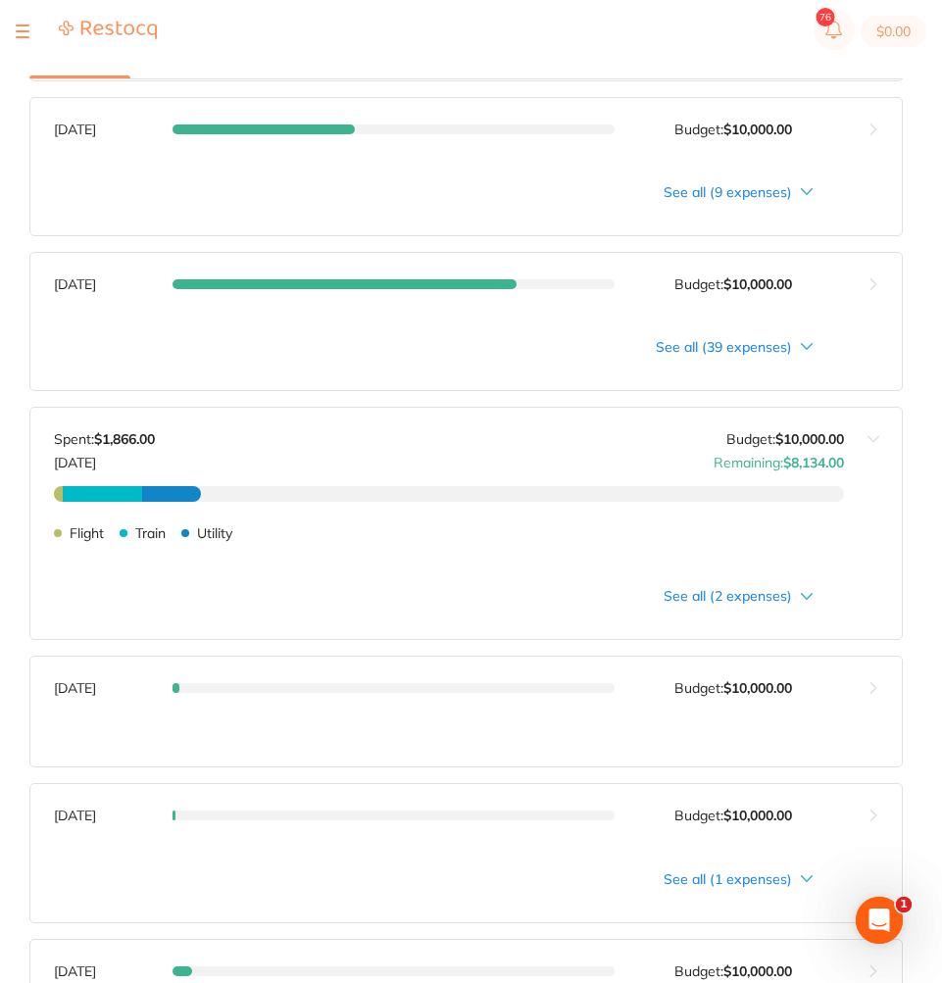
click at [806, 608] on div "See all (2 expenses)" at bounding box center [465, 601] width 871 height 74
click at [811, 600] on div "See all (2 expenses)" at bounding box center [433, 596] width 759 height 16
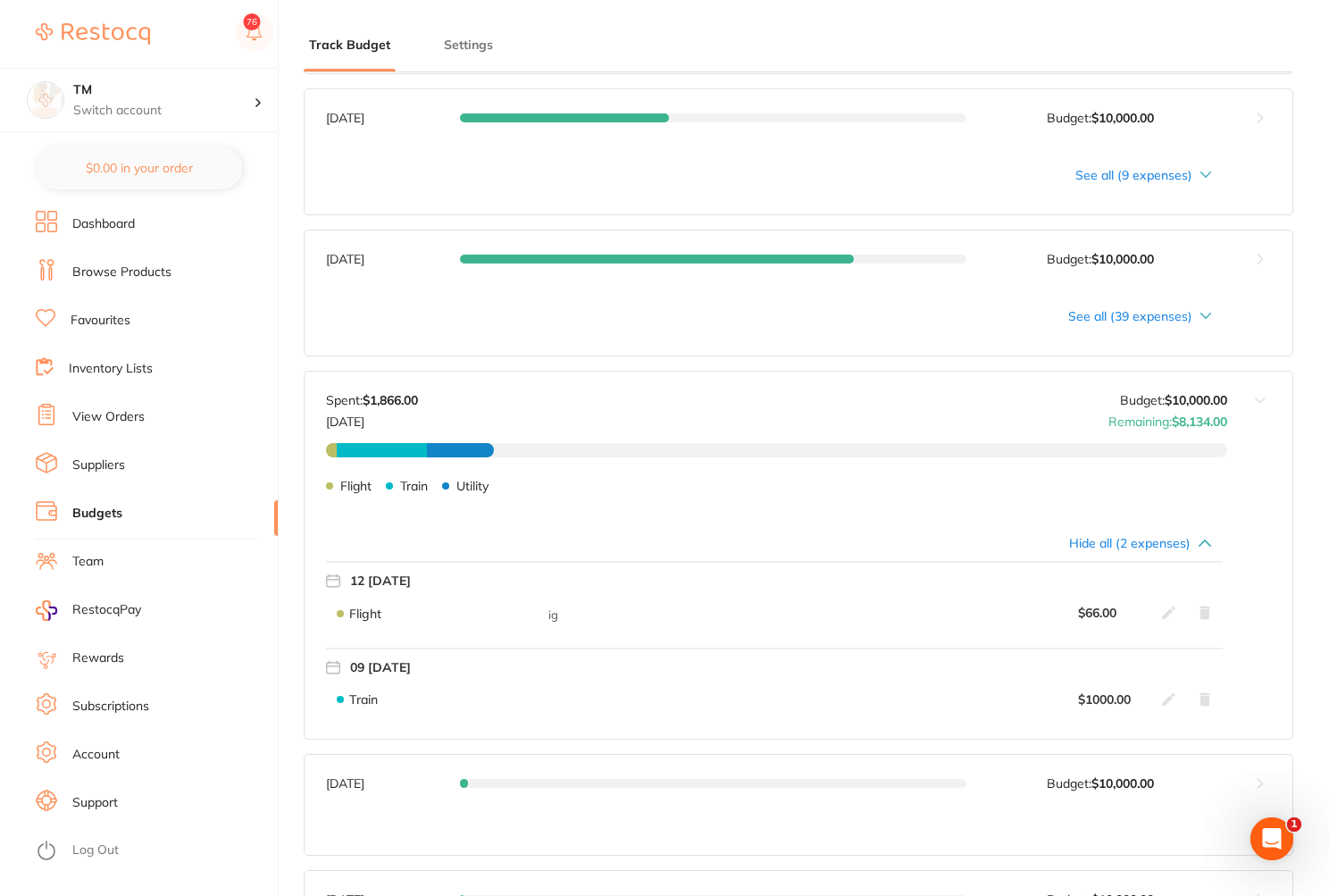
click at [110, 417] on link "View Orders" at bounding box center [108, 417] width 72 height 18
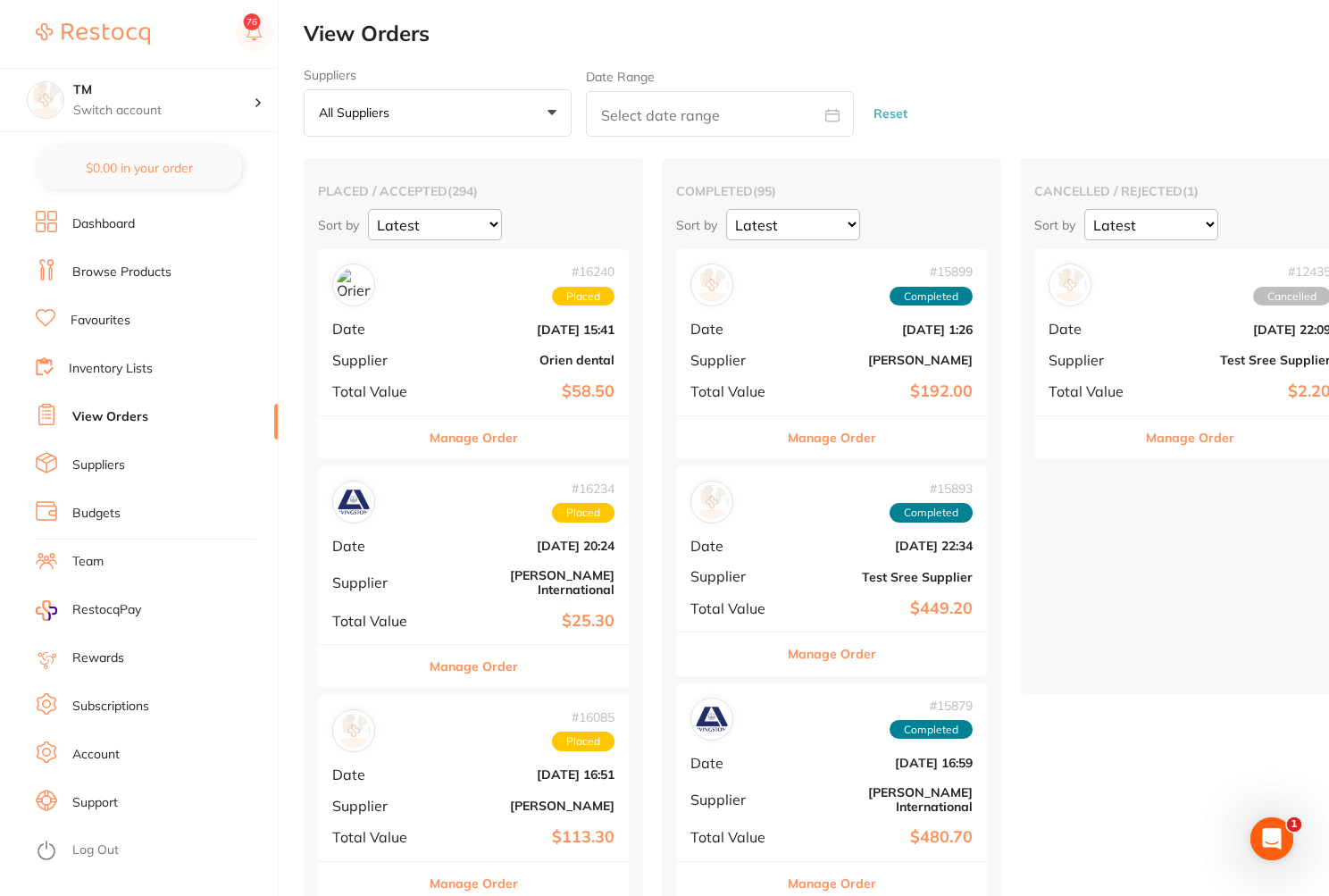
click at [836, 112] on icon at bounding box center [832, 116] width 15 height 15
select select "7"
select select "2025"
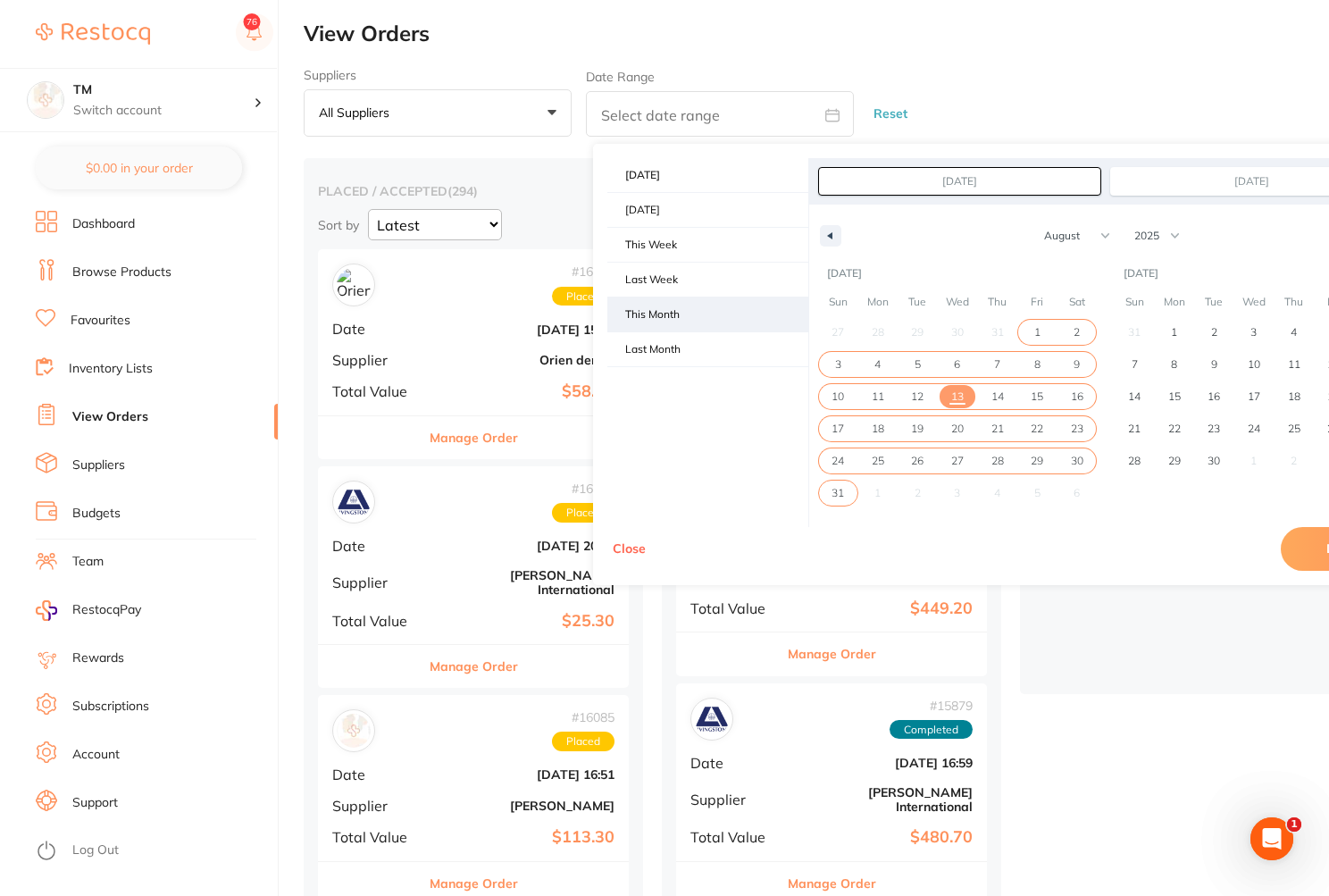
click at [712, 306] on span "This Month" at bounding box center [707, 314] width 201 height 34
type input "Aug 1, 2025"
type input "Aug 31, 2025"
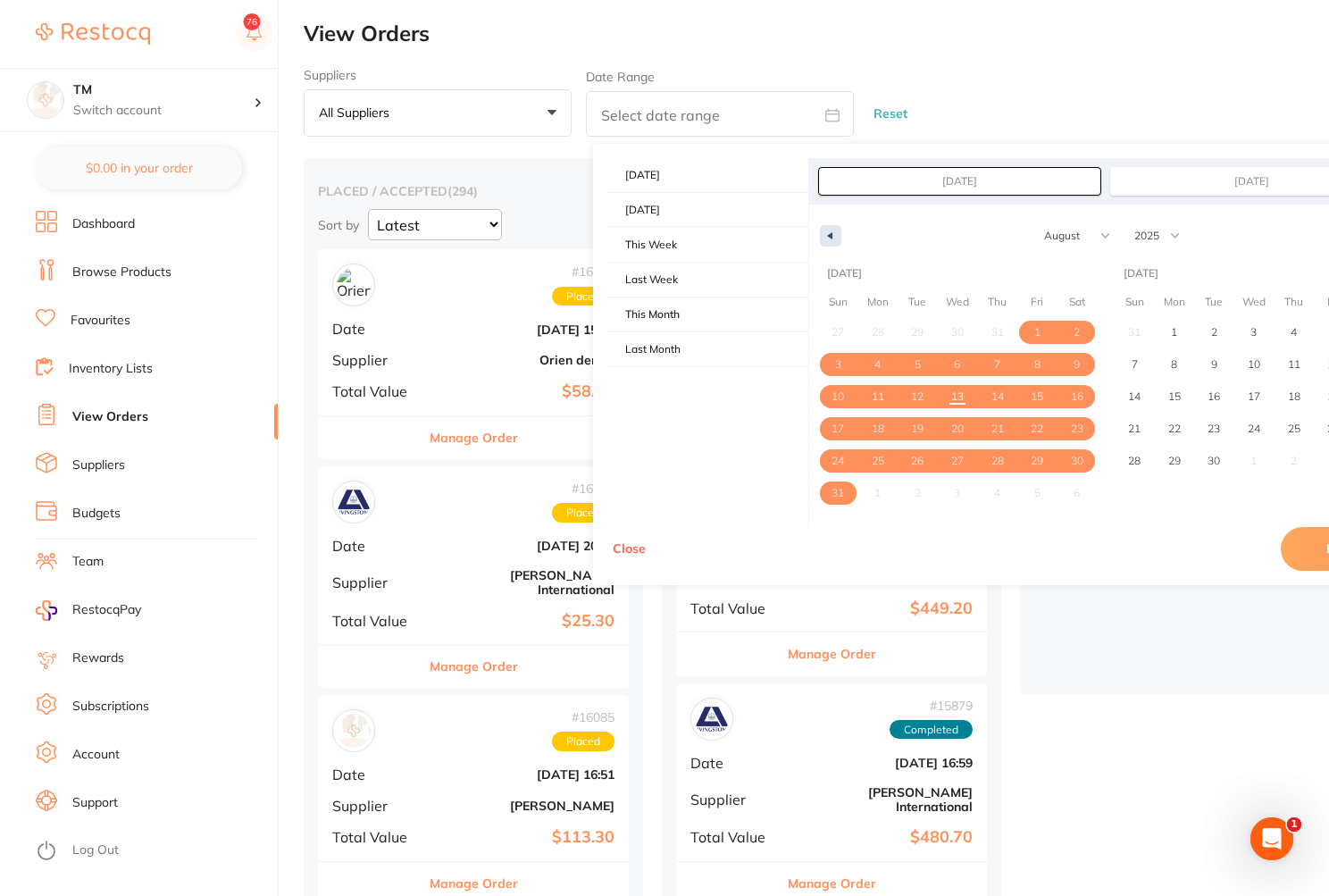
click at [837, 234] on button "button" at bounding box center [831, 236] width 22 height 22
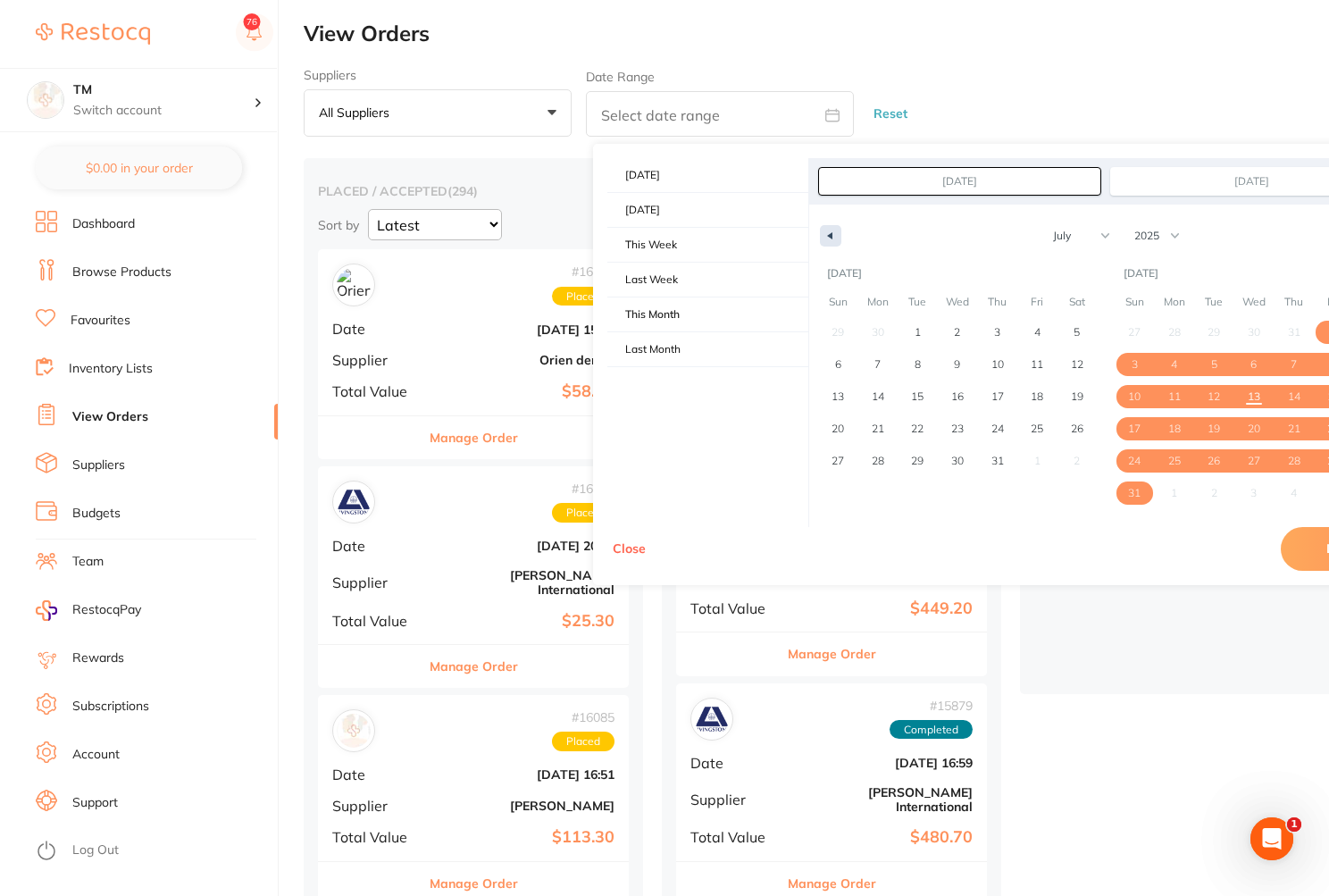
click at [837, 234] on button "button" at bounding box center [831, 236] width 22 height 22
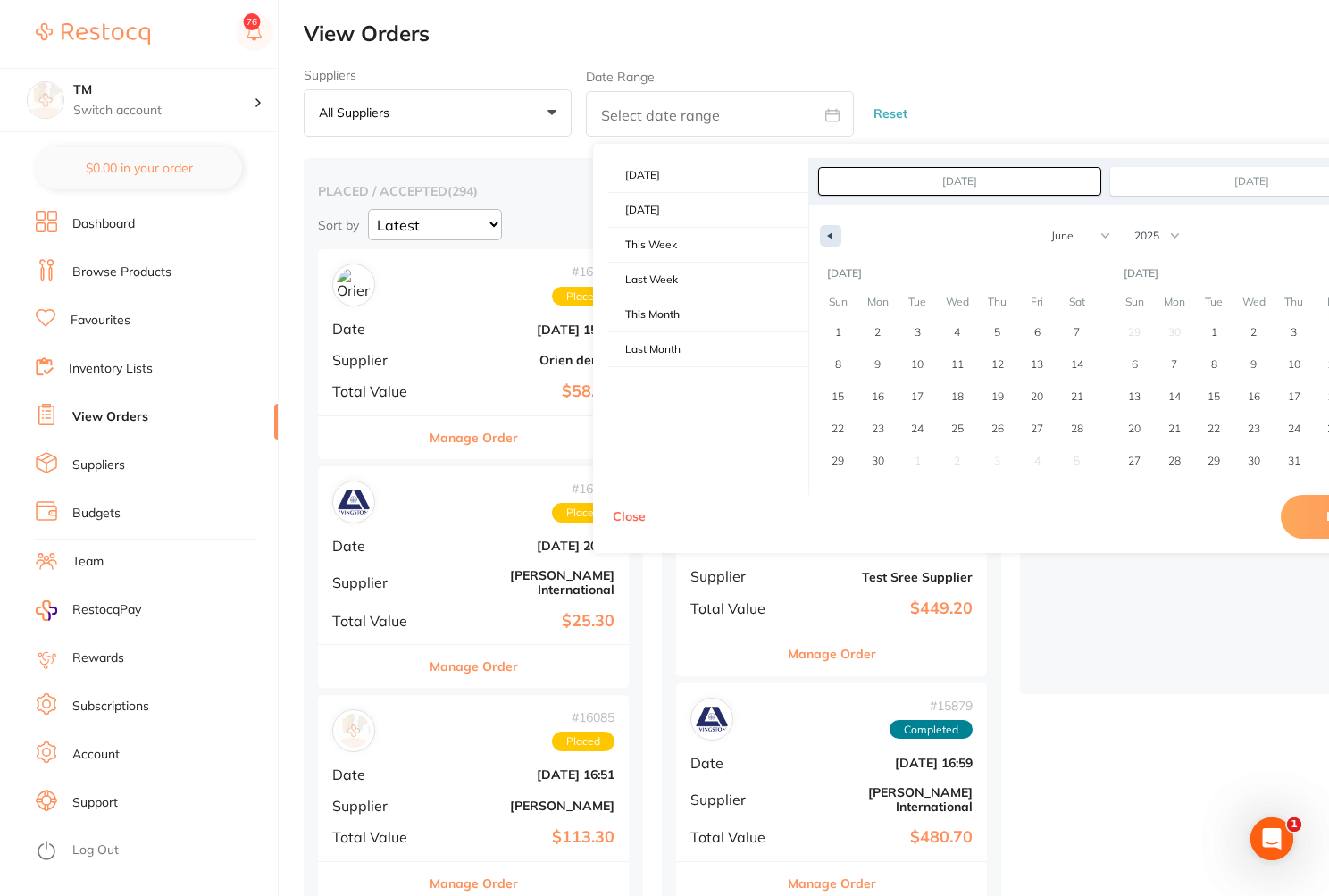
click at [837, 234] on button "button" at bounding box center [831, 236] width 22 height 22
select select "4"
click at [1008, 330] on span "1" at bounding box center [997, 332] width 40 height 23
type input "May 1, 2025"
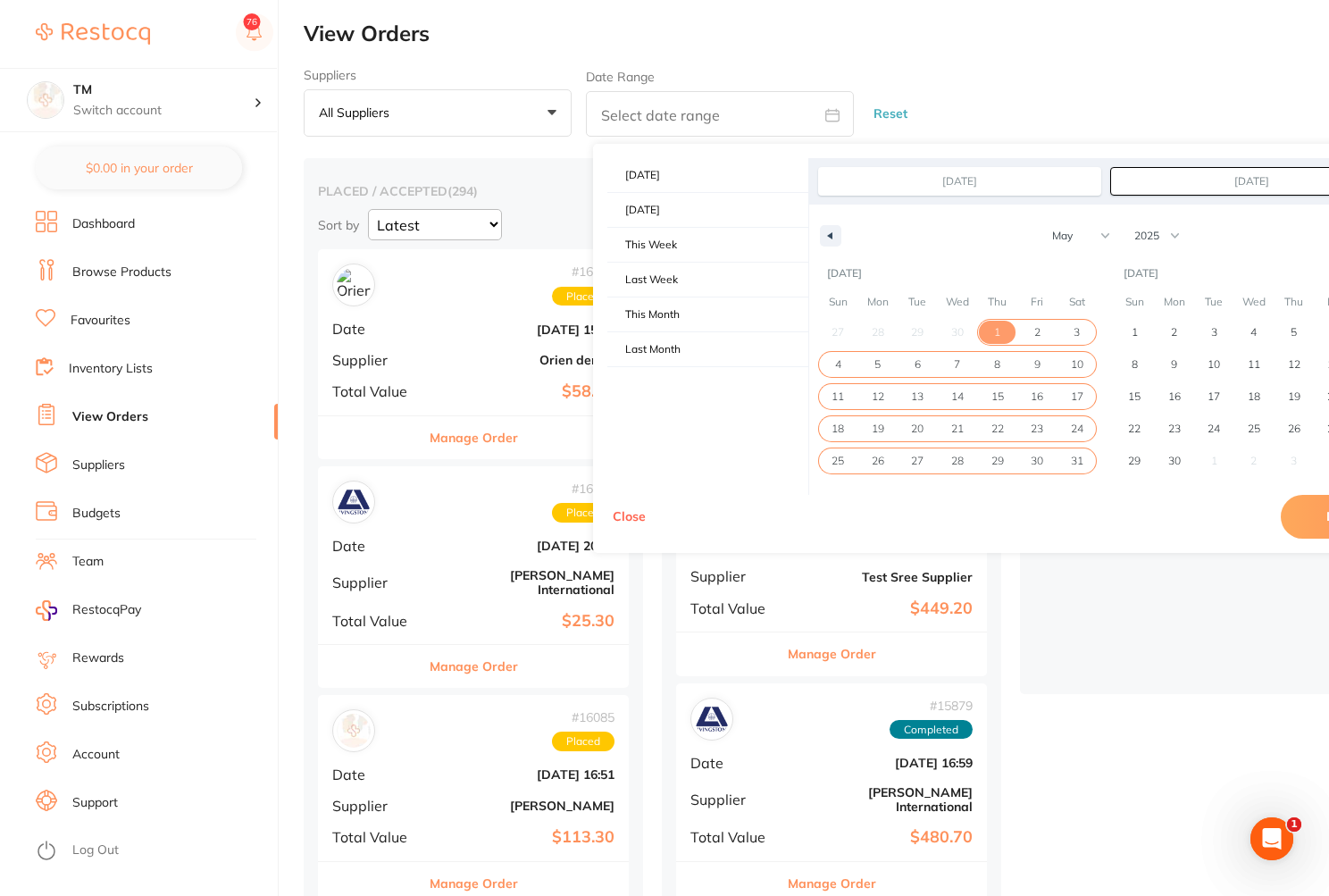
click at [1088, 458] on span "31" at bounding box center [1077, 460] width 40 height 23
type input "May 31, 2025"
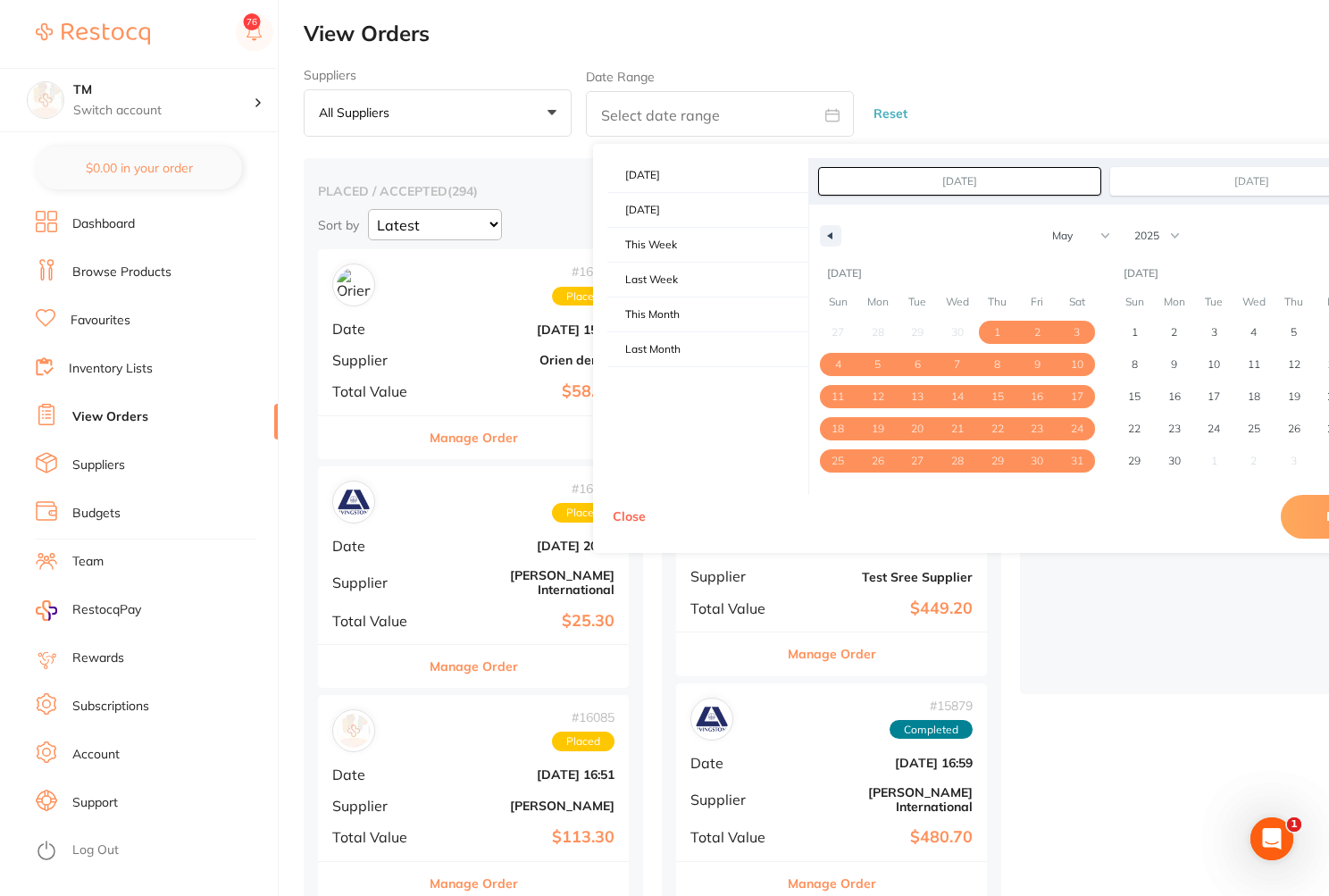
drag, startPoint x: 1312, startPoint y: 519, endPoint x: 1311, endPoint y: 508, distance: 11.0
click at [1315, 519] on button "Done" at bounding box center [1341, 516] width 121 height 43
type input "May 1 2025 to May 31 2025"
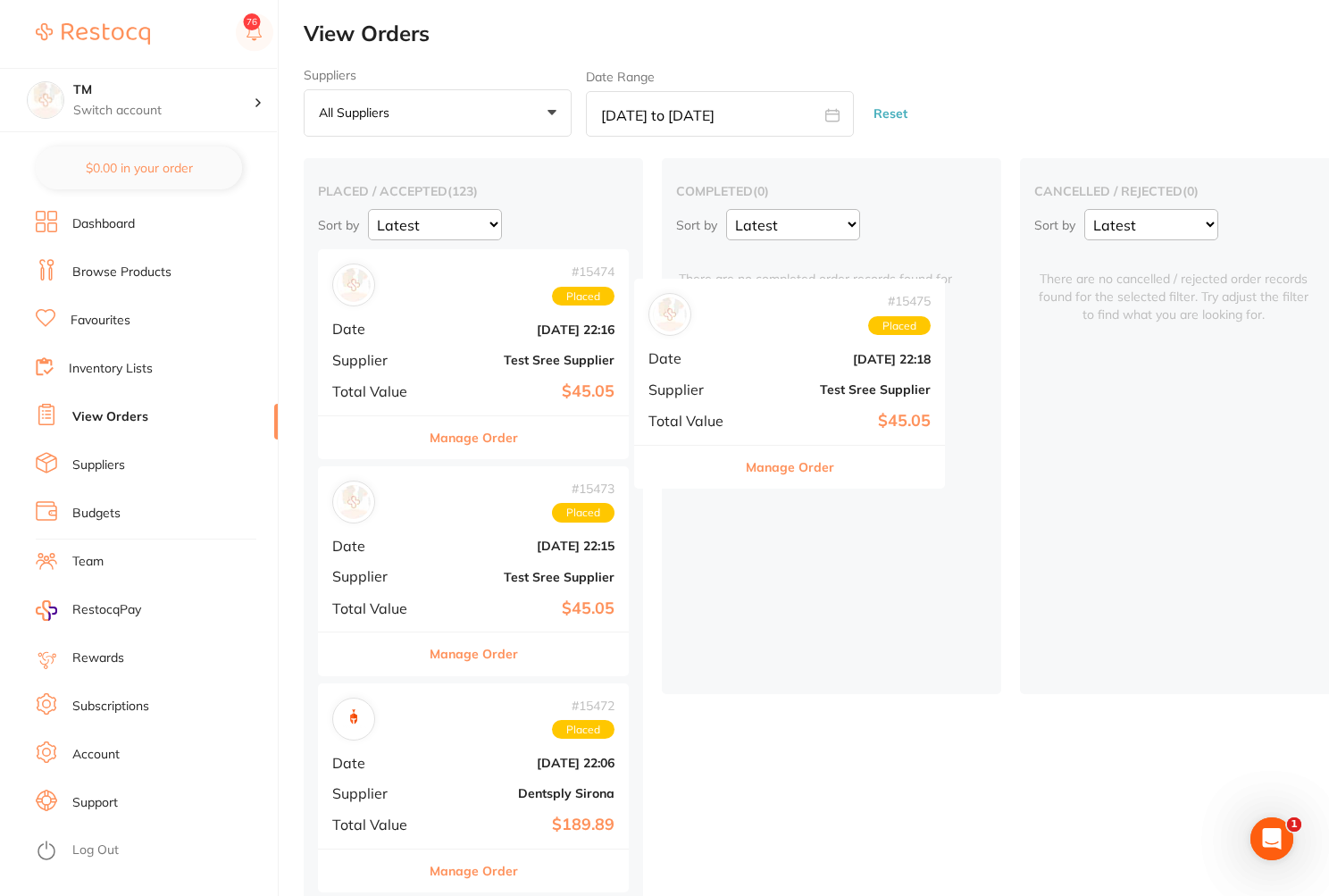
drag, startPoint x: 510, startPoint y: 286, endPoint x: 837, endPoint y: 274, distance: 327.2
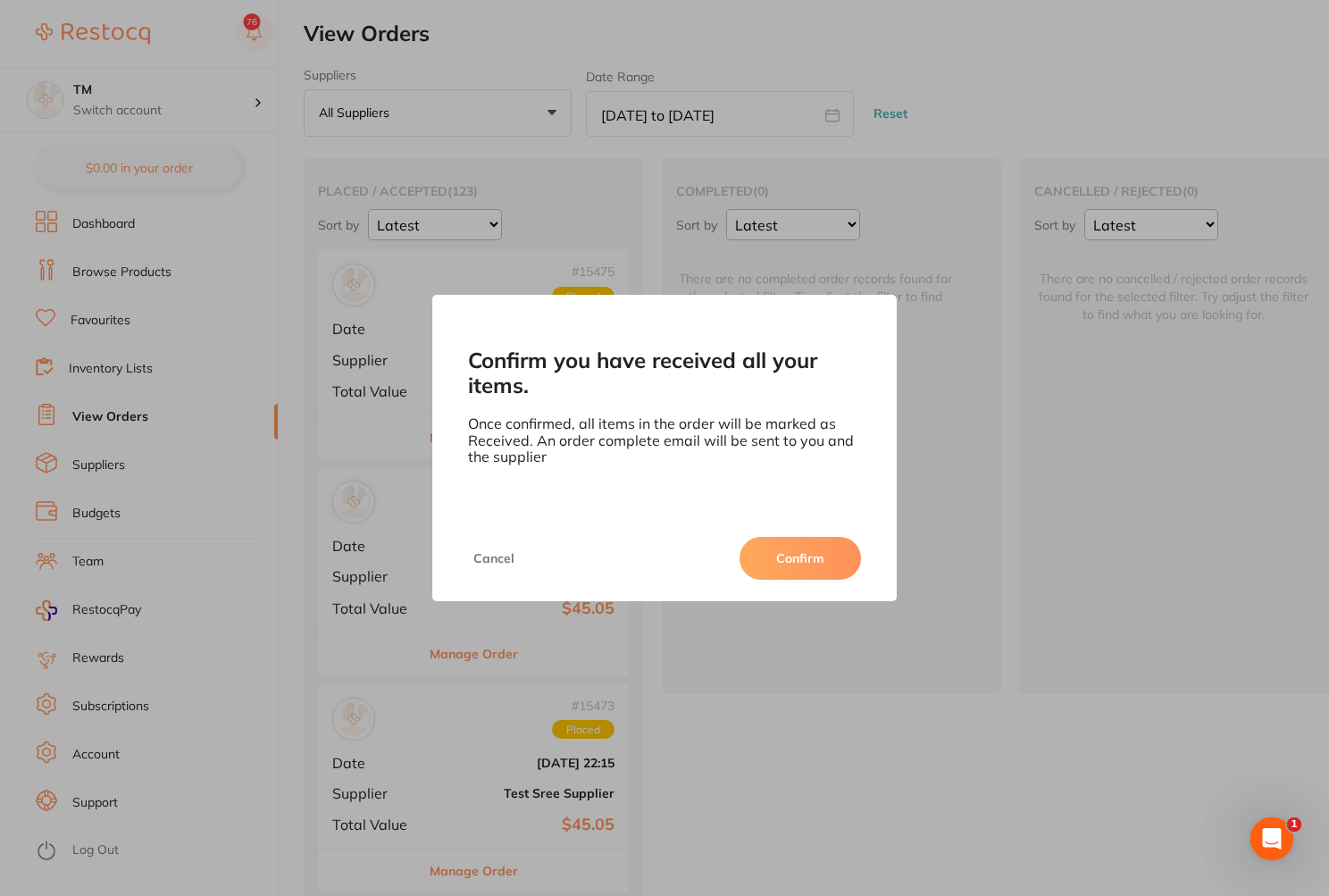
click at [797, 561] on button "Confirm" at bounding box center [799, 558] width 121 height 43
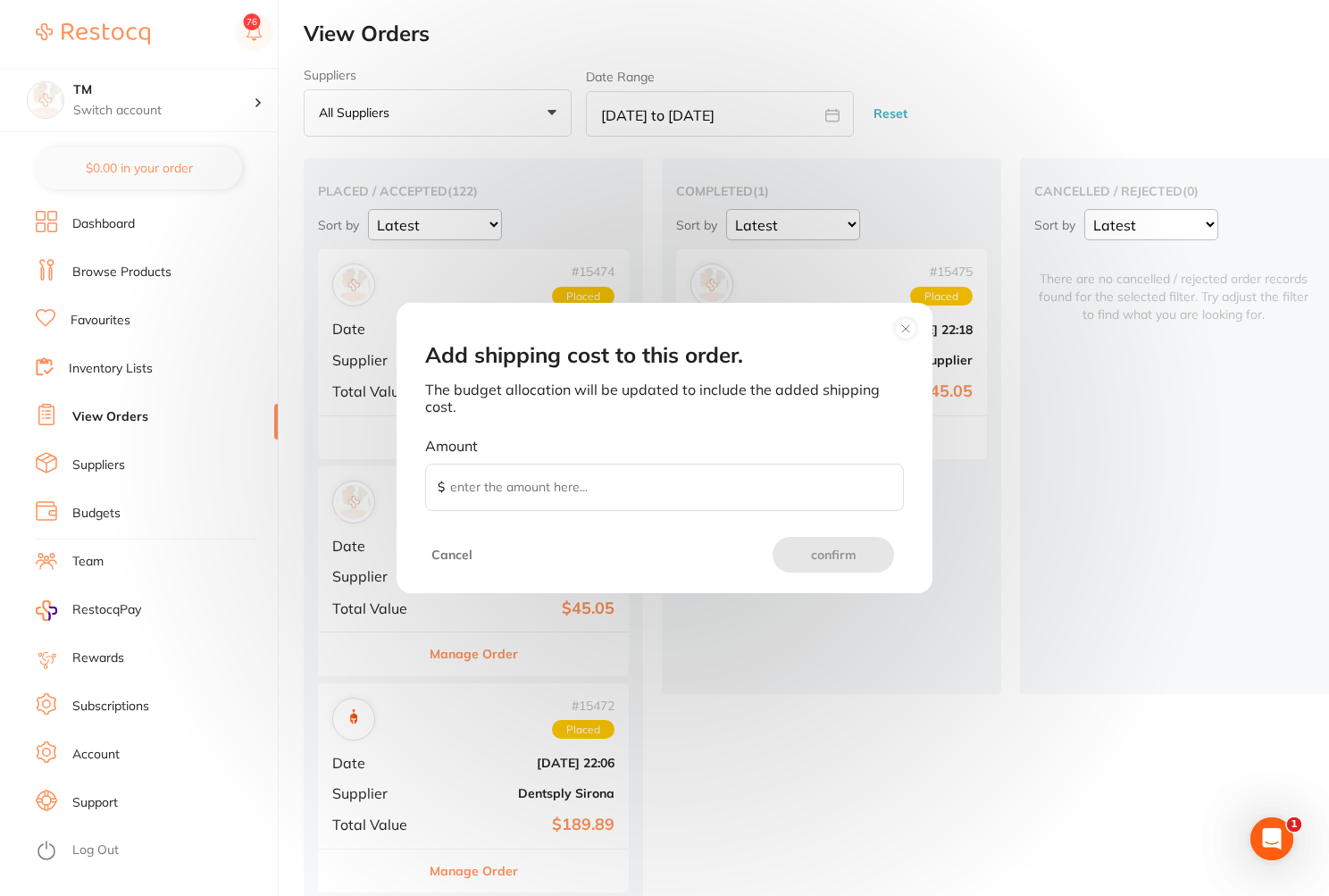
click at [453, 552] on button "Cancel" at bounding box center [451, 554] width 52 height 36
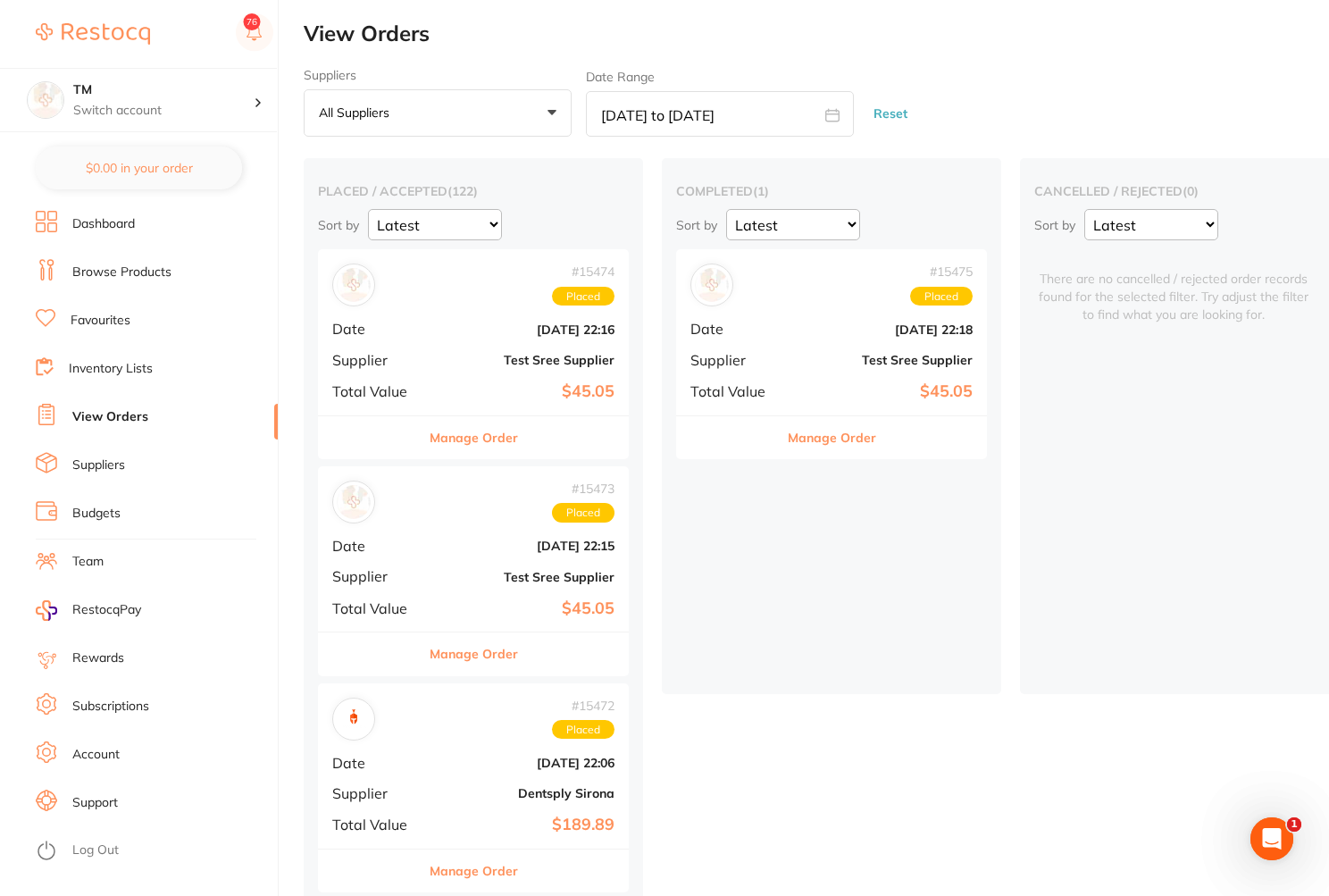
click at [819, 429] on button "Manage Order" at bounding box center [831, 438] width 88 height 43
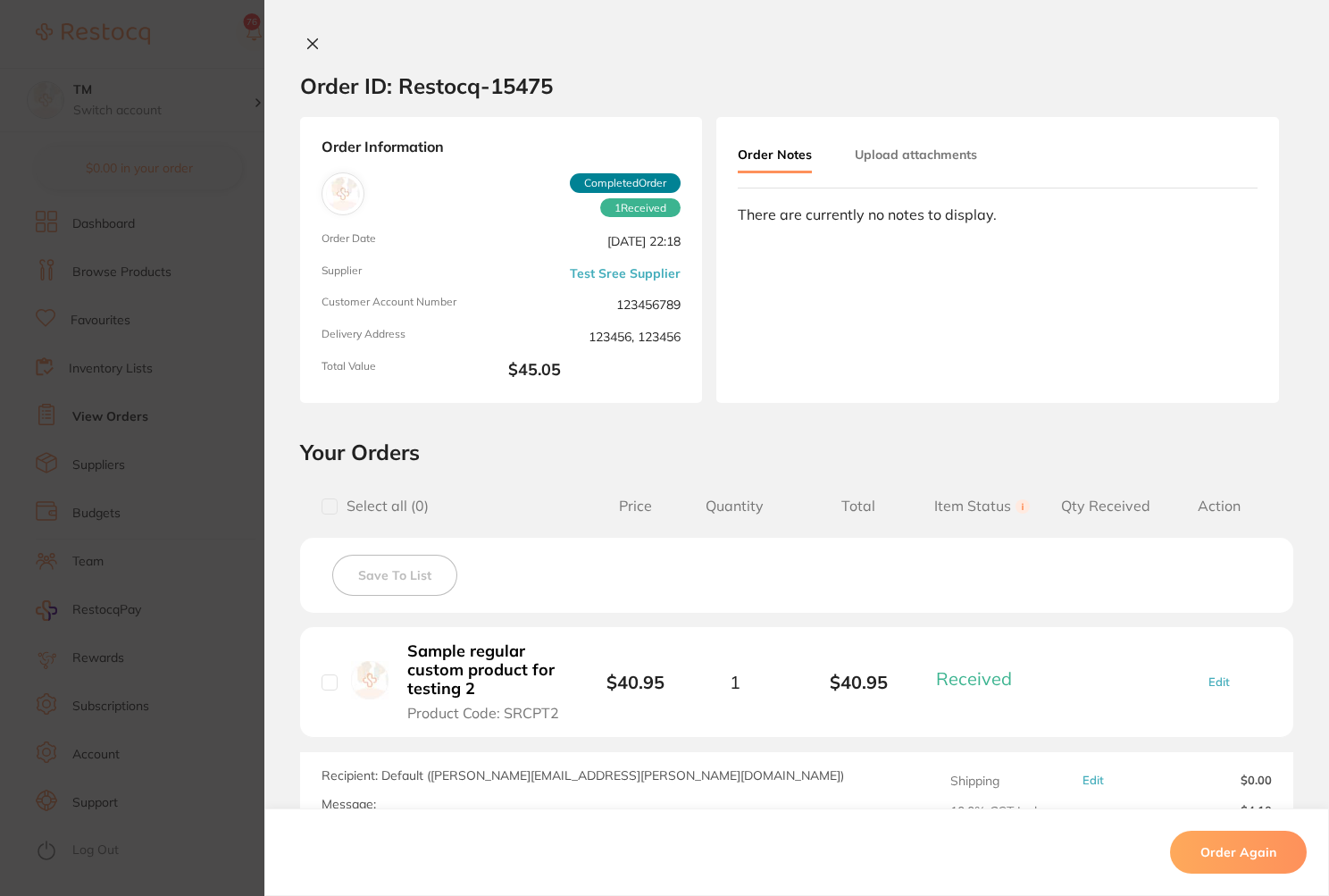
click at [311, 43] on icon at bounding box center [313, 44] width 15 height 15
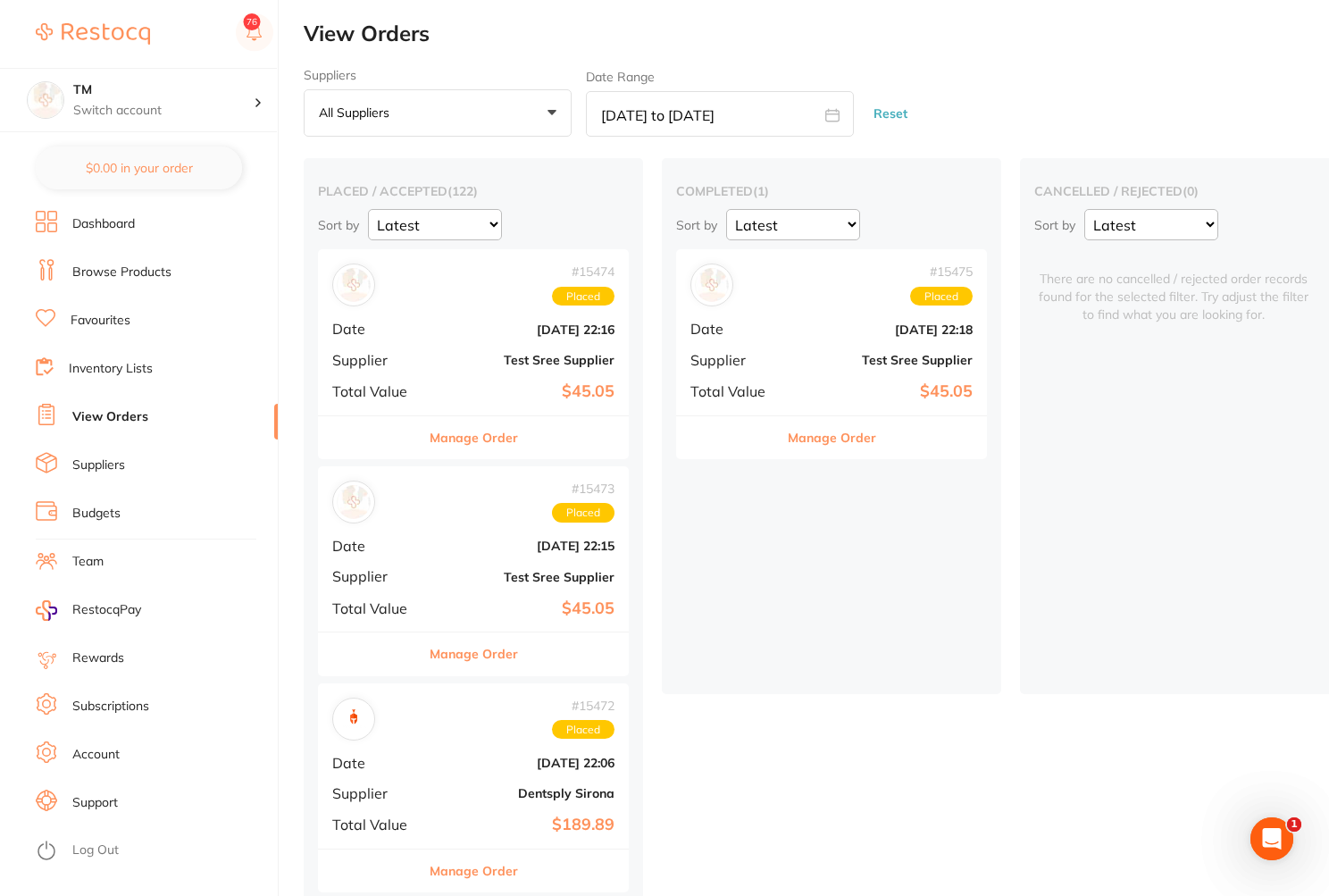
click at [146, 512] on li "Budgets" at bounding box center [157, 513] width 242 height 26
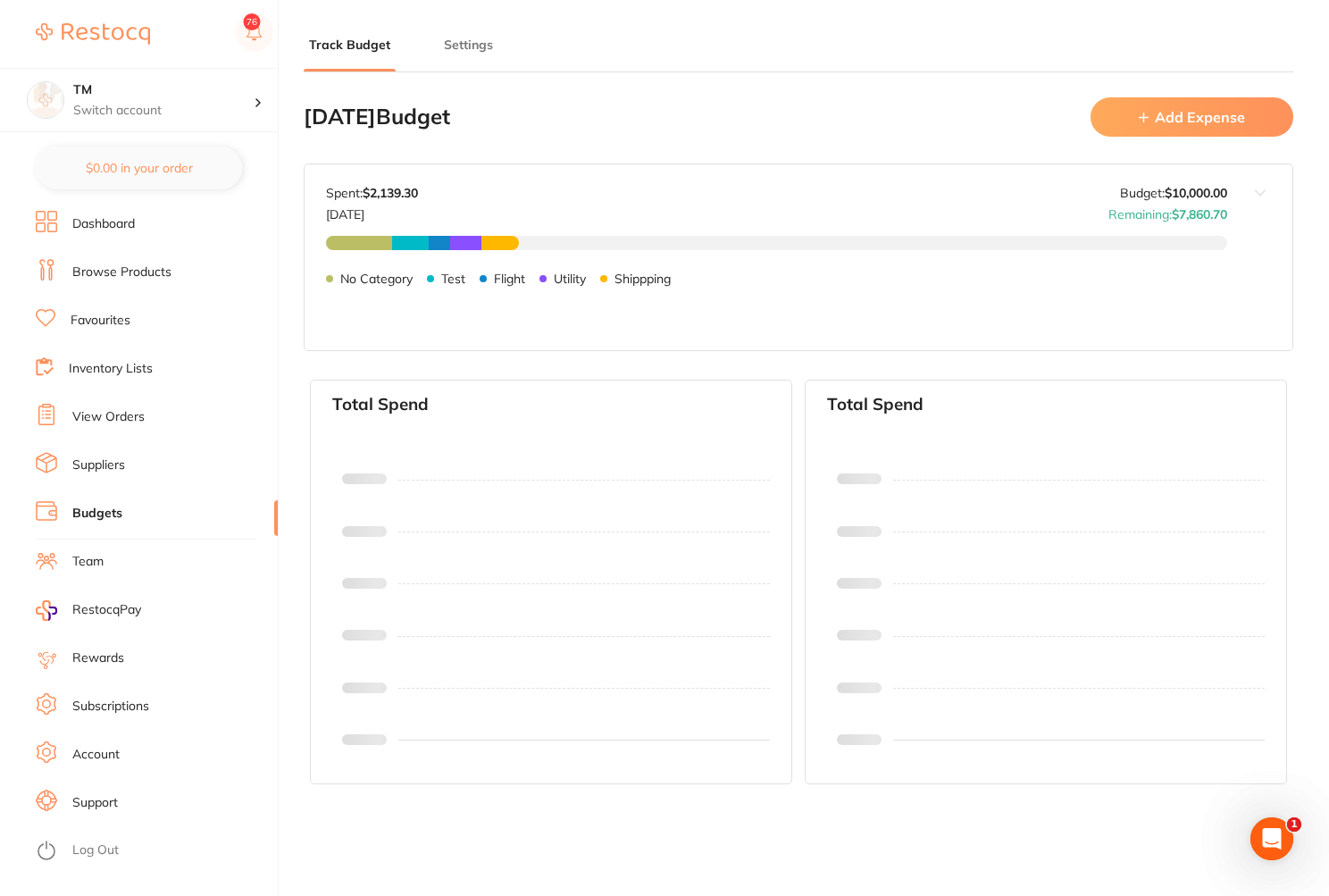
type input "10,000"
type input "0.0"
type input "10,000"
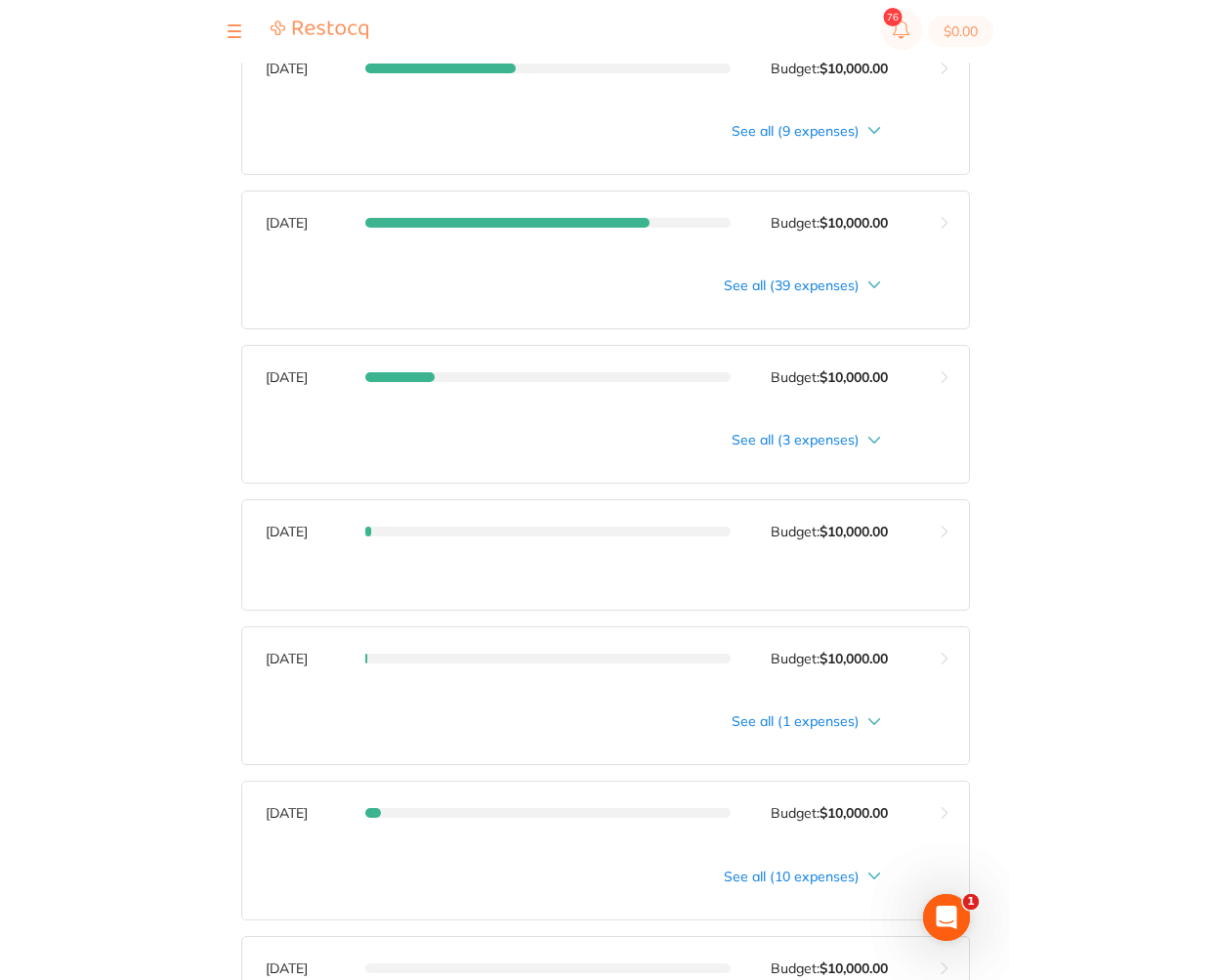
scroll to position [1055, 0]
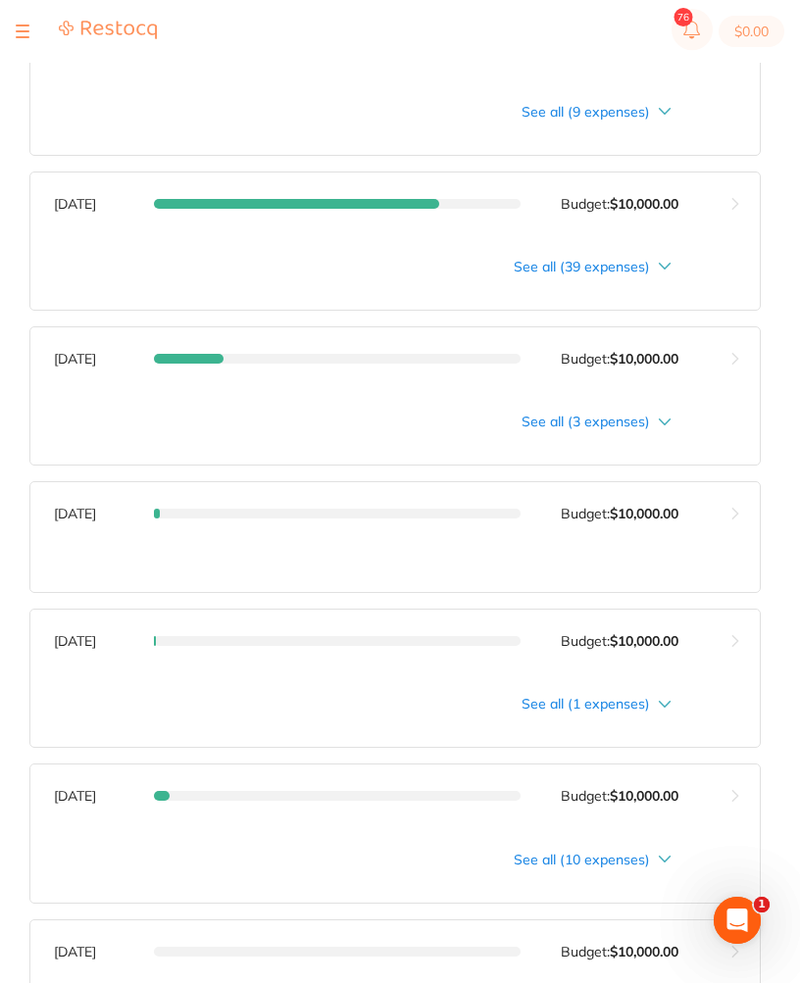
click at [728, 363] on button at bounding box center [735, 358] width 48 height 63
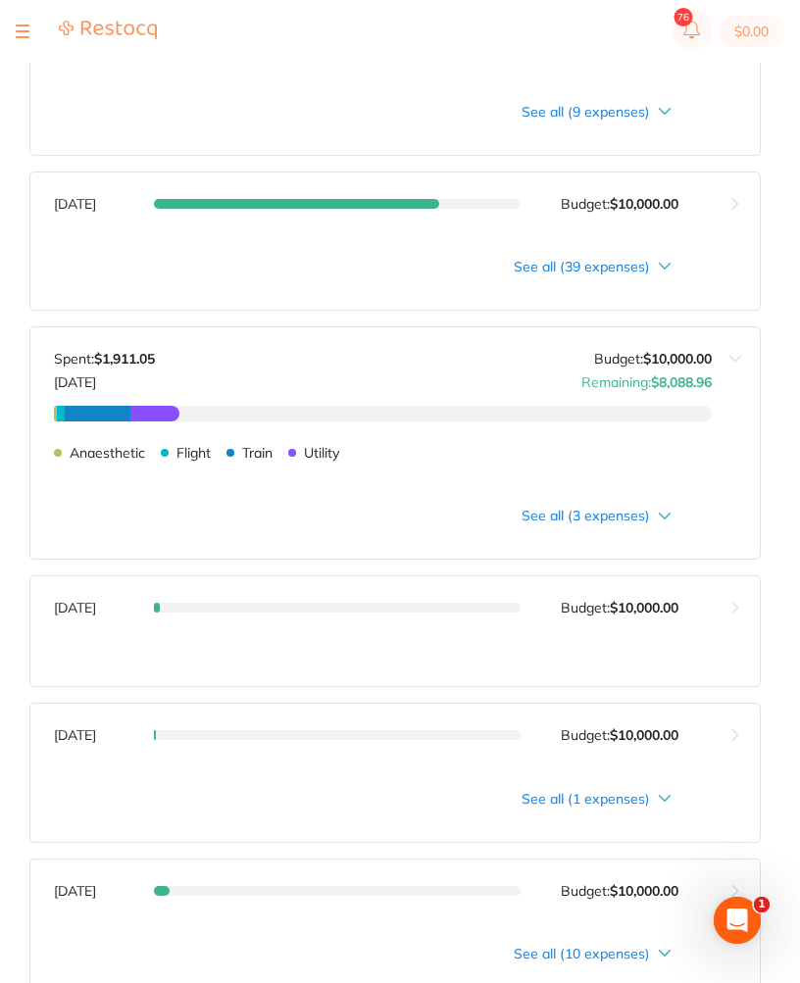
click at [599, 508] on div "Anaesthetic $45.05 Flight $116.00 Train $1,000.00 Utility $750.00 Anaesthetic F…" at bounding box center [383, 461] width 658 height 110
click at [644, 506] on div "Anaesthetic $45.05 Flight $116.00 Train $1,000.00 Utility $750.00 Anaesthetic F…" at bounding box center [383, 461] width 658 height 110
click at [663, 512] on div "Anaesthetic $45.05 Flight $116.00 Train $1,000.00 Utility $750.00 Anaesthetic F…" at bounding box center [383, 461] width 658 height 110
click at [665, 514] on div "Anaesthetic $45.05 Flight $116.00 Train $1,000.00 Utility $750.00 Anaesthetic F…" at bounding box center [383, 461] width 658 height 110
click at [634, 515] on div "Anaesthetic $45.05 Flight $116.00 Train $1,000.00 Utility $750.00 Anaesthetic F…" at bounding box center [383, 461] width 658 height 110
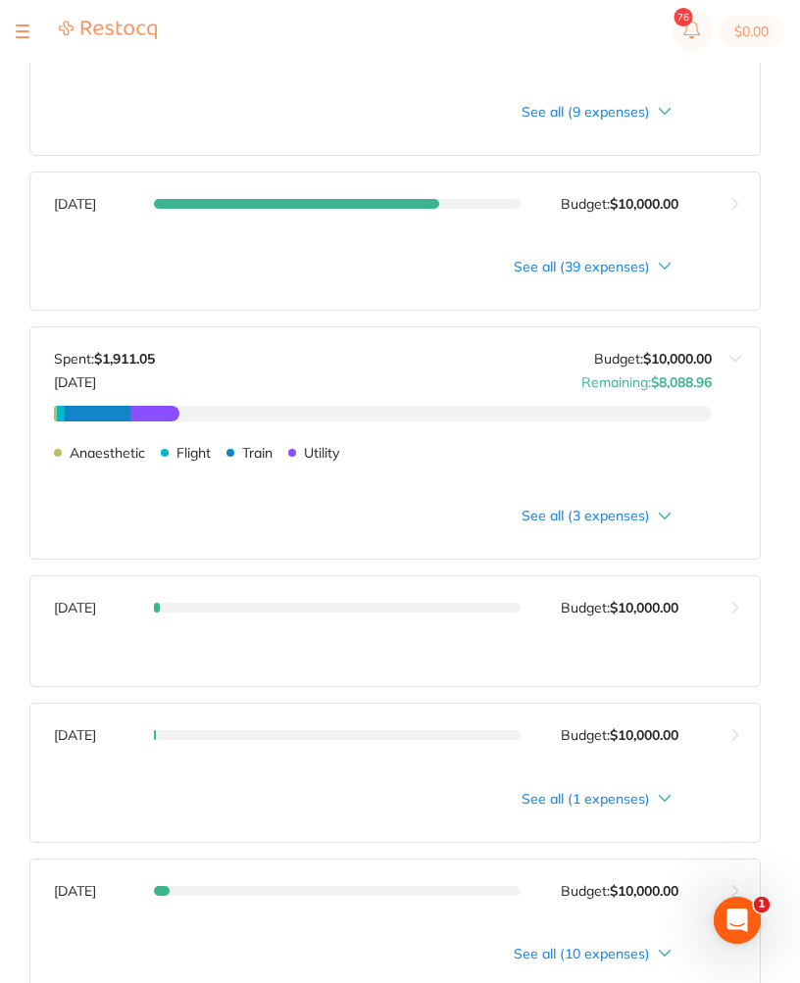
click at [660, 516] on icon at bounding box center [665, 516] width 14 height 7
